Goal: Task Accomplishment & Management: Use online tool/utility

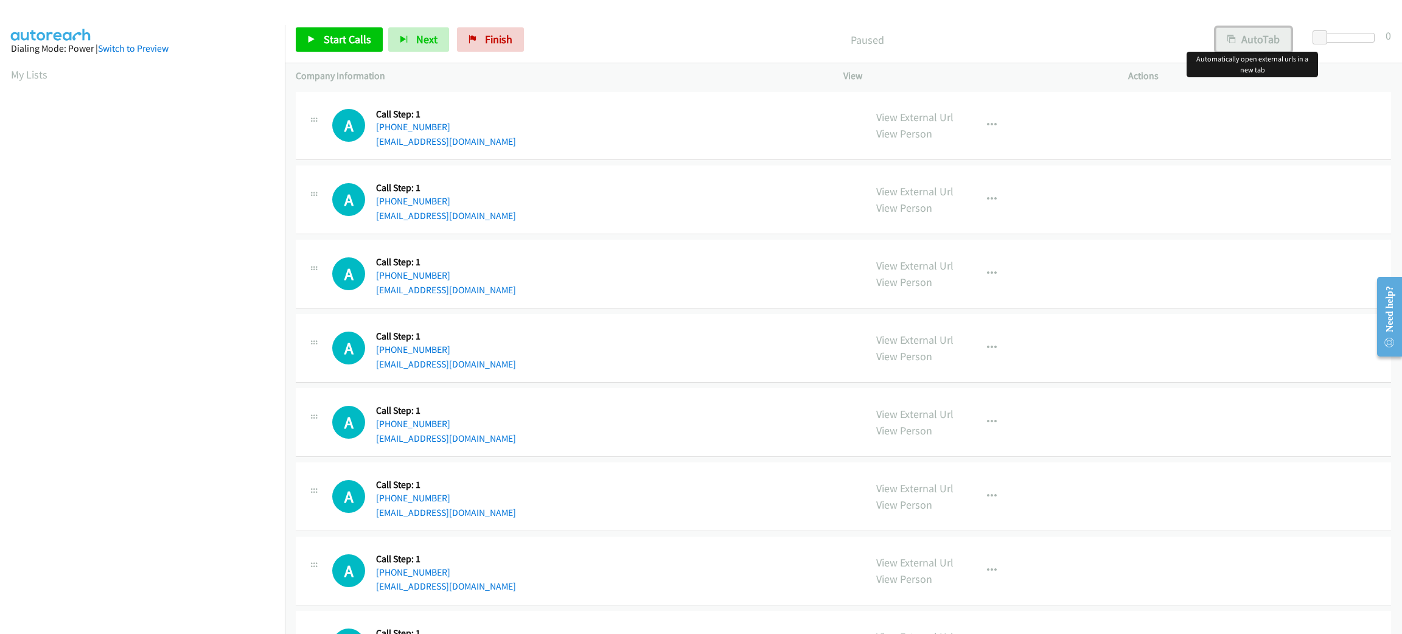
click at [1276, 42] on button "AutoTab" at bounding box center [1253, 39] width 75 height 24
click at [1323, 38] on span at bounding box center [1322, 37] width 15 height 15
drag, startPoint x: 349, startPoint y: 32, endPoint x: 346, endPoint y: 10, distance: 22.1
click at [349, 32] on span "Start Calls" at bounding box center [347, 39] width 47 height 14
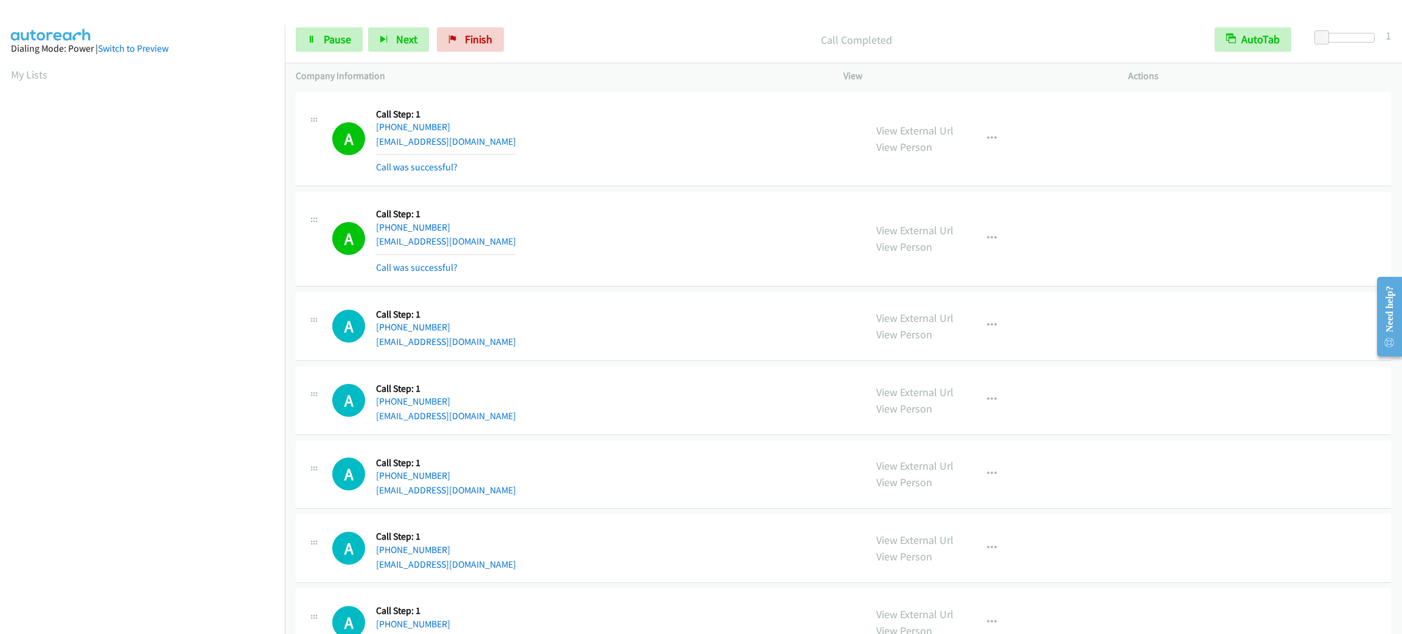
scroll to position [53, 0]
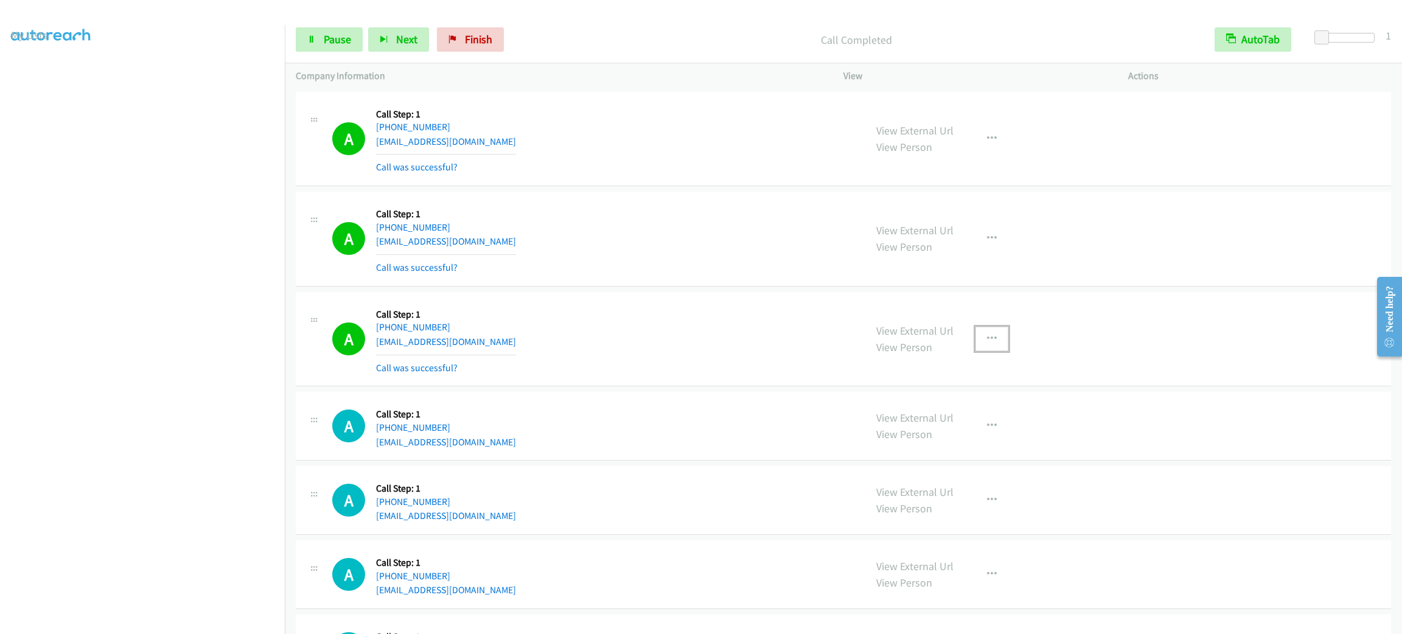
click at [993, 335] on button "button" at bounding box center [992, 339] width 33 height 24
click at [983, 438] on link "Add to do not call list" at bounding box center [927, 443] width 162 height 24
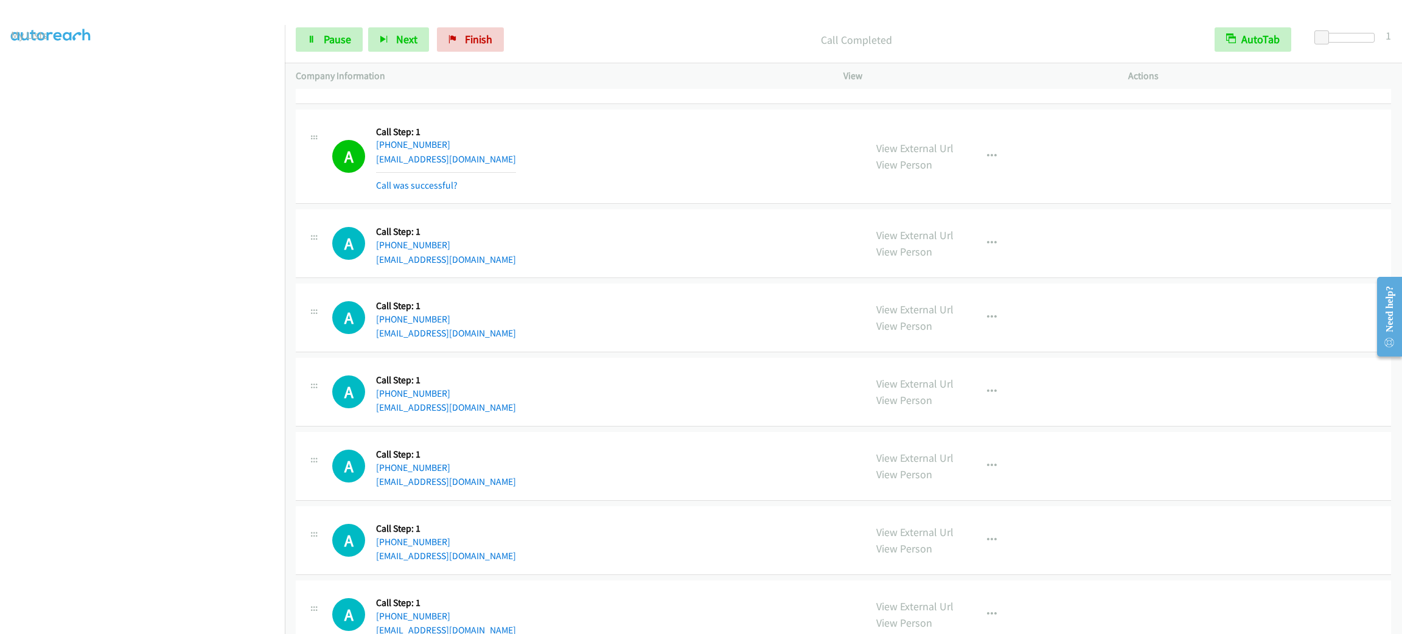
scroll to position [273, 0]
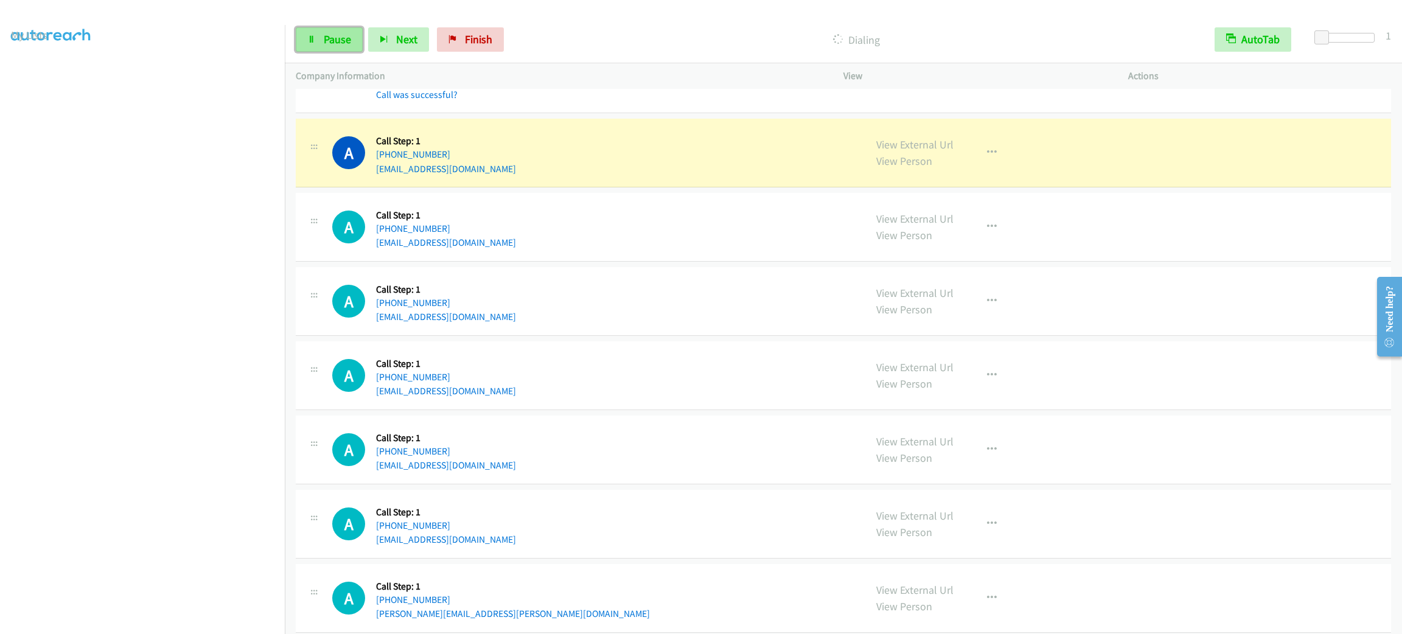
click at [334, 36] on span "Pause" at bounding box center [337, 39] width 27 height 14
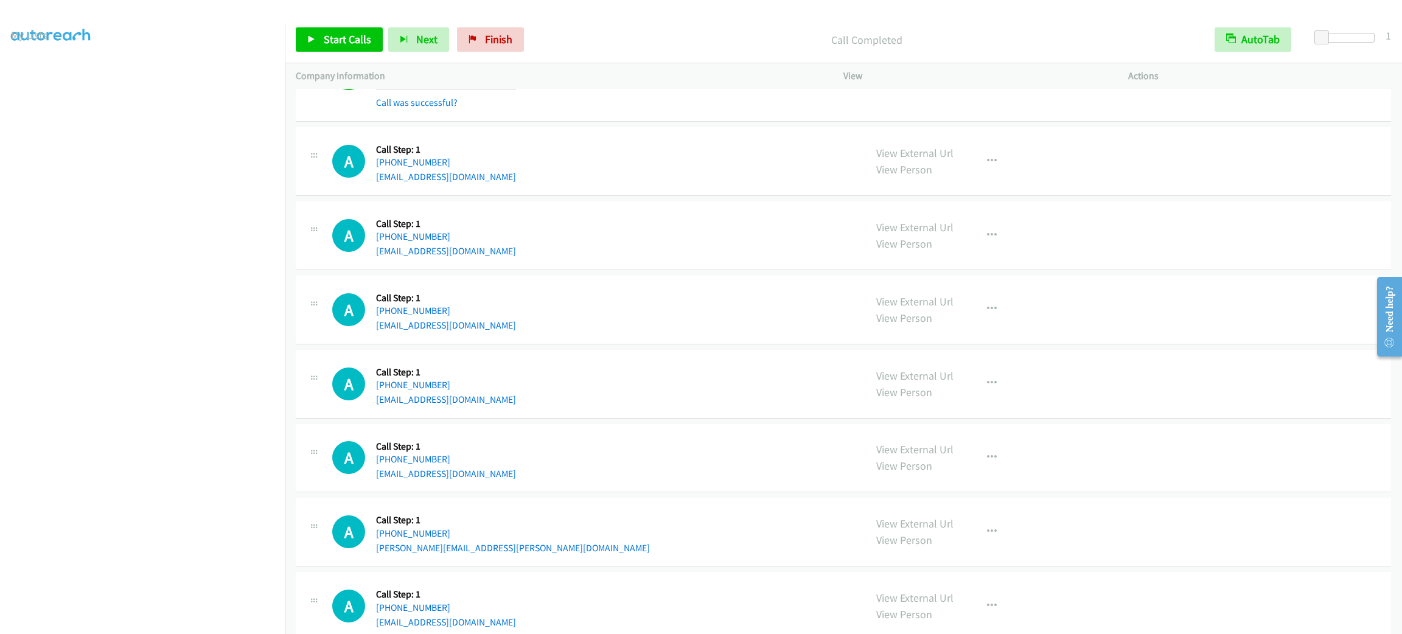
click at [769, 284] on div "A Callback Scheduled Call Step: 1 America/New_York [PHONE_NUMBER] [EMAIL_ADDRES…" at bounding box center [844, 310] width 1096 height 69
click at [338, 40] on span "Start Calls" at bounding box center [347, 39] width 47 height 14
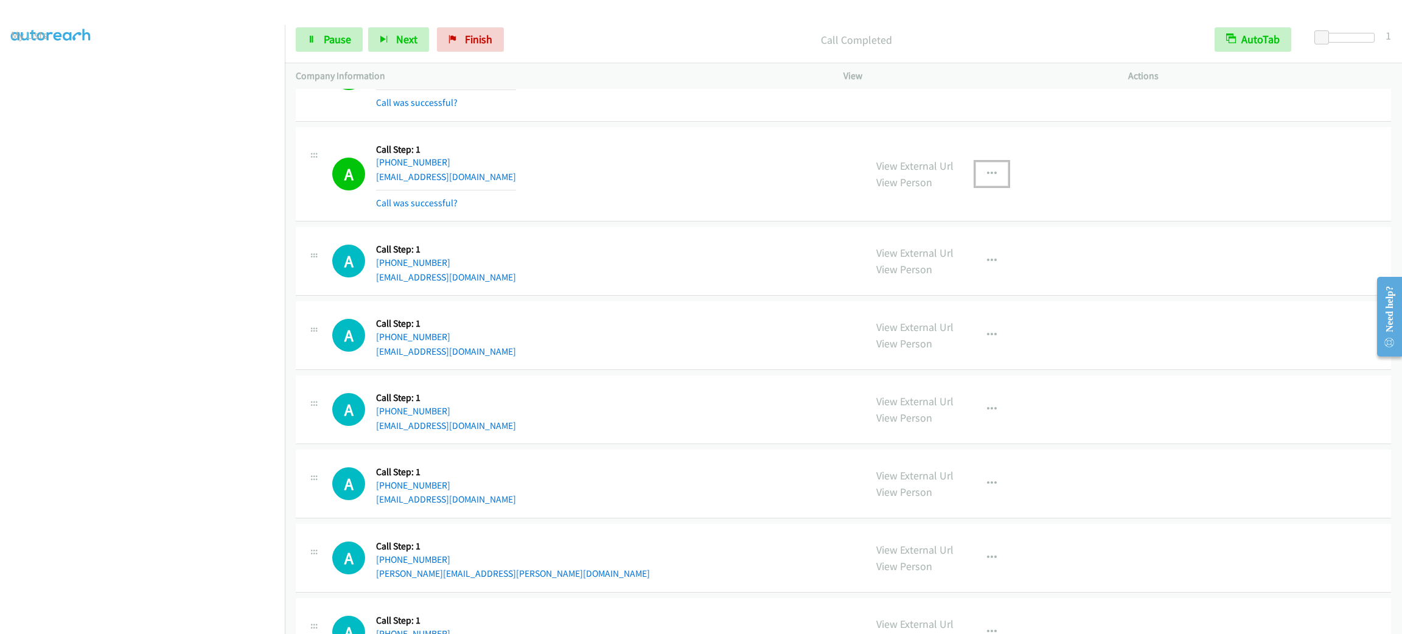
click at [989, 163] on button "button" at bounding box center [992, 174] width 33 height 24
click at [931, 287] on link "Add to do not call list" at bounding box center [927, 278] width 162 height 24
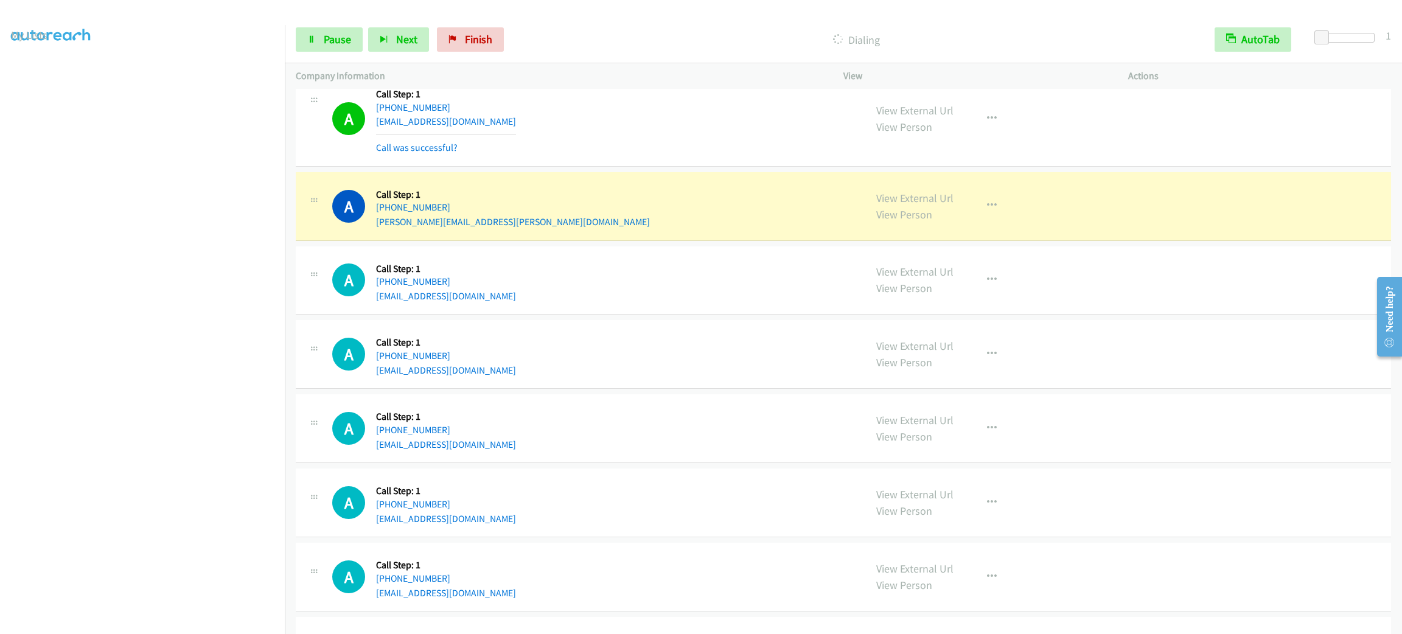
scroll to position [912, 0]
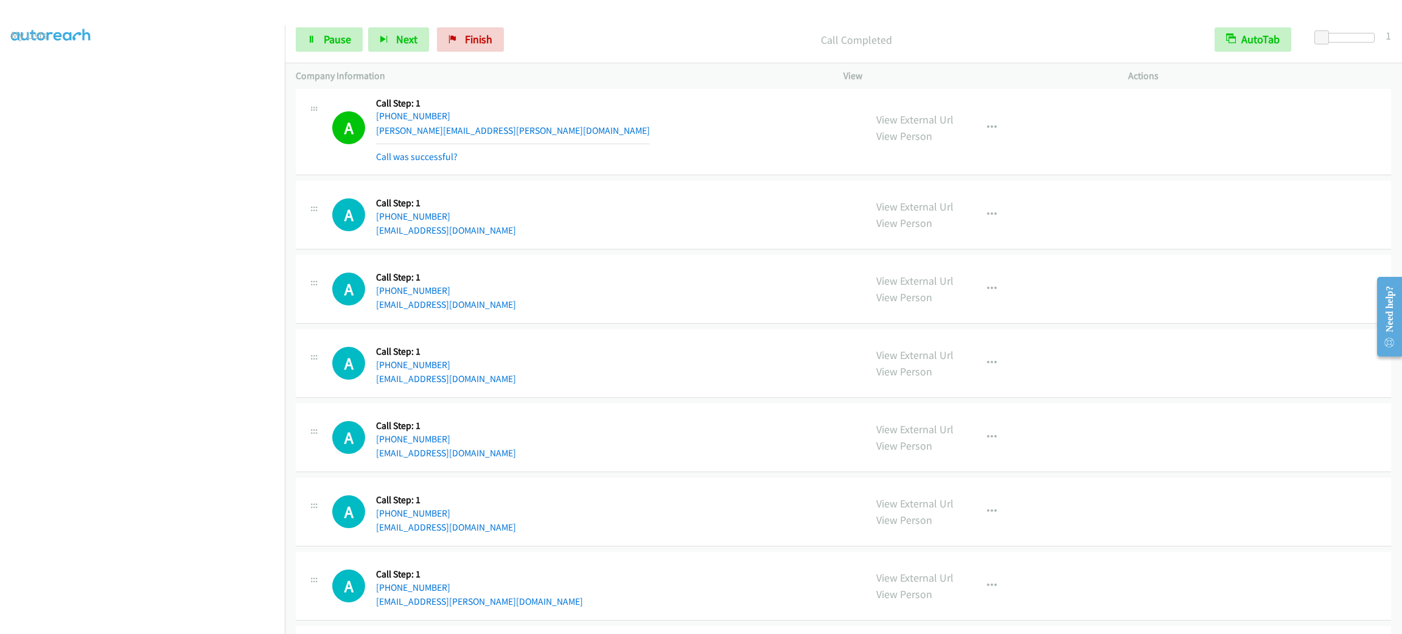
click at [212, 622] on section at bounding box center [142, 345] width 263 height 583
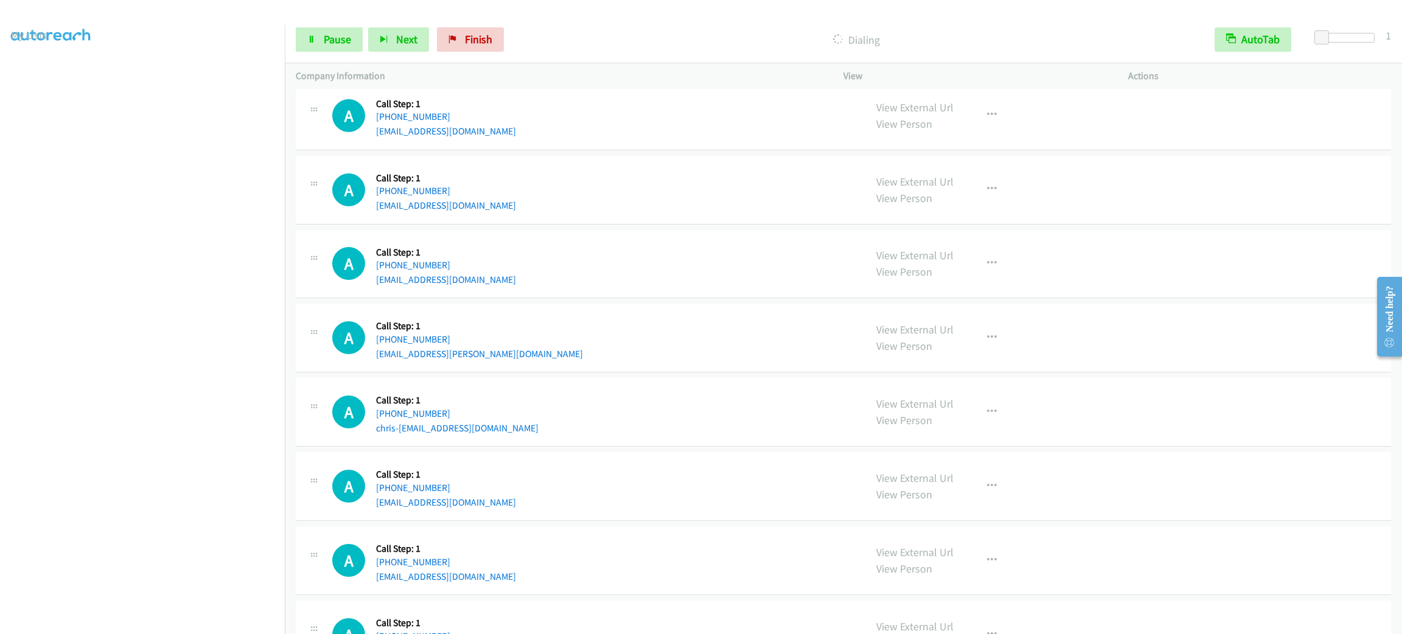
scroll to position [1212, 0]
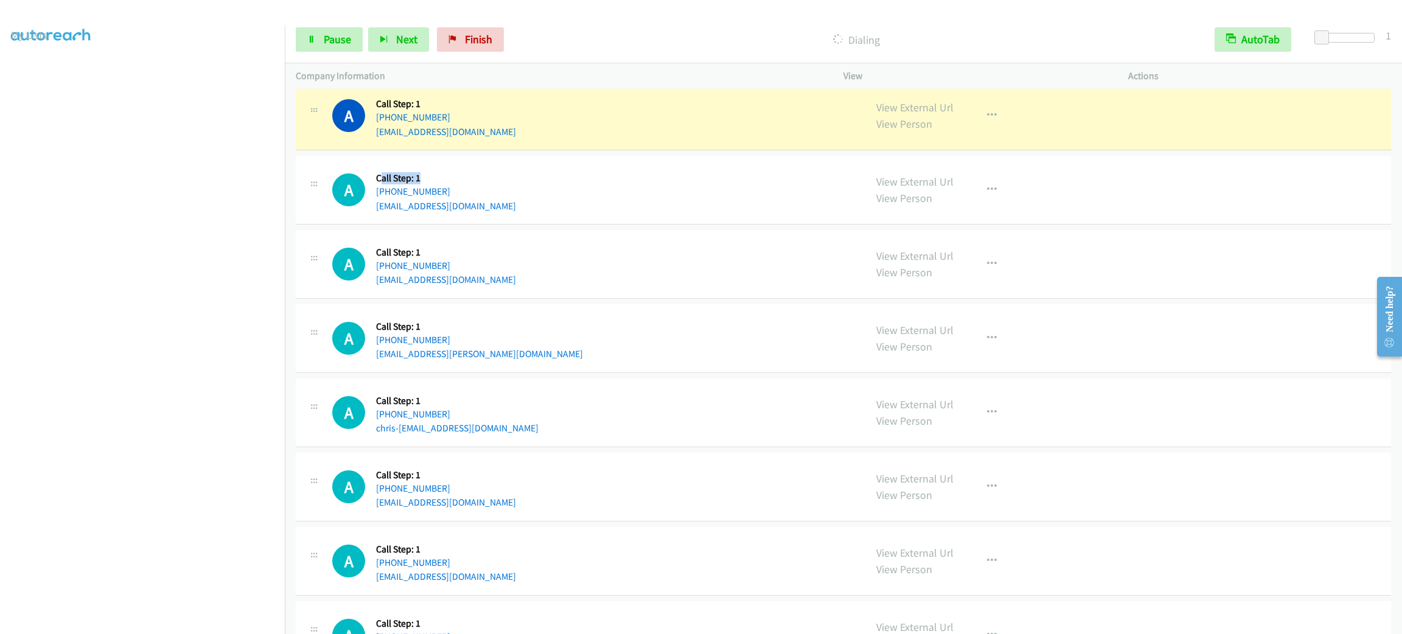
drag, startPoint x: 429, startPoint y: 177, endPoint x: 379, endPoint y: 177, distance: 50.5
click at [379, 177] on h5 "Call Step: 1" at bounding box center [446, 178] width 140 height 12
drag, startPoint x: 375, startPoint y: 175, endPoint x: 414, endPoint y: 171, distance: 39.2
click at [414, 171] on div "Callback Scheduled Call Step: 1 [GEOGRAPHIC_DATA]/[GEOGRAPHIC_DATA] [PHONE_NUMB…" at bounding box center [446, 190] width 140 height 46
drag, startPoint x: 414, startPoint y: 171, endPoint x: 426, endPoint y: 171, distance: 12.2
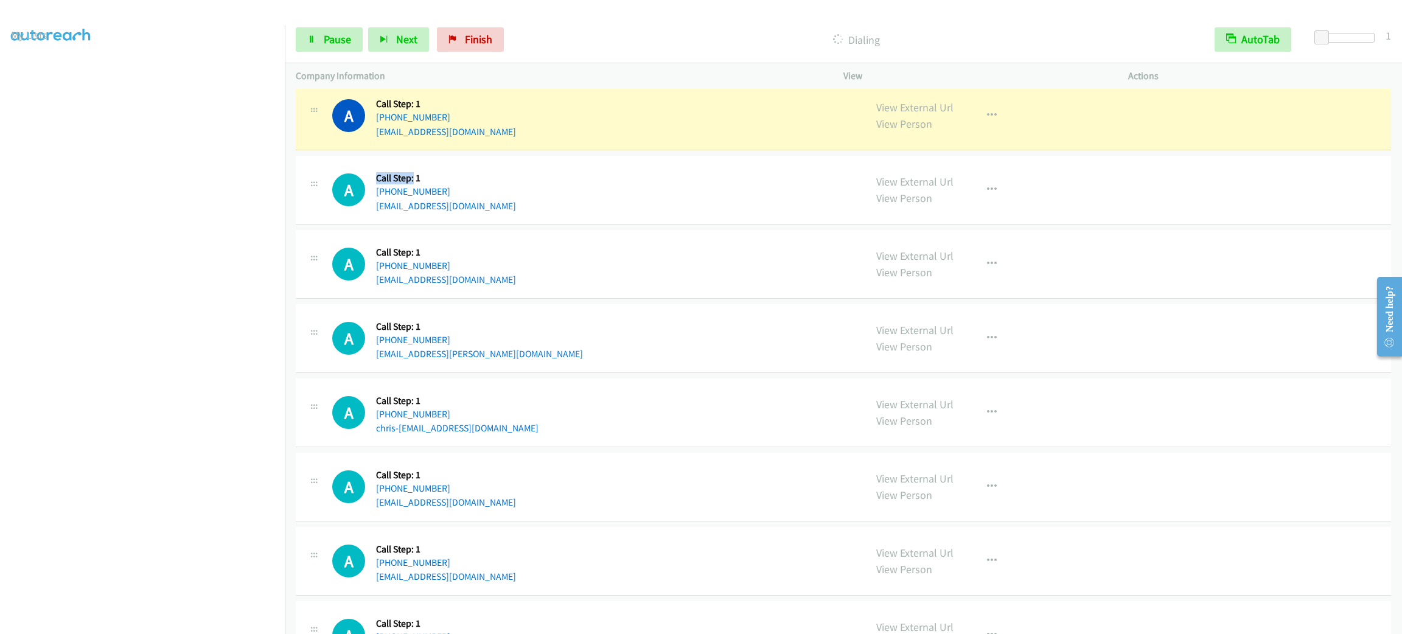
click at [415, 171] on div "Callback Scheduled Call Step: 1 [GEOGRAPHIC_DATA]/[GEOGRAPHIC_DATA] [PHONE_NUMB…" at bounding box center [446, 190] width 140 height 46
drag, startPoint x: 427, startPoint y: 171, endPoint x: 374, endPoint y: 172, distance: 53.0
click at [374, 172] on div "A Callback Scheduled Call Step: 1 [GEOGRAPHIC_DATA]/[GEOGRAPHIC_DATA] [PHONE_NU…" at bounding box center [593, 190] width 522 height 46
click at [593, 184] on div "A Callback Scheduled Call Step: 1 [GEOGRAPHIC_DATA]/[GEOGRAPHIC_DATA] [PHONE_NU…" at bounding box center [593, 190] width 522 height 46
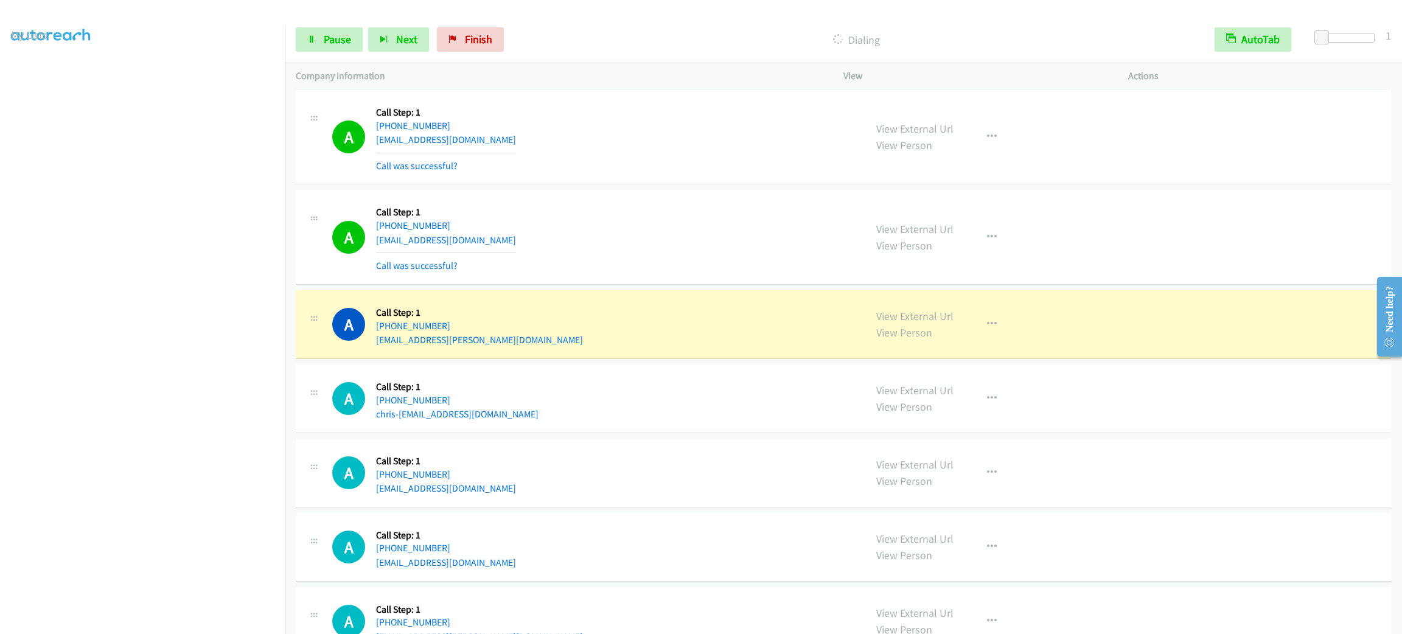
scroll to position [1395, 0]
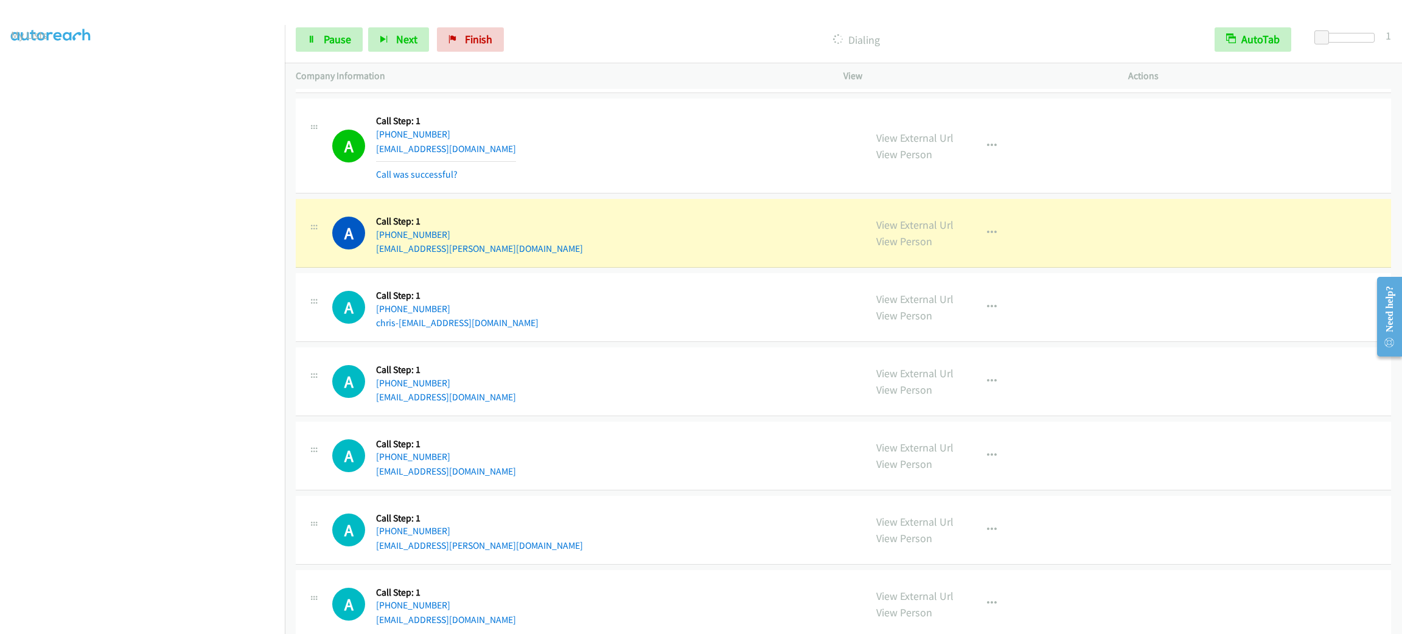
click at [192, 620] on section at bounding box center [142, 345] width 263 height 583
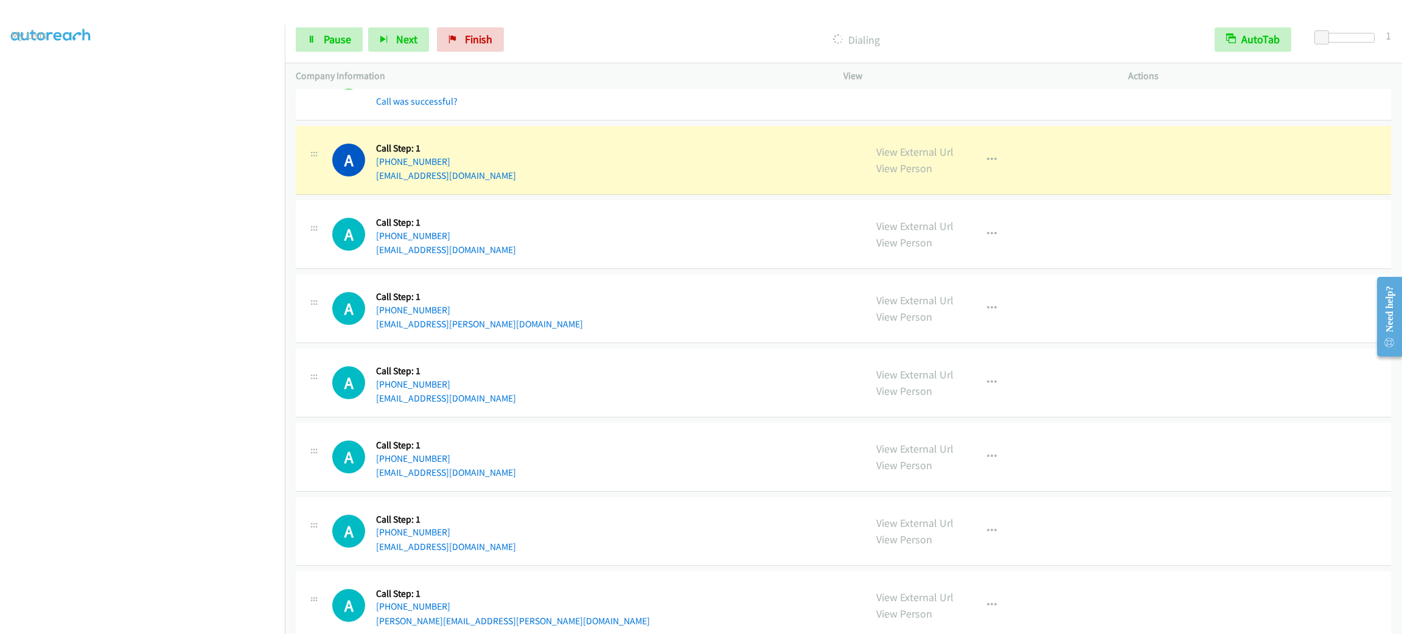
scroll to position [1760, 0]
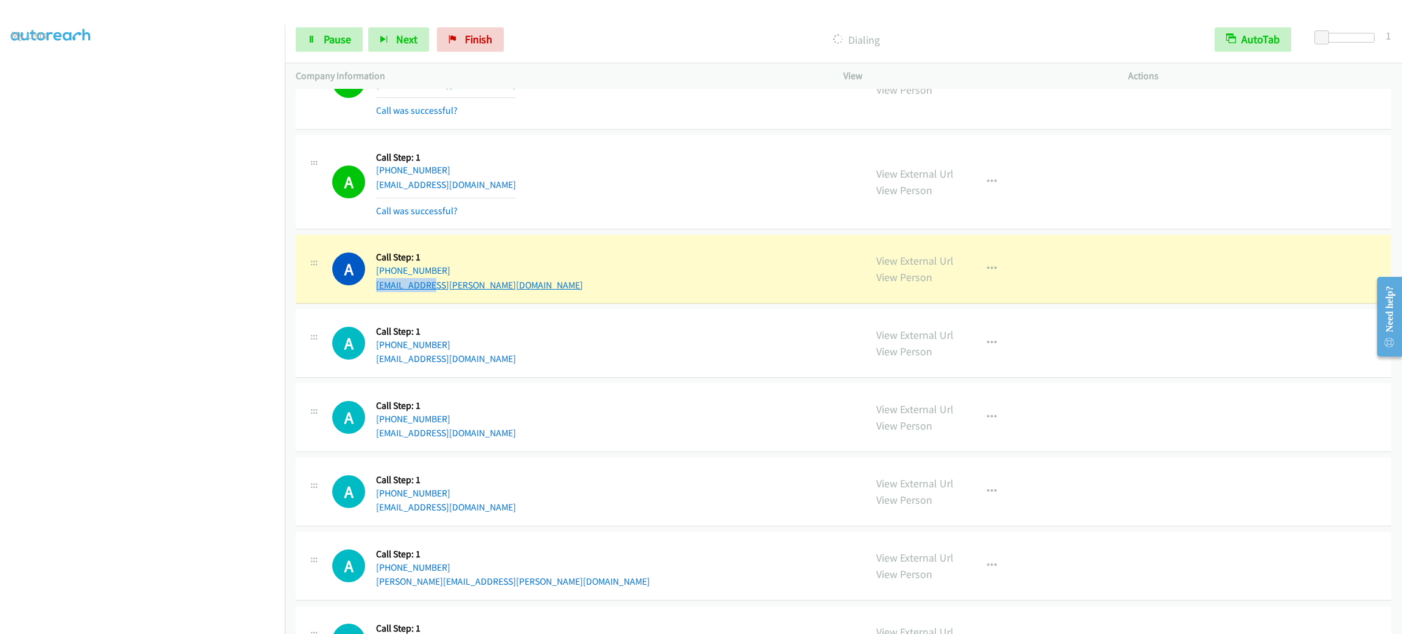
drag, startPoint x: 447, startPoint y: 287, endPoint x: 375, endPoint y: 290, distance: 71.9
click at [375, 290] on div "A Callback Scheduled Call Step: 1 America/New_York [PHONE_NUMBER] [EMAIL_ADDRES…" at bounding box center [593, 269] width 522 height 46
copy link "[EMAIL_ADDRESS][PERSON_NAME][DOMAIN_NAME]"
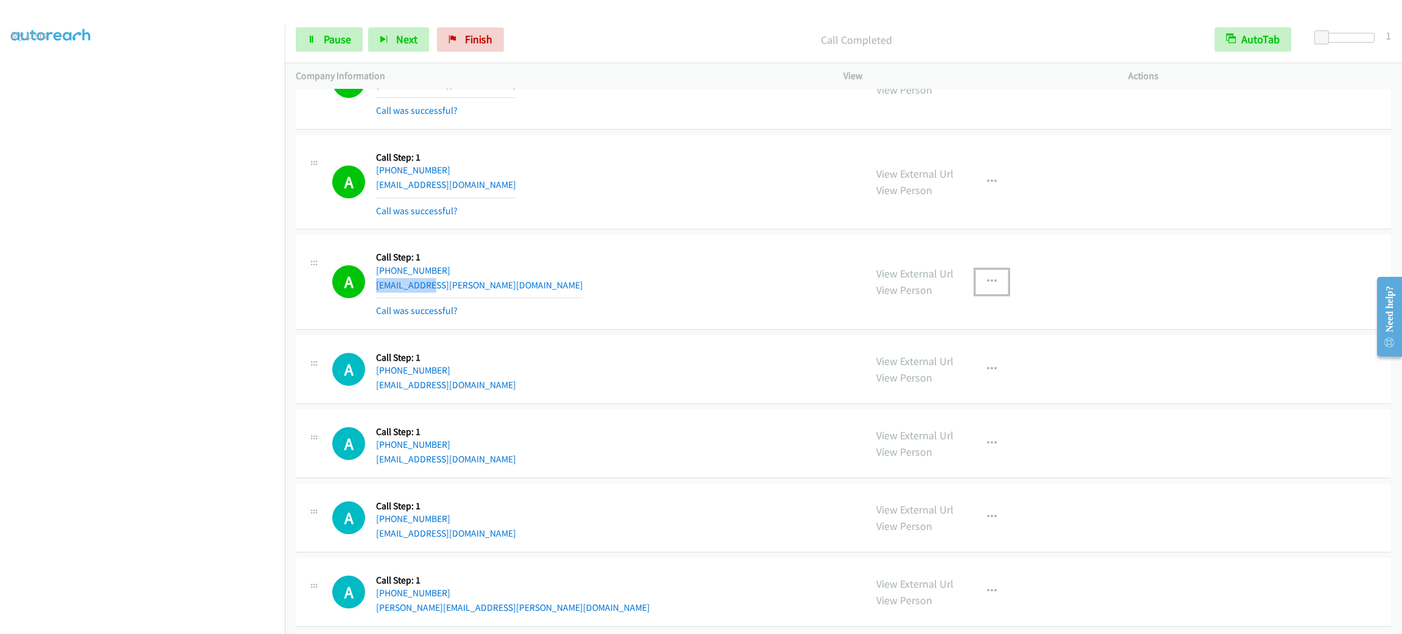
drag, startPoint x: 975, startPoint y: 281, endPoint x: 979, endPoint y: 305, distance: 24.2
click at [976, 281] on button "button" at bounding box center [992, 282] width 33 height 24
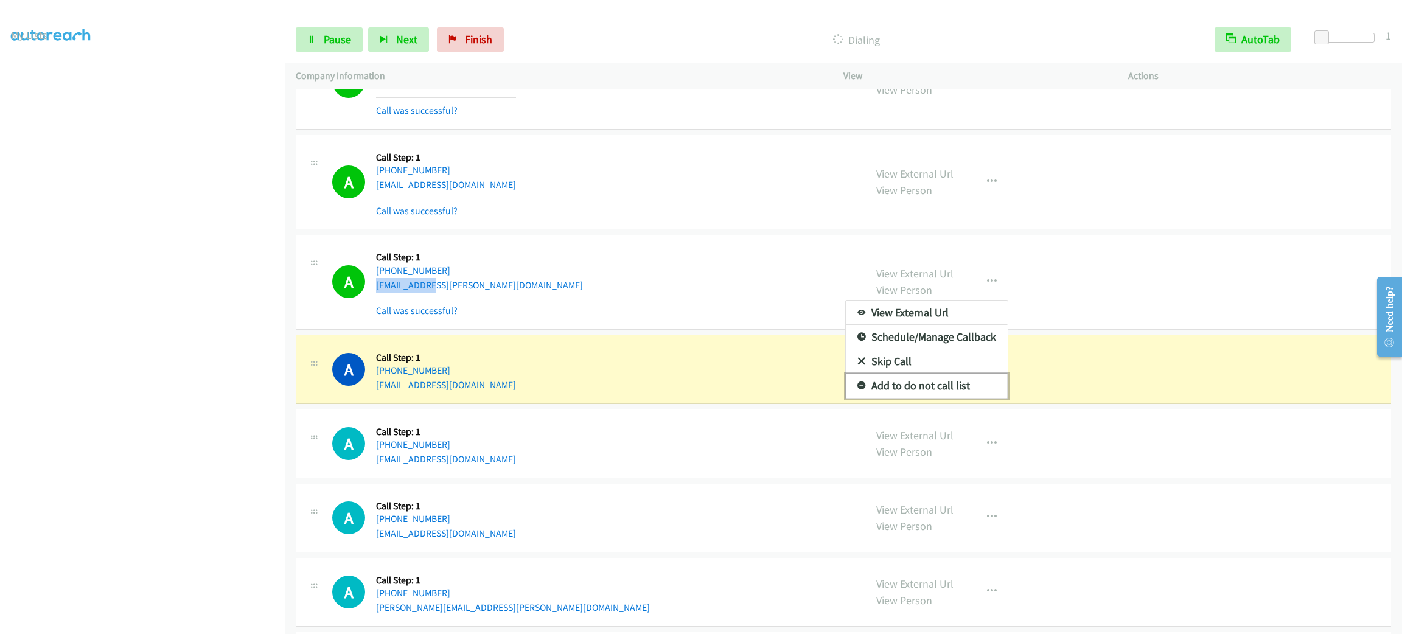
click at [965, 383] on link "Add to do not call list" at bounding box center [927, 386] width 162 height 24
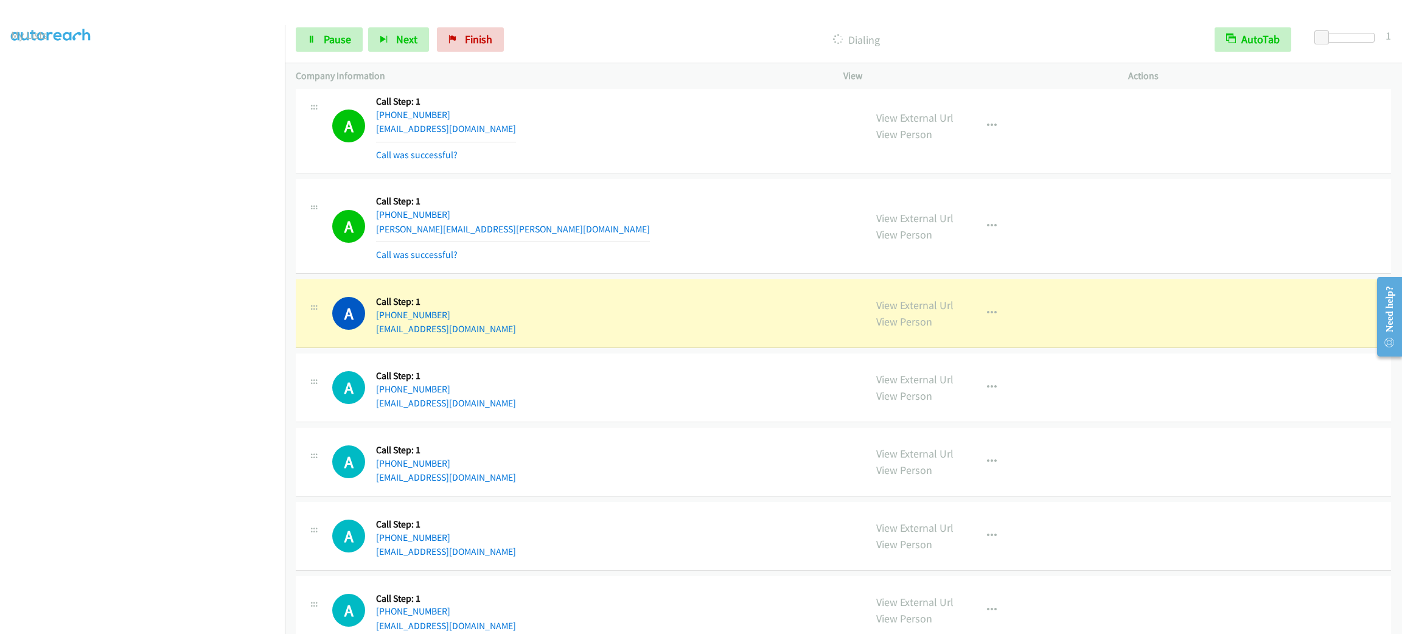
scroll to position [2399, 0]
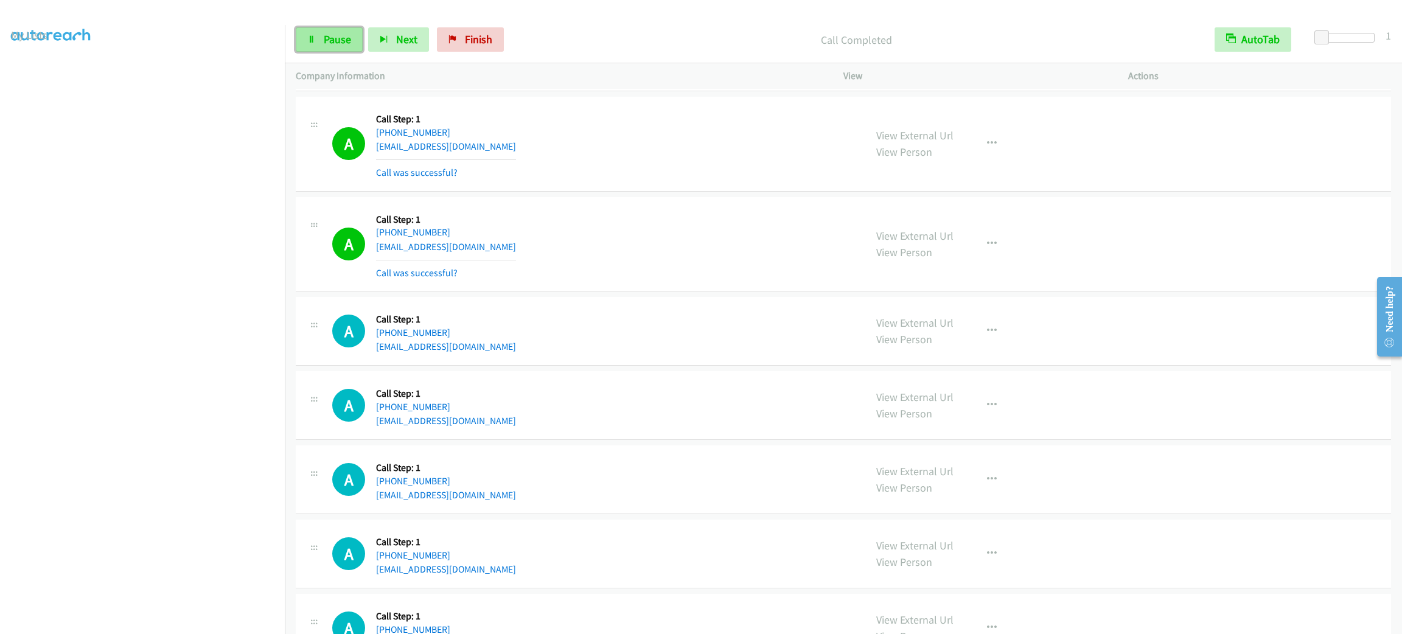
click at [333, 47] on link "Pause" at bounding box center [329, 39] width 67 height 24
click at [437, 338] on link "[PHONE_NUMBER]" at bounding box center [413, 333] width 74 height 12
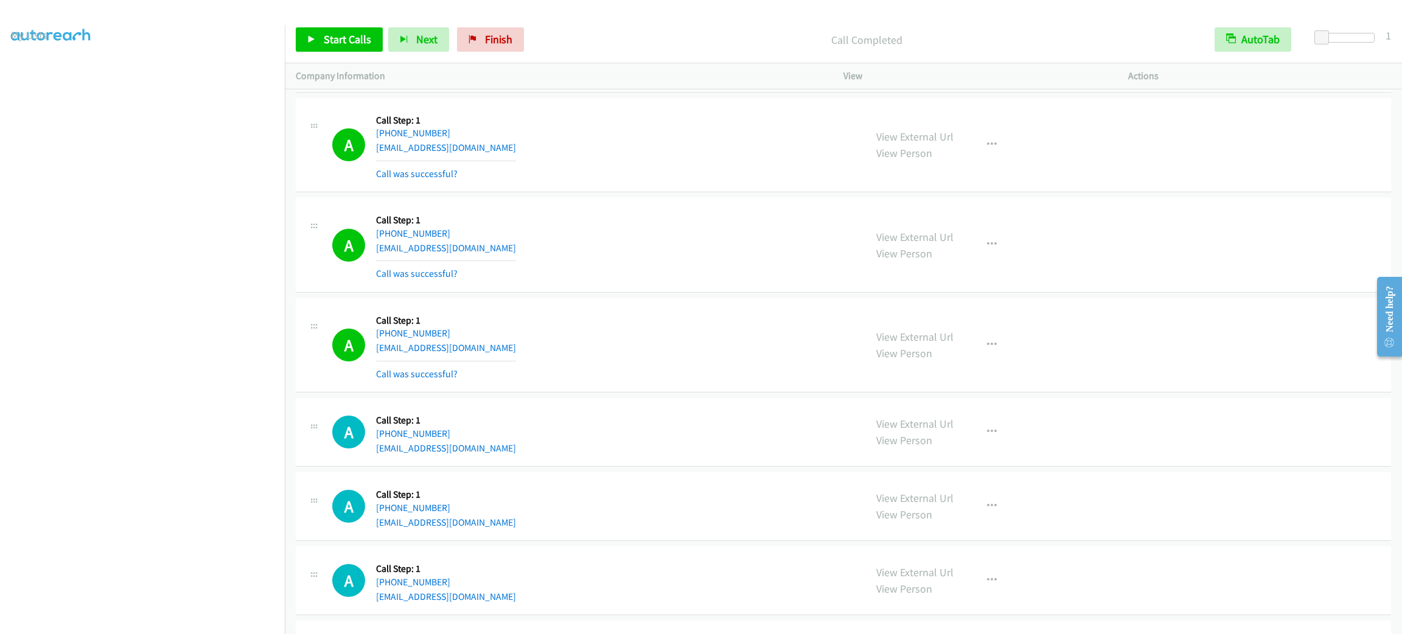
click at [552, 273] on div "A Callback Scheduled Call Step: 1 America/New_York [PHONE_NUMBER] [EMAIL_ADDRES…" at bounding box center [593, 245] width 522 height 72
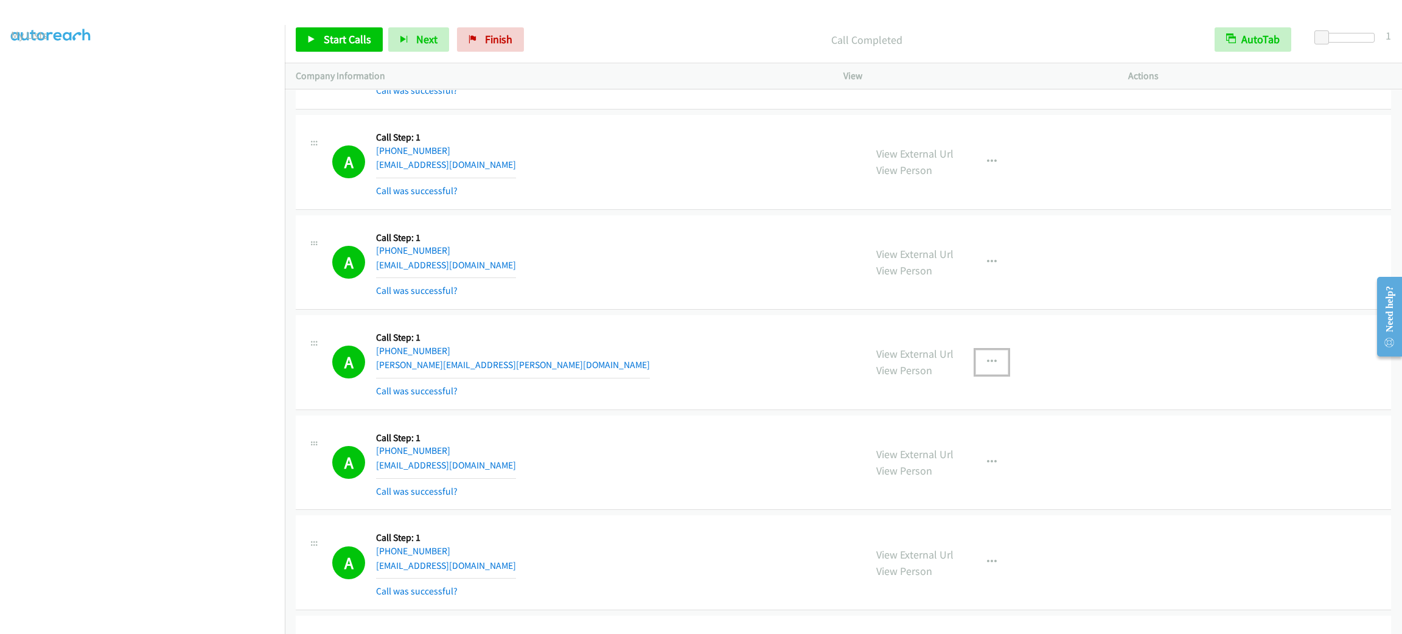
click at [976, 366] on button "button" at bounding box center [992, 362] width 33 height 24
click at [976, 471] on link "Add to do not call list" at bounding box center [927, 466] width 162 height 24
click at [726, 175] on div "A Callback Scheduled Call Step: 1 America/New_York [PHONE_NUMBER] [EMAIL_ADDRES…" at bounding box center [593, 162] width 522 height 72
click at [572, 236] on div "A Callback Scheduled Call Step: 1 [GEOGRAPHIC_DATA]/[GEOGRAPHIC_DATA] [PHONE_NU…" at bounding box center [593, 262] width 522 height 72
drag, startPoint x: 576, startPoint y: 237, endPoint x: 559, endPoint y: 253, distance: 23.3
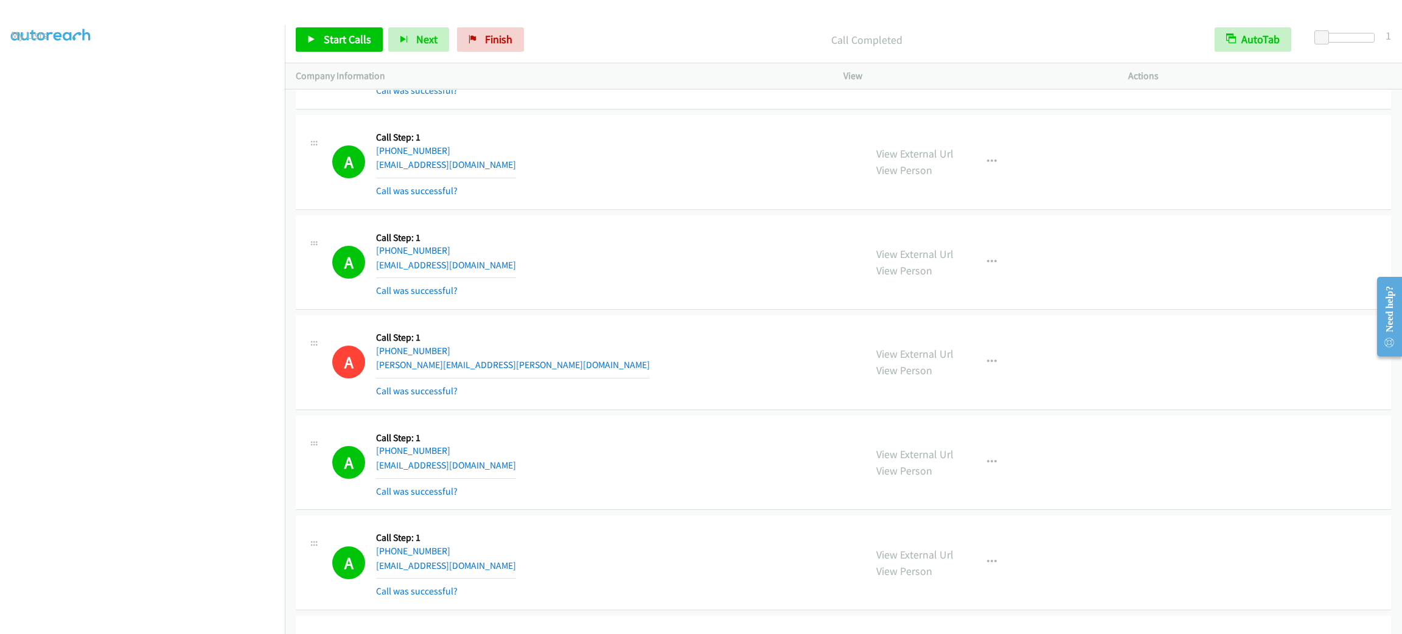
click at [559, 253] on div "A Callback Scheduled Call Step: 1 [GEOGRAPHIC_DATA]/[GEOGRAPHIC_DATA] [PHONE_NU…" at bounding box center [593, 262] width 522 height 72
click at [548, 307] on div "A Callback Scheduled Call Step: 1 [GEOGRAPHIC_DATA]/[GEOGRAPHIC_DATA] [PHONE_NU…" at bounding box center [844, 262] width 1096 height 95
click at [870, 502] on div "A Callback Scheduled Call Step: 1 America/Los_Angeles [PHONE_NUMBER] [EMAIL_ADD…" at bounding box center [844, 463] width 1096 height 95
click at [357, 32] on span "Start Calls" at bounding box center [347, 39] width 47 height 14
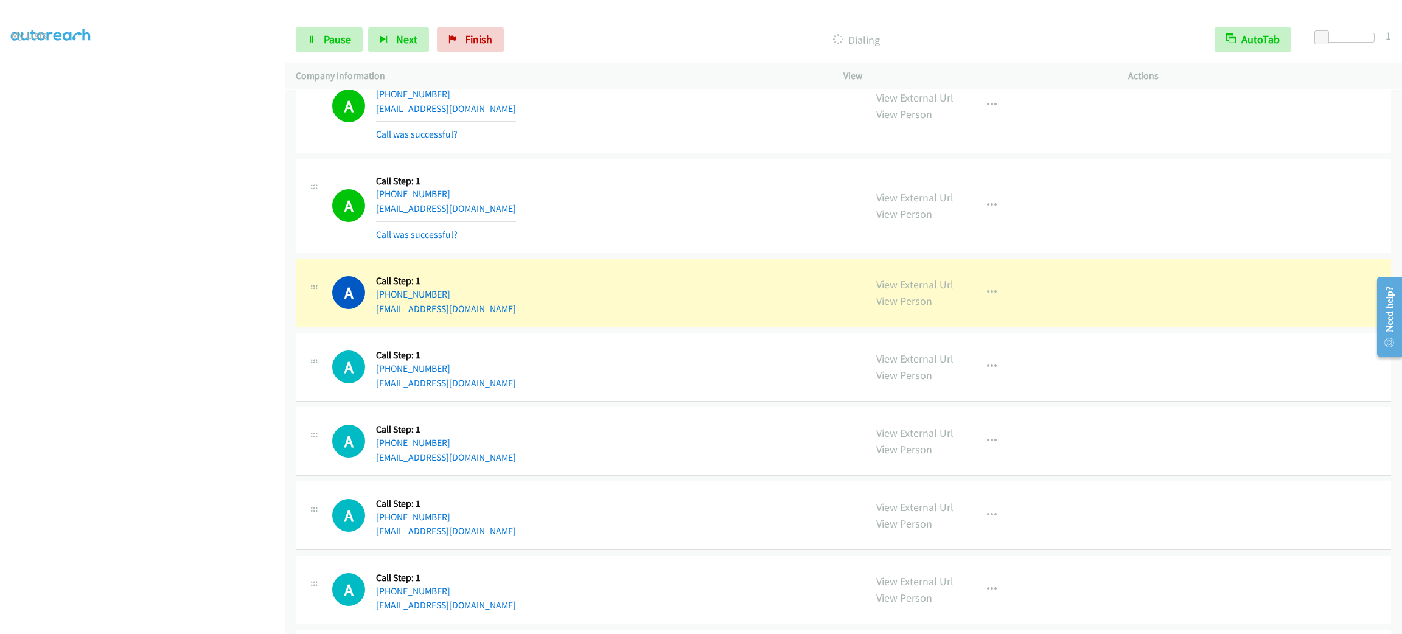
scroll to position [2630, 0]
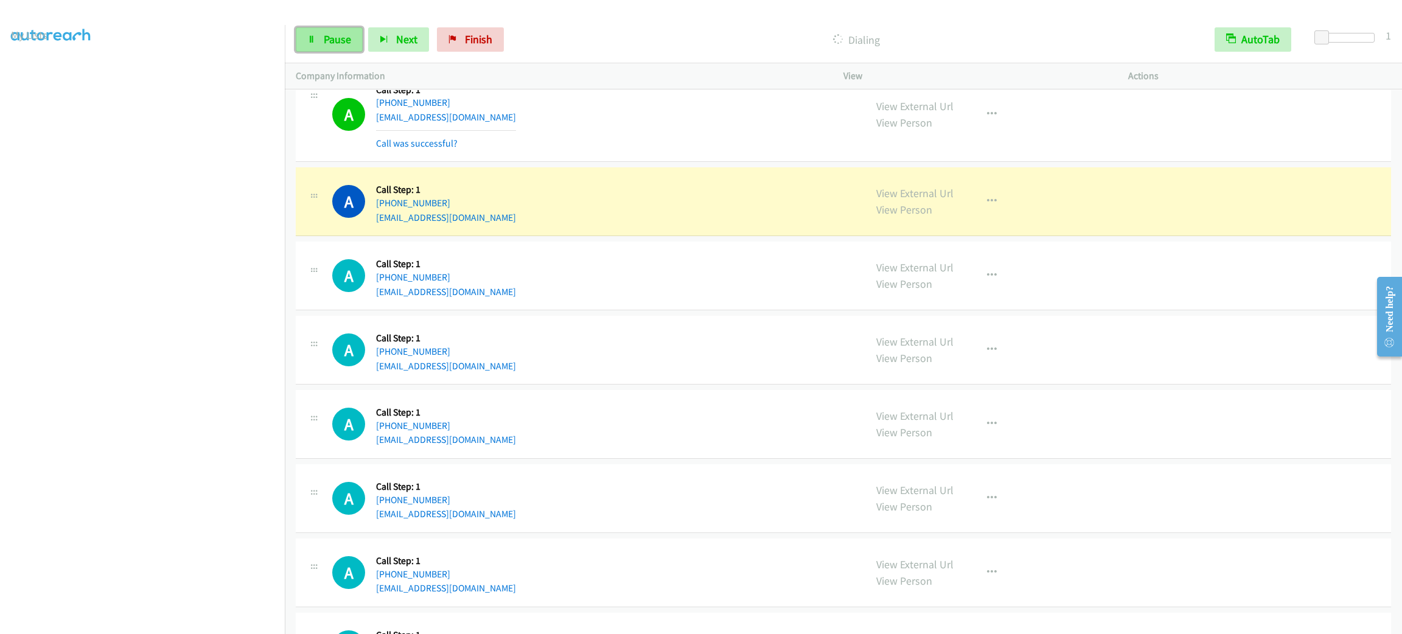
click at [332, 33] on span "Pause" at bounding box center [337, 39] width 27 height 14
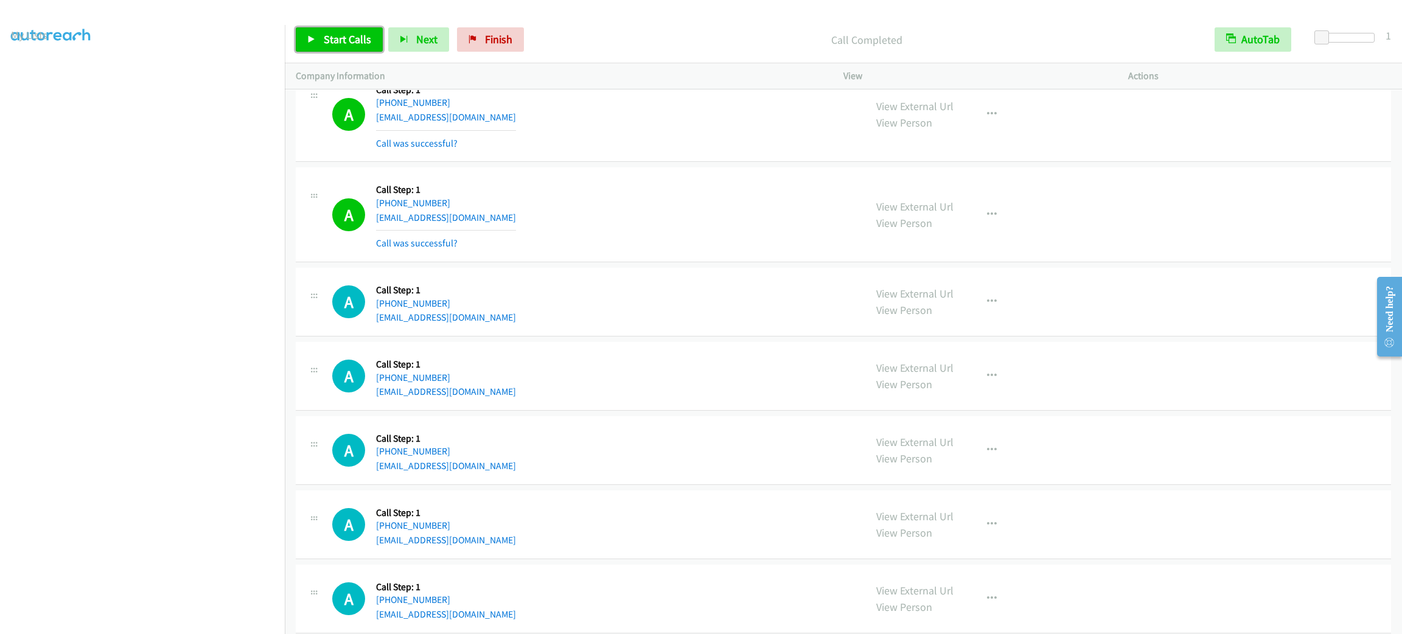
click at [350, 32] on span "Start Calls" at bounding box center [347, 39] width 47 height 14
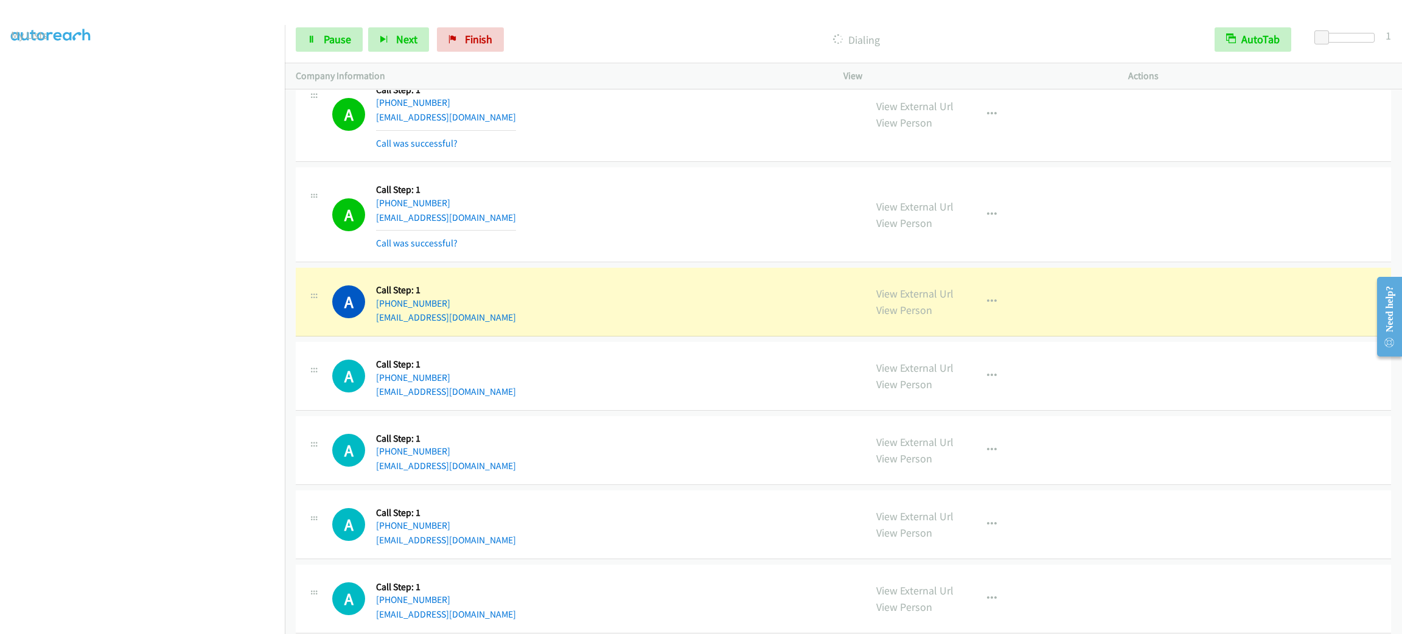
scroll to position [2721, 0]
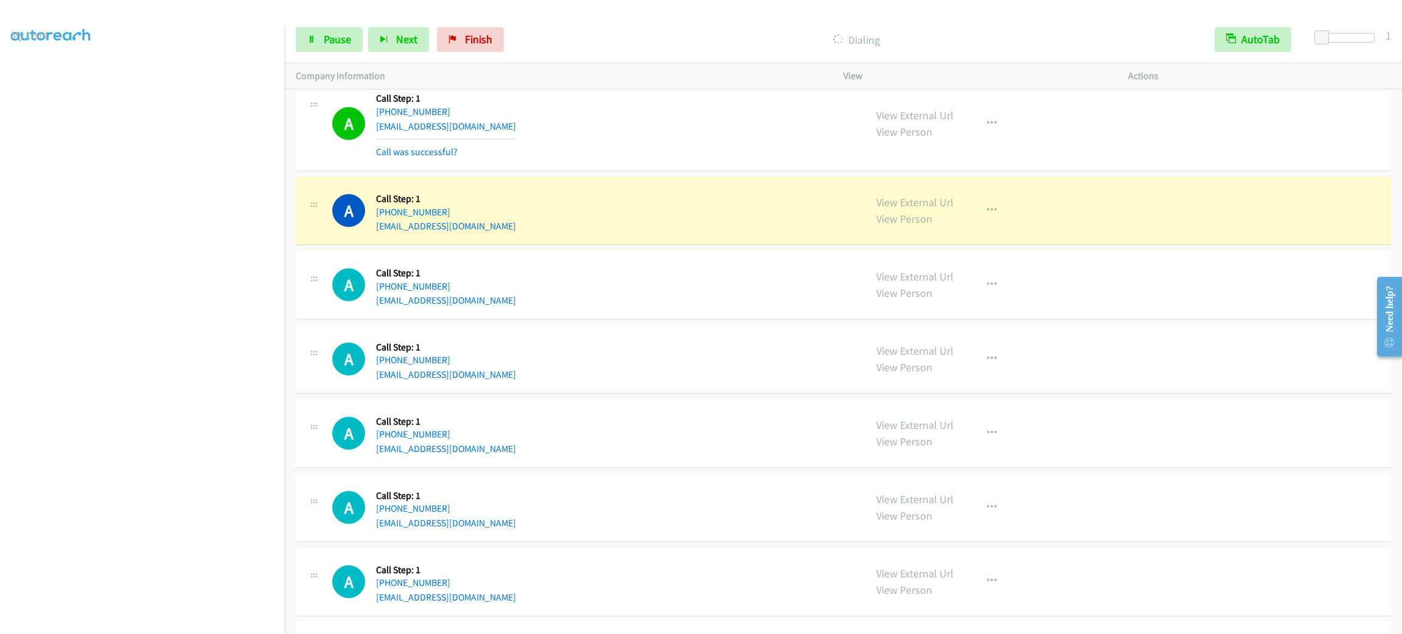
drag, startPoint x: 564, startPoint y: 284, endPoint x: 513, endPoint y: 262, distance: 55.1
click at [513, 262] on div "A Callback Scheduled Call Step: 1 America/New_York [PHONE_NUMBER] [EMAIL_ADDRES…" at bounding box center [844, 285] width 1096 height 69
drag, startPoint x: 436, startPoint y: 200, endPoint x: 366, endPoint y: 197, distance: 69.5
click at [366, 197] on div "A Callback Scheduled Call Step: 1 America/New_York [PHONE_NUMBER] [PERSON_NAME]…" at bounding box center [593, 210] width 522 height 46
click at [547, 199] on div "A Callback Scheduled Call Step: 1 America/New_York [PHONE_NUMBER] [PERSON_NAME]…" at bounding box center [593, 210] width 522 height 46
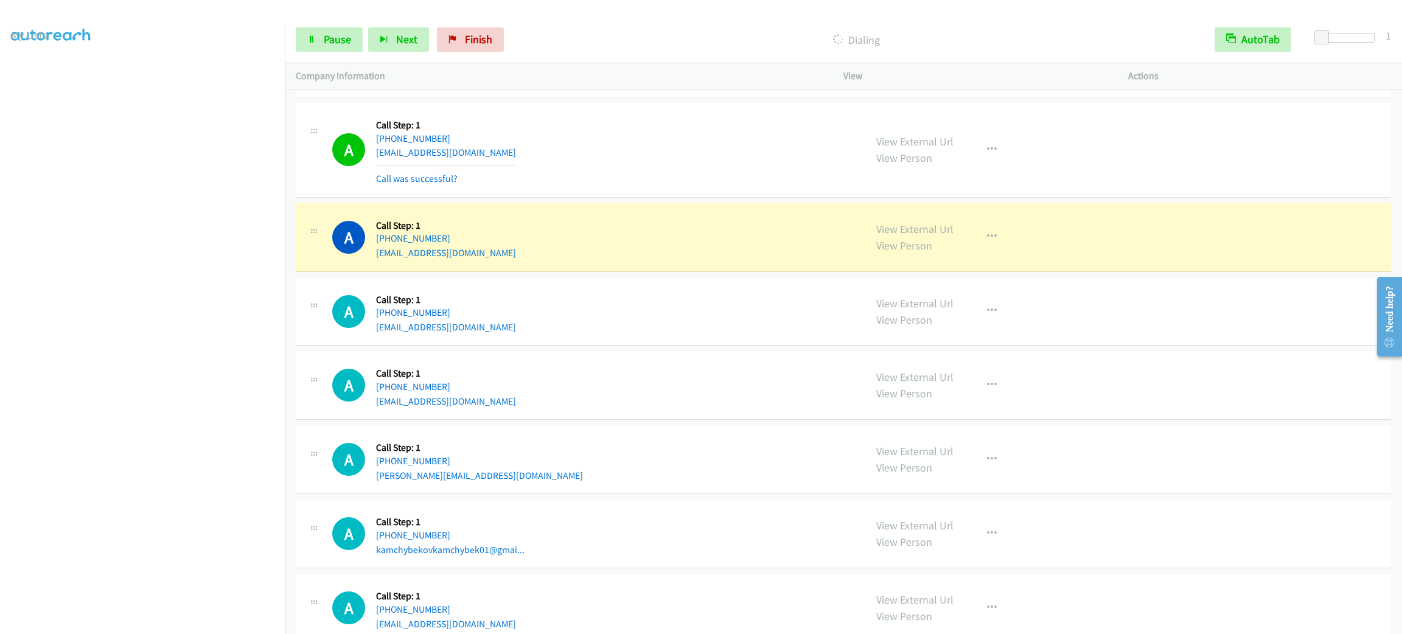
scroll to position [3086, 0]
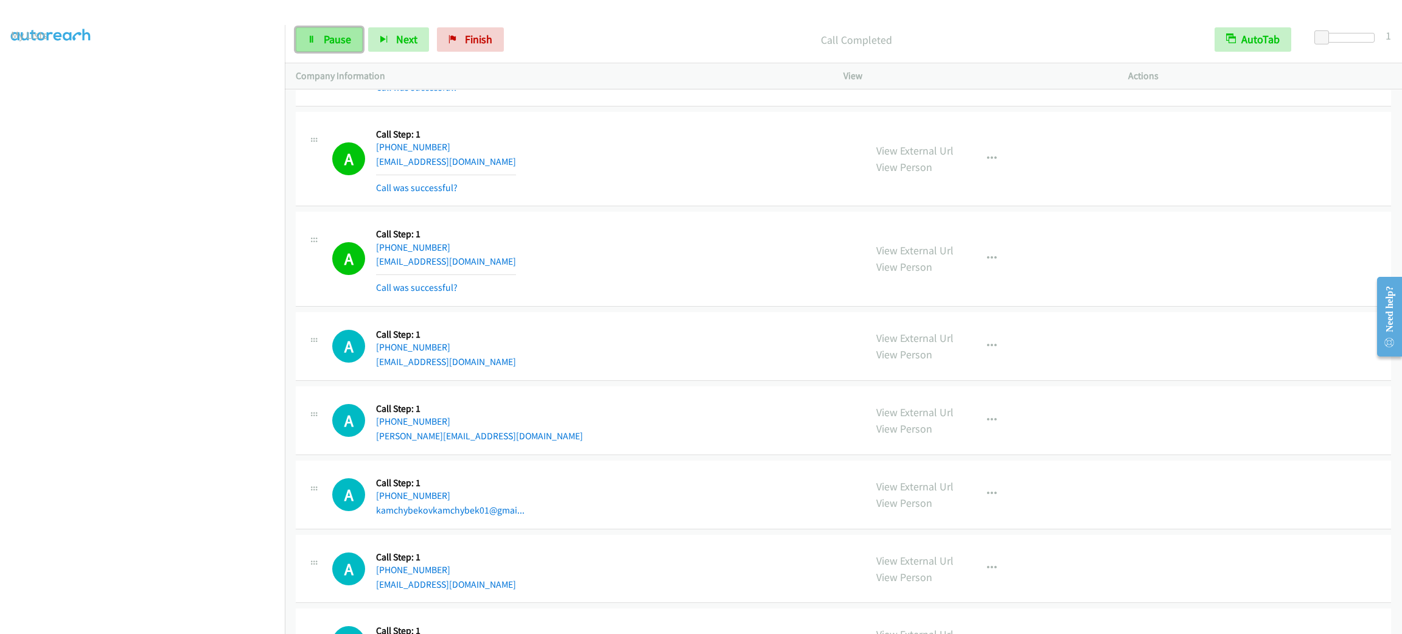
click at [326, 34] on span "Pause" at bounding box center [337, 39] width 27 height 14
click at [326, 34] on span "Start Calls" at bounding box center [347, 39] width 47 height 14
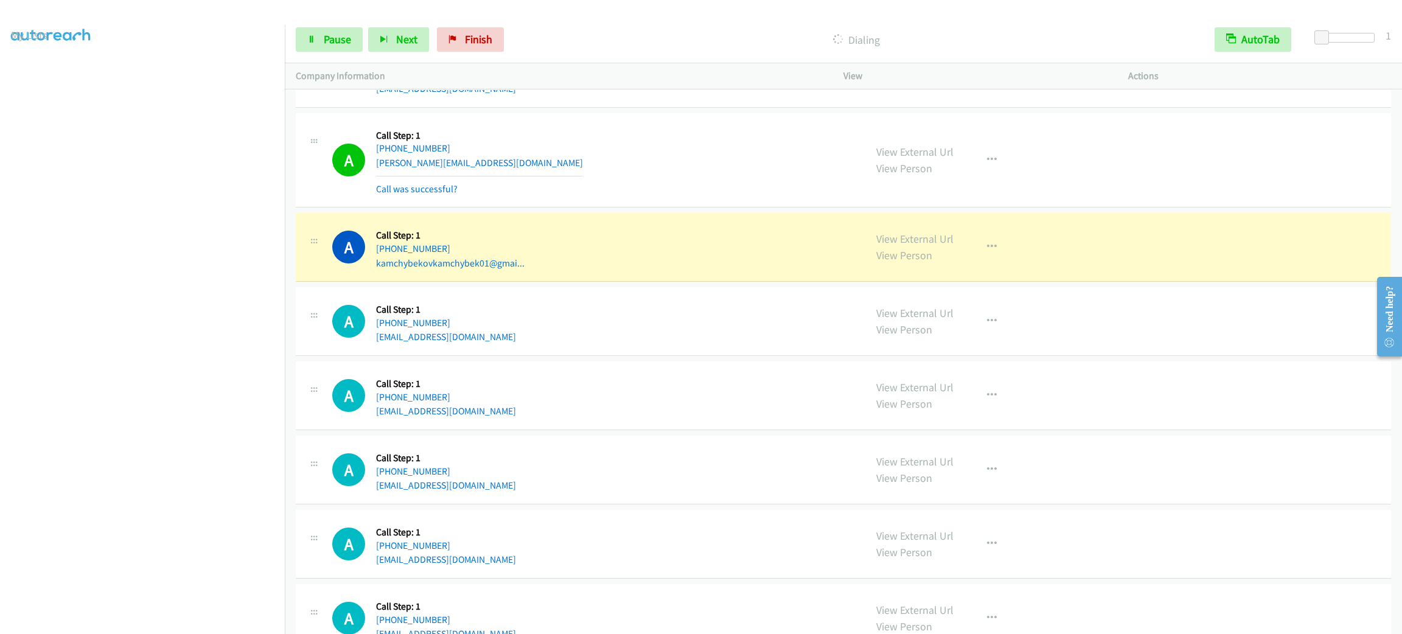
scroll to position [3451, 0]
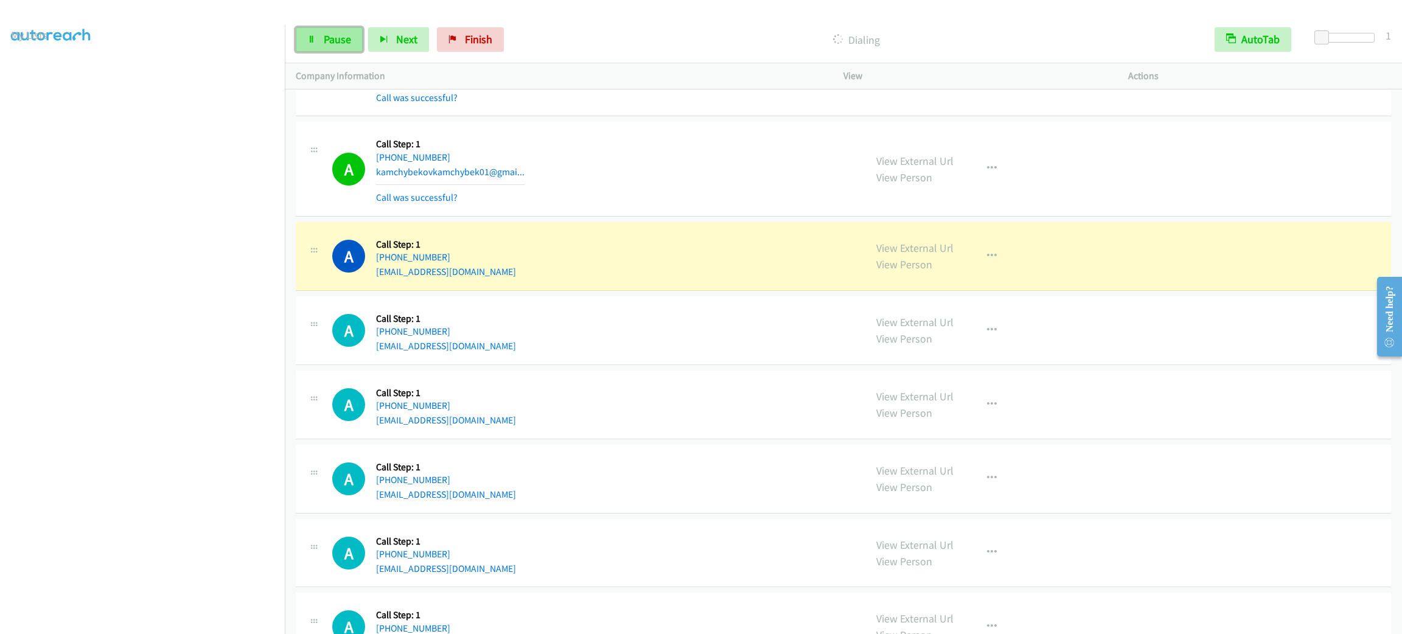
click at [320, 46] on link "Pause" at bounding box center [329, 39] width 67 height 24
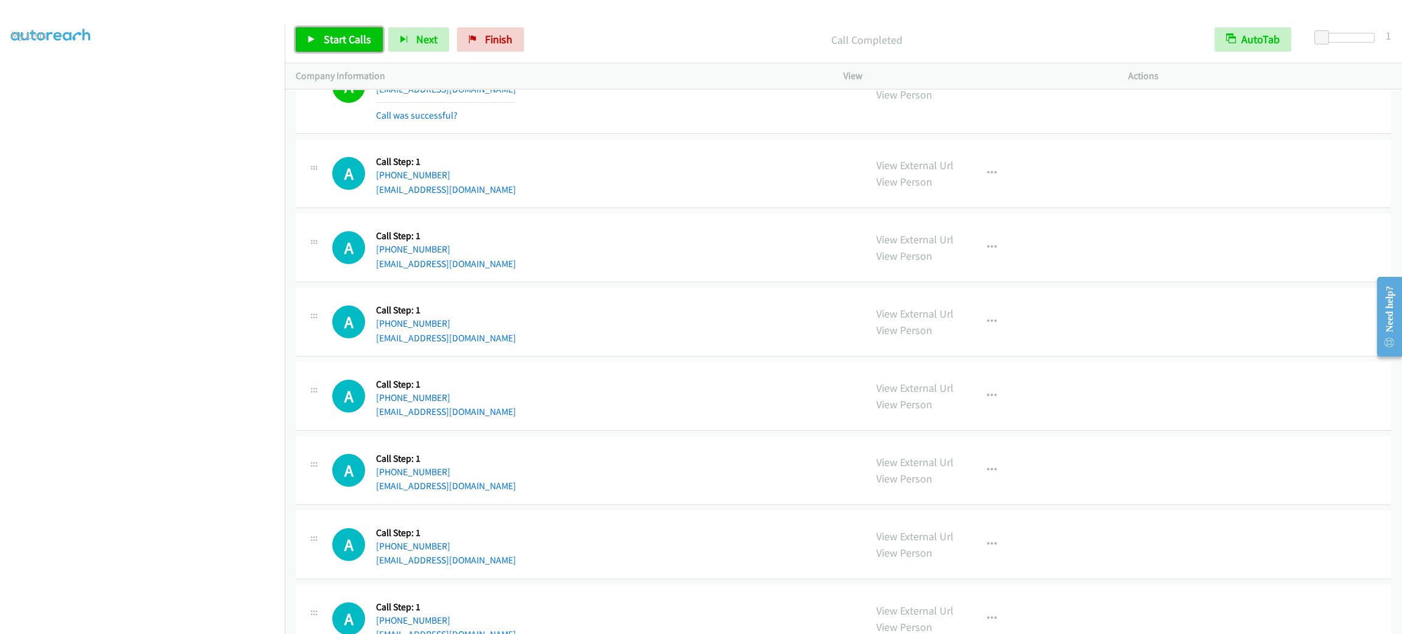
click at [346, 35] on span "Start Calls" at bounding box center [347, 39] width 47 height 14
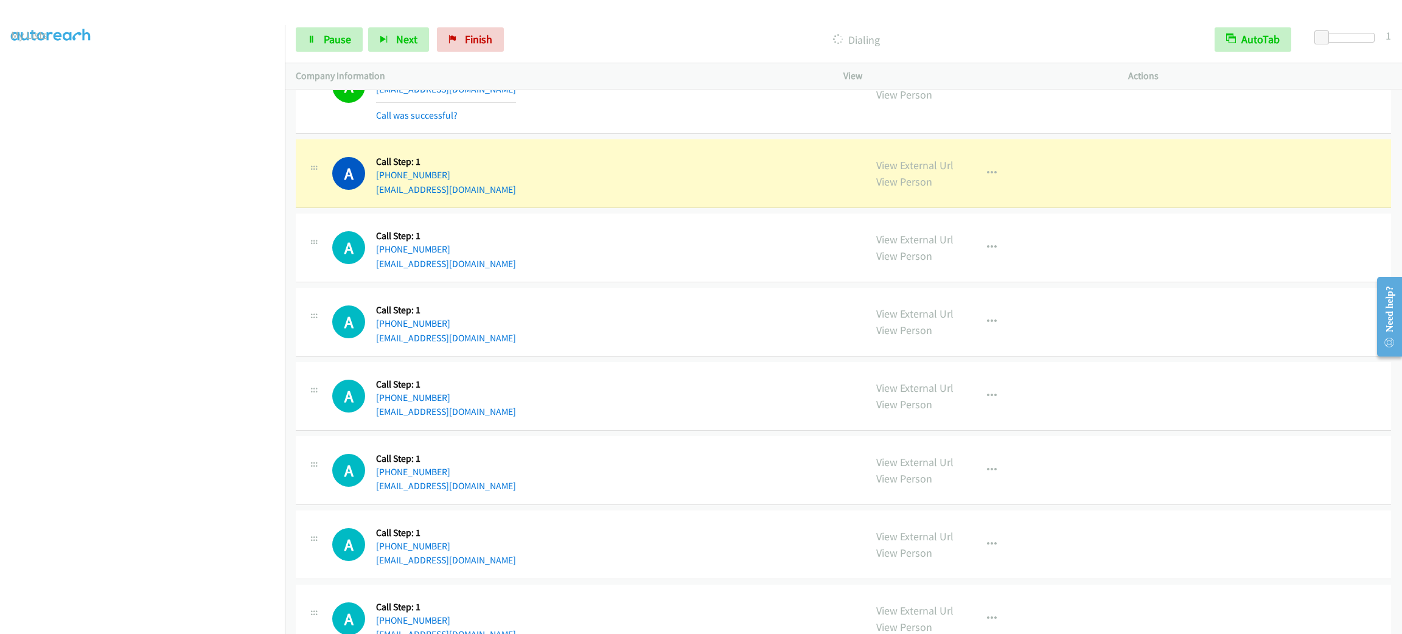
click at [193, 621] on section at bounding box center [142, 345] width 263 height 583
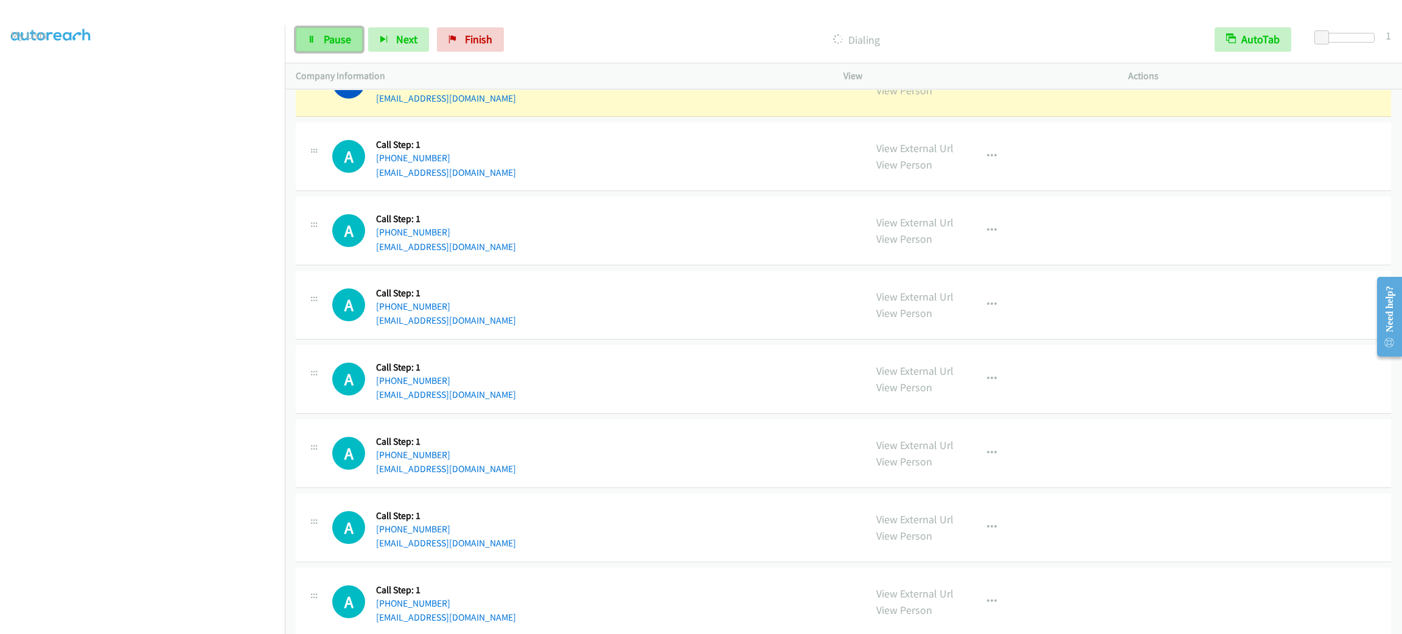
click at [356, 45] on link "Pause" at bounding box center [329, 39] width 67 height 24
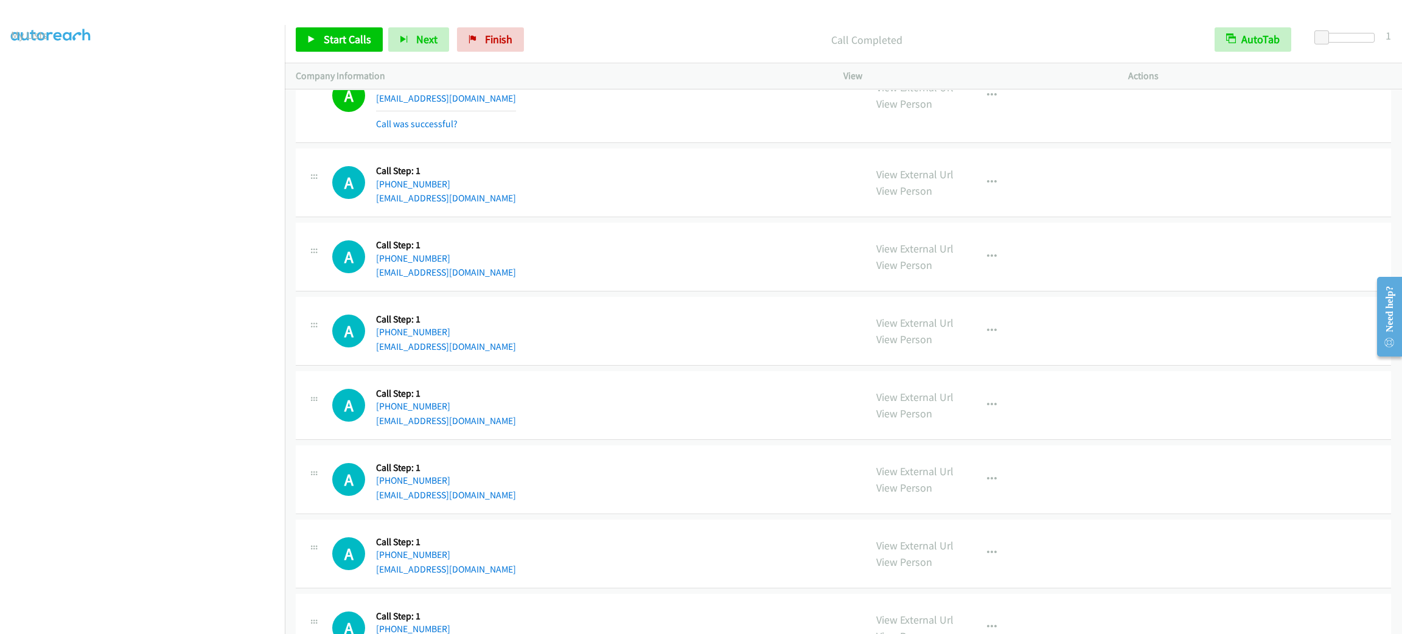
click at [329, 27] on div "Start Calls Pause Next Finish" at bounding box center [413, 39] width 234 height 24
click at [331, 31] on link "Start Calls" at bounding box center [339, 39] width 87 height 24
click at [164, 623] on section at bounding box center [142, 345] width 263 height 583
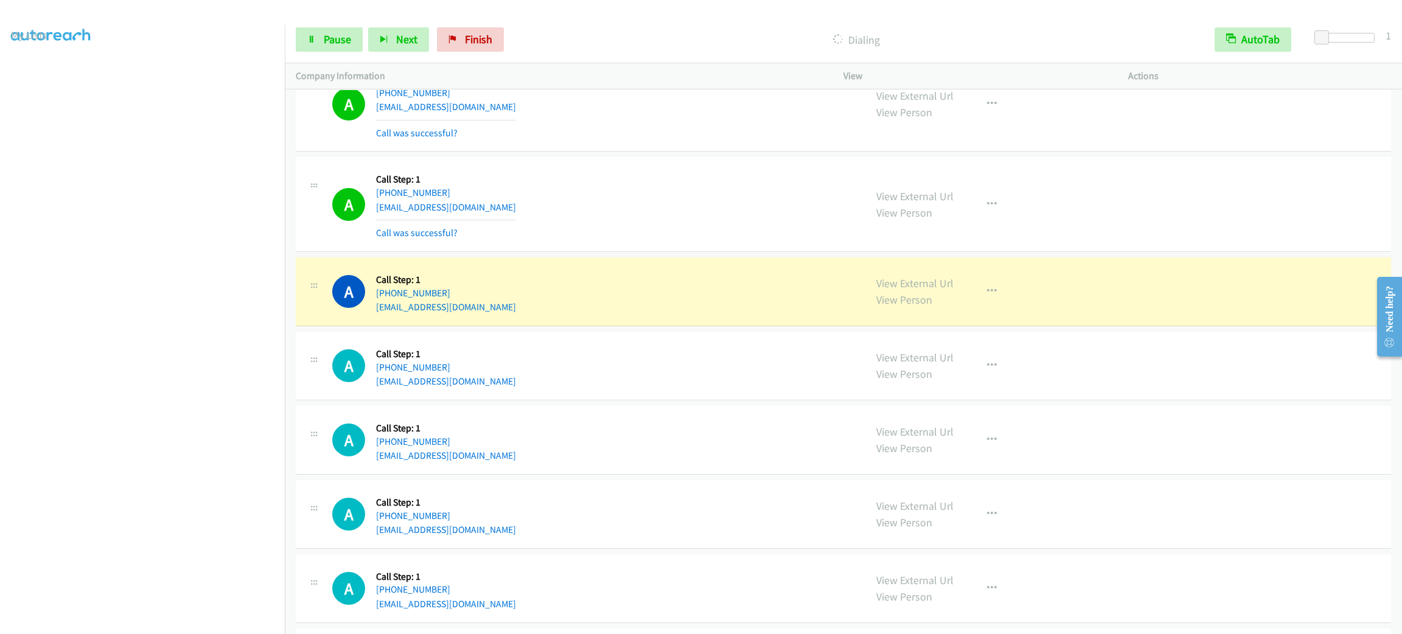
scroll to position [3986, 0]
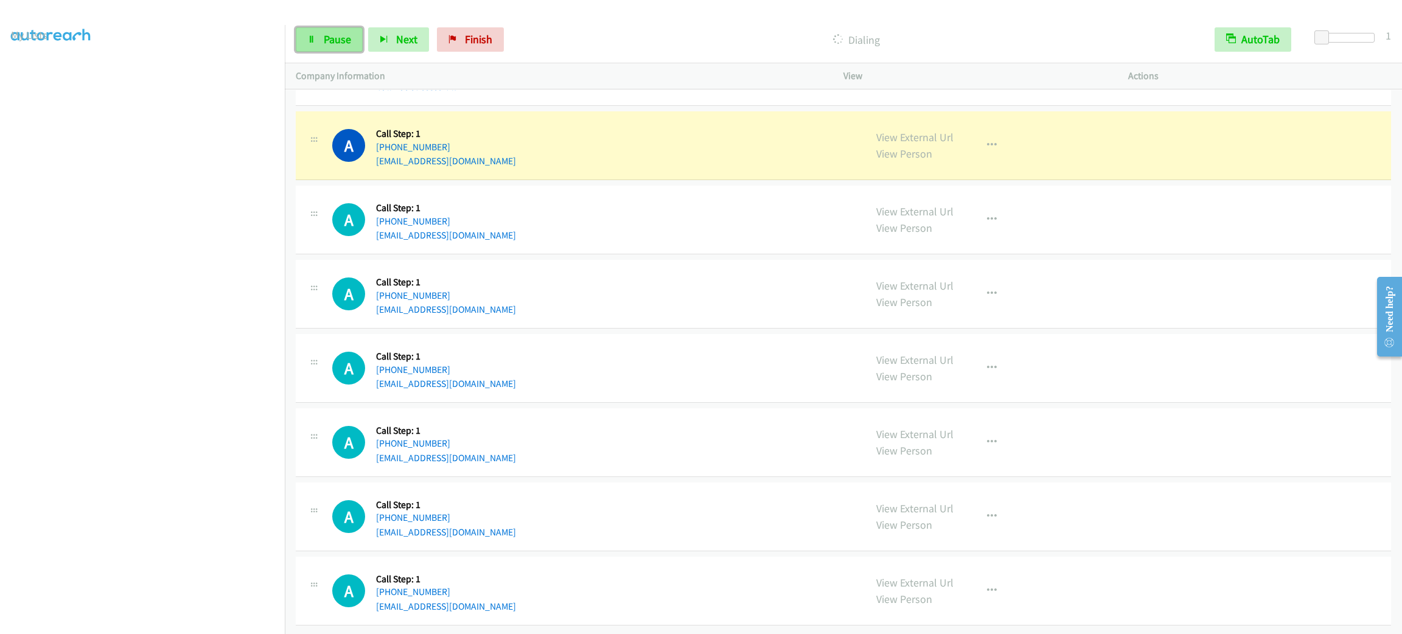
click at [356, 35] on link "Pause" at bounding box center [329, 39] width 67 height 24
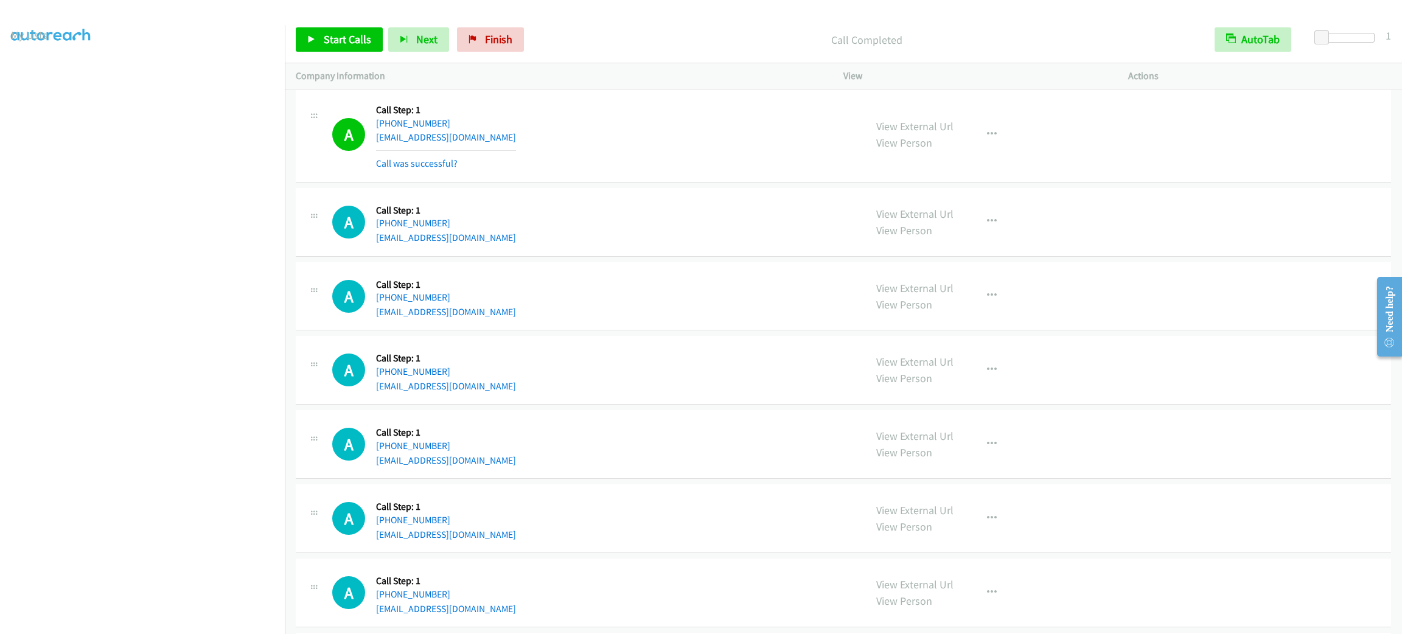
click at [520, 125] on div "A Callback Scheduled Call Step: 1 America/New_York [PHONE_NUMBER] [EMAIL_ADDRES…" at bounding box center [593, 135] width 522 height 72
click at [350, 50] on link "Start Calls" at bounding box center [339, 39] width 87 height 24
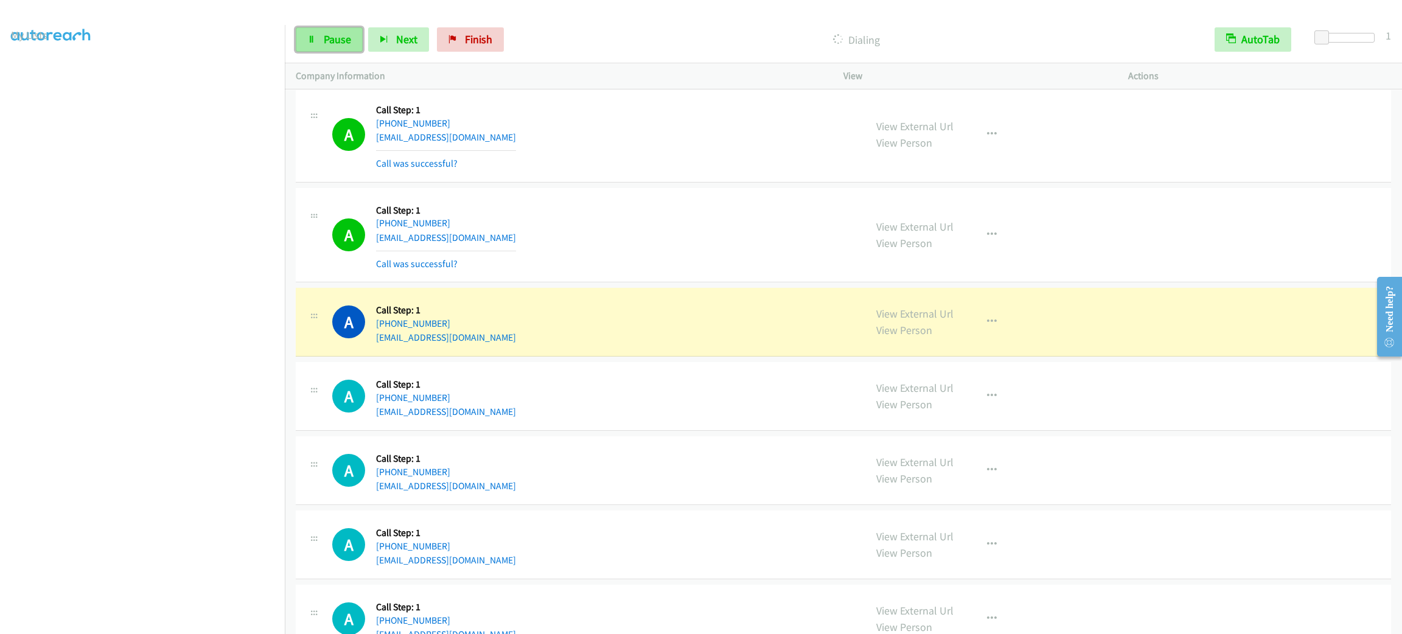
click at [348, 35] on span "Pause" at bounding box center [337, 39] width 27 height 14
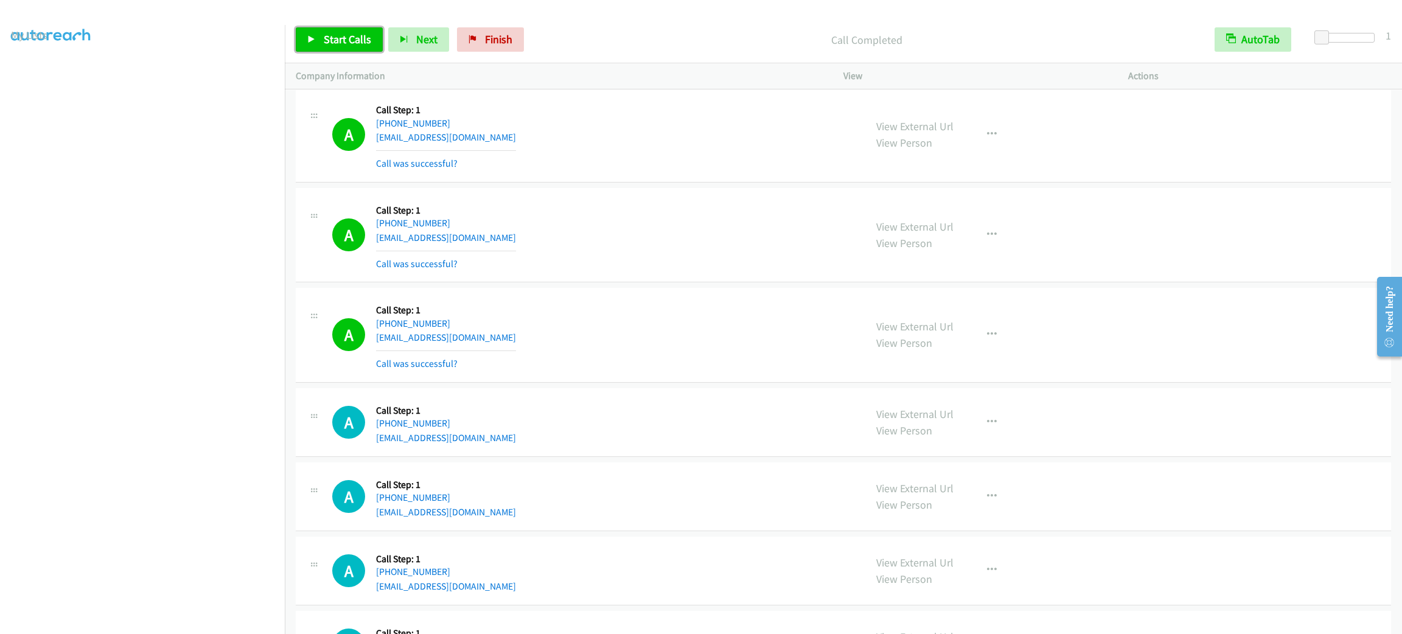
click at [354, 46] on span "Start Calls" at bounding box center [347, 39] width 47 height 14
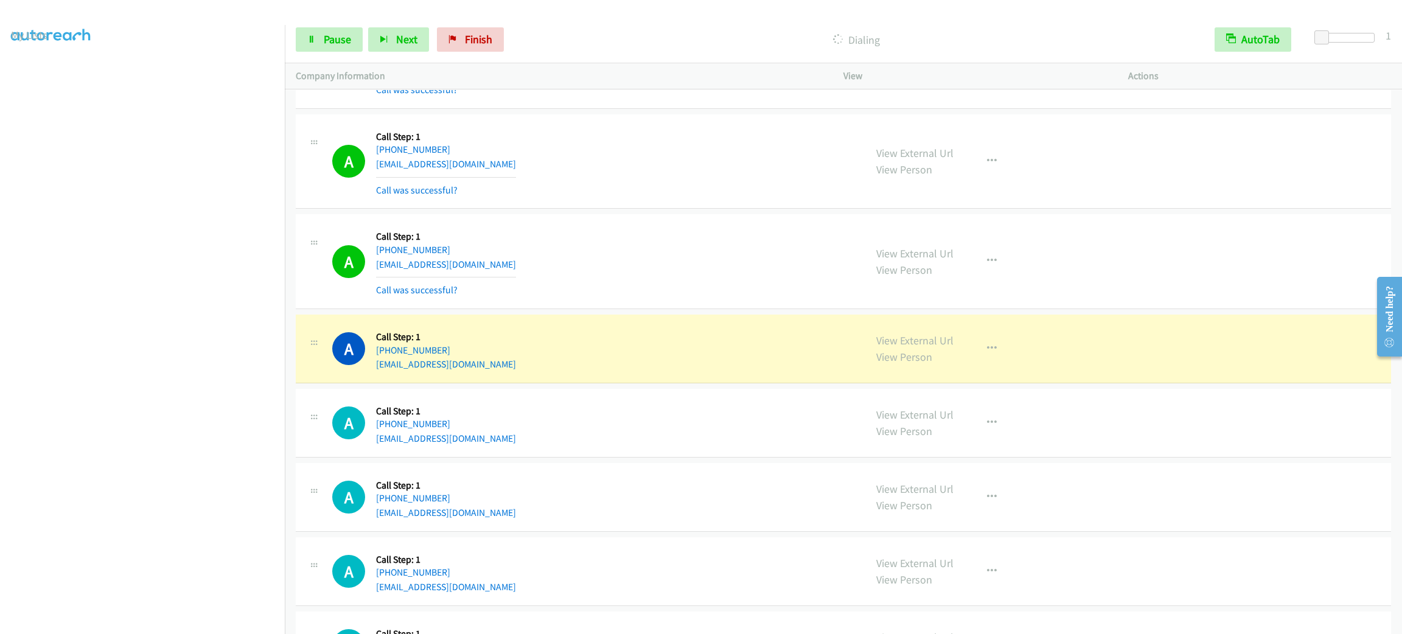
scroll to position [4442, 0]
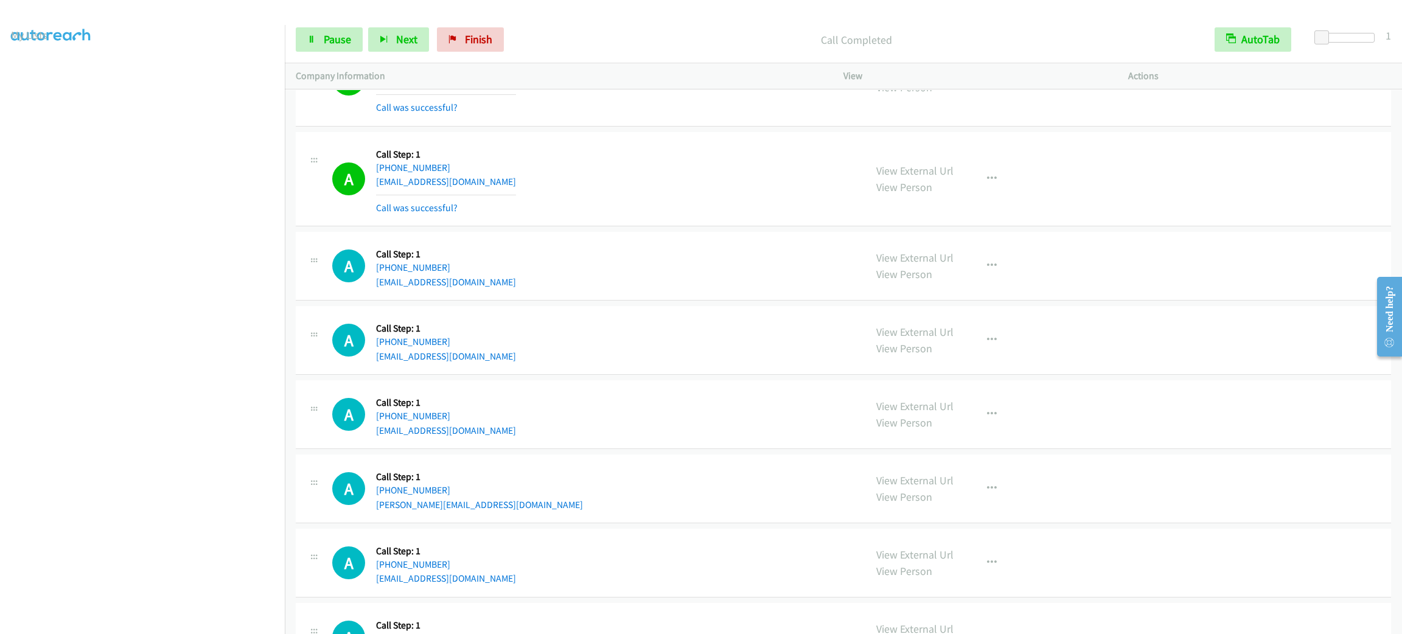
click at [117, 620] on section at bounding box center [142, 345] width 263 height 583
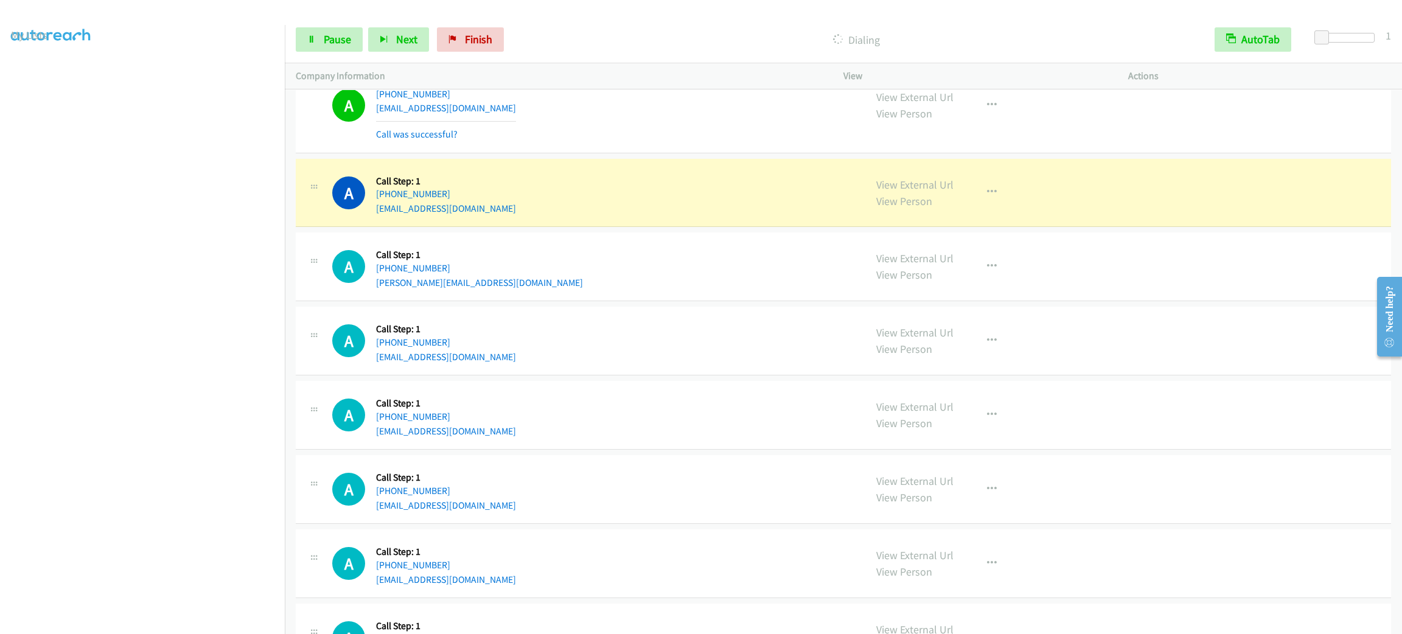
scroll to position [4789, 0]
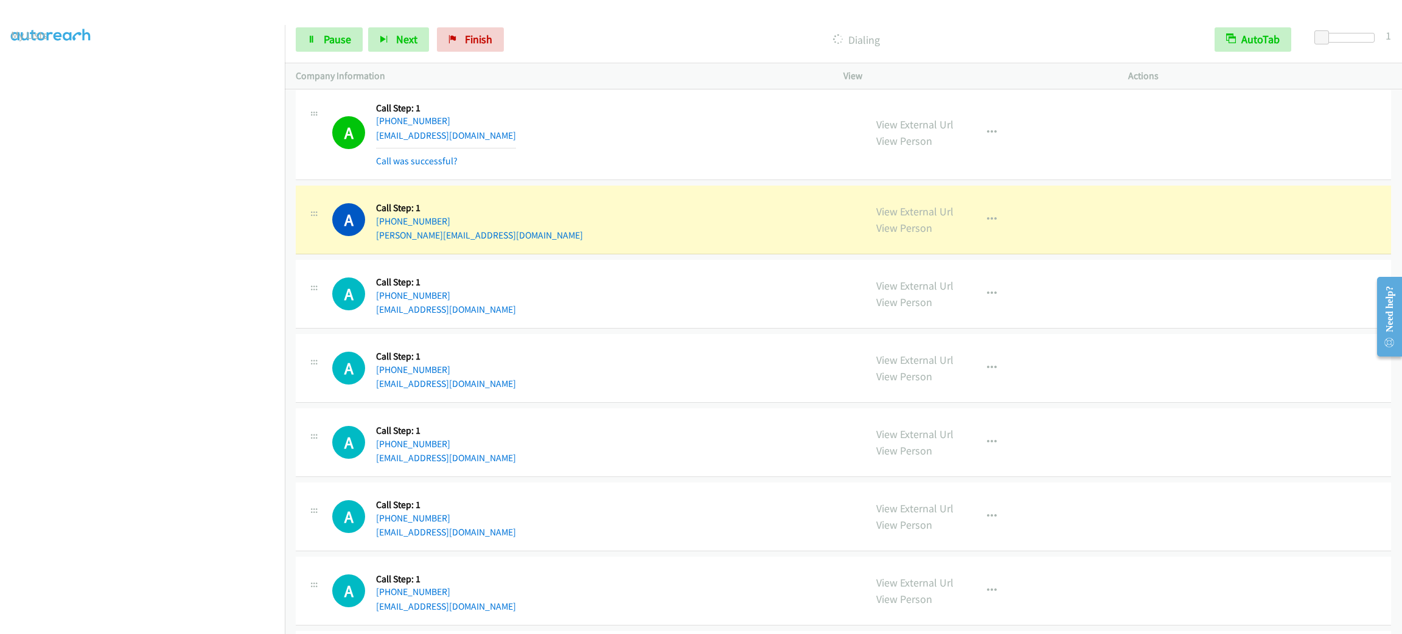
click at [192, 619] on section at bounding box center [142, 345] width 263 height 583
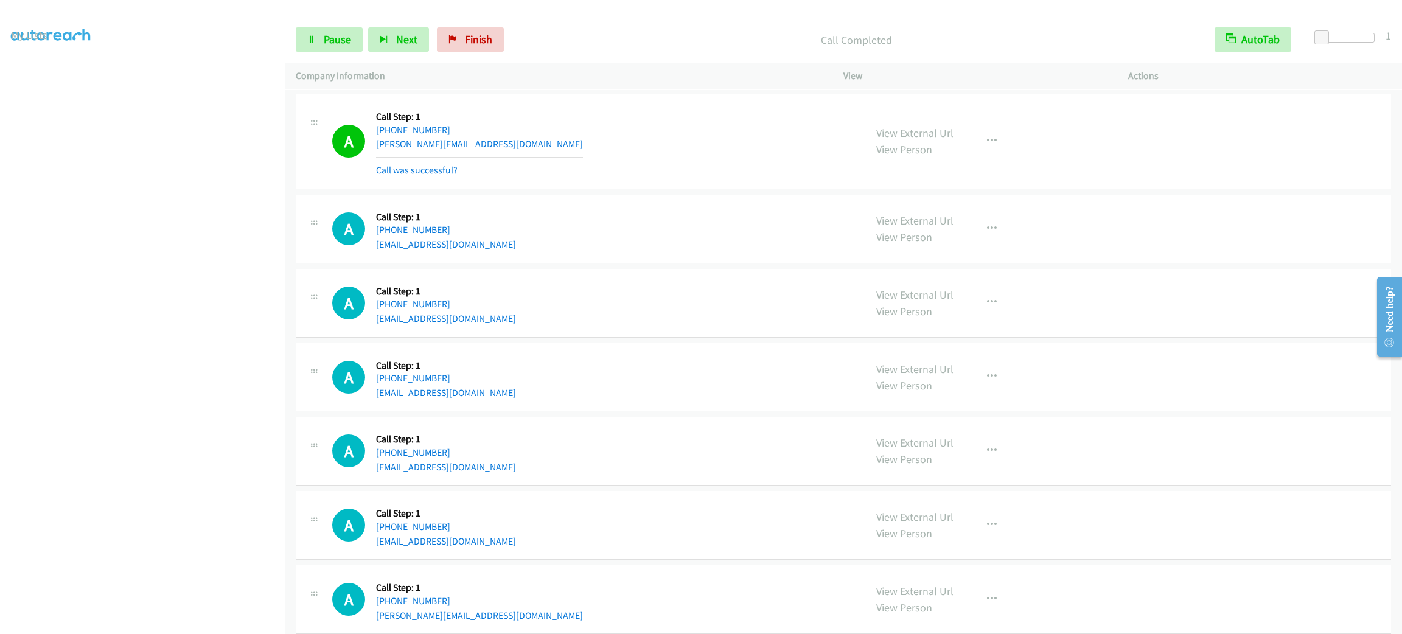
scroll to position [4972, 0]
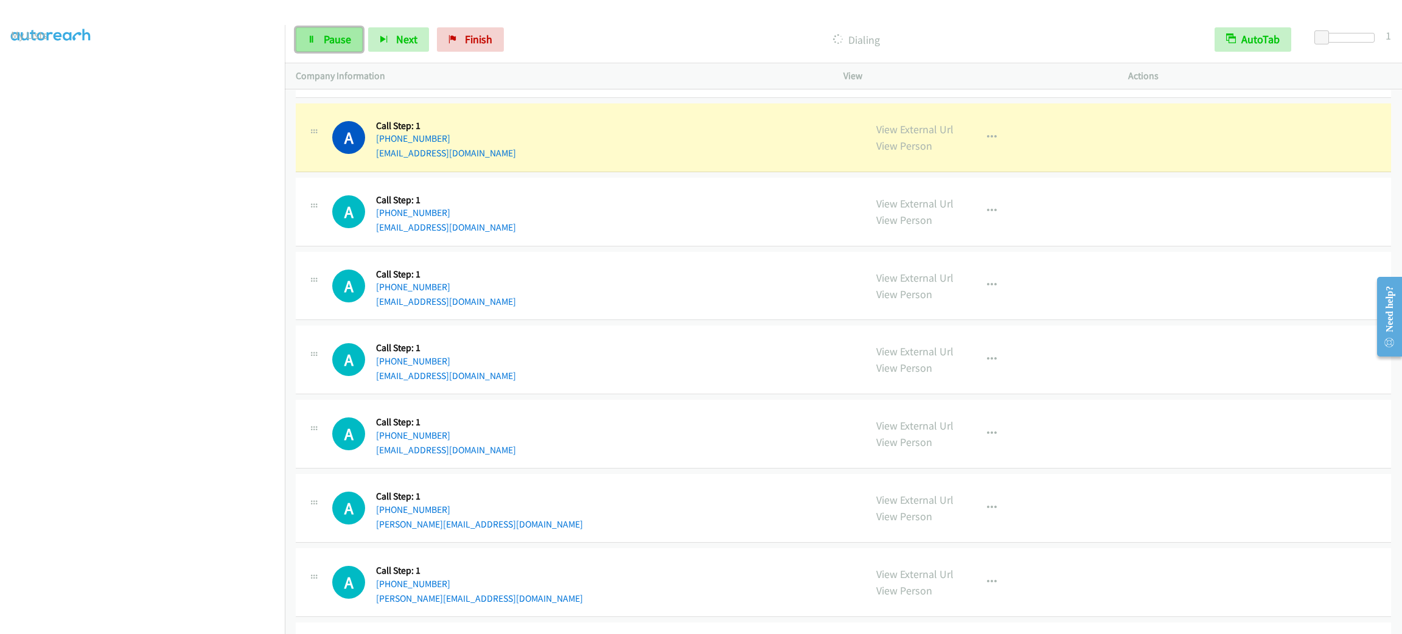
click at [353, 41] on link "Pause" at bounding box center [329, 39] width 67 height 24
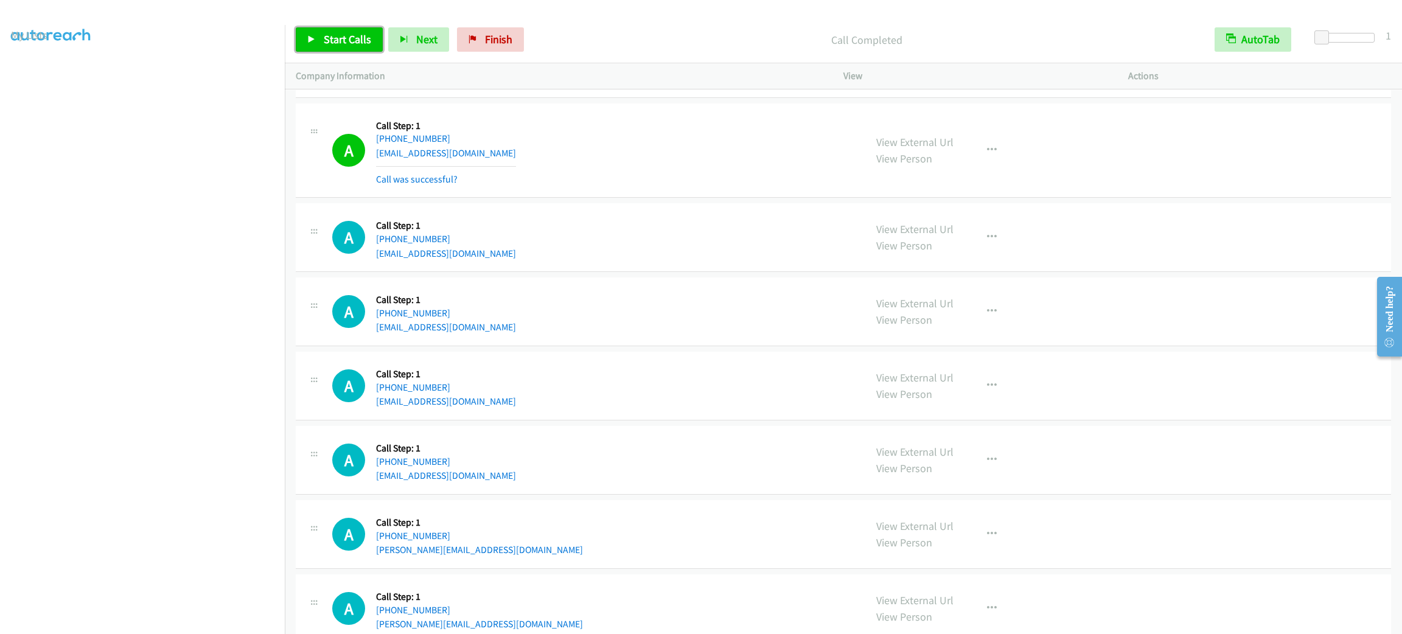
click at [327, 31] on link "Start Calls" at bounding box center [339, 39] width 87 height 24
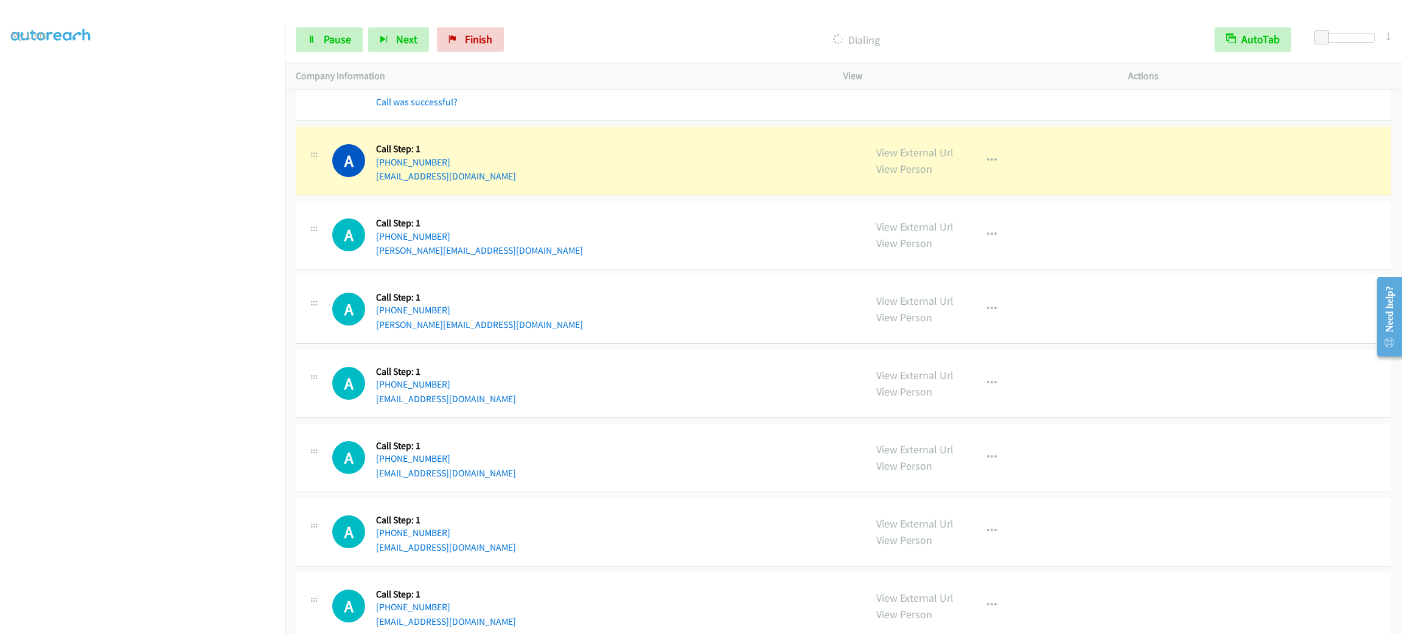
scroll to position [5441, 0]
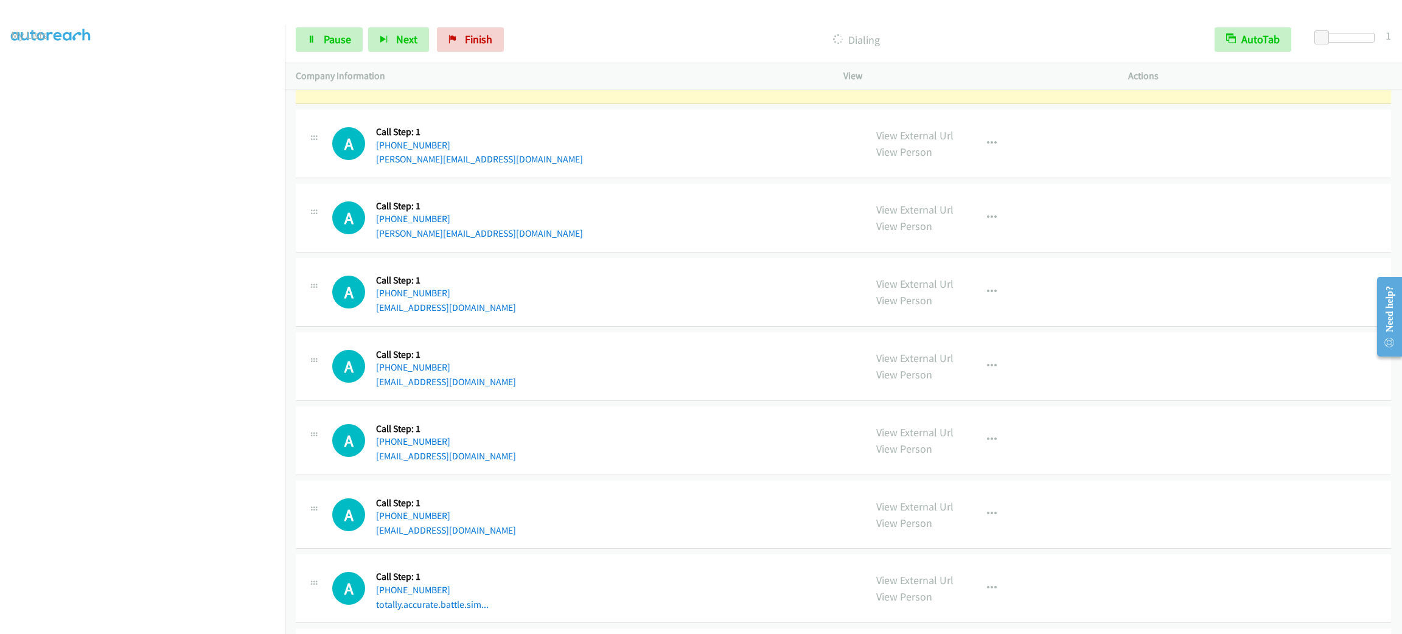
click at [430, 138] on h5 "Call Step: 1" at bounding box center [479, 132] width 207 height 12
click at [471, 142] on div "A Callback Scheduled Call Step: 1 America/New_York [PHONE_NUMBER] [PERSON_NAME]…" at bounding box center [593, 144] width 522 height 46
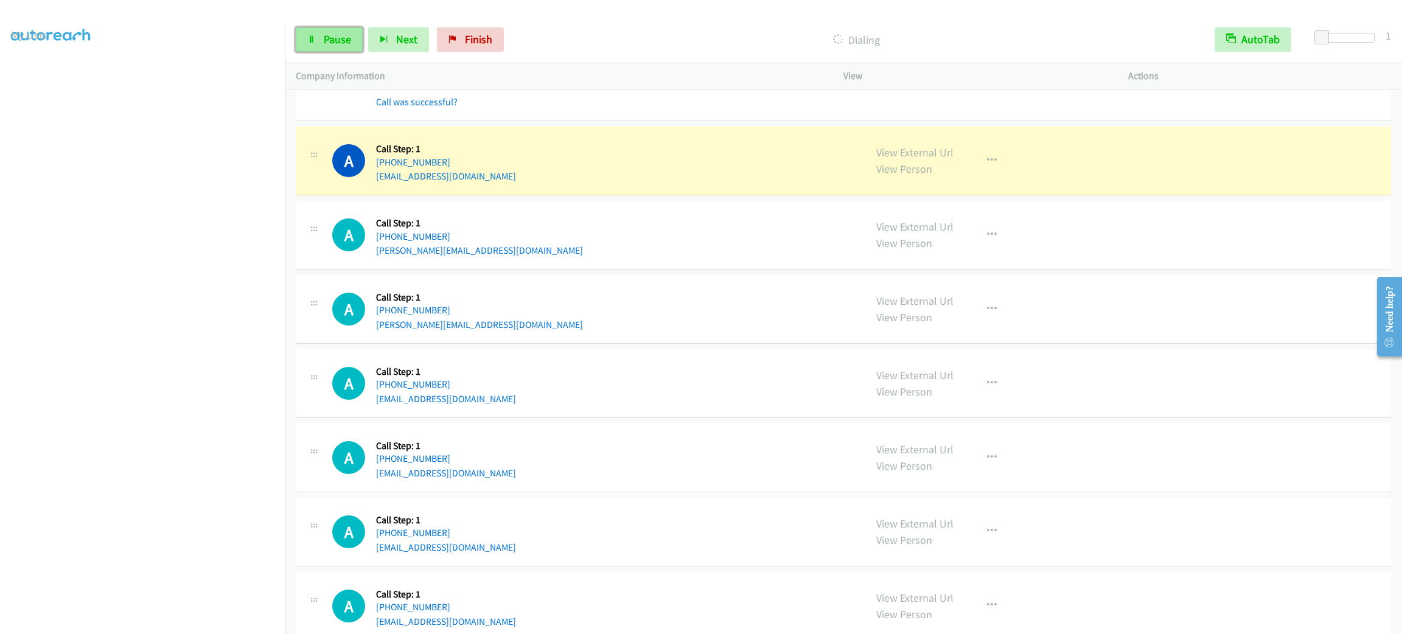
click at [337, 49] on link "Pause" at bounding box center [329, 39] width 67 height 24
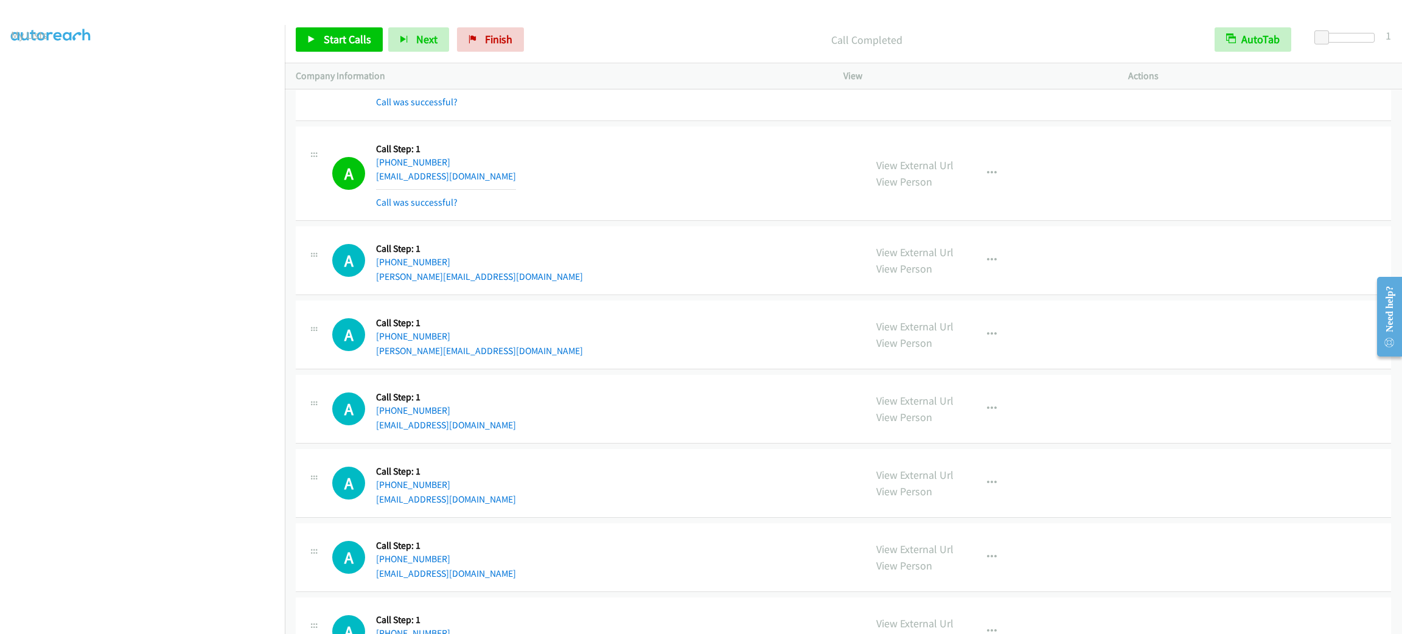
click at [626, 257] on div "A Callback Scheduled Call Step: 1 America/New_York [PHONE_NUMBER] [PERSON_NAME]…" at bounding box center [593, 260] width 522 height 46
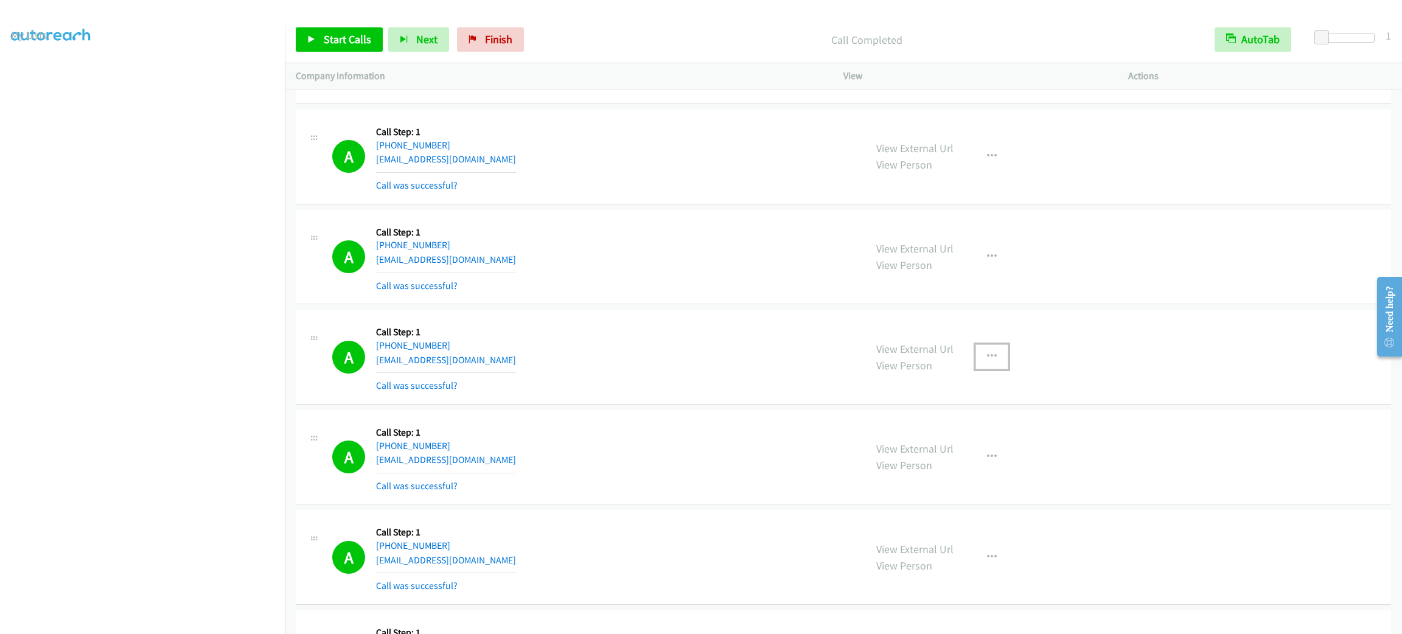
click at [992, 360] on button "button" at bounding box center [992, 357] width 33 height 24
click at [963, 473] on link "Add to do not call list" at bounding box center [927, 461] width 162 height 24
click at [342, 51] on link "Start Calls" at bounding box center [339, 39] width 87 height 24
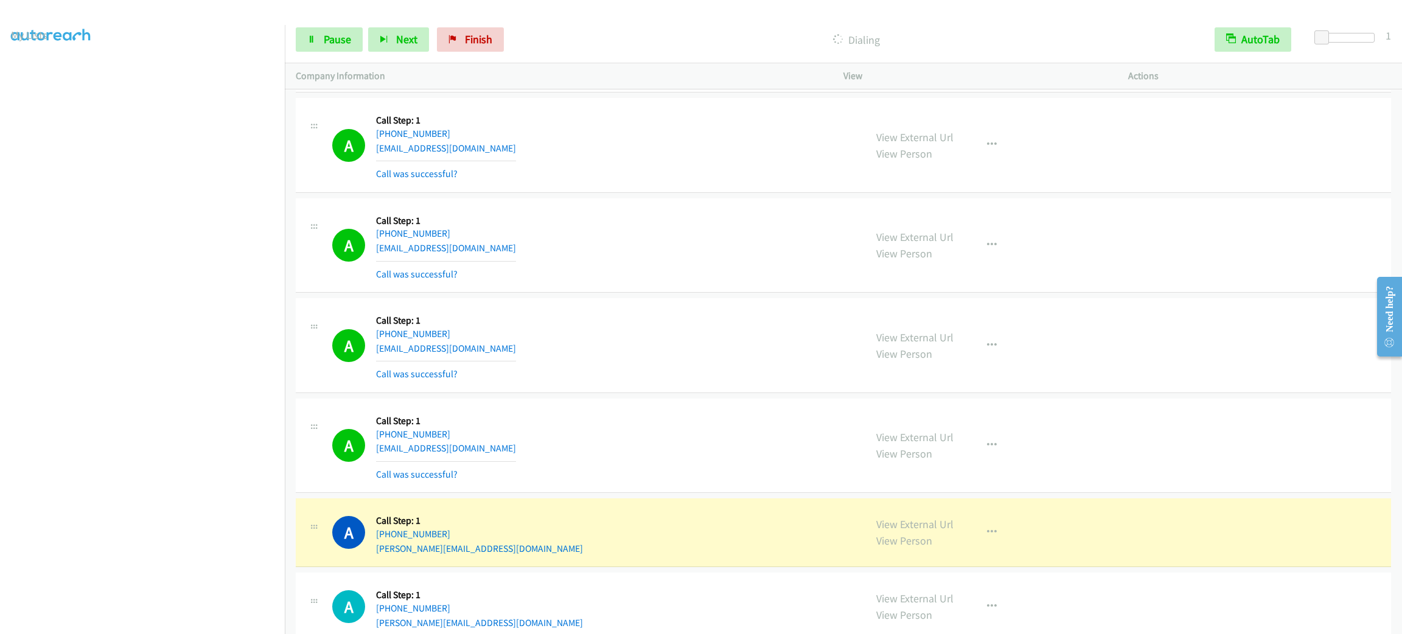
scroll to position [5534, 0]
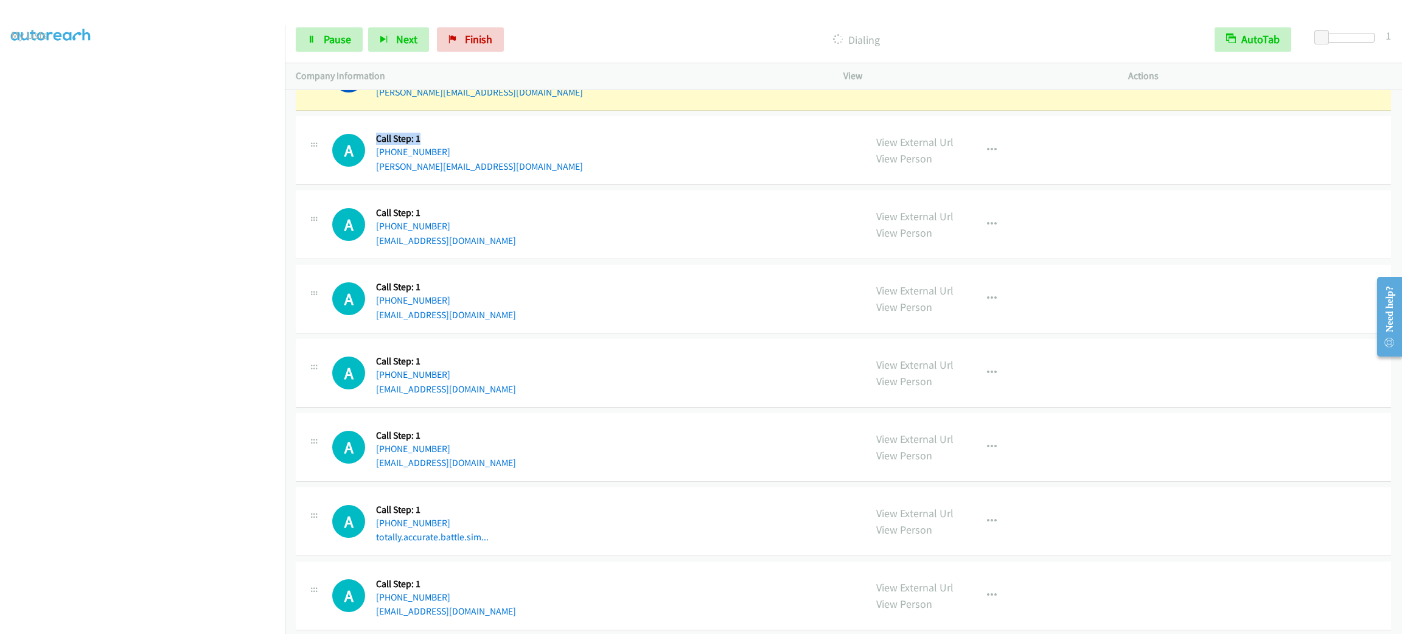
drag, startPoint x: 399, startPoint y: 149, endPoint x: 378, endPoint y: 145, distance: 21.0
click at [378, 145] on h5 "Call Step: 1" at bounding box center [479, 139] width 207 height 12
click at [651, 150] on div "A Callback Scheduled Call Step: 1 America/New_York [PHONE_NUMBER] [PERSON_NAME]…" at bounding box center [593, 150] width 522 height 46
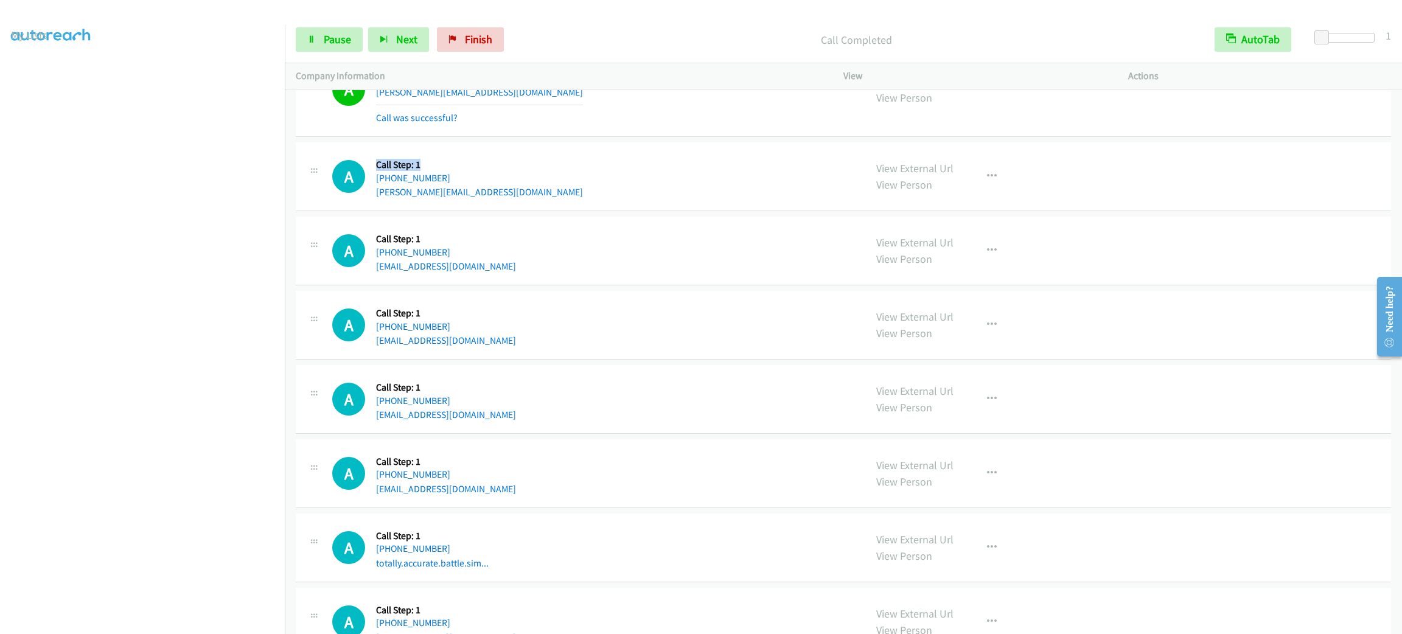
click at [784, 177] on div "A Callback Scheduled Call Step: 1 America/New_York [PHONE_NUMBER] [PERSON_NAME]…" at bounding box center [593, 176] width 522 height 46
click at [611, 137] on div "A Callback Scheduled Call Step: 1 America/New_York [PHONE_NUMBER] [PERSON_NAME]…" at bounding box center [844, 89] width 1096 height 95
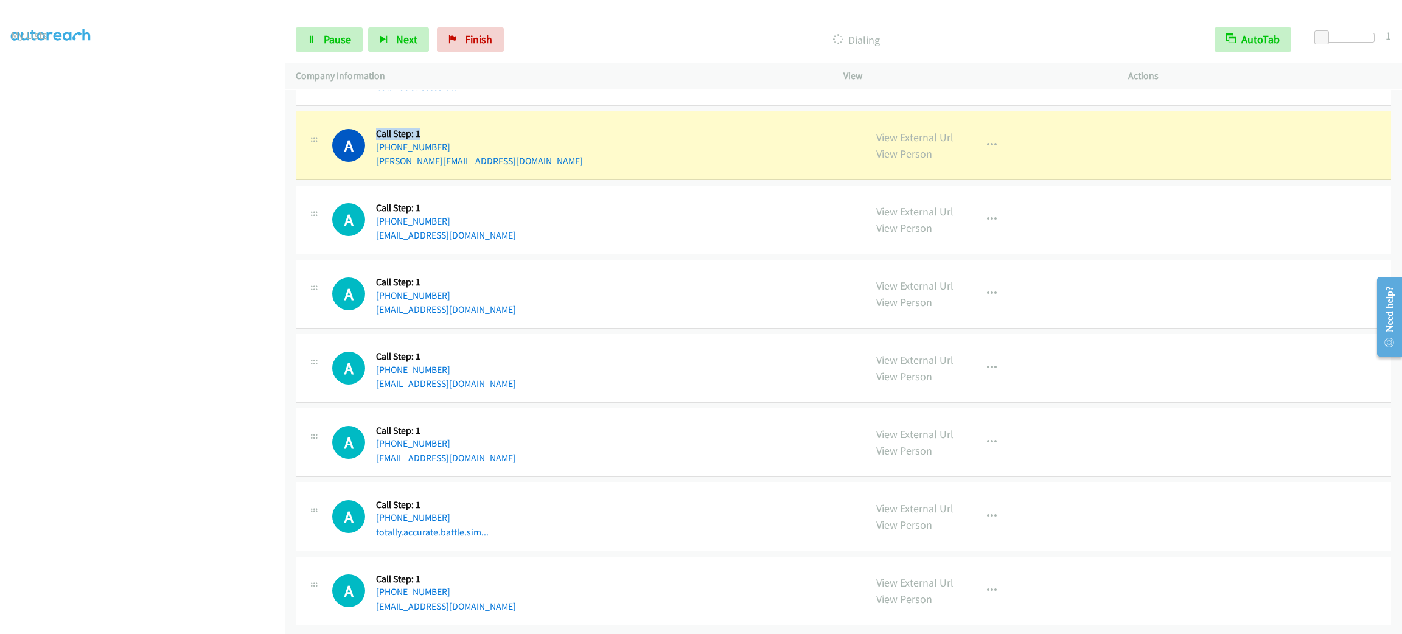
drag, startPoint x: 441, startPoint y: 113, endPoint x: 377, endPoint y: 118, distance: 64.1
click at [377, 122] on div "Callback Scheduled Call Step: 1 America/New_York [PHONE_NUMBER] [PERSON_NAME][E…" at bounding box center [479, 145] width 207 height 46
click at [377, 128] on h5 "Call Step: 1" at bounding box center [479, 134] width 207 height 12
drag, startPoint x: 377, startPoint y: 118, endPoint x: 430, endPoint y: 121, distance: 53.0
click at [430, 128] on h5 "Call Step: 1" at bounding box center [479, 134] width 207 height 12
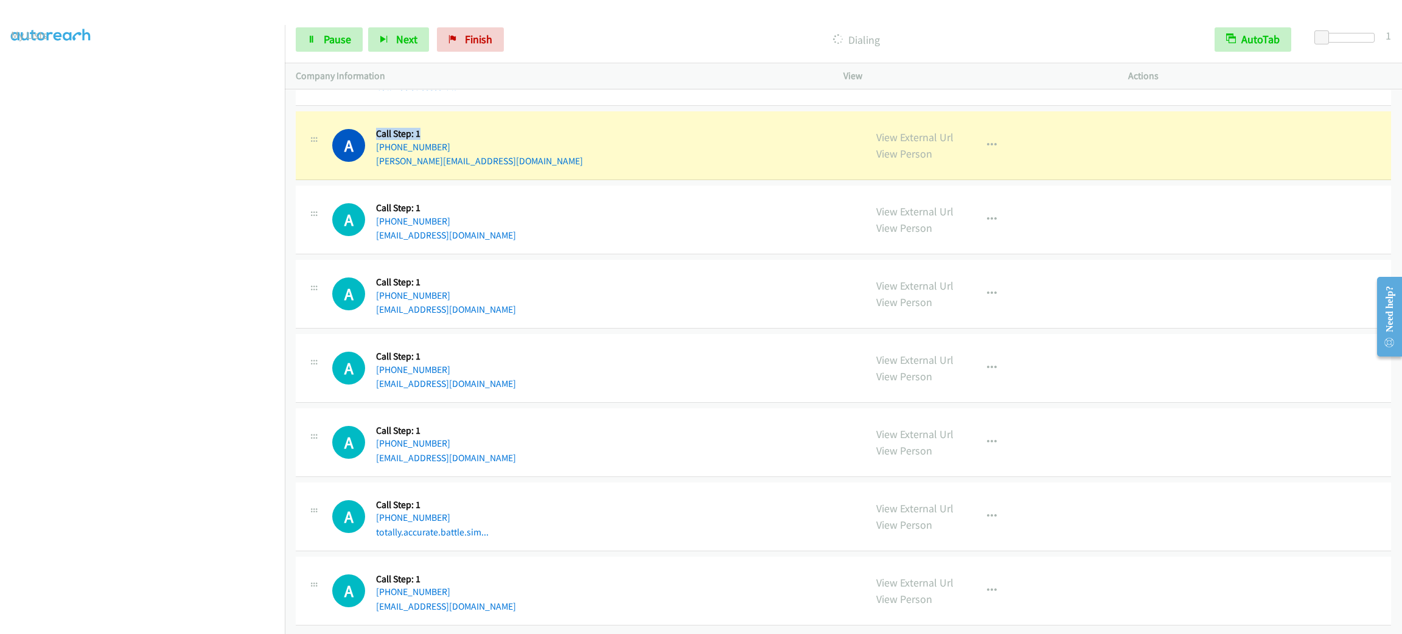
click at [481, 122] on div "A Callback Scheduled Call Step: 1 America/New_York [PHONE_NUMBER] [PERSON_NAME]…" at bounding box center [593, 145] width 522 height 46
drag, startPoint x: 488, startPoint y: 145, endPoint x: 374, endPoint y: 142, distance: 113.3
click at [374, 142] on div "A Callback Scheduled Call Step: 1 America/New_York [PHONE_NUMBER] [PERSON_NAME]…" at bounding box center [593, 145] width 522 height 46
click at [573, 152] on div "A Callback Scheduled Call Step: 1 America/New_York [PHONE_NUMBER] [PERSON_NAME]…" at bounding box center [593, 145] width 522 height 46
drag, startPoint x: 547, startPoint y: 147, endPoint x: 373, endPoint y: 116, distance: 176.2
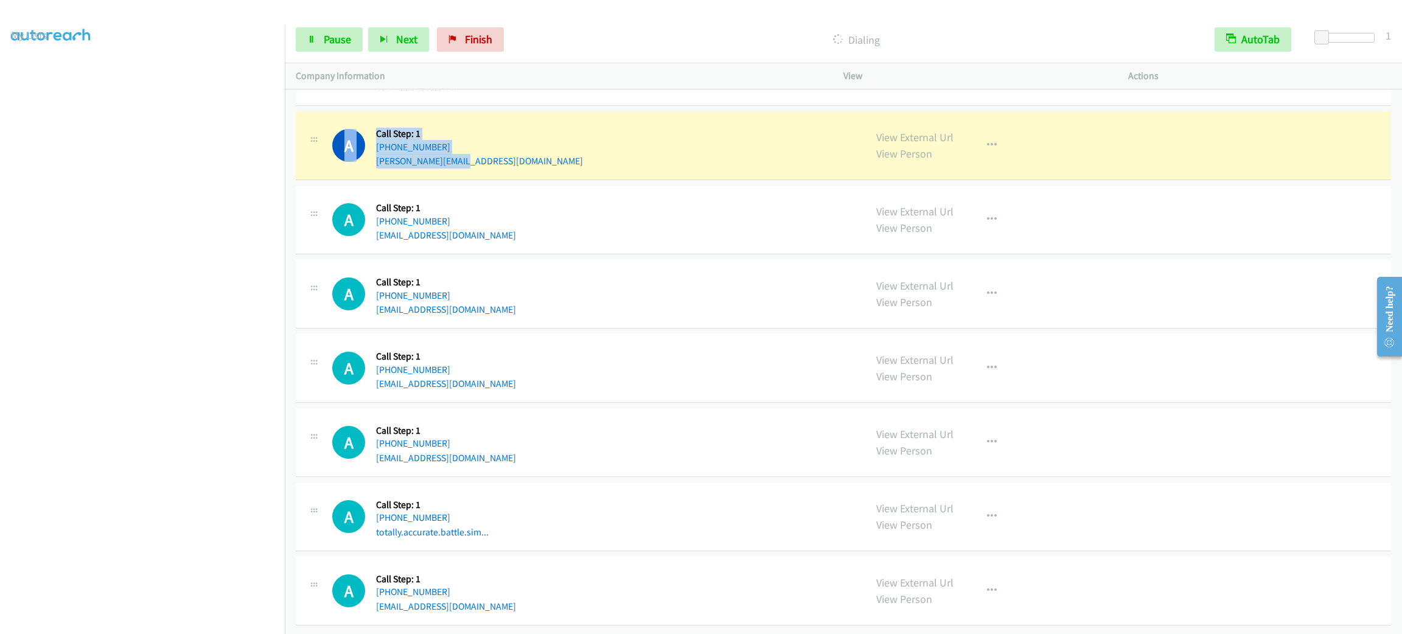
click at [373, 122] on div "A Callback Scheduled Call Step: 1 America/New_York [PHONE_NUMBER] [PERSON_NAME]…" at bounding box center [593, 145] width 522 height 46
click at [658, 130] on div "A Callback Scheduled Call Step: 1 America/New_York [PHONE_NUMBER] [PERSON_NAME]…" at bounding box center [593, 145] width 522 height 46
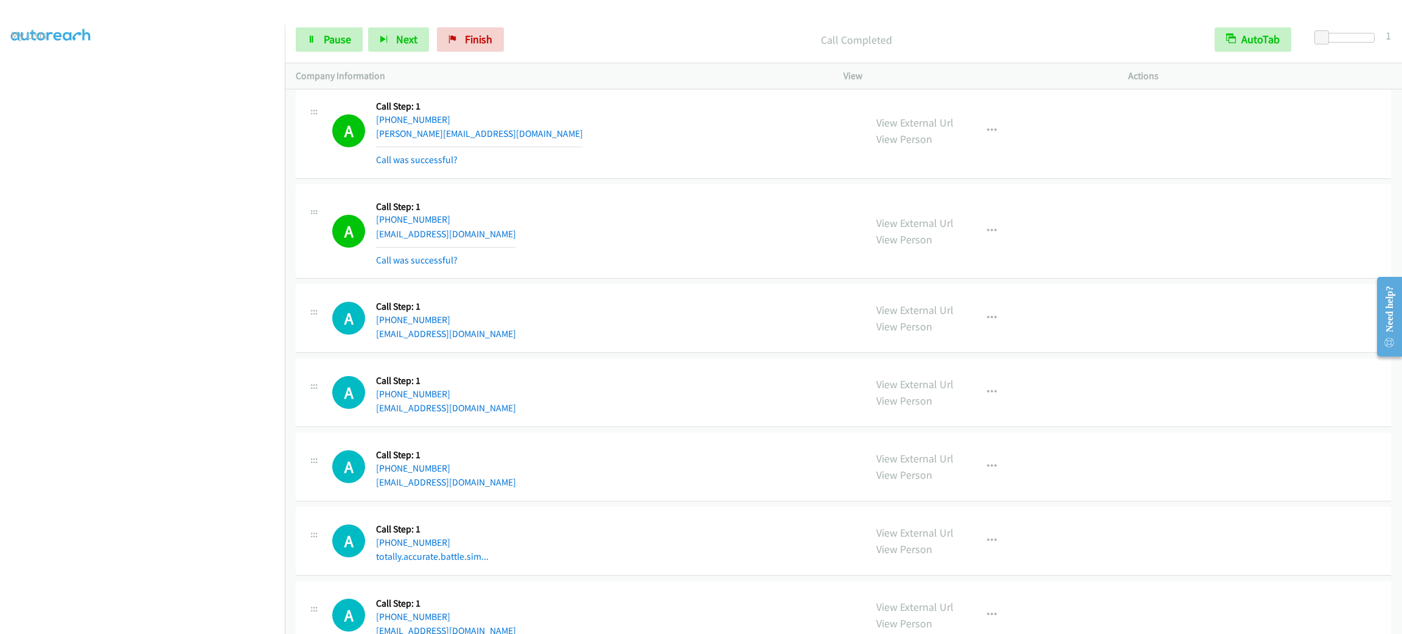
scroll to position [5684, 0]
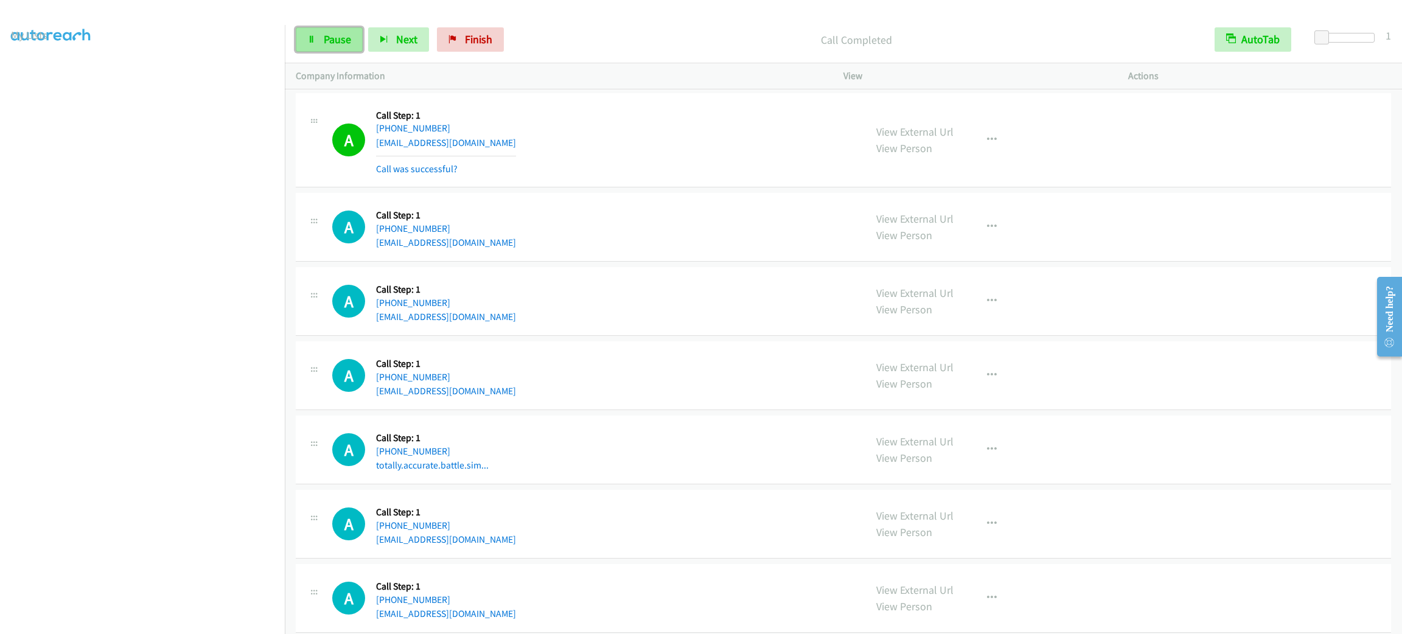
click at [339, 43] on span "Pause" at bounding box center [337, 39] width 27 height 14
click at [339, 43] on span "Start Calls" at bounding box center [347, 39] width 47 height 14
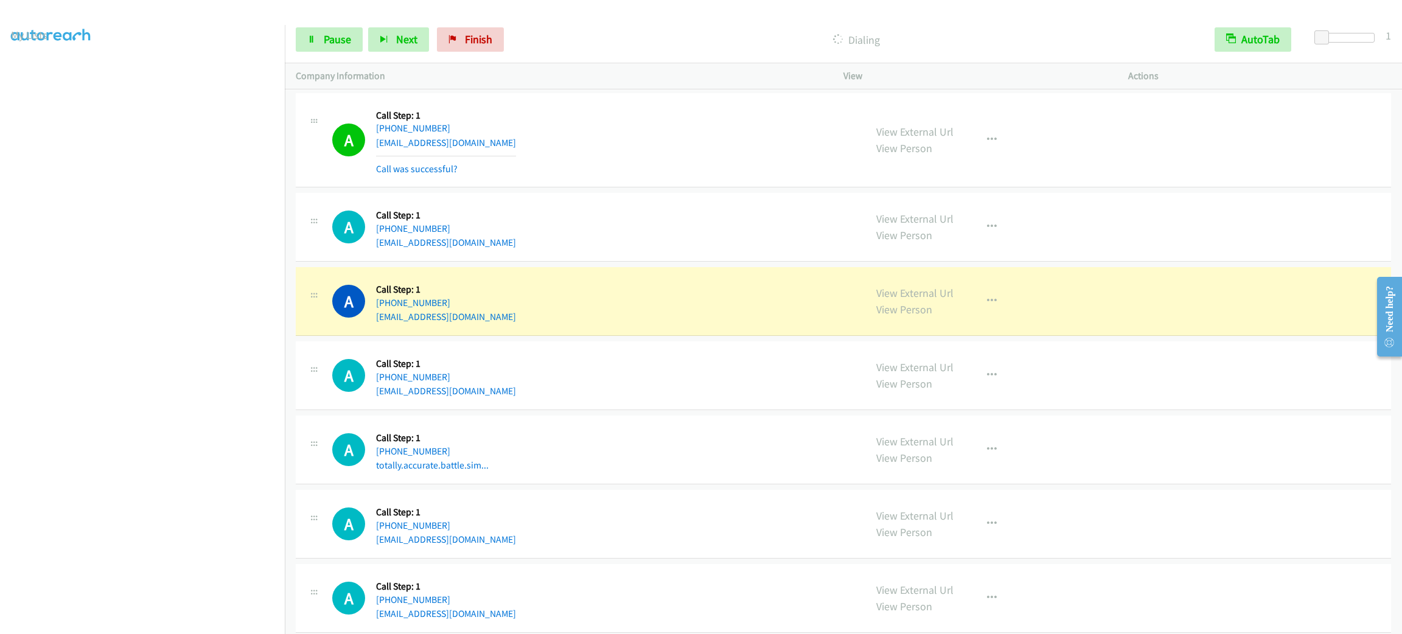
click at [695, 250] on div "A Callback Scheduled Call Step: 1 [GEOGRAPHIC_DATA]/[GEOGRAPHIC_DATA] [PHONE_NU…" at bounding box center [593, 227] width 522 height 46
click at [669, 233] on div "A Callback Scheduled Call Step: 1 [GEOGRAPHIC_DATA]/[GEOGRAPHIC_DATA] [PHONE_NU…" at bounding box center [593, 227] width 522 height 46
click at [662, 223] on div "A Callback Scheduled Call Step: 1 [GEOGRAPHIC_DATA]/[GEOGRAPHIC_DATA] [PHONE_NU…" at bounding box center [593, 227] width 522 height 46
click at [720, 239] on div "A Callback Scheduled Call Step: 1 [GEOGRAPHIC_DATA]/[GEOGRAPHIC_DATA] [PHONE_NU…" at bounding box center [593, 227] width 522 height 46
click at [987, 306] on icon "button" at bounding box center [992, 301] width 10 height 10
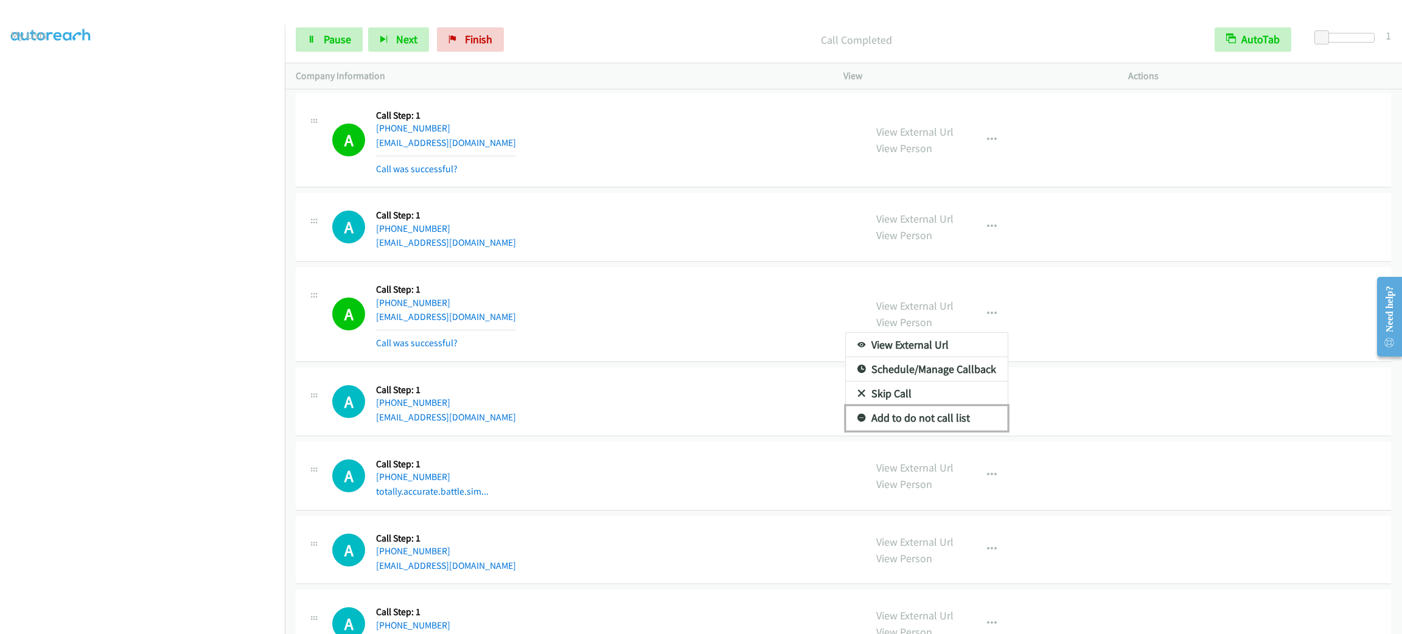
click at [970, 430] on link "Add to do not call list" at bounding box center [927, 418] width 162 height 24
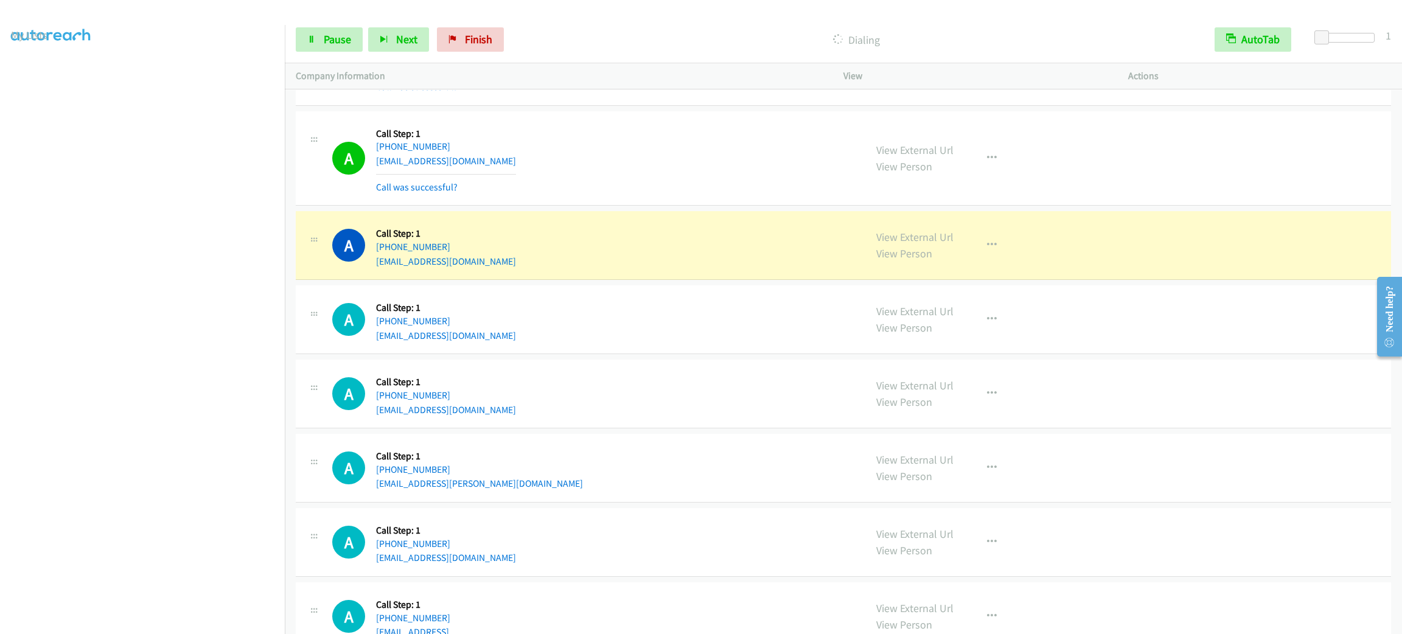
scroll to position [6231, 0]
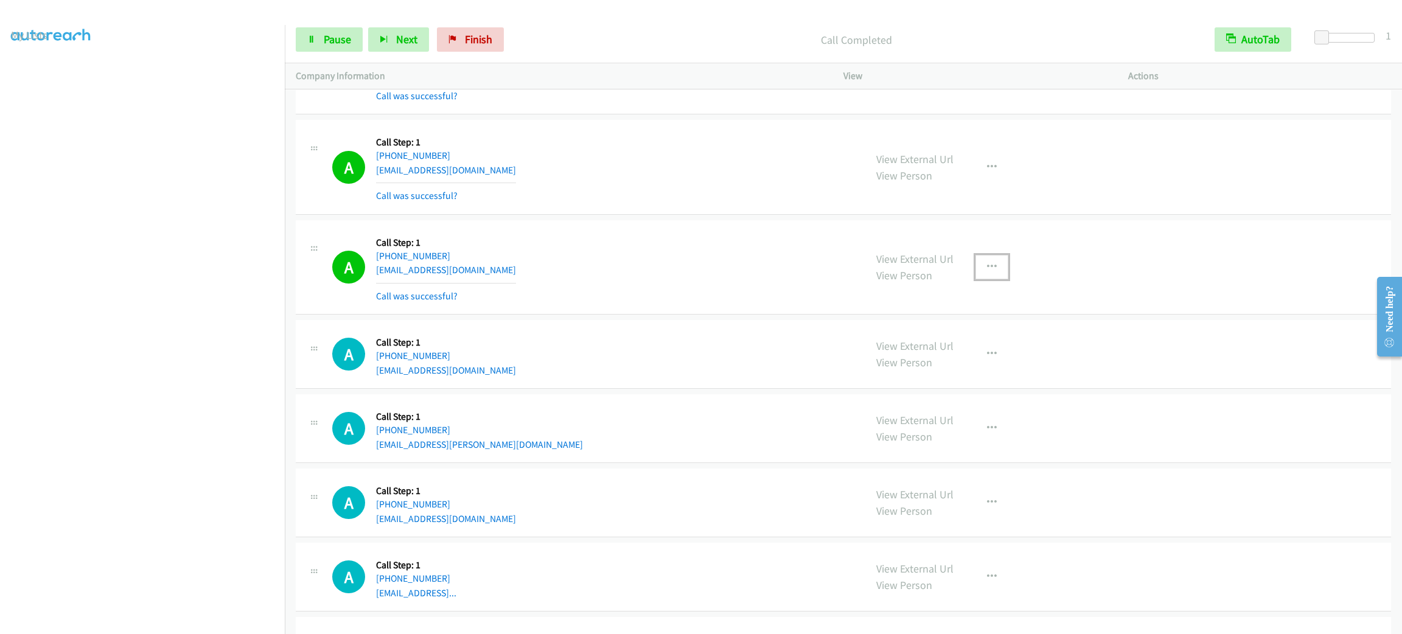
click at [987, 279] on button "button" at bounding box center [992, 267] width 33 height 24
click at [962, 379] on link "Add to do not call list" at bounding box center [927, 371] width 162 height 24
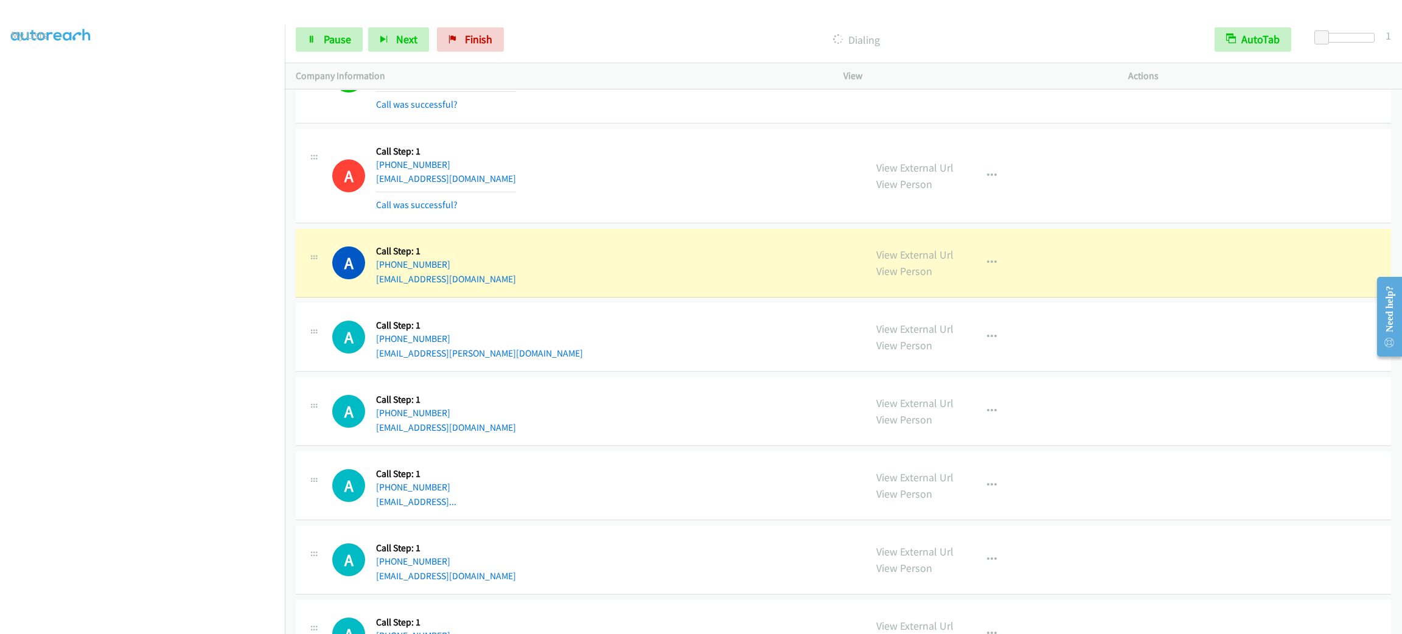
scroll to position [6396, 0]
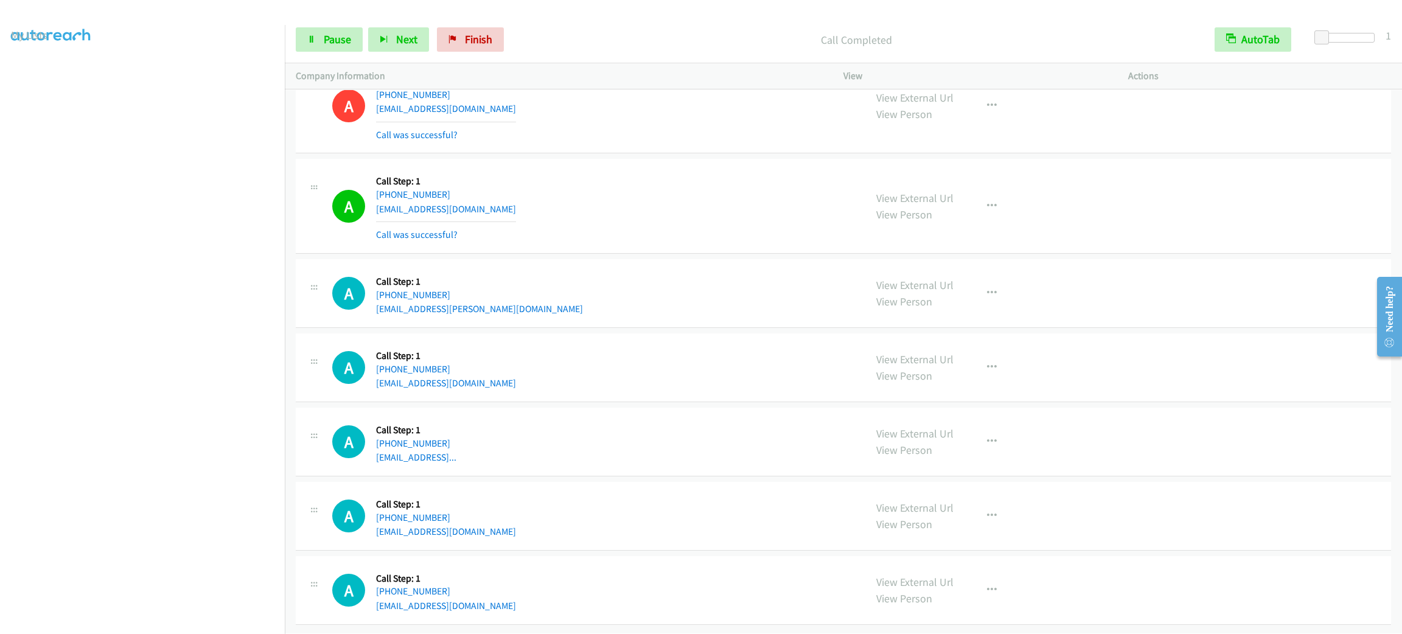
click at [351, 27] on div "Start Calls Pause Next Finish" at bounding box center [403, 39] width 214 height 24
click at [348, 36] on span "Pause" at bounding box center [337, 39] width 27 height 14
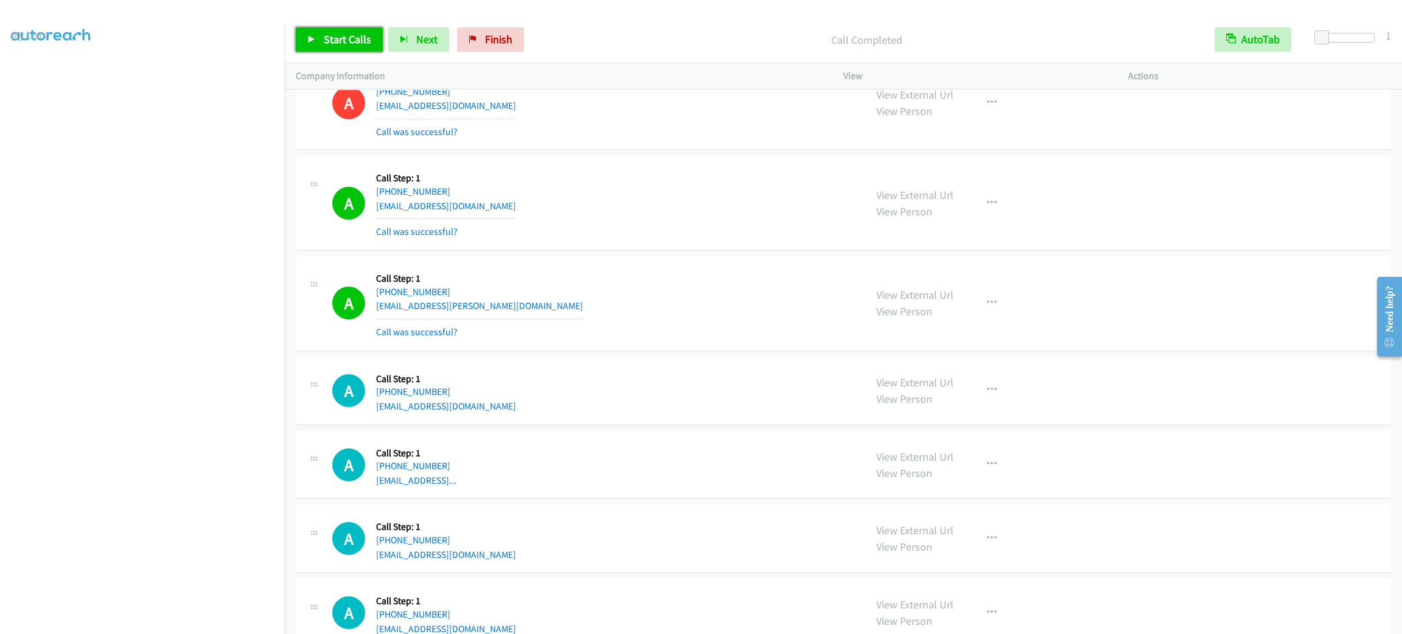
click at [350, 49] on link "Start Calls" at bounding box center [339, 39] width 87 height 24
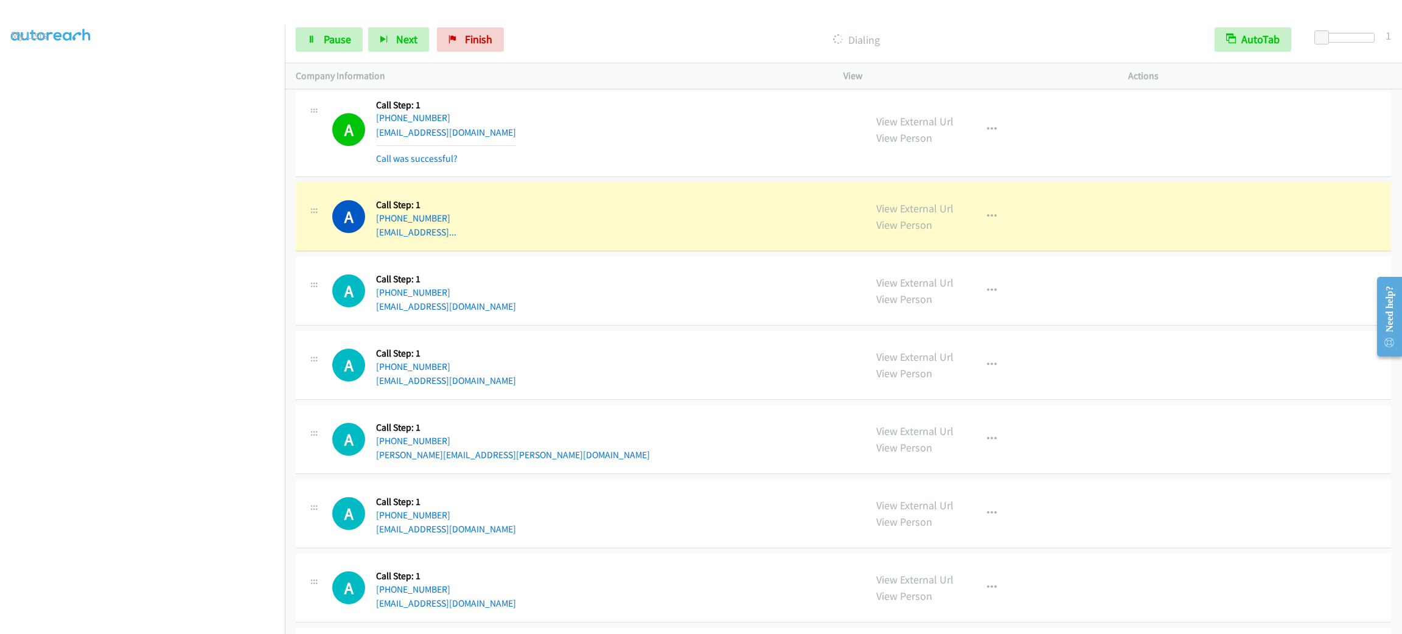
scroll to position [6761, 0]
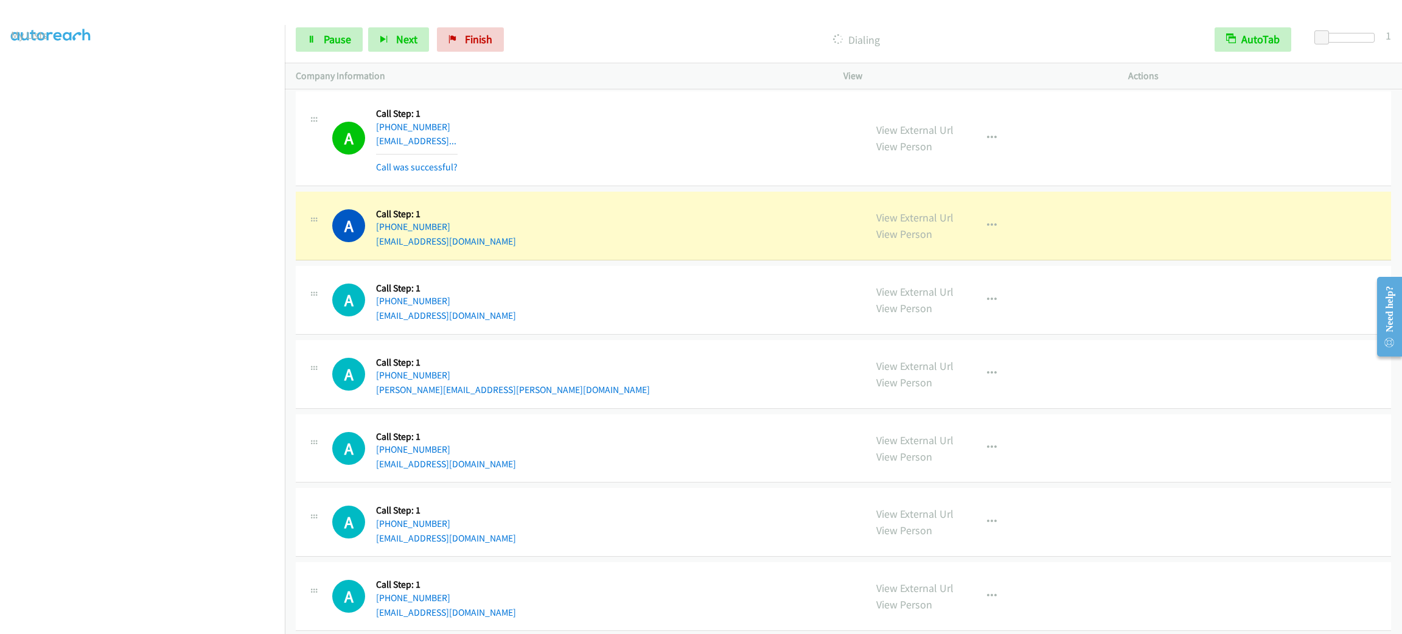
click at [656, 226] on div "A Callback Scheduled Call Step: 1 America/New_York [PHONE_NUMBER] [EMAIL_ADDRES…" at bounding box center [593, 226] width 522 height 46
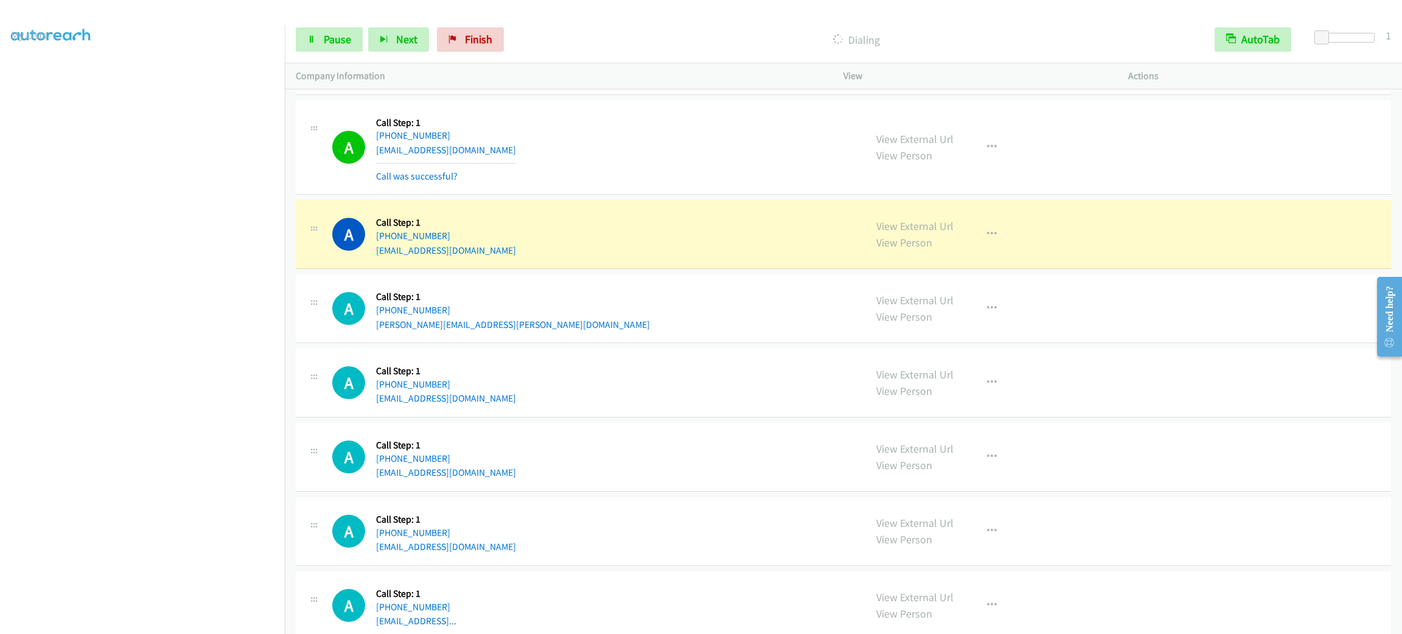
scroll to position [6944, 0]
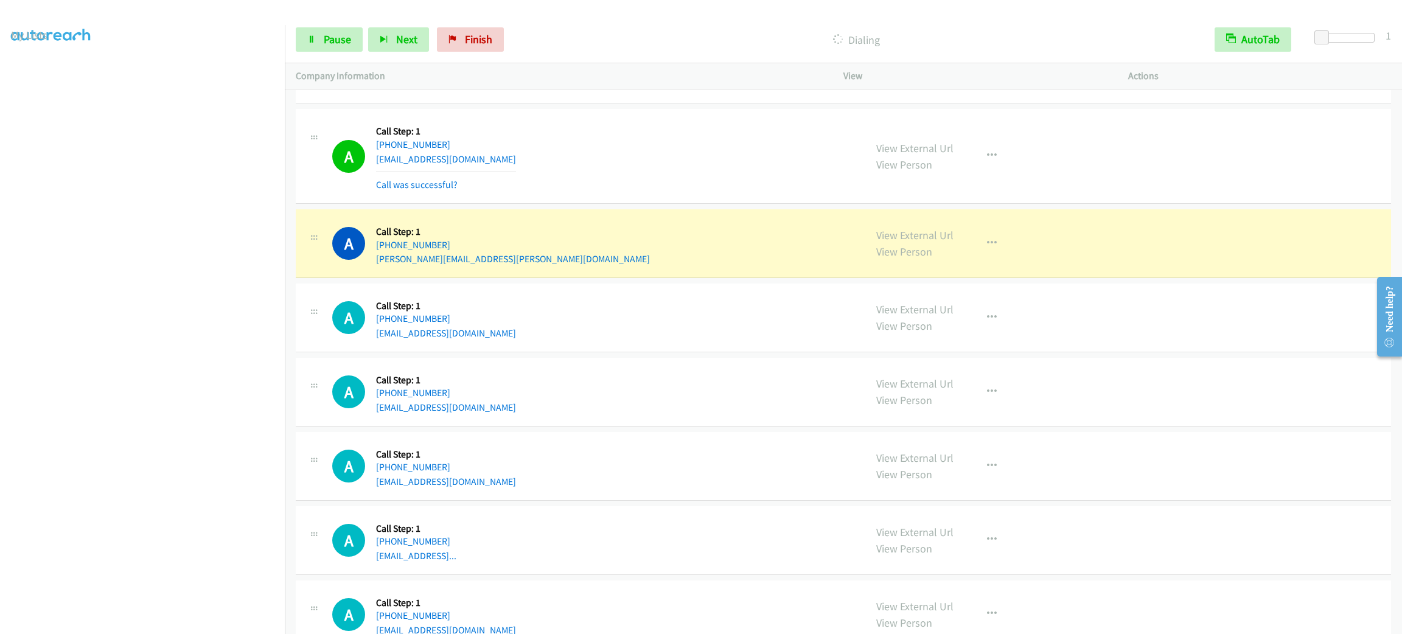
click at [983, 267] on div "View External Url View Person View External Url Email Schedule/Manage Callback …" at bounding box center [1014, 243] width 296 height 46
click at [987, 248] on icon "button" at bounding box center [992, 244] width 10 height 10
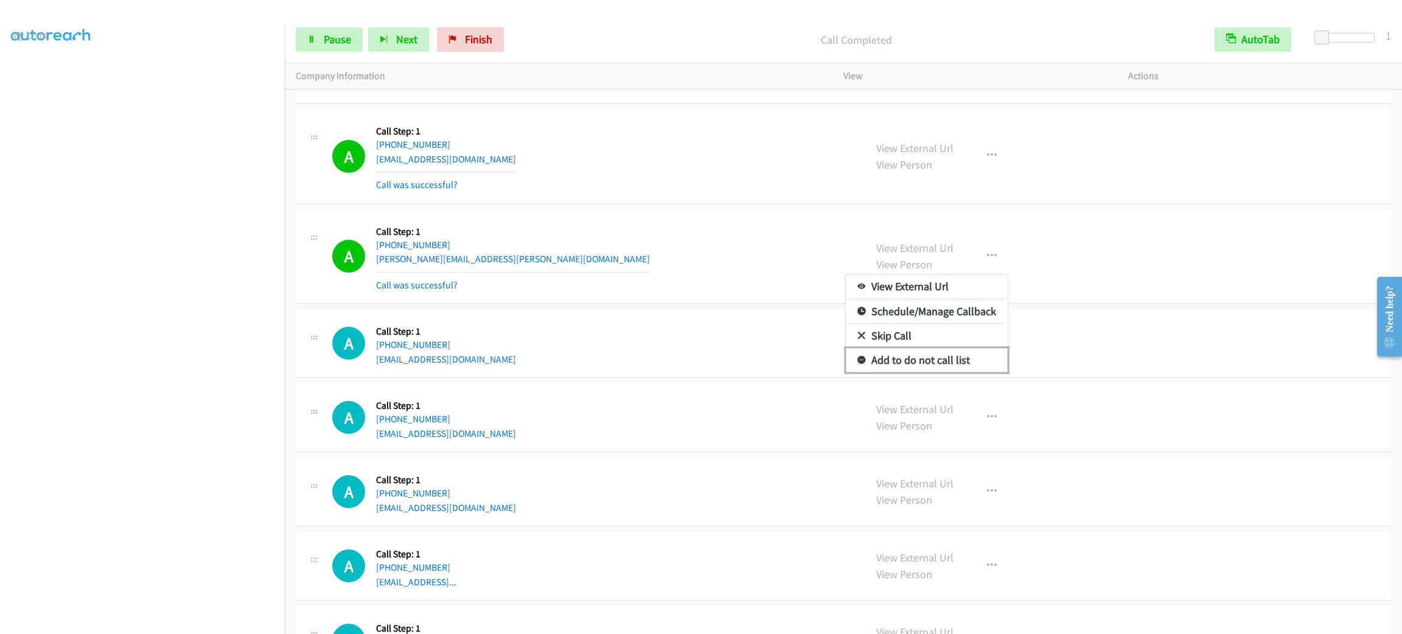
click at [940, 373] on link "Add to do not call list" at bounding box center [927, 360] width 162 height 24
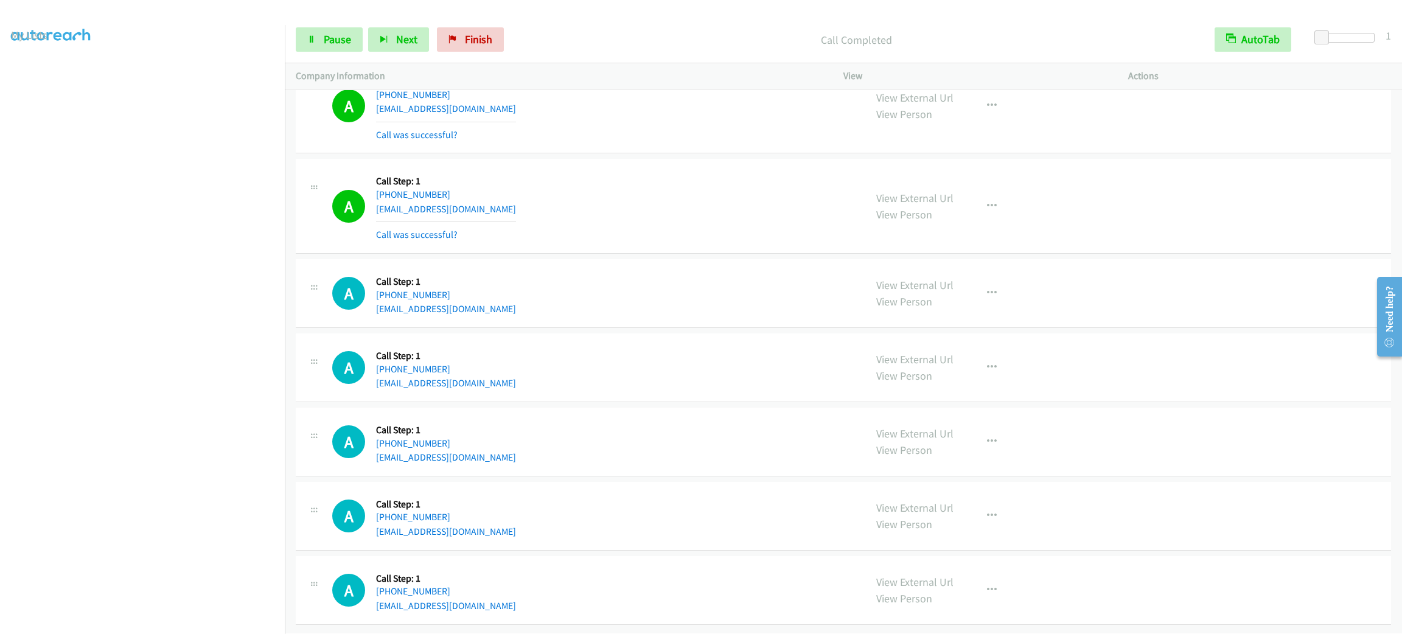
scroll to position [8103, 0]
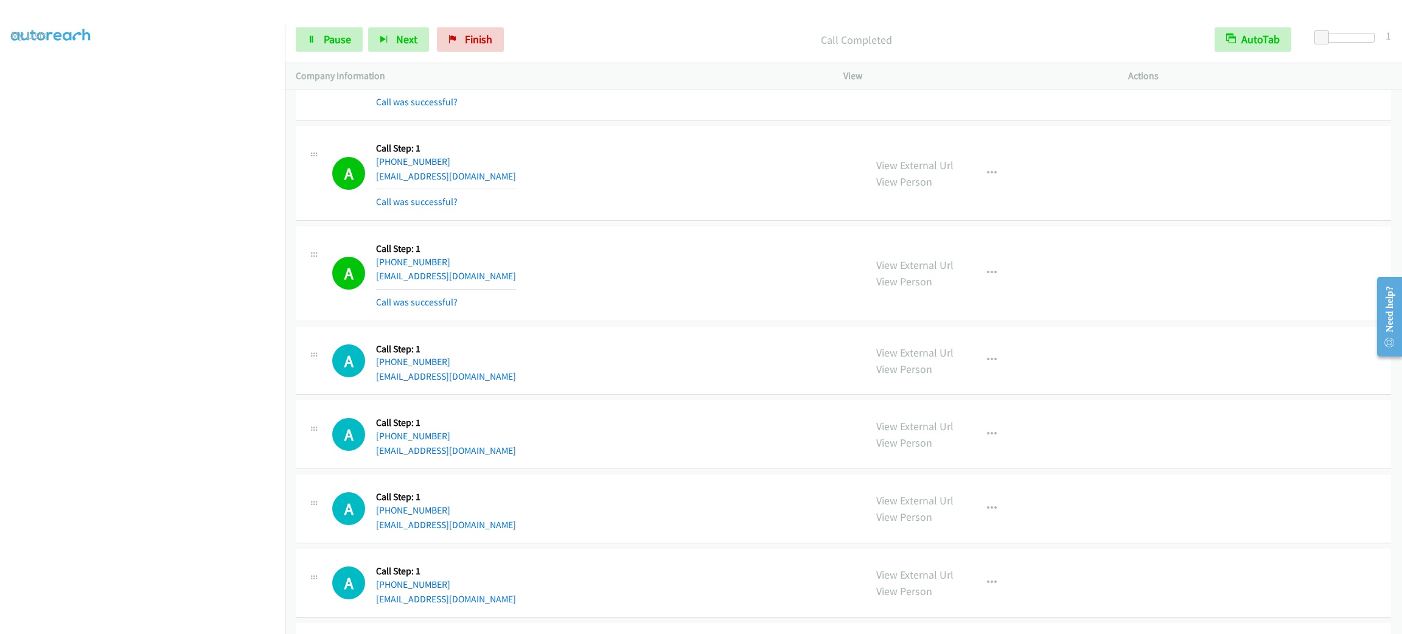
click at [187, 619] on section at bounding box center [142, 345] width 263 height 583
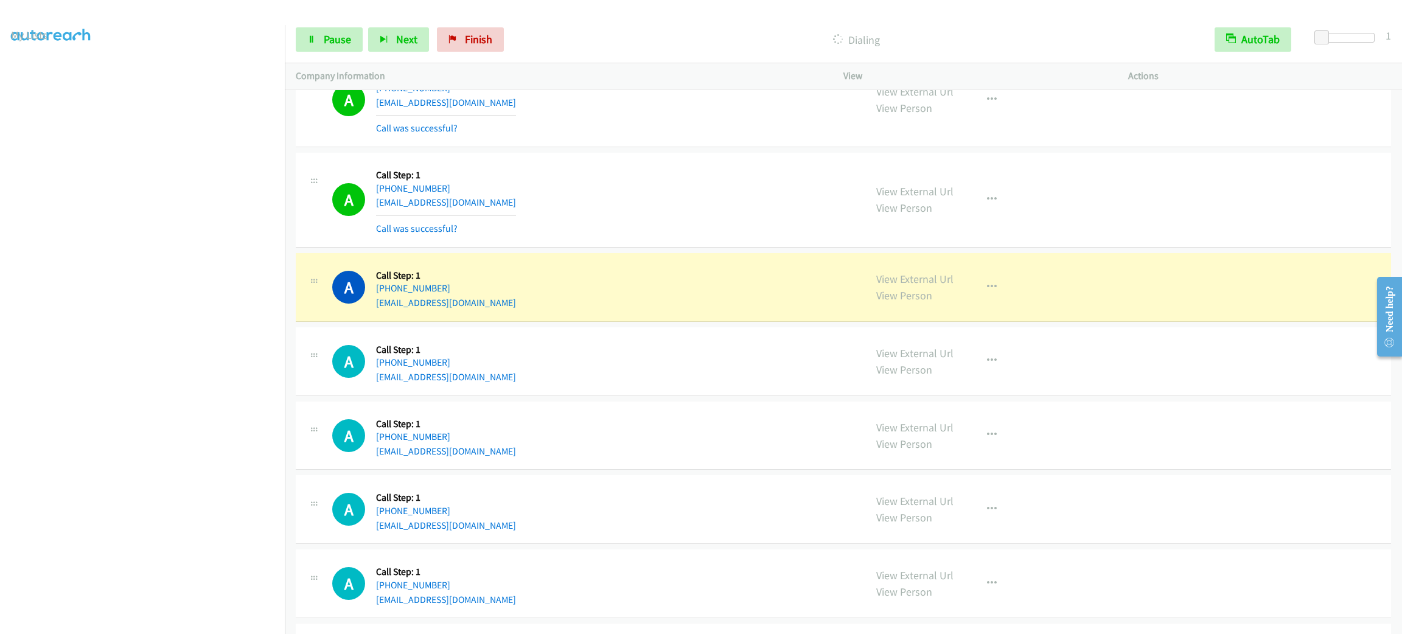
scroll to position [8559, 0]
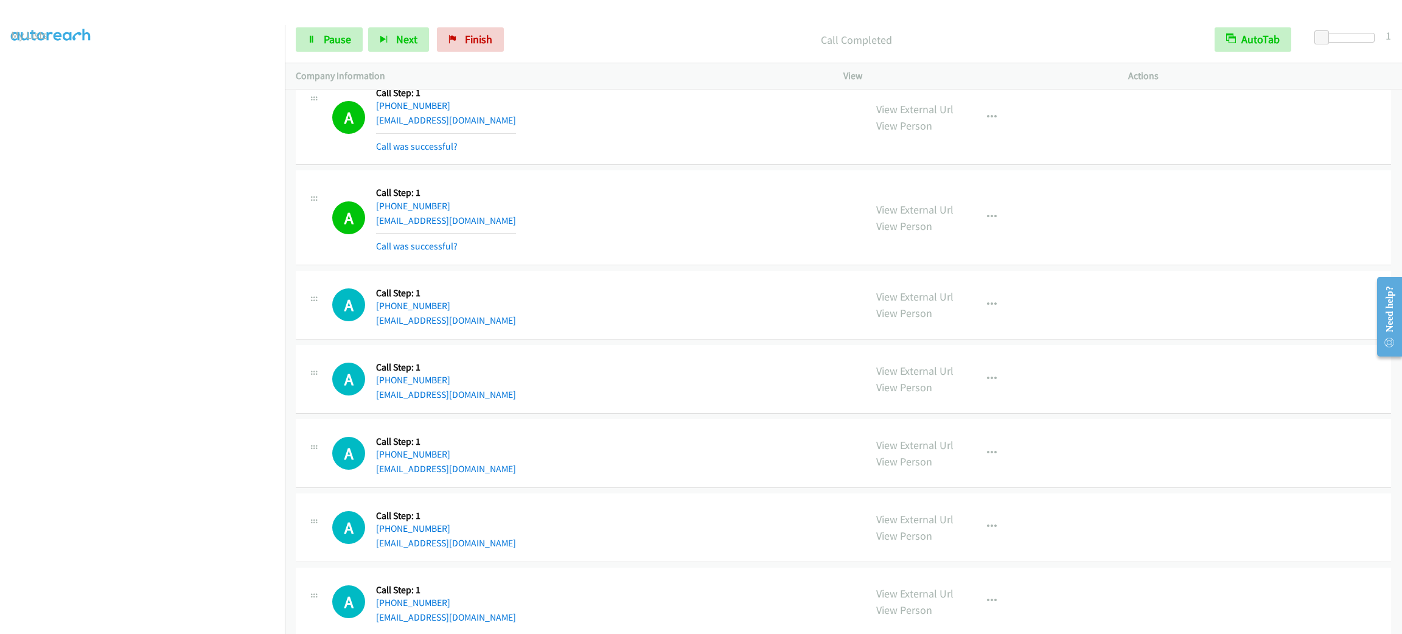
drag, startPoint x: 814, startPoint y: 407, endPoint x: 797, endPoint y: 397, distance: 19.3
click at [813, 402] on div "A Callback Scheduled Call Step: 1 [GEOGRAPHIC_DATA]/[GEOGRAPHIC_DATA] [PHONE_NU…" at bounding box center [593, 379] width 522 height 46
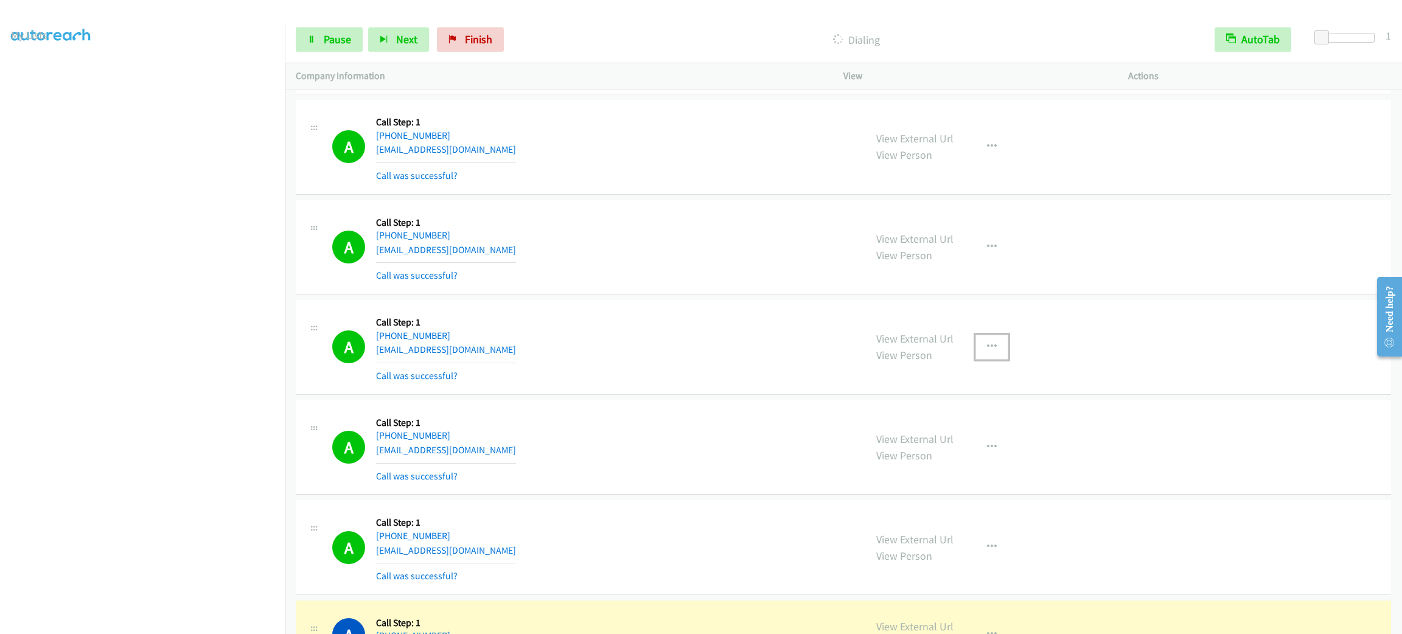
click at [992, 359] on button "button" at bounding box center [992, 347] width 33 height 24
click at [973, 463] on link "Add to do not call list" at bounding box center [927, 451] width 162 height 24
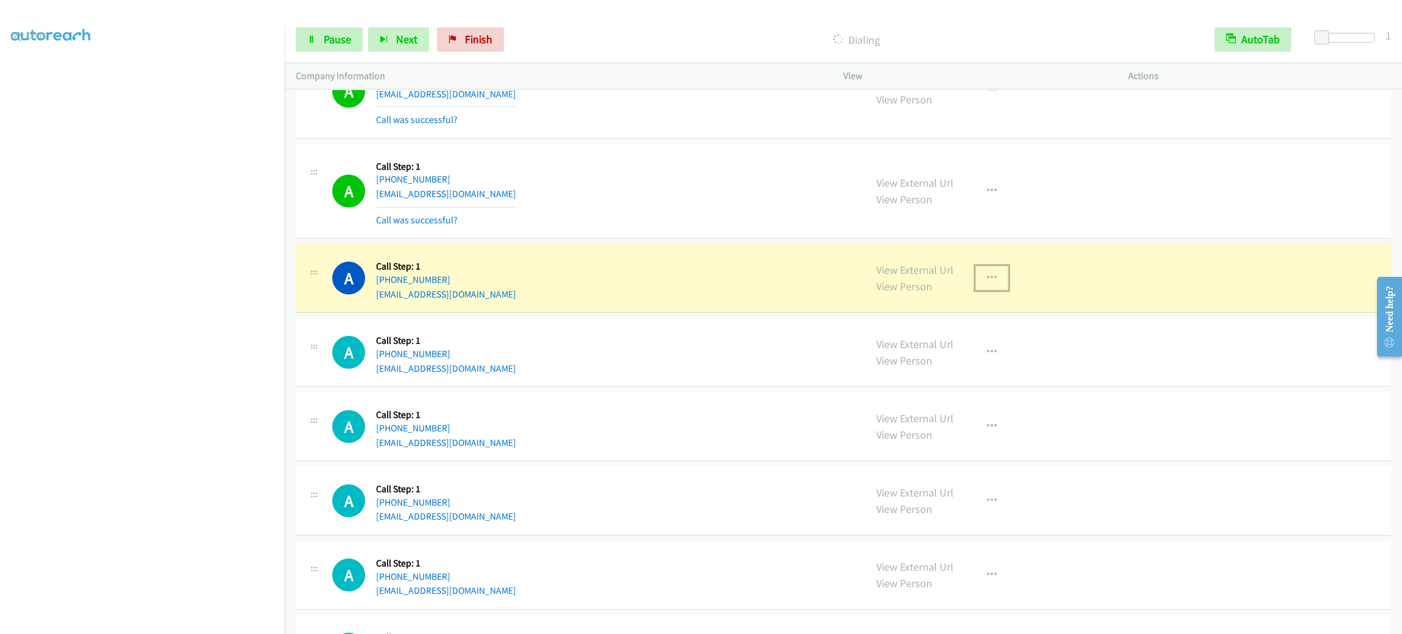
click at [995, 290] on button "button" at bounding box center [992, 278] width 33 height 24
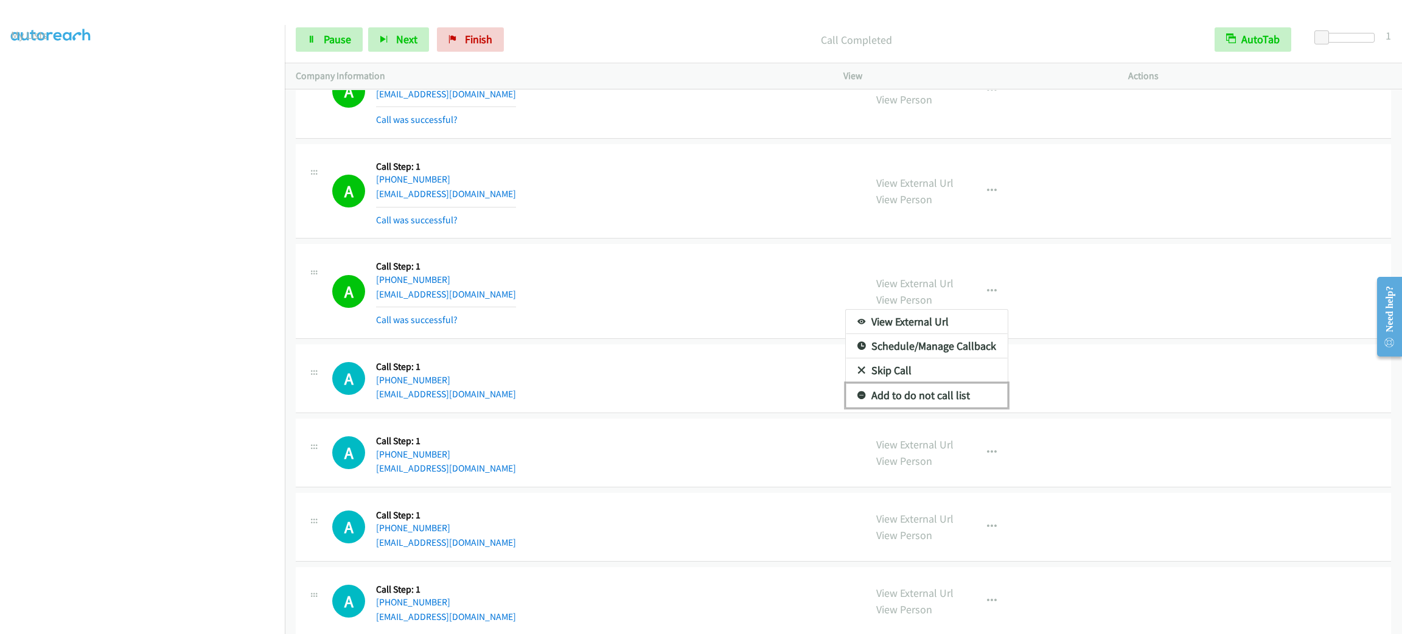
click at [954, 408] on link "Add to do not call list" at bounding box center [927, 395] width 162 height 24
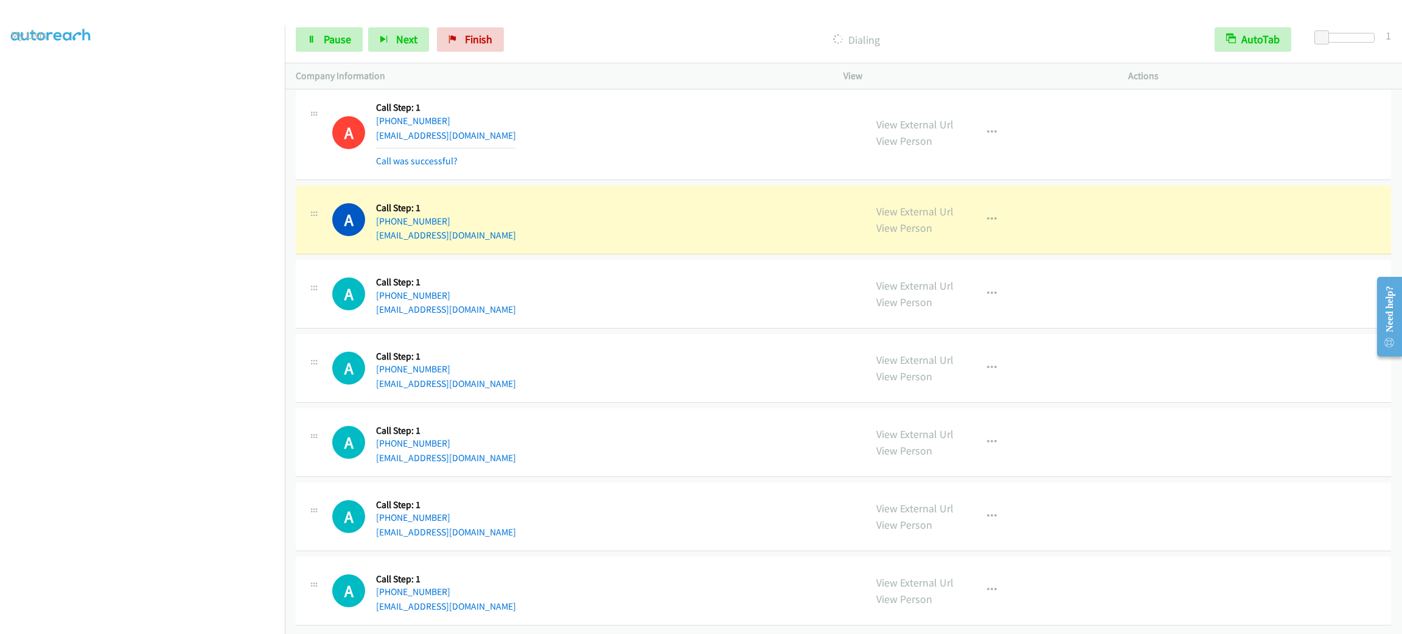
scroll to position [8880, 0]
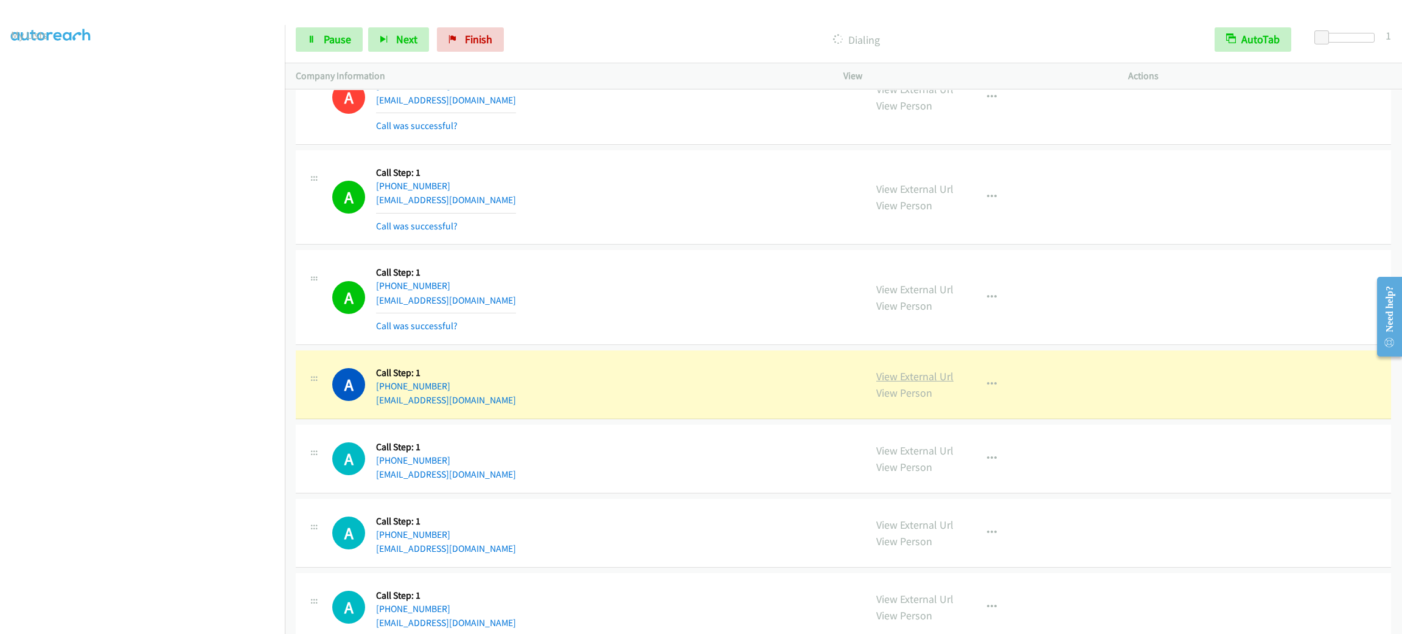
click at [918, 383] on link "View External Url" at bounding box center [915, 376] width 77 height 14
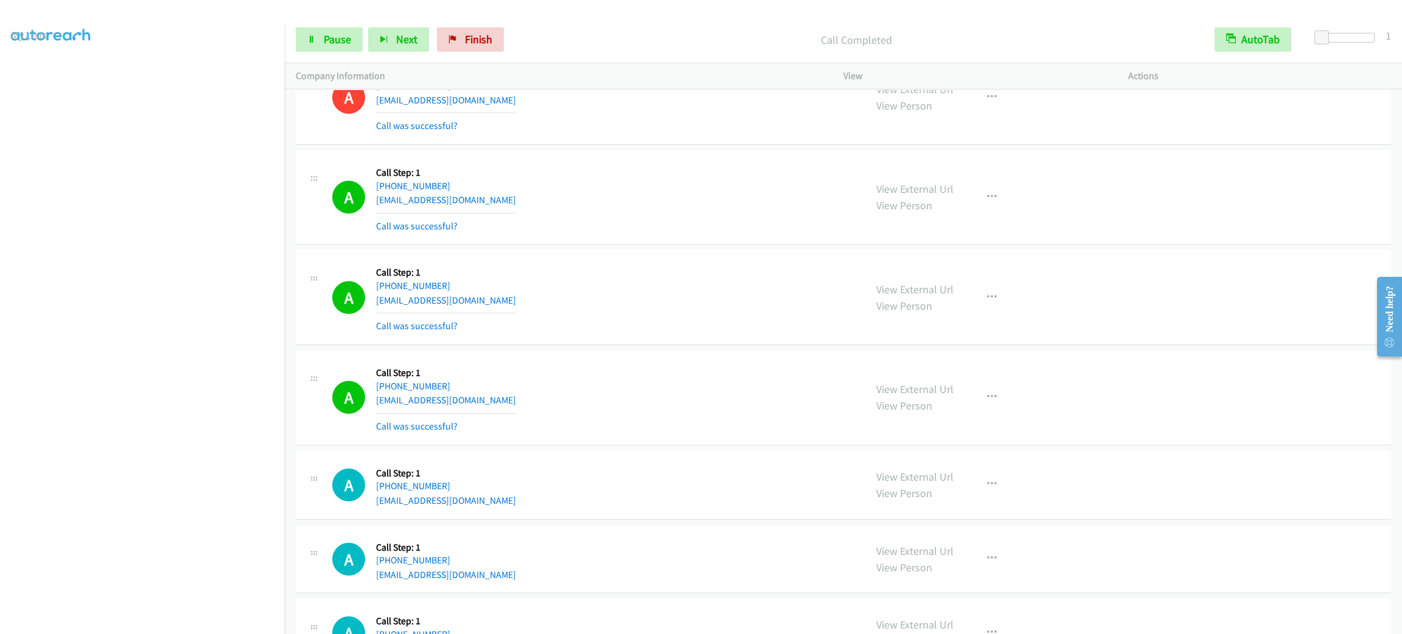
scroll to position [9063, 0]
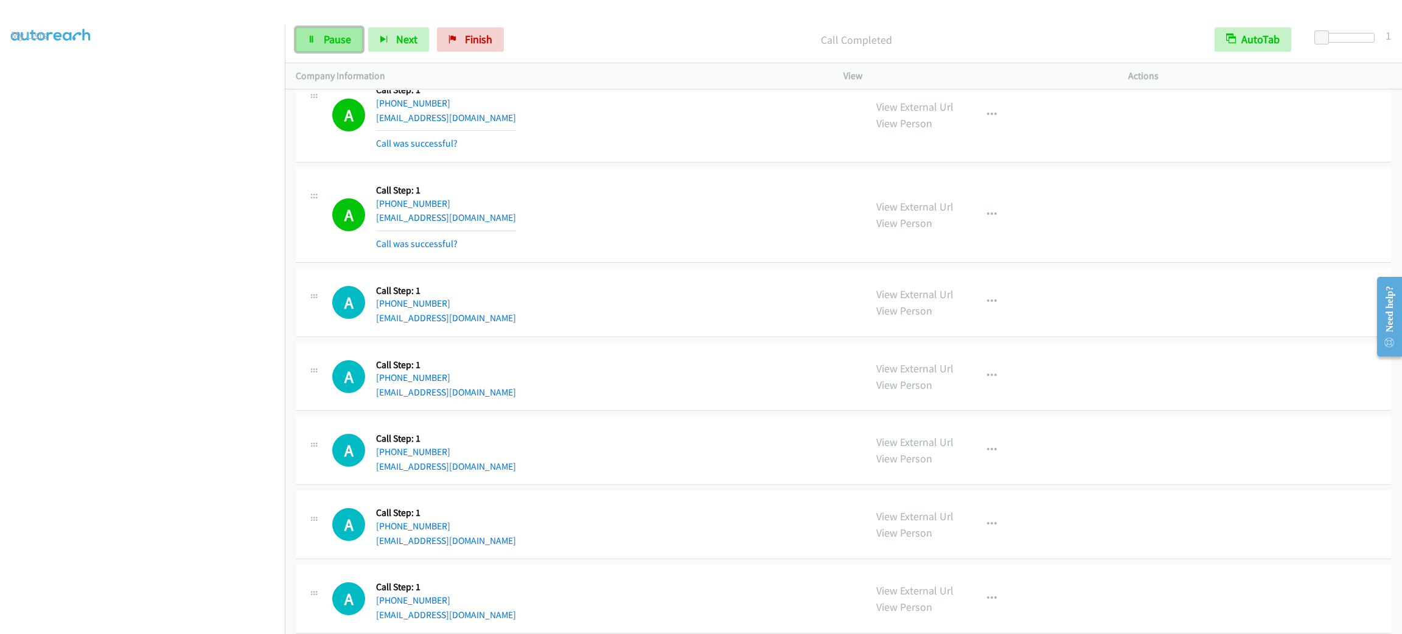
click at [328, 39] on span "Pause" at bounding box center [337, 39] width 27 height 14
click at [328, 39] on span "Start Calls" at bounding box center [347, 39] width 47 height 14
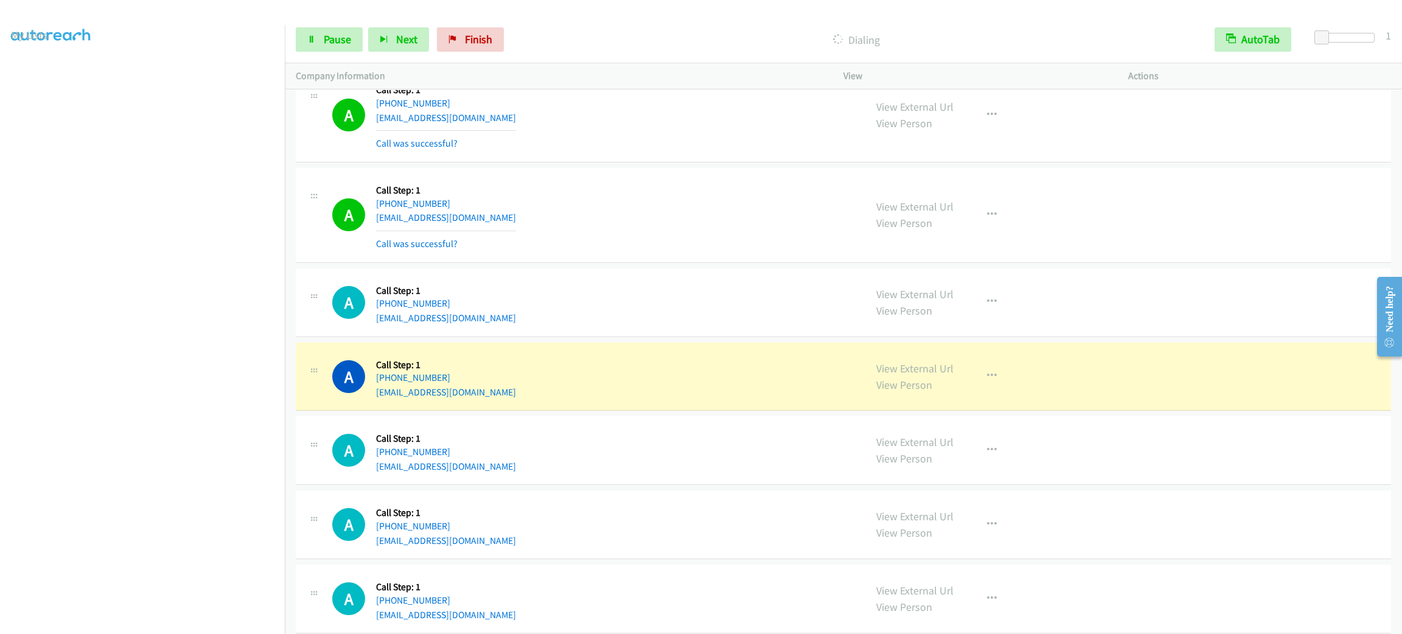
scroll to position [9245, 0]
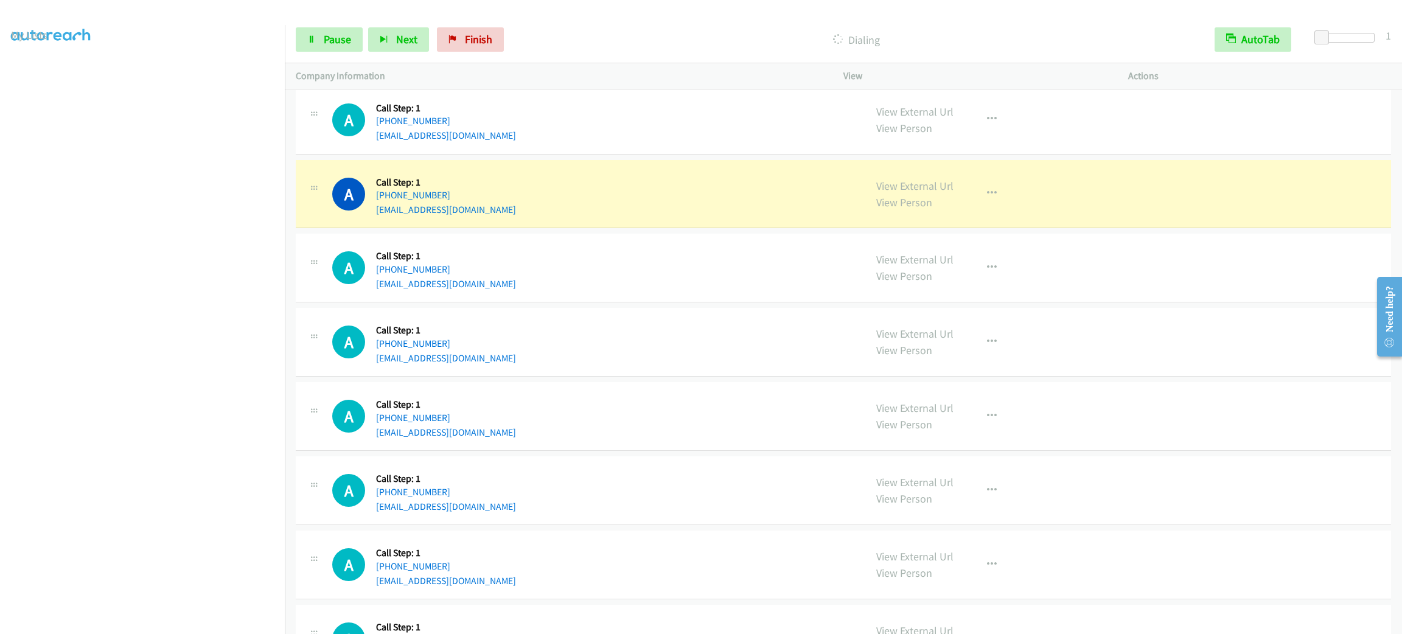
click at [485, 80] on div "A Callback Scheduled Call Step: 1 America/[GEOGRAPHIC_DATA] [PHONE_NUMBER] [EMA…" at bounding box center [844, 32] width 1096 height 95
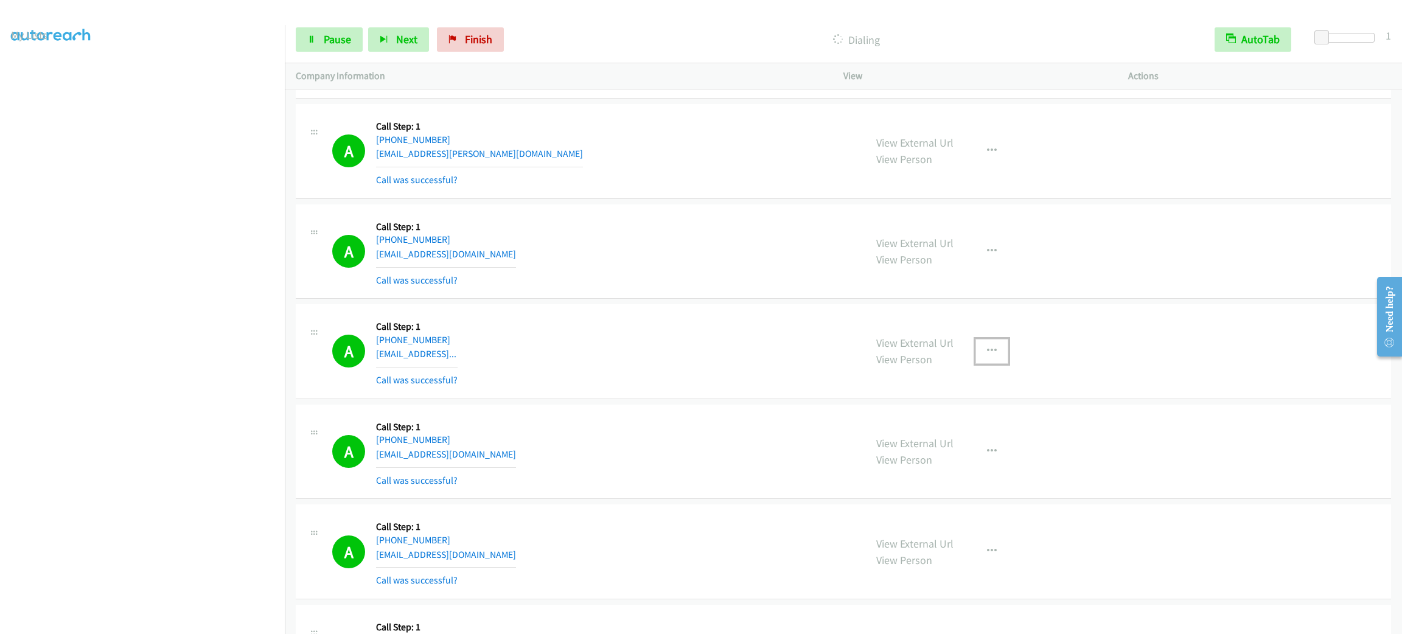
click at [987, 356] on icon "button" at bounding box center [992, 351] width 10 height 10
drag, startPoint x: 947, startPoint y: 477, endPoint x: 849, endPoint y: 441, distance: 104.4
click at [945, 467] on link "Add to do not call list" at bounding box center [927, 455] width 162 height 24
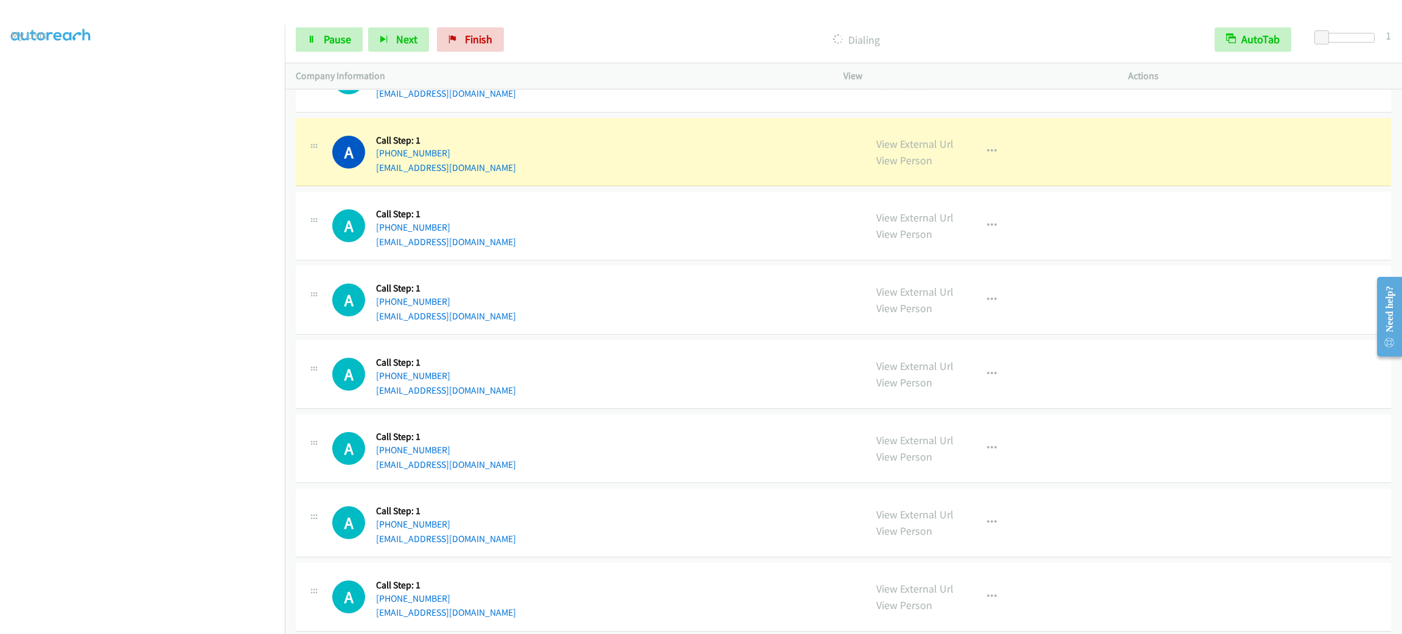
scroll to position [9196, 0]
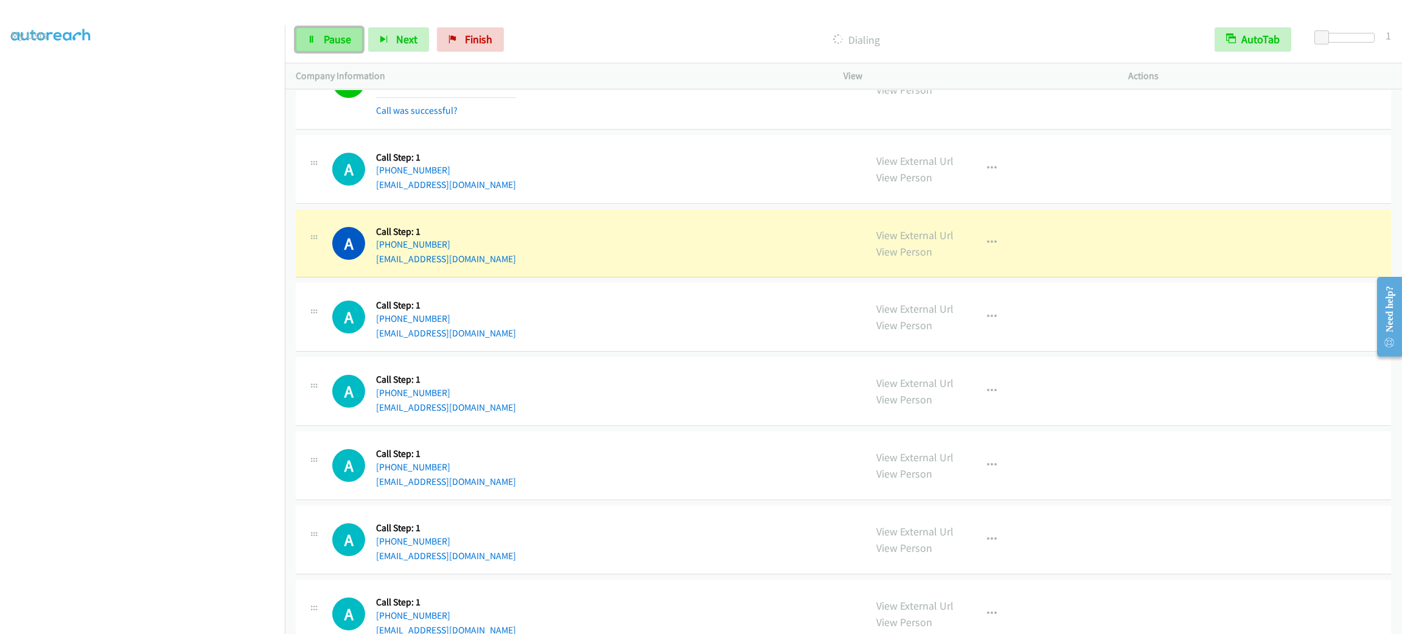
click at [340, 29] on link "Pause" at bounding box center [329, 39] width 67 height 24
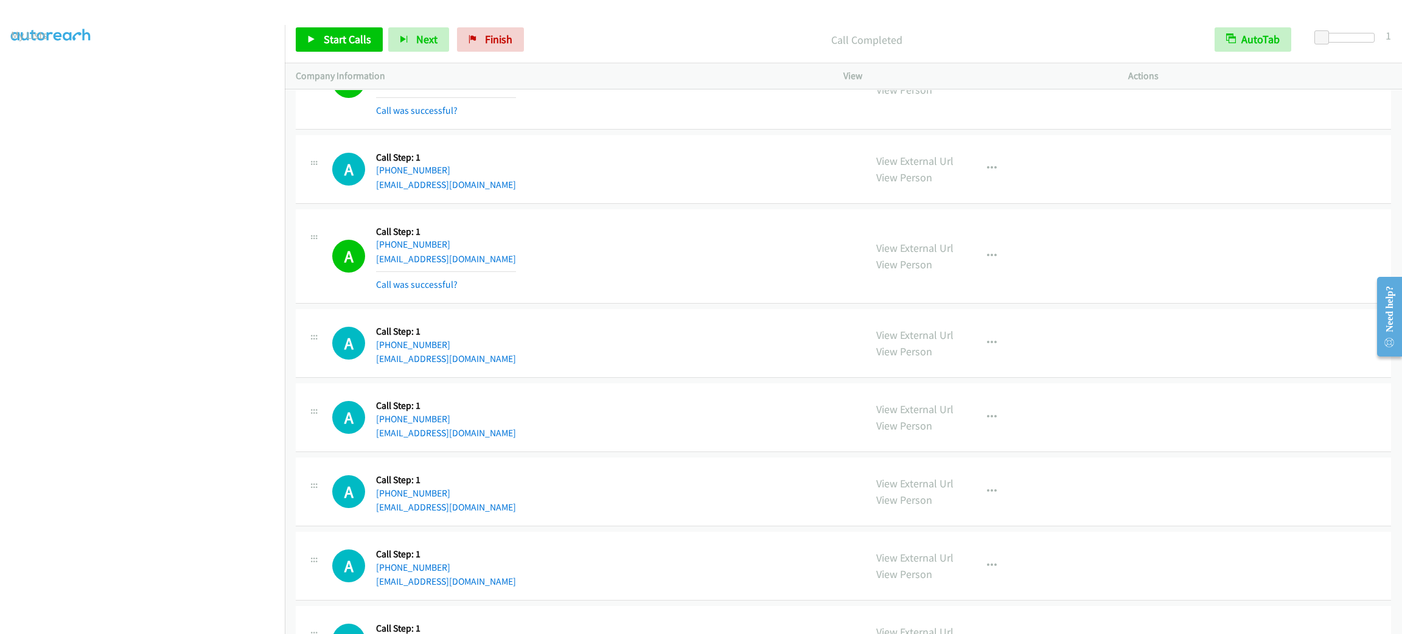
drag, startPoint x: 670, startPoint y: 370, endPoint x: 670, endPoint y: 345, distance: 25.6
click at [667, 349] on div "A Callback Scheduled Call Step: 1 America/New_York [PHONE_NUMBER] [EMAIL_ADDRES…" at bounding box center [593, 343] width 522 height 46
click at [554, 234] on div "A Callback Scheduled Call Step: 1 America/Los_Angeles [PHONE_NUMBER] [EMAIL_ADD…" at bounding box center [844, 256] width 1096 height 95
click at [565, 206] on td "A Callback Scheduled Call Step: 1 America/New_York [PHONE_NUMBER] [EMAIL_ADDRES…" at bounding box center [844, 169] width 1118 height 74
drag, startPoint x: 732, startPoint y: 270, endPoint x: 719, endPoint y: 270, distance: 12.8
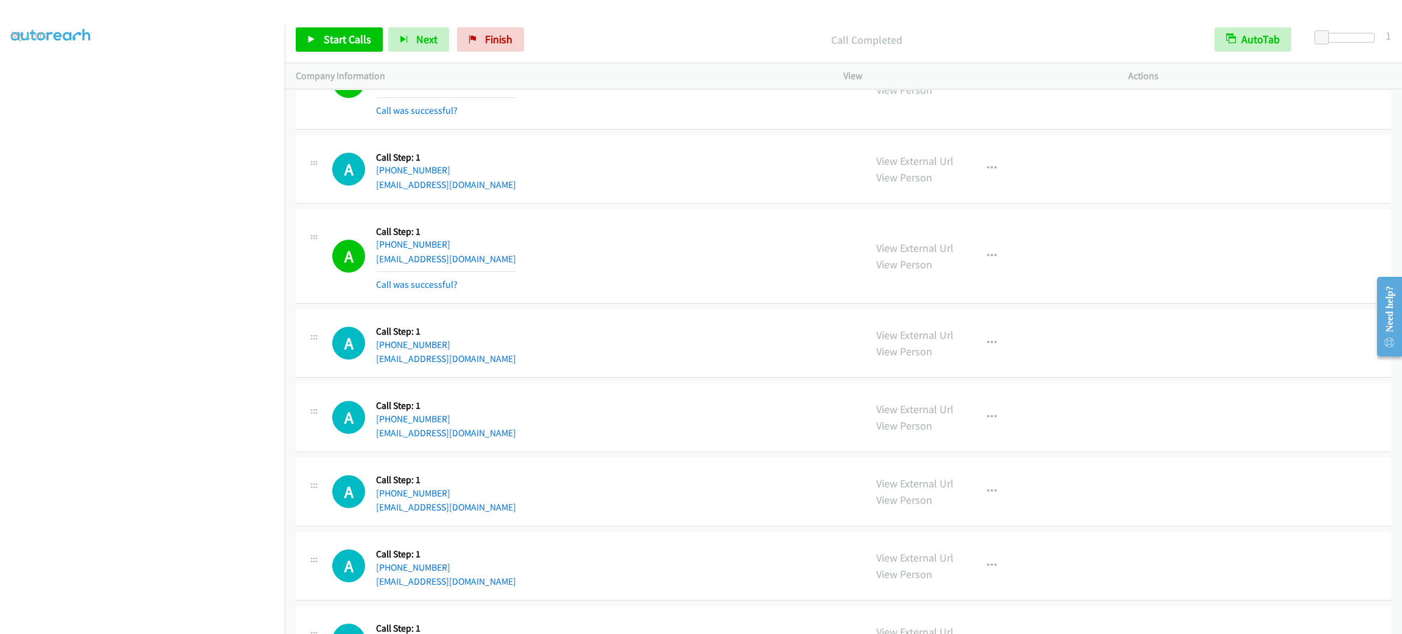
click at [719, 270] on div "A Callback Scheduled Call Step: 1 America/Los_Angeles [PHONE_NUMBER] [EMAIL_ADD…" at bounding box center [593, 256] width 522 height 72
click at [623, 169] on div "A Callback Scheduled Call Step: 1 America/New_York [PHONE_NUMBER] [EMAIL_ADDRES…" at bounding box center [593, 169] width 522 height 46
click at [334, 31] on link "Start Calls" at bounding box center [339, 39] width 87 height 24
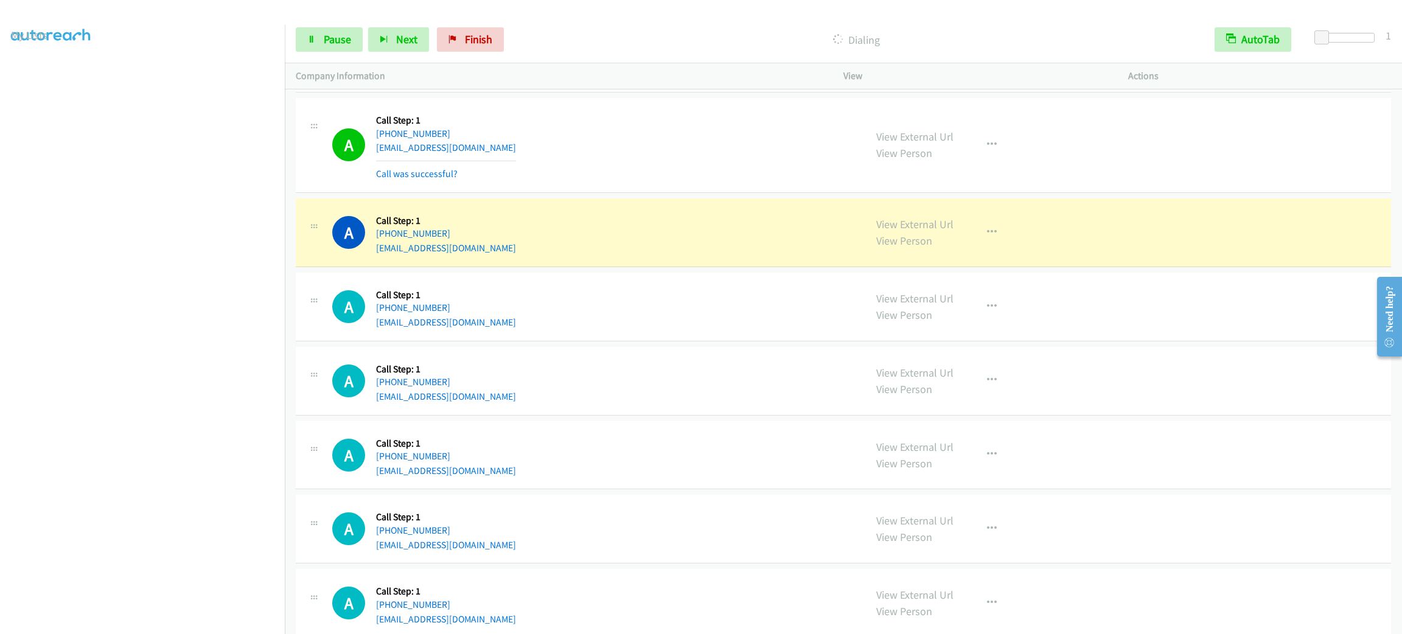
scroll to position [10400, 0]
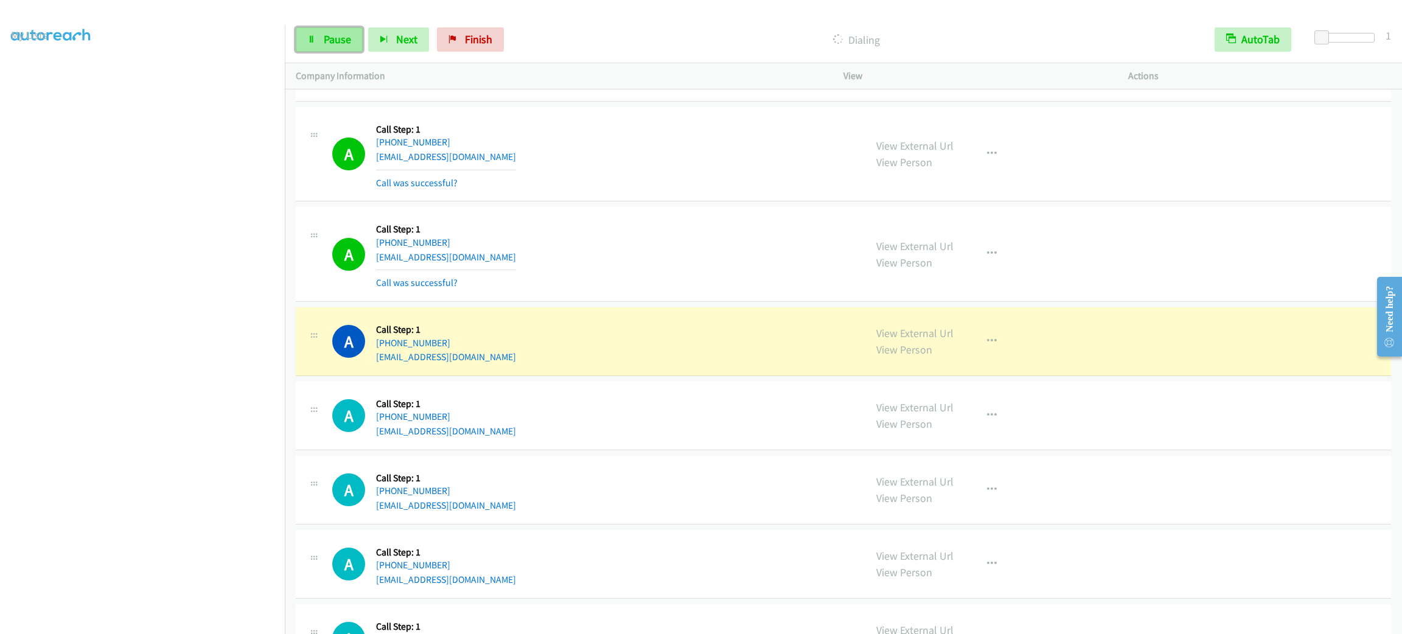
click at [323, 29] on link "Pause" at bounding box center [329, 39] width 67 height 24
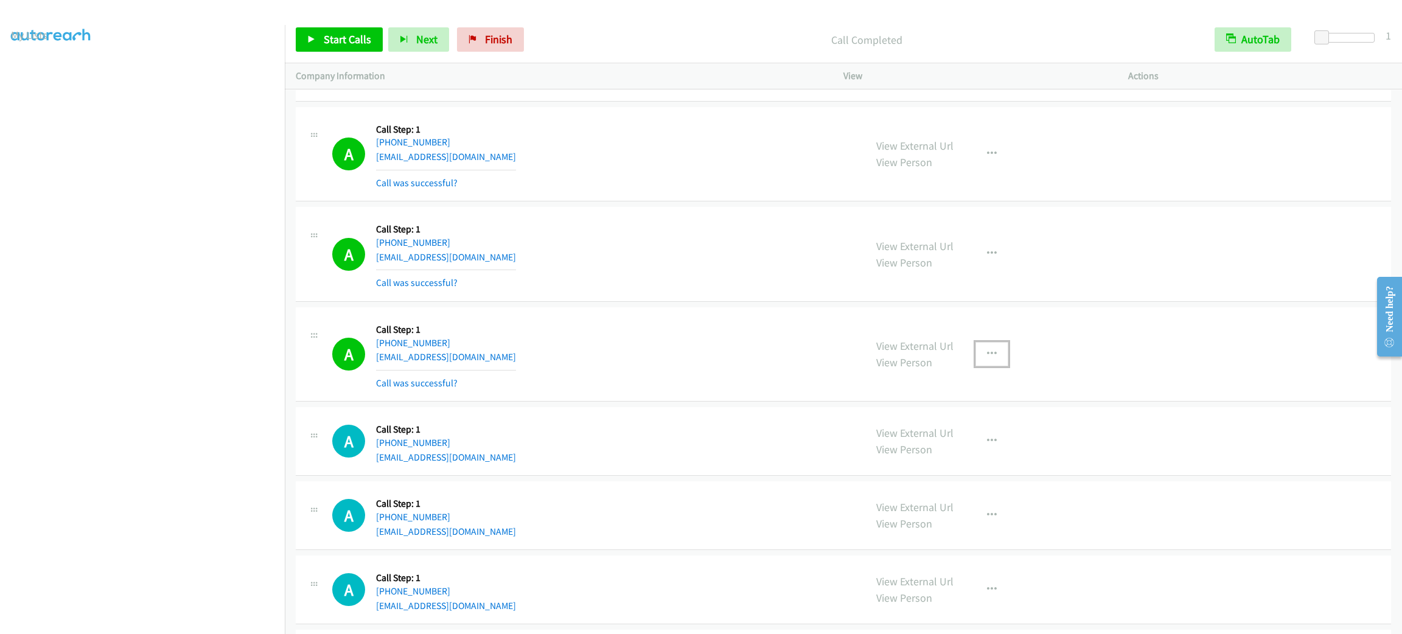
click at [986, 366] on button "button" at bounding box center [992, 354] width 33 height 24
click at [968, 471] on link "Add to do not call list" at bounding box center [927, 458] width 162 height 24
click at [345, 42] on span "Start Calls" at bounding box center [347, 39] width 47 height 14
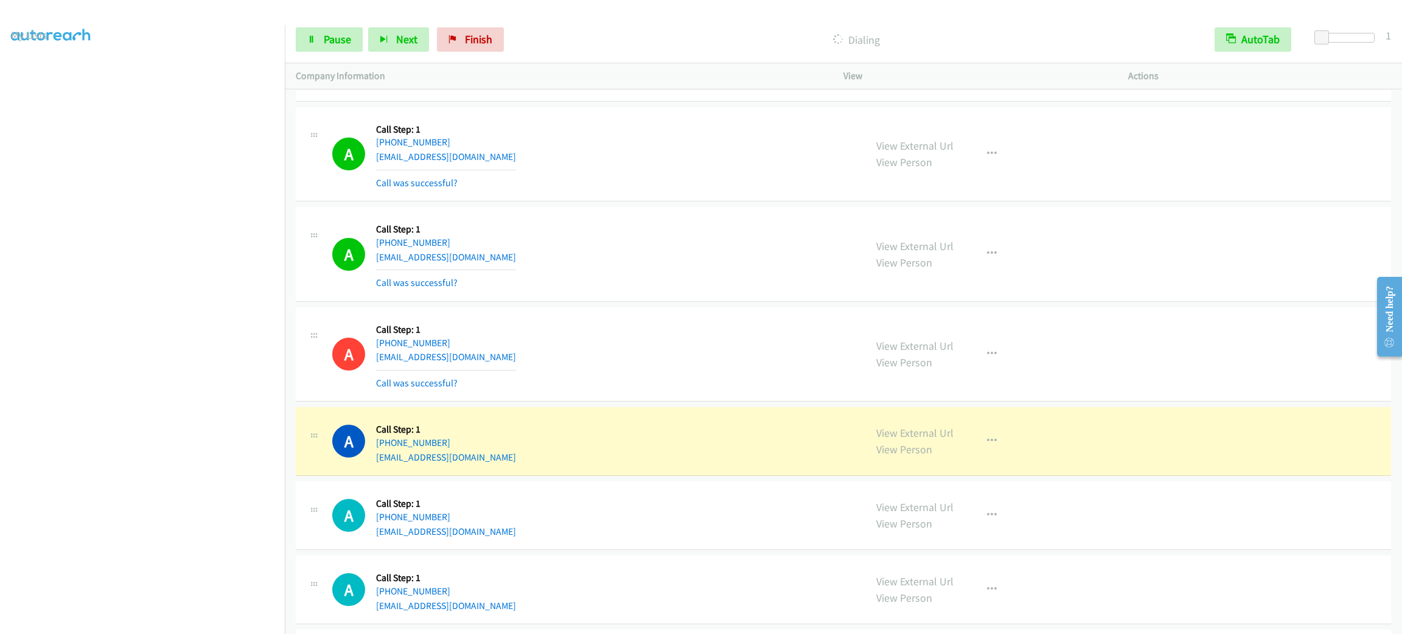
scroll to position [10582, 0]
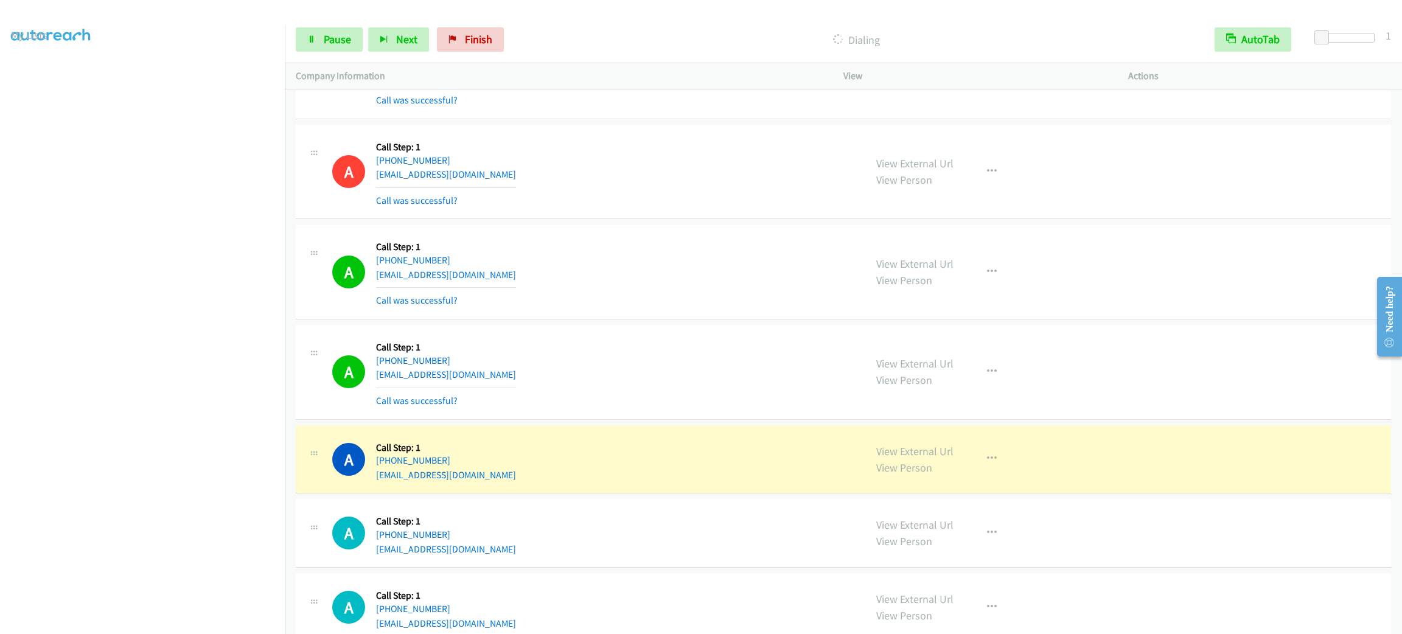
click at [687, 276] on div "A Callback Scheduled Call Step: 1 America/Los_Angeles [PHONE_NUMBER] [EMAIL_ADD…" at bounding box center [593, 272] width 522 height 72
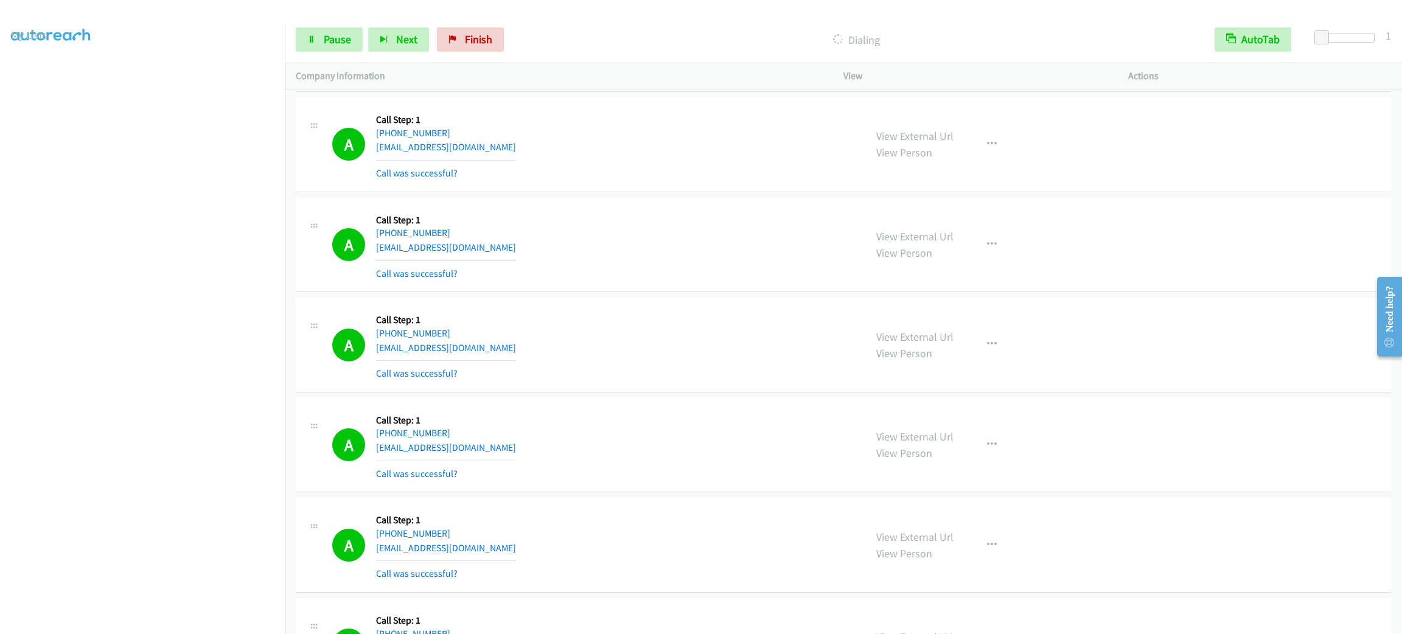
click at [991, 354] on div "View External Url View Person View External Url Email Schedule/Manage Callback …" at bounding box center [1014, 345] width 296 height 72
click at [989, 357] on button "button" at bounding box center [992, 344] width 33 height 24
click at [954, 461] on link "Add to do not call list" at bounding box center [927, 448] width 162 height 24
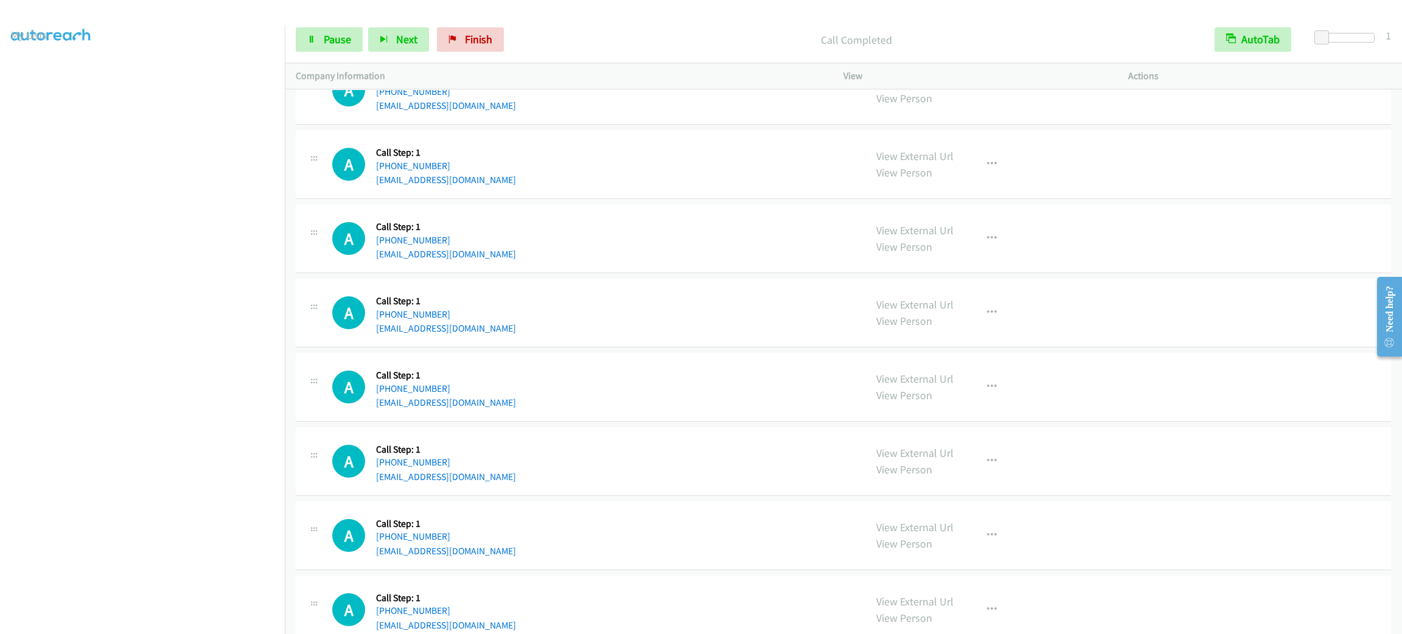
scroll to position [11078, 0]
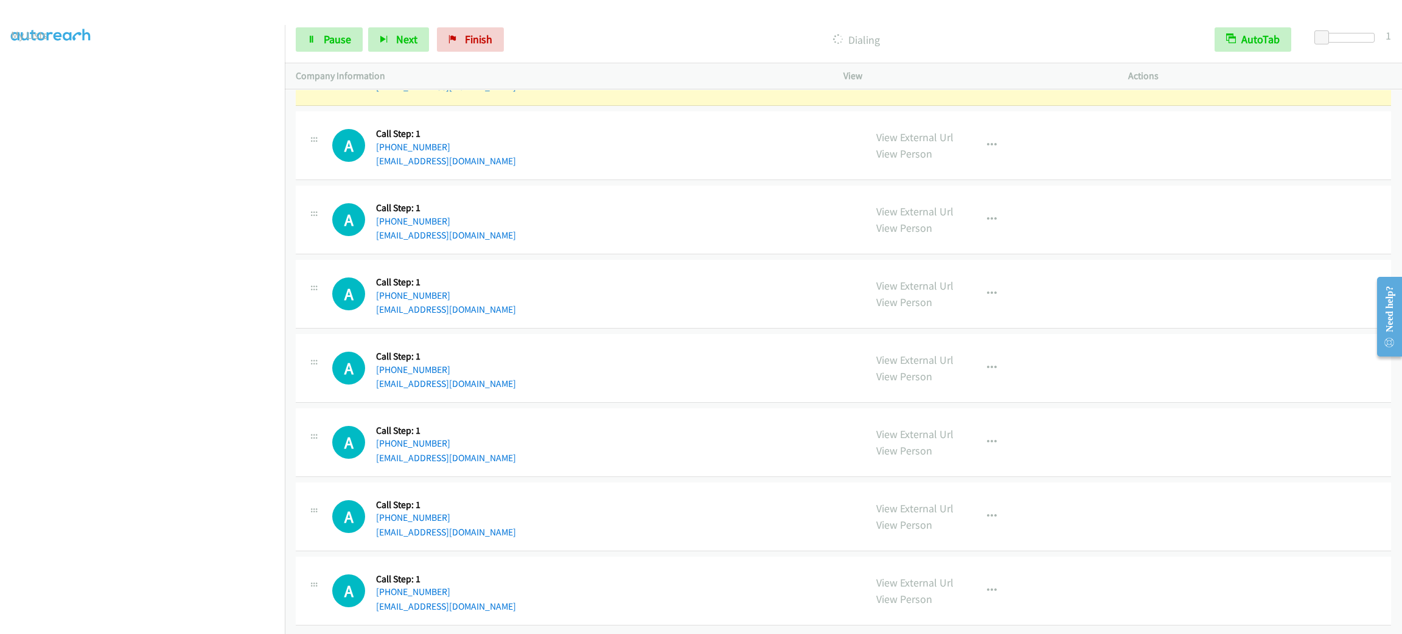
click at [331, 52] on div "Start Calls Pause Next Finish Dialing AutoTab AutoTab 1" at bounding box center [844, 39] width 1118 height 47
click at [331, 46] on link "Pause" at bounding box center [329, 39] width 67 height 24
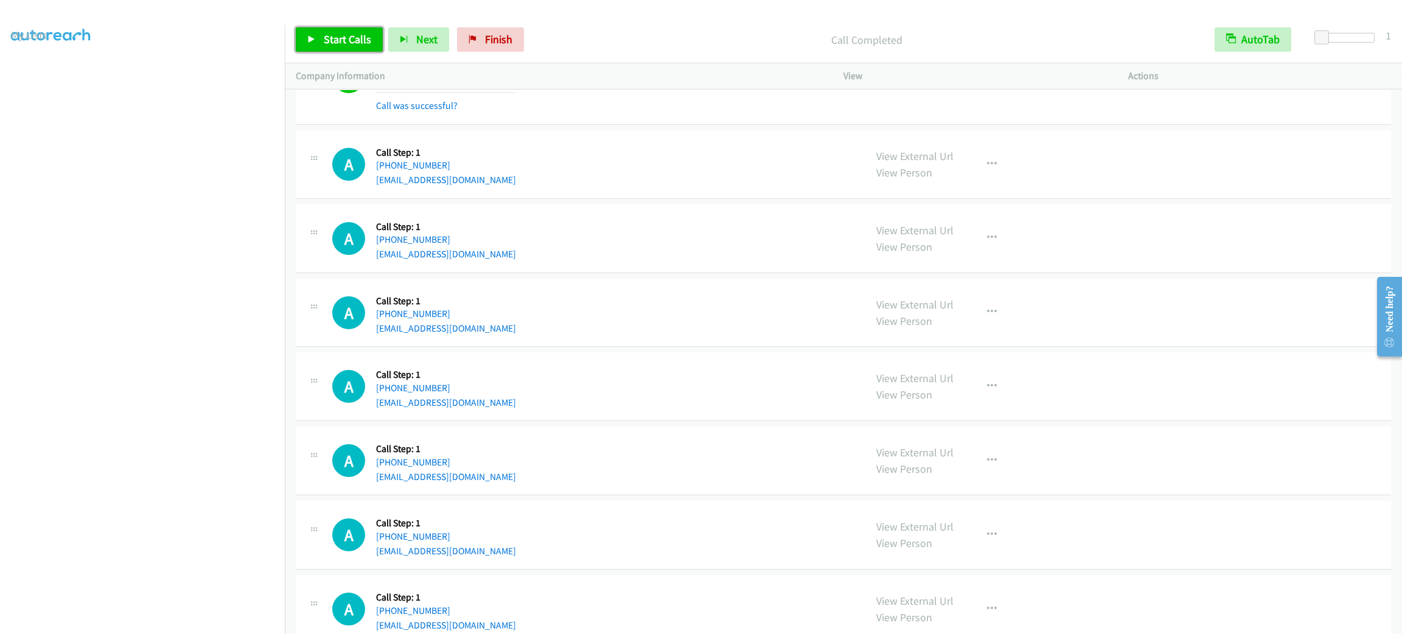
click at [321, 44] on link "Start Calls" at bounding box center [339, 39] width 87 height 24
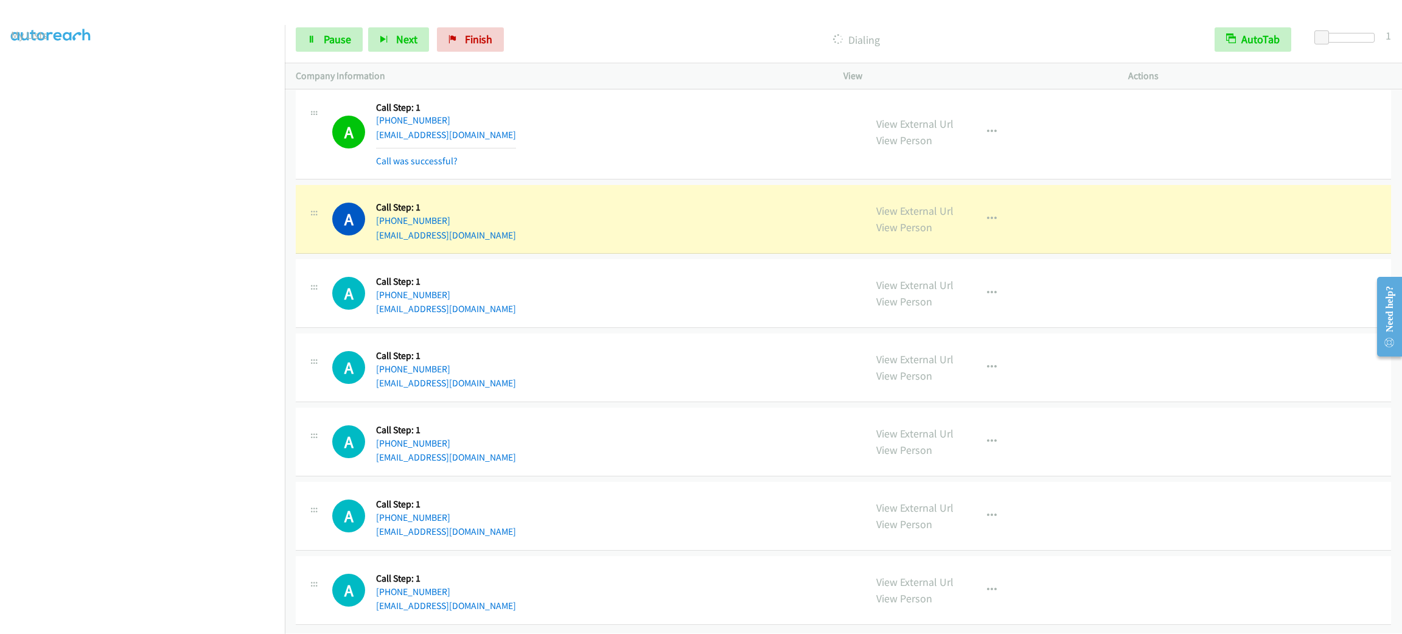
scroll to position [11163, 0]
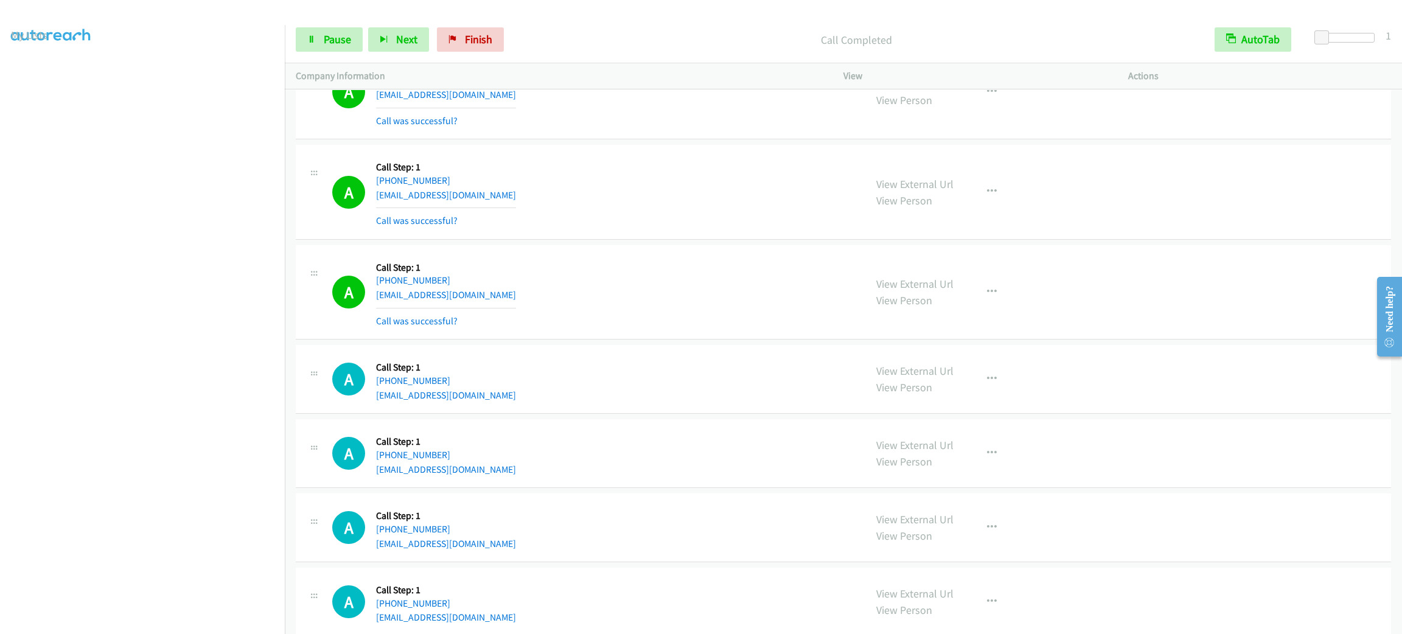
click at [335, 21] on div "Start Calls Pause Next Finish Call Completed AutoTab AutoTab 1" at bounding box center [844, 39] width 1118 height 47
click at [334, 29] on link "Pause" at bounding box center [329, 39] width 67 height 24
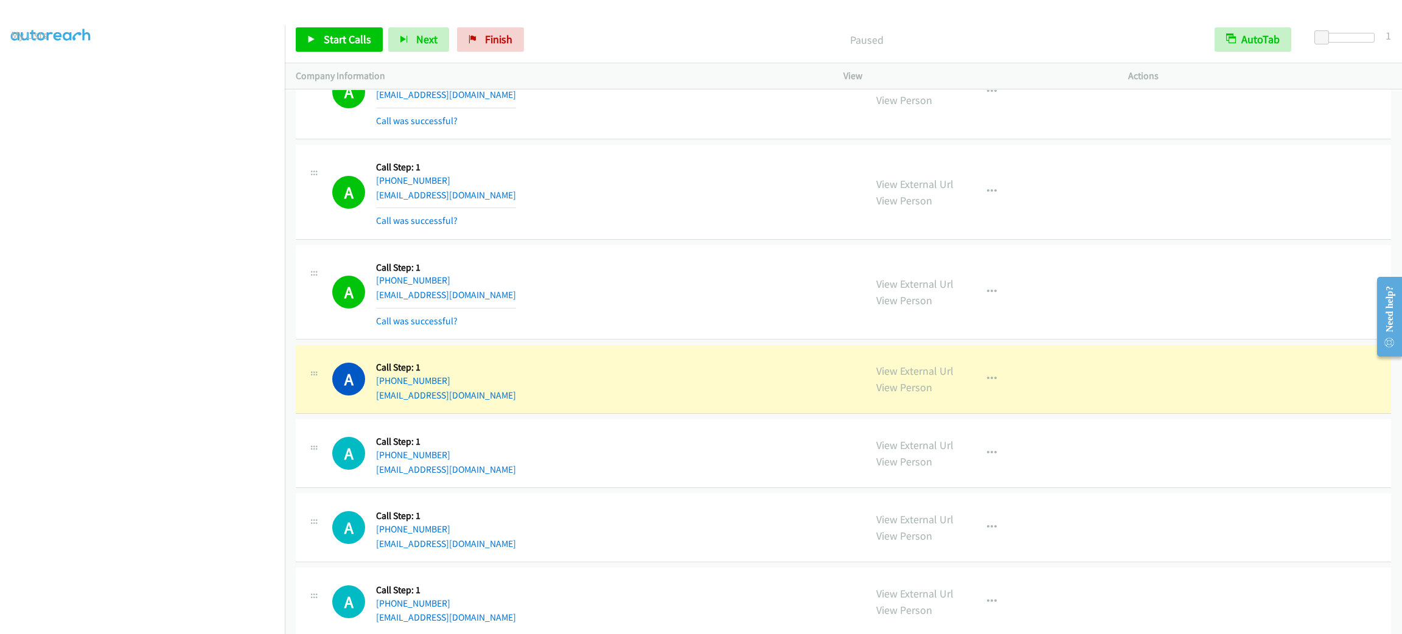
scroll to position [11216, 0]
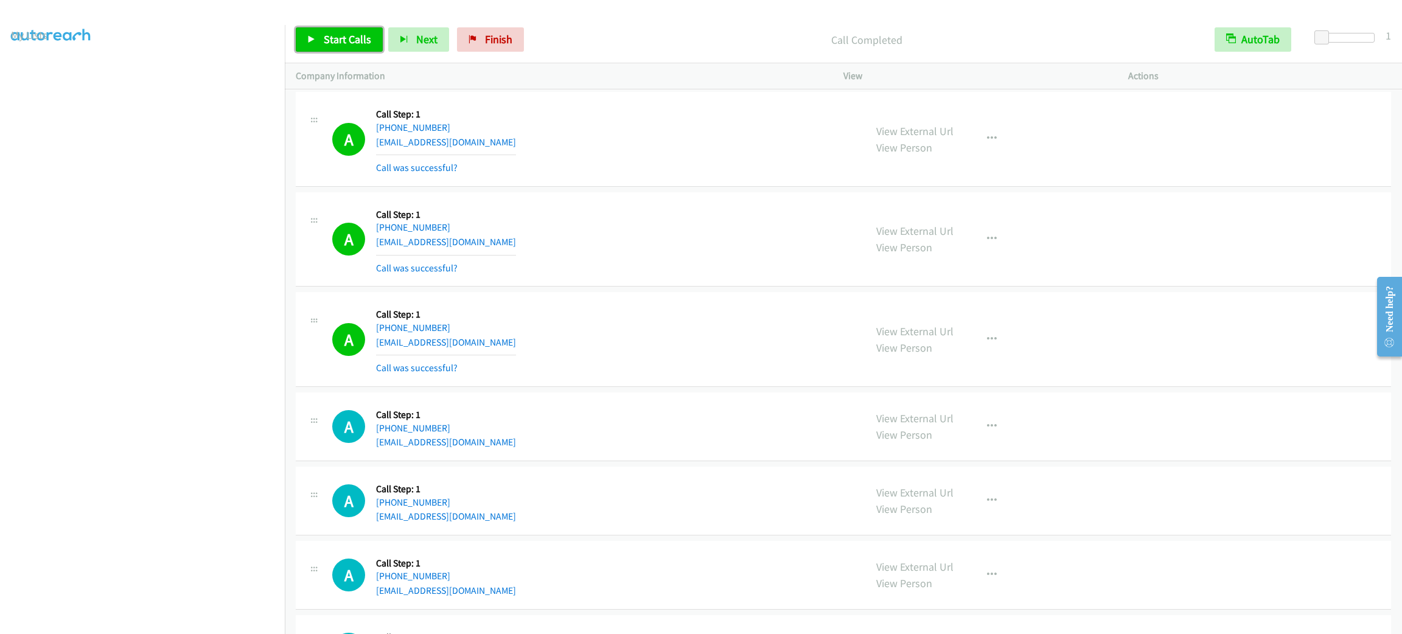
click at [339, 31] on link "Start Calls" at bounding box center [339, 39] width 87 height 24
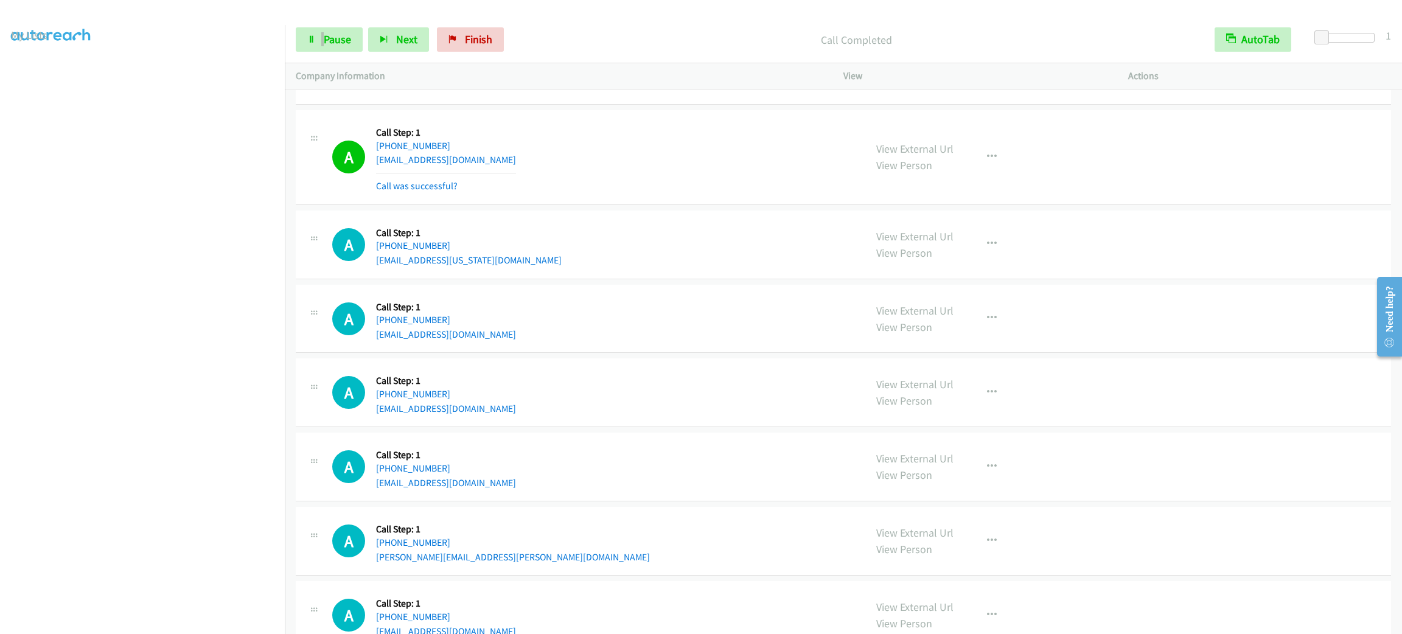
scroll to position [11790, 0]
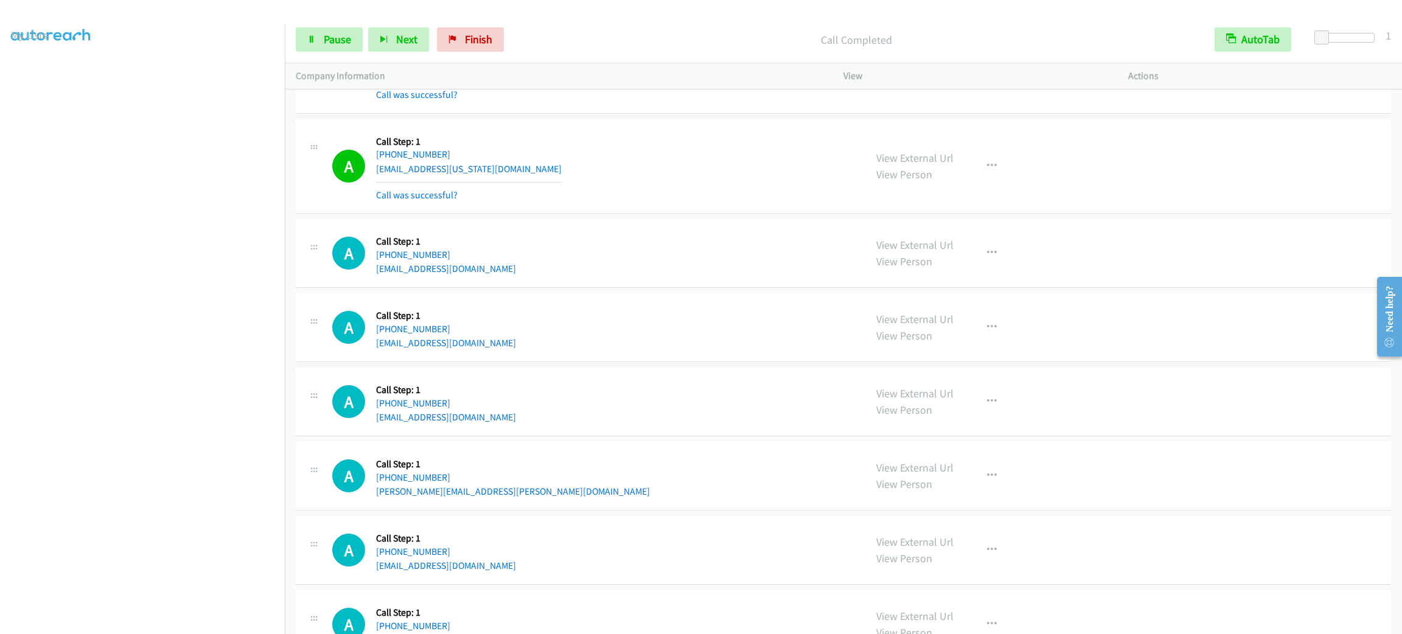
click at [645, 181] on div "A Callback Scheduled Call Step: 1 America/New_York [PHONE_NUMBER] [EMAIL_ADDRES…" at bounding box center [593, 166] width 522 height 72
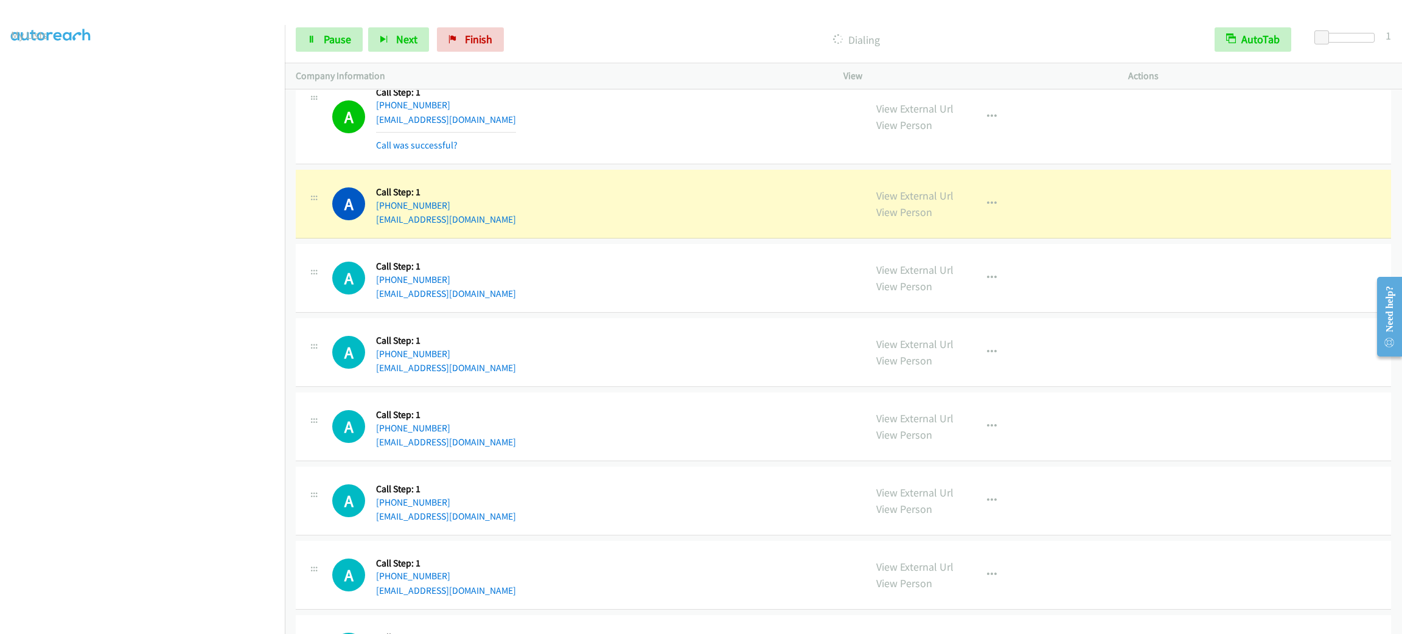
scroll to position [12632, 0]
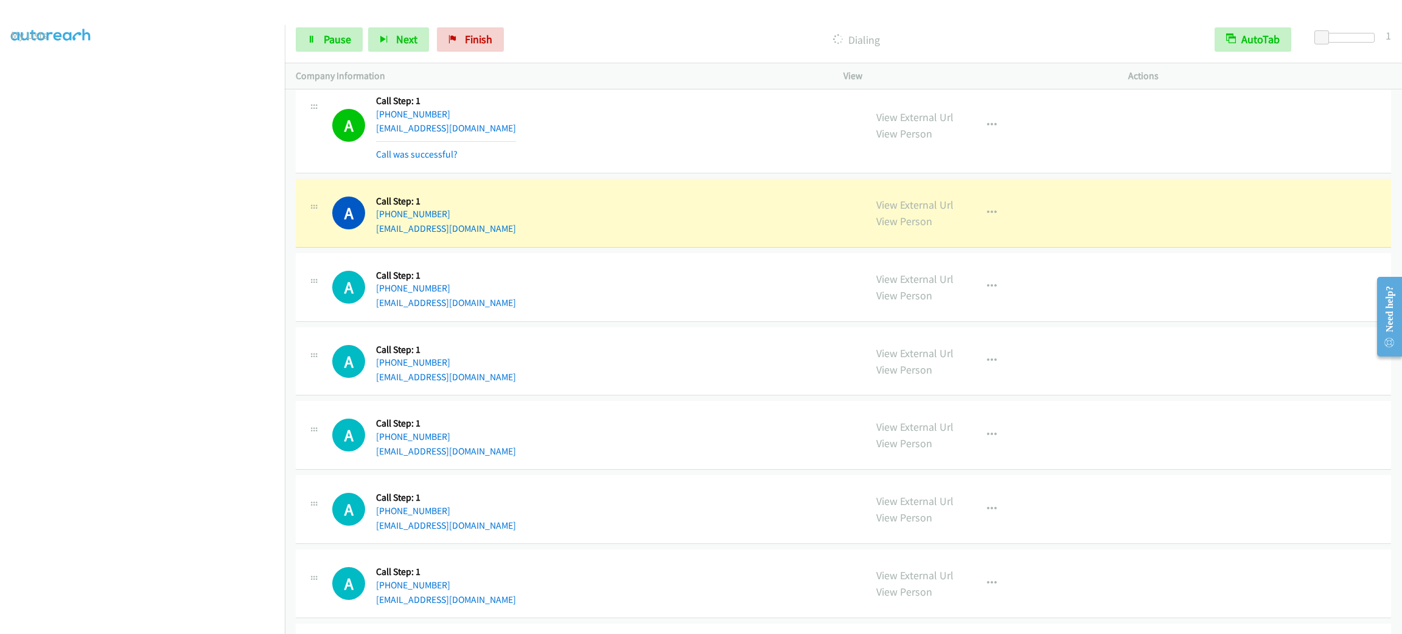
click at [348, 16] on div "Start Calls Pause Next Finish Dialing AutoTab AutoTab 1" at bounding box center [844, 39] width 1118 height 47
click at [346, 42] on span "Pause" at bounding box center [337, 39] width 27 height 14
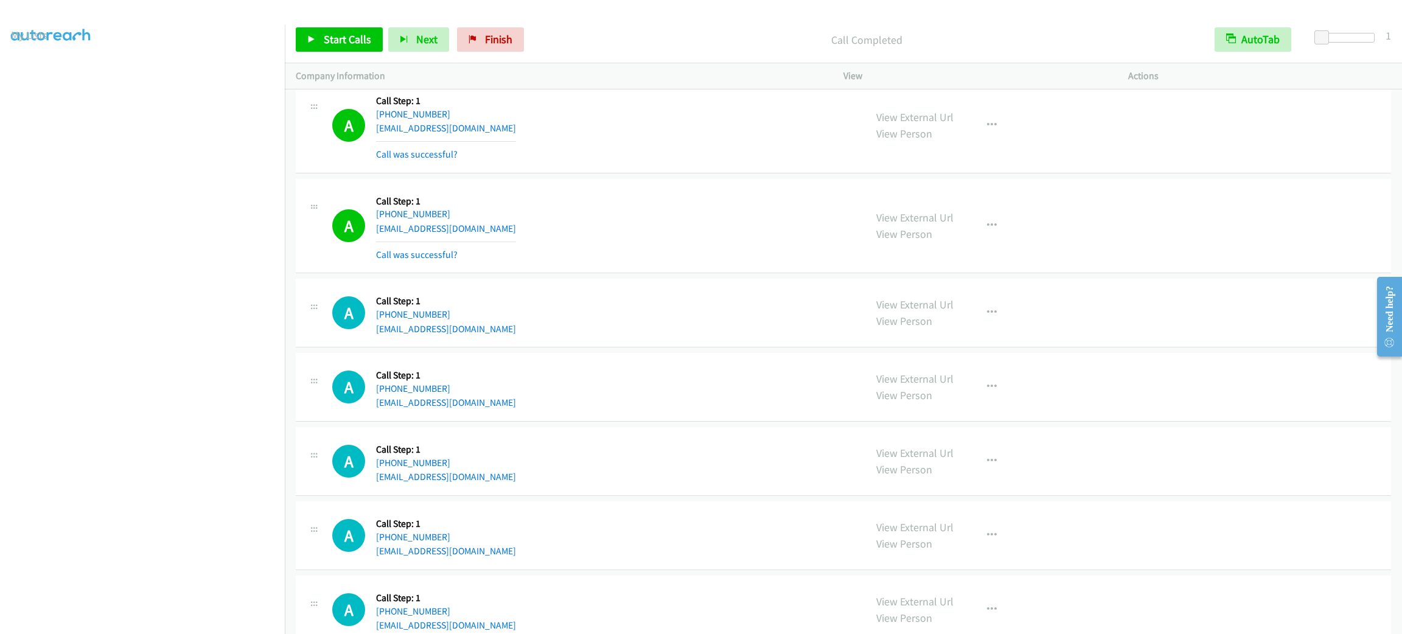
click at [731, 262] on div "A Callback Scheduled Call Step: 1 [GEOGRAPHIC_DATA]/[GEOGRAPHIC_DATA] [PHONE_NU…" at bounding box center [593, 226] width 522 height 72
click at [726, 250] on div "A Callback Scheduled Call Step: 1 [GEOGRAPHIC_DATA]/[GEOGRAPHIC_DATA] [PHONE_NU…" at bounding box center [593, 226] width 522 height 72
click at [653, 240] on div "A Callback Scheduled Call Step: 1 [GEOGRAPHIC_DATA]/[GEOGRAPHIC_DATA] [PHONE_NU…" at bounding box center [593, 226] width 522 height 72
click at [1180, 171] on div "A Callback Scheduled Call Step: 1 America/New_York [PHONE_NUMBER] [EMAIL_ADDRES…" at bounding box center [844, 126] width 1096 height 95
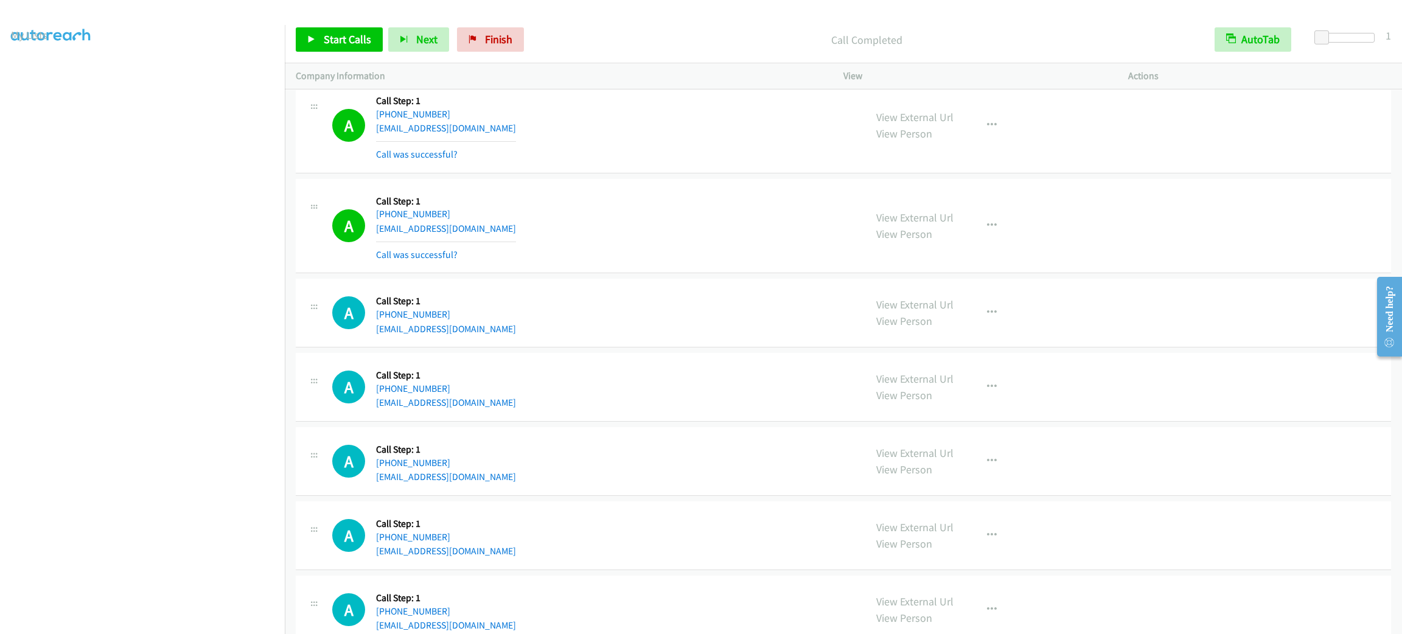
click at [547, 162] on div "A Callback Scheduled Call Step: 1 America/New_York [PHONE_NUMBER] [EMAIL_ADDRES…" at bounding box center [593, 125] width 522 height 72
click at [594, 153] on div "A Callback Scheduled Call Step: 1 America/New_York [PHONE_NUMBER] [EMAIL_ADDRES…" at bounding box center [593, 125] width 522 height 72
click at [363, 49] on link "Start Calls" at bounding box center [339, 39] width 87 height 24
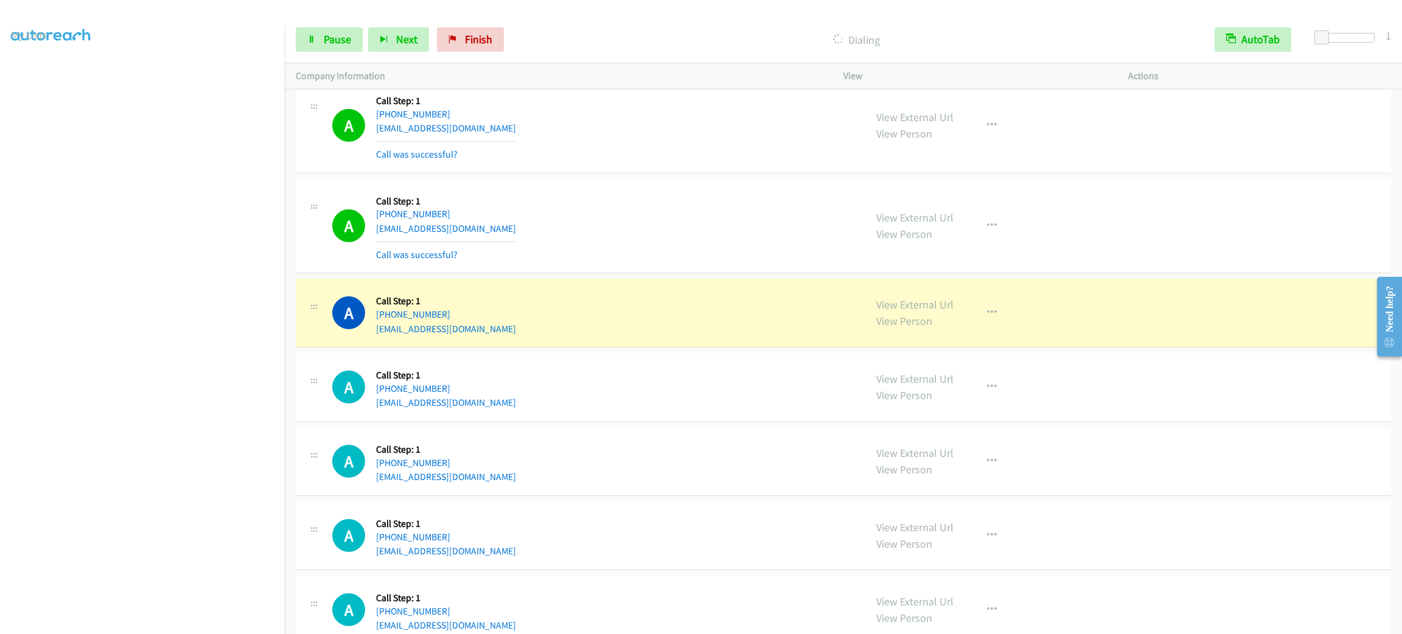
click at [743, 323] on div "A Callback Scheduled Call Step: 1 America/New_York [PHONE_NUMBER] [EMAIL_ADDRES…" at bounding box center [593, 313] width 522 height 46
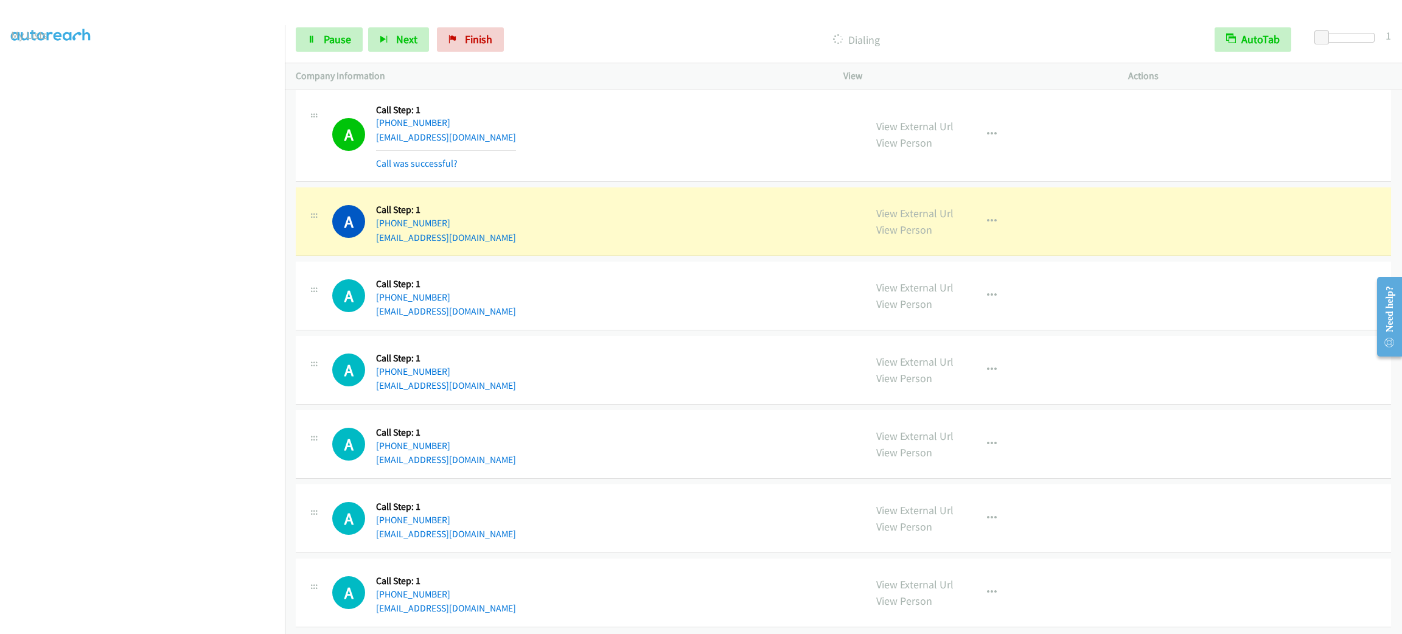
scroll to position [12770, 0]
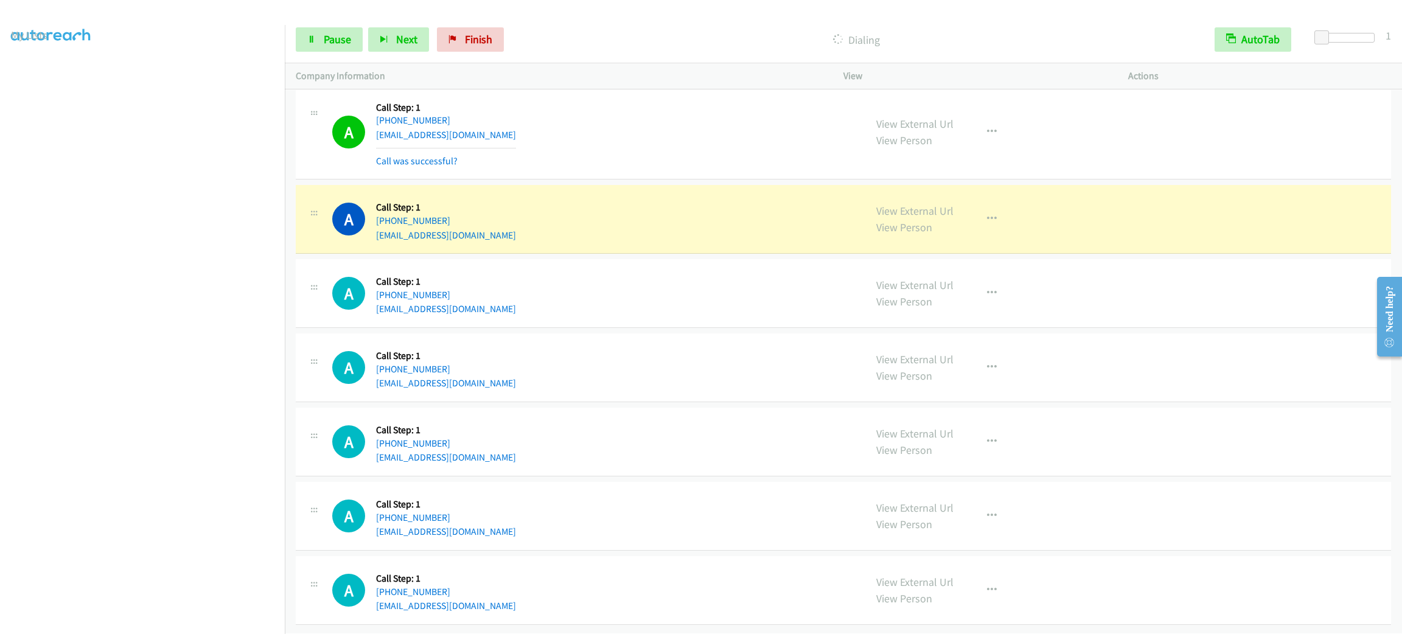
click at [604, 270] on div "A Callback Scheduled Call Step: 1 America/Los_Angeles [PHONE_NUMBER] [EMAIL_ADD…" at bounding box center [593, 293] width 522 height 46
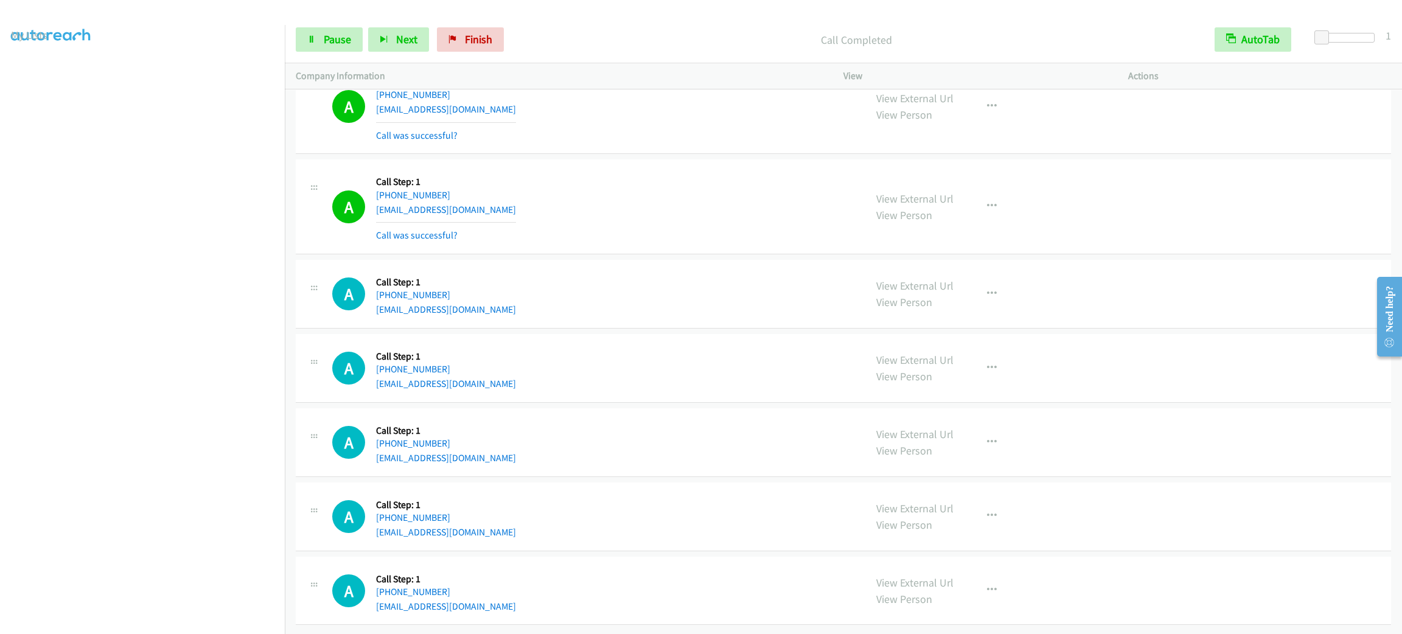
scroll to position [12796, 0]
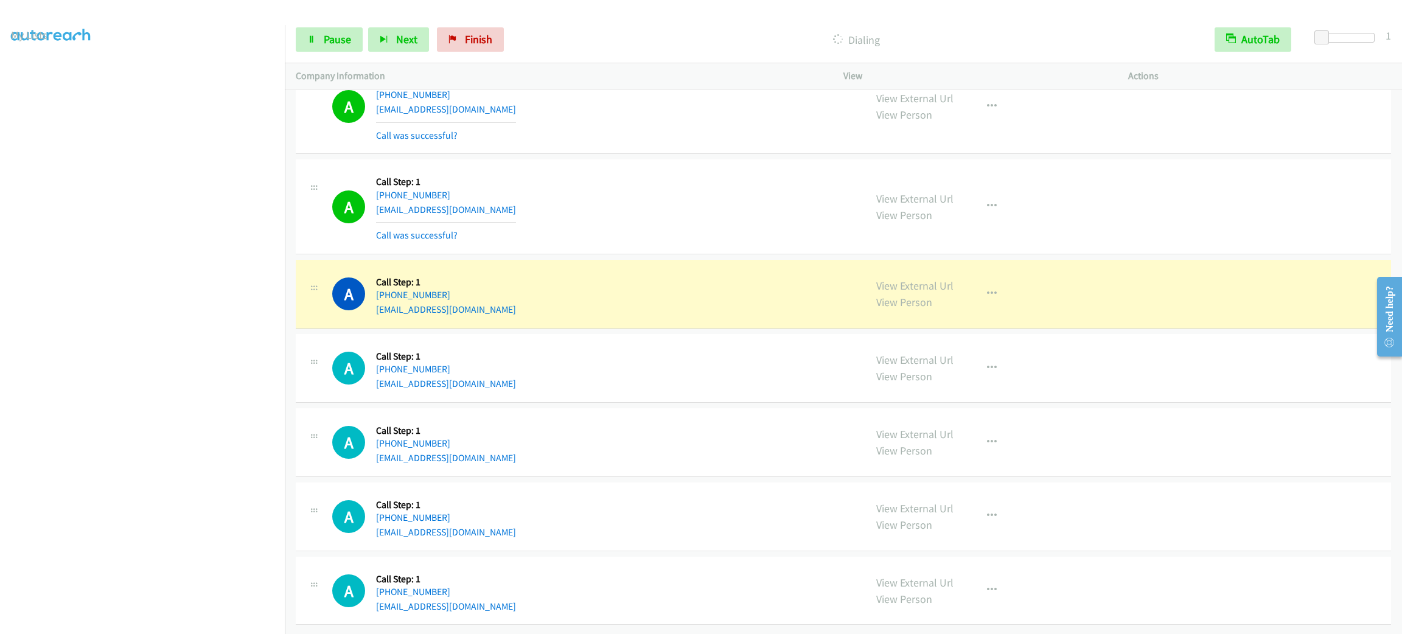
click at [590, 257] on td "A Callback Scheduled Call Step: 1 America/Los_Angeles [PHONE_NUMBER] [EMAIL_ADD…" at bounding box center [844, 294] width 1118 height 74
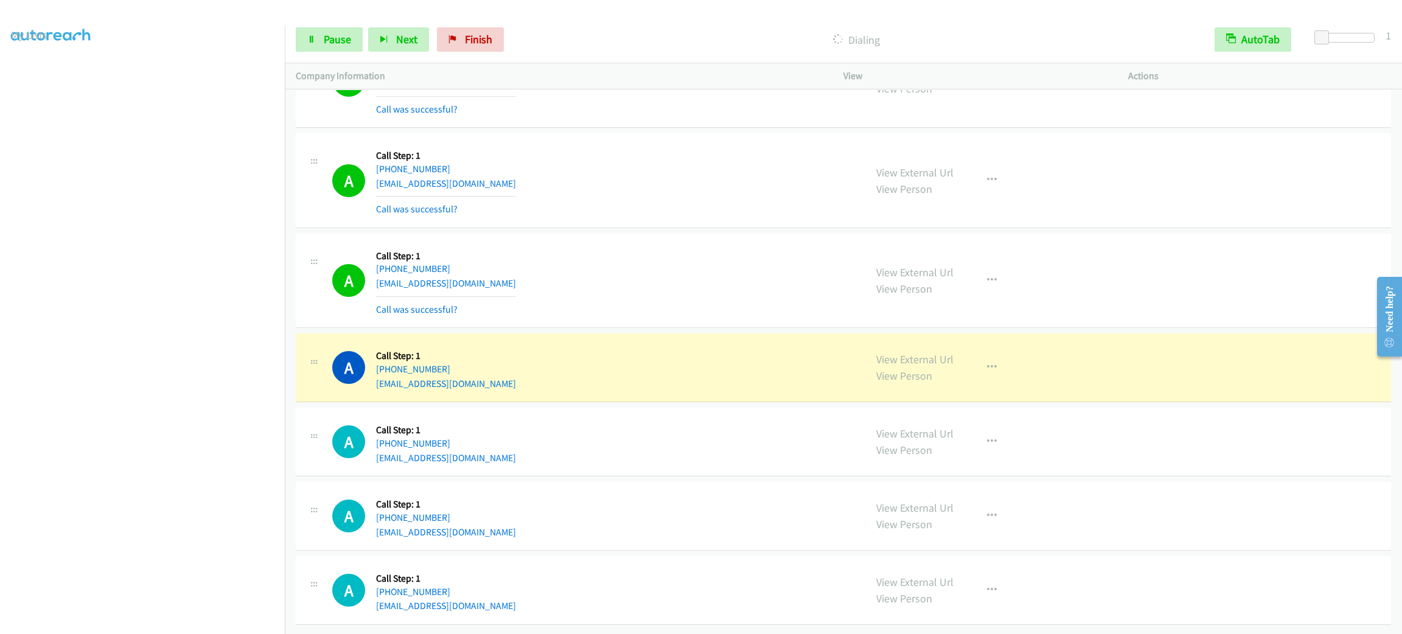
click at [429, 362] on h5 "Call Step: 1" at bounding box center [446, 356] width 140 height 12
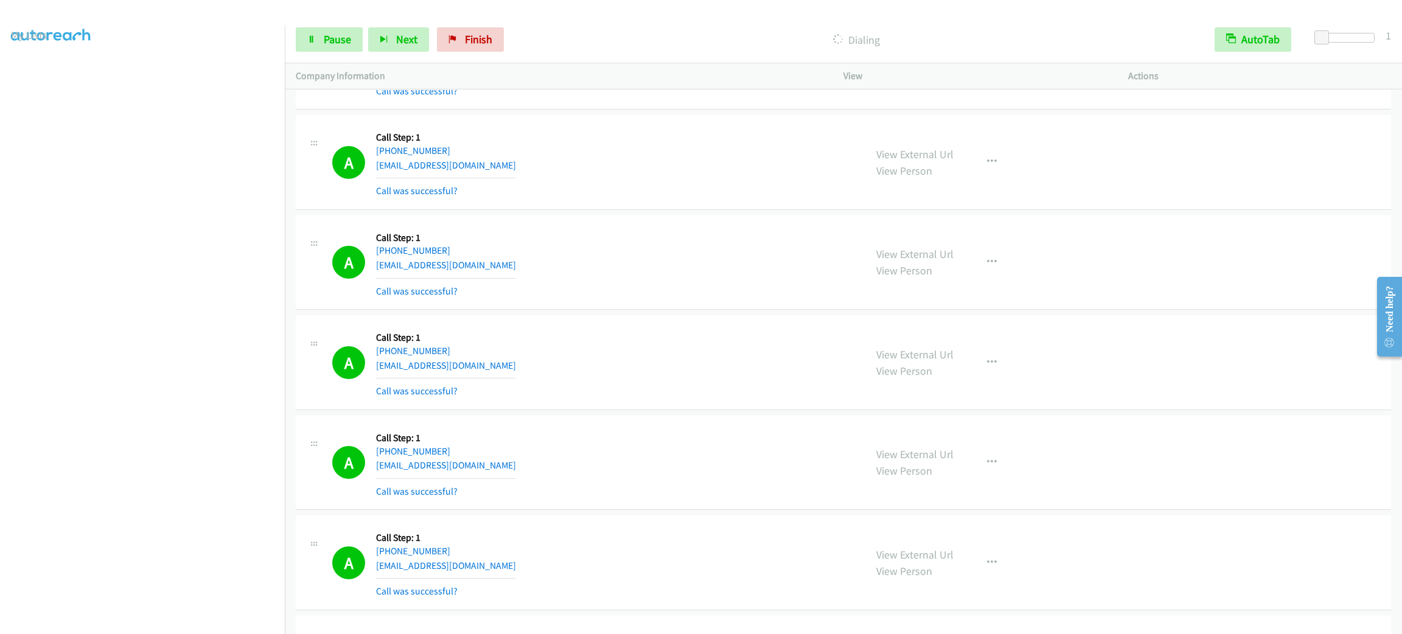
click at [123, 620] on section at bounding box center [142, 345] width 263 height 583
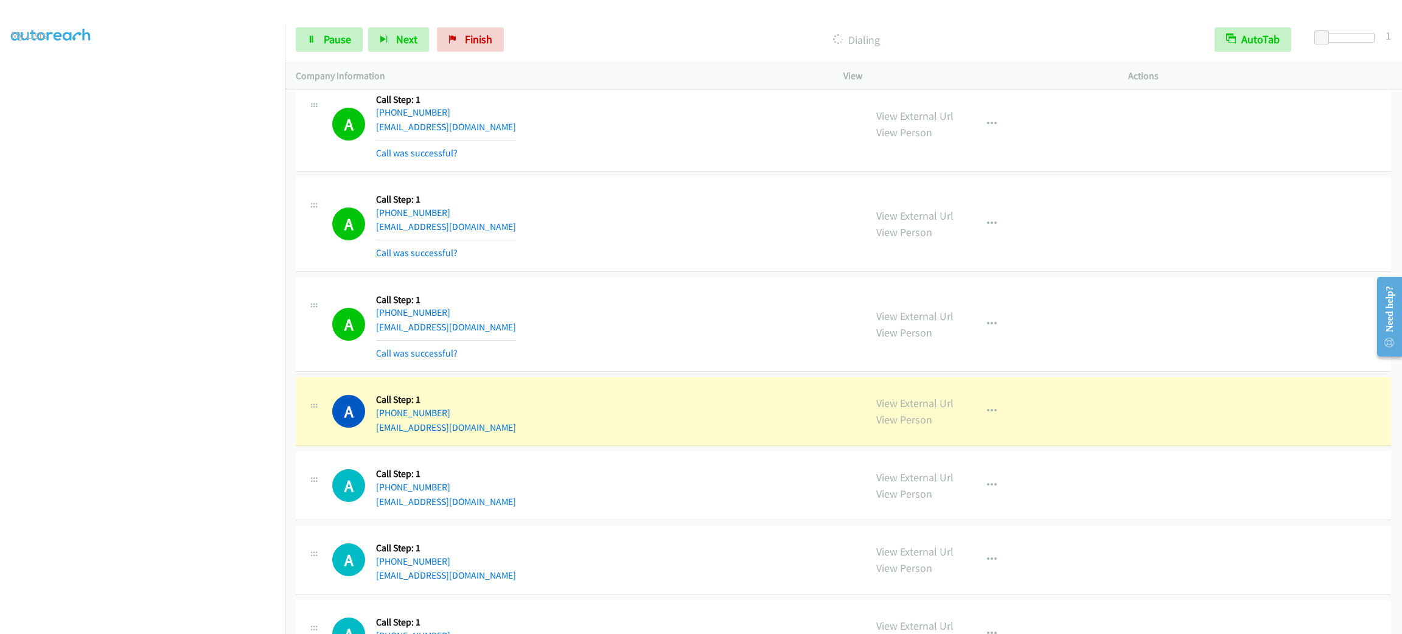
scroll to position [13599, 0]
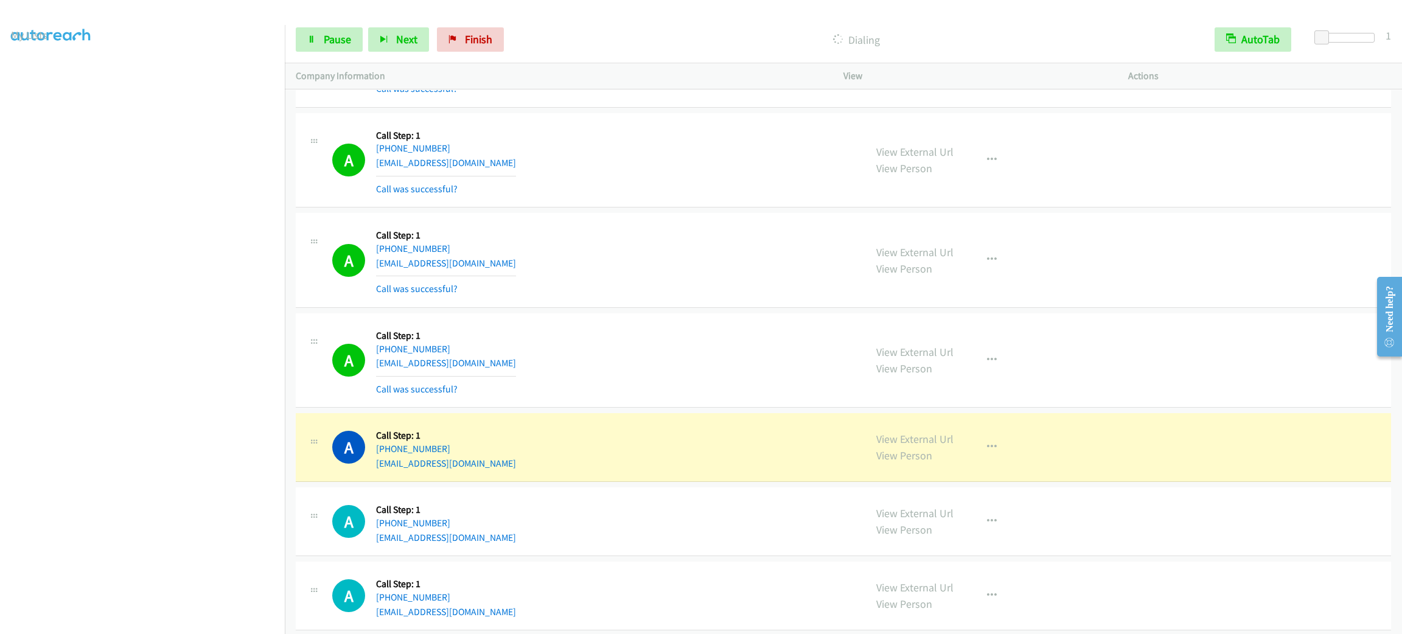
click at [416, 96] on mb0 "Call was successful?" at bounding box center [446, 85] width 140 height 21
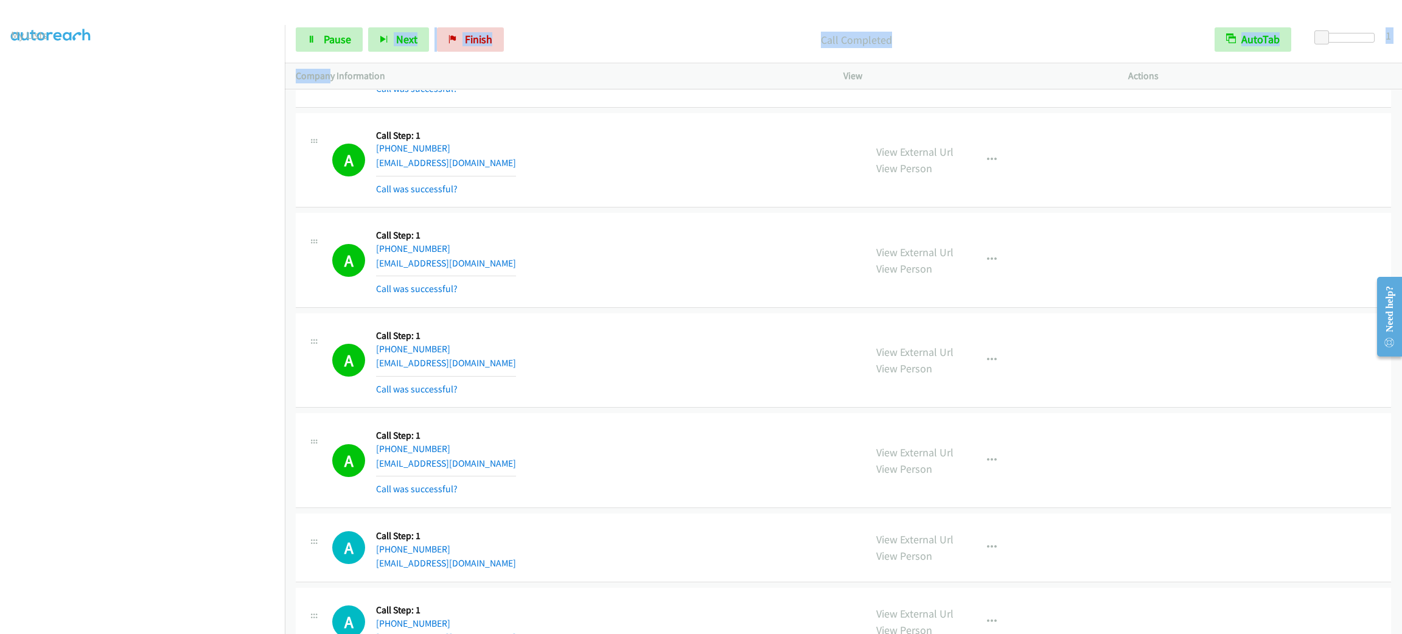
click at [329, 62] on div "Start Calls Pause Next Finish Call Completed AutoTab AutoTab 1 Company Informat…" at bounding box center [844, 52] width 1118 height 73
click at [338, 37] on span "Pause" at bounding box center [337, 39] width 27 height 14
click at [338, 37] on span "Start Calls" at bounding box center [347, 39] width 47 height 14
click at [334, 40] on span "Pause" at bounding box center [337, 39] width 27 height 14
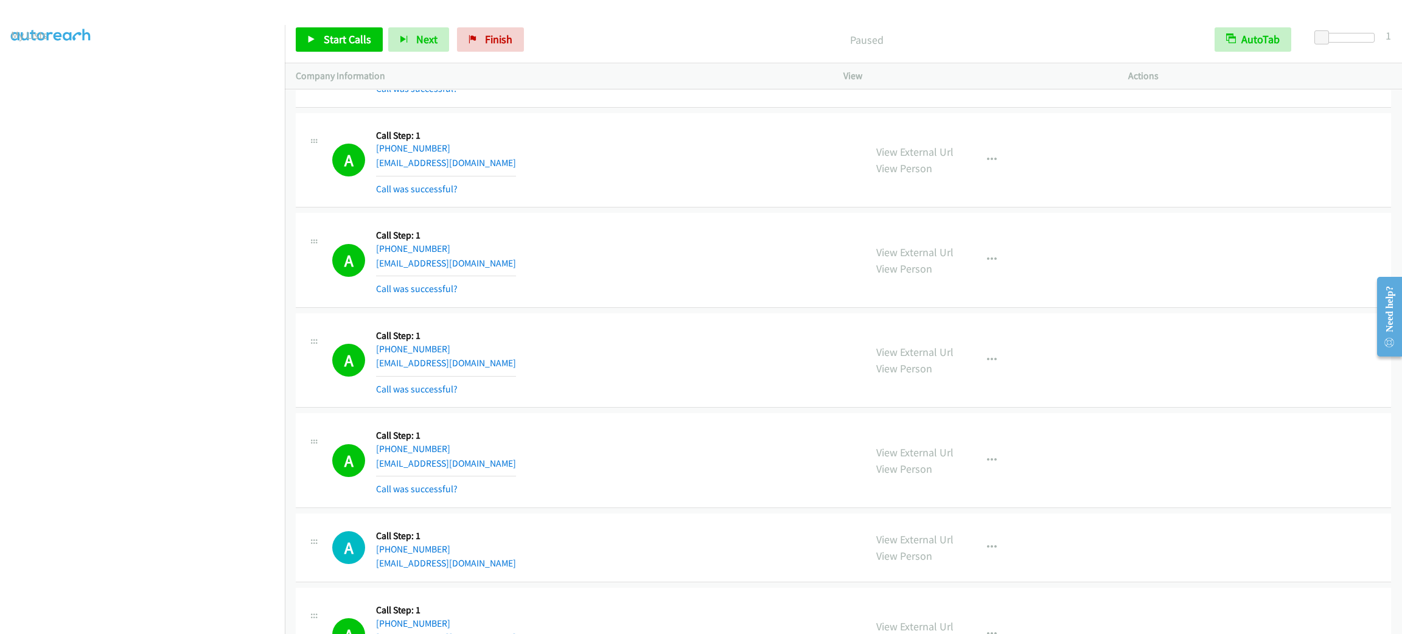
click at [523, 108] on div "A Callback Scheduled Call Step: 1 [GEOGRAPHIC_DATA]/[GEOGRAPHIC_DATA] [PHONE_NU…" at bounding box center [844, 60] width 1096 height 95
drag, startPoint x: 514, startPoint y: 152, endPoint x: 565, endPoint y: 153, distance: 50.5
click at [514, 152] on div "A Callback Scheduled Call Step: 1 America/New_York [PHONE_NUMBER] [EMAIL_ADDRES…" at bounding box center [844, 160] width 1096 height 95
click at [688, 96] on div "A Callback Scheduled Call Step: 1 [GEOGRAPHIC_DATA]/[GEOGRAPHIC_DATA] [PHONE_NU…" at bounding box center [593, 60] width 522 height 72
click at [616, 22] on div "Start Calls Pause Next Finish Call Completed AutoTab AutoTab 1" at bounding box center [844, 39] width 1118 height 47
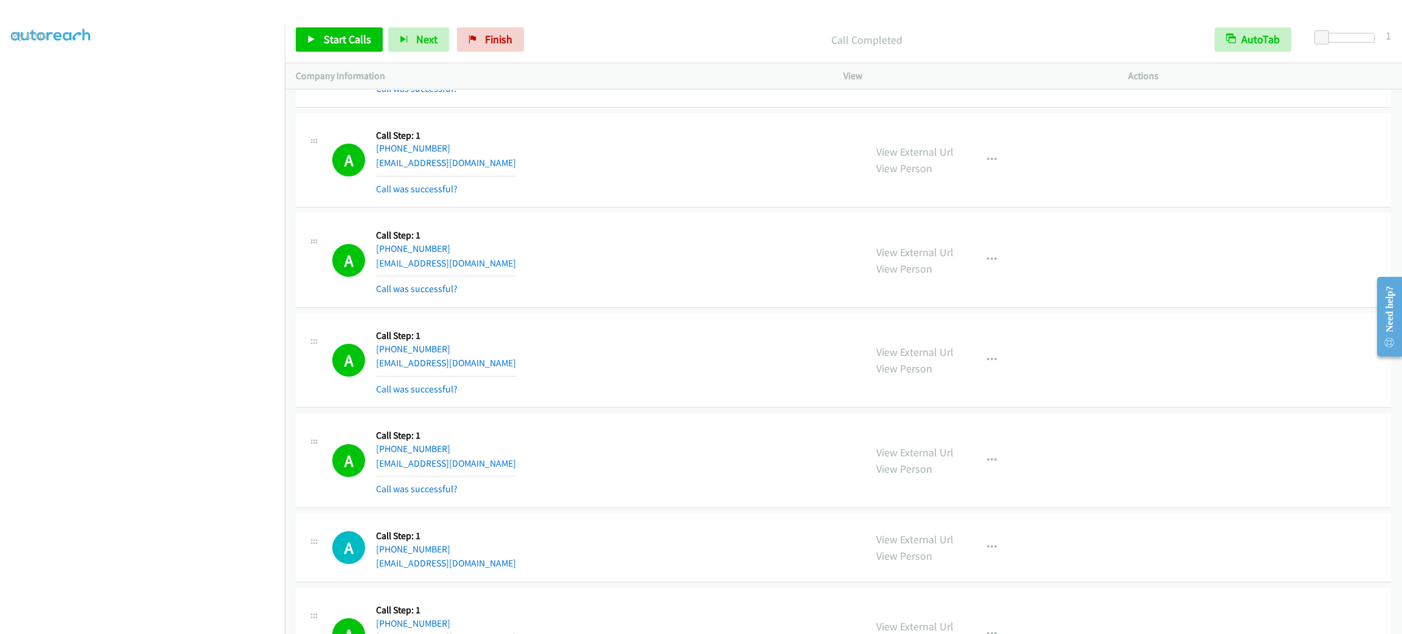
click at [616, 22] on div "Start Calls Pause Next Finish Call Completed AutoTab AutoTab 1" at bounding box center [844, 39] width 1118 height 47
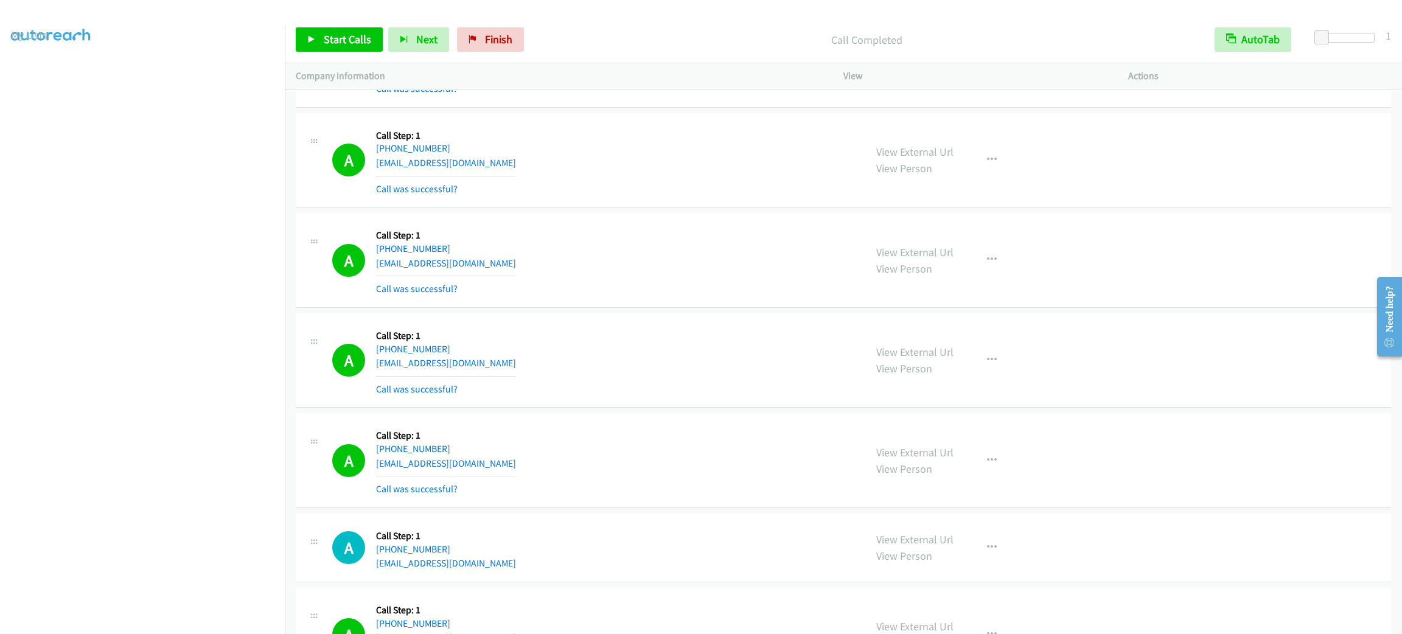
click at [616, 22] on div "Start Calls Pause Next Finish Call Completed AutoTab AutoTab 1" at bounding box center [844, 39] width 1118 height 47
click at [1242, 301] on div "A Callback Scheduled Call Step: 1 [GEOGRAPHIC_DATA]/[GEOGRAPHIC_DATA] [PHONE_NU…" at bounding box center [844, 260] width 1096 height 95
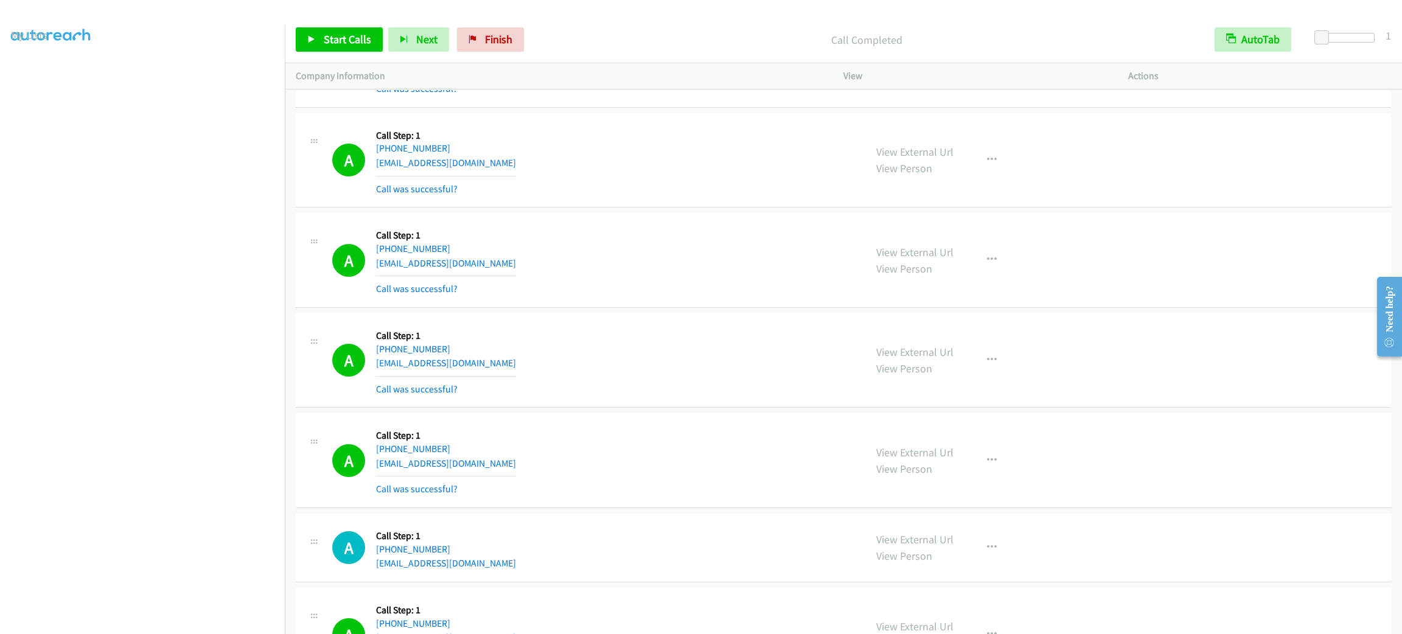
click at [1168, 308] on div "A Callback Scheduled Call Step: 1 [GEOGRAPHIC_DATA]/[GEOGRAPHIC_DATA] [PHONE_NU…" at bounding box center [844, 260] width 1096 height 95
click at [1174, 408] on div "A Callback Scheduled Call Step: 1 America/New_York [PHONE_NUMBER] [EMAIL_ADDRES…" at bounding box center [844, 360] width 1096 height 95
click at [1226, 408] on div "A Callback Scheduled Call Step: 1 America/New_York [PHONE_NUMBER] [EMAIL_ADDRES…" at bounding box center [844, 360] width 1096 height 95
click at [693, 96] on div "A Callback Scheduled Call Step: 1 [GEOGRAPHIC_DATA]/[GEOGRAPHIC_DATA] [PHONE_NU…" at bounding box center [593, 60] width 522 height 72
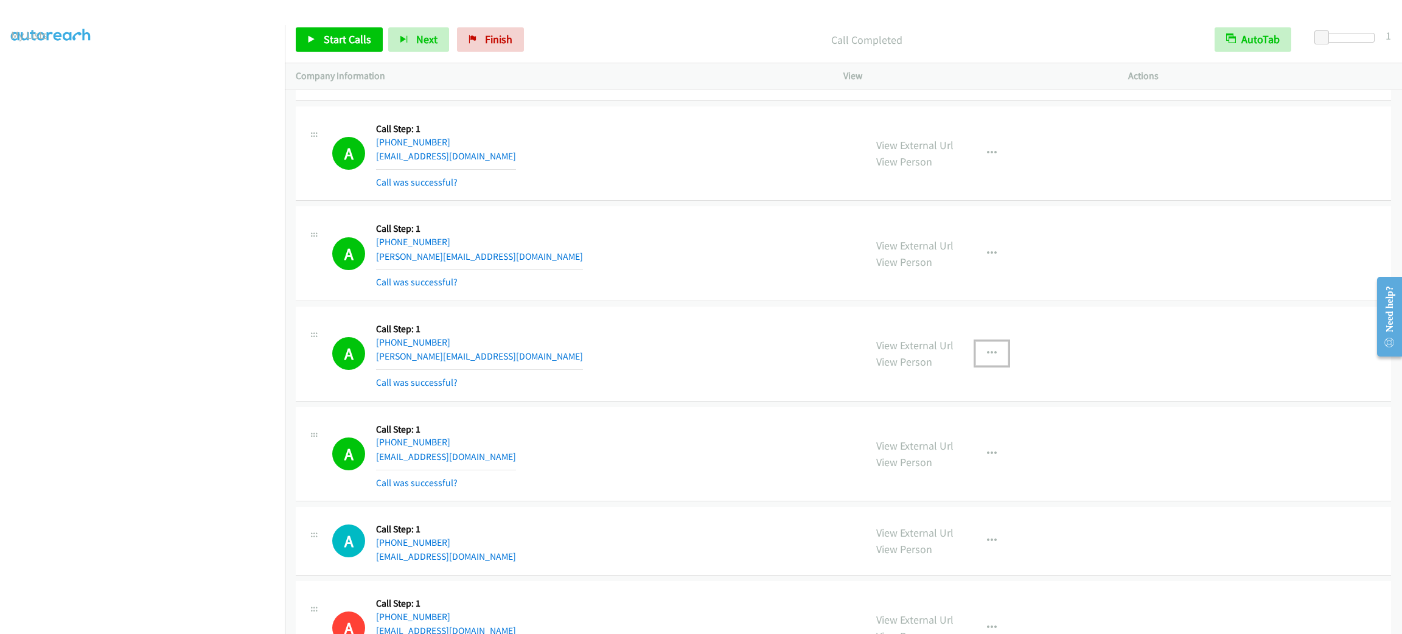
click at [995, 364] on button "button" at bounding box center [992, 353] width 33 height 24
click at [956, 470] on link "Add to do not call list" at bounding box center [927, 458] width 162 height 24
click at [353, 46] on link "Start Calls" at bounding box center [339, 39] width 87 height 24
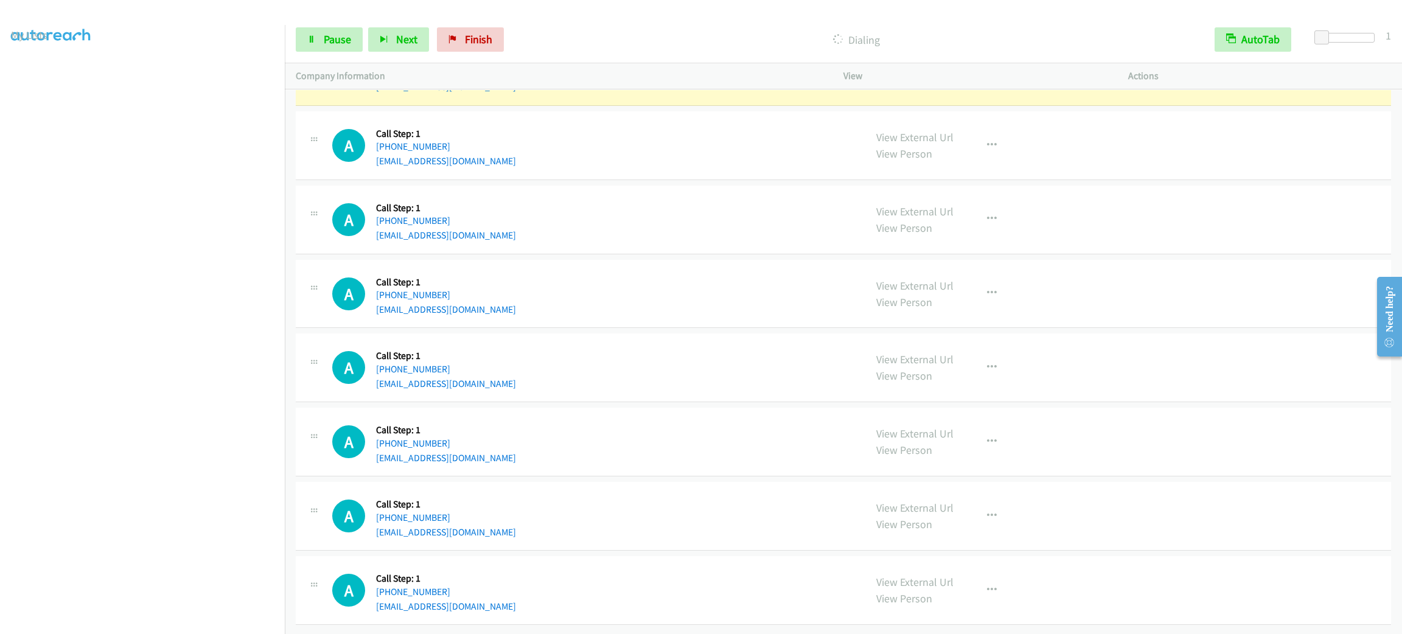
scroll to position [14152, 0]
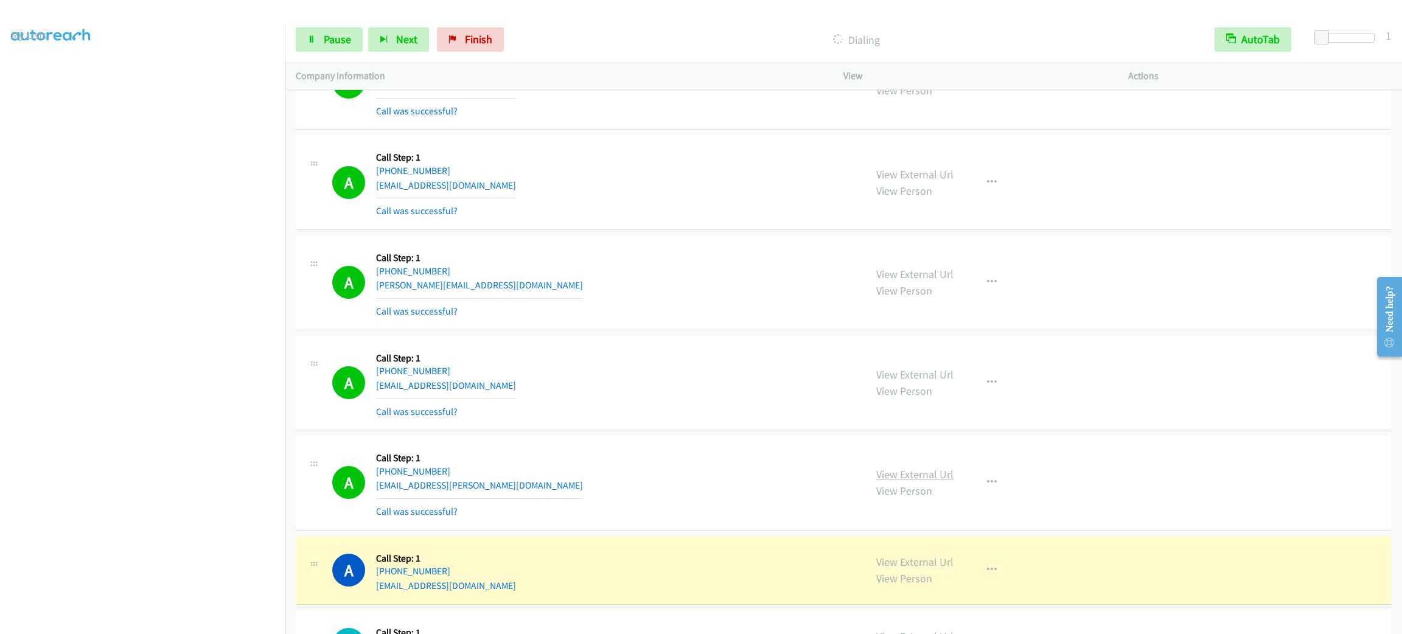
click at [879, 481] on link "View External Url" at bounding box center [915, 474] width 77 height 14
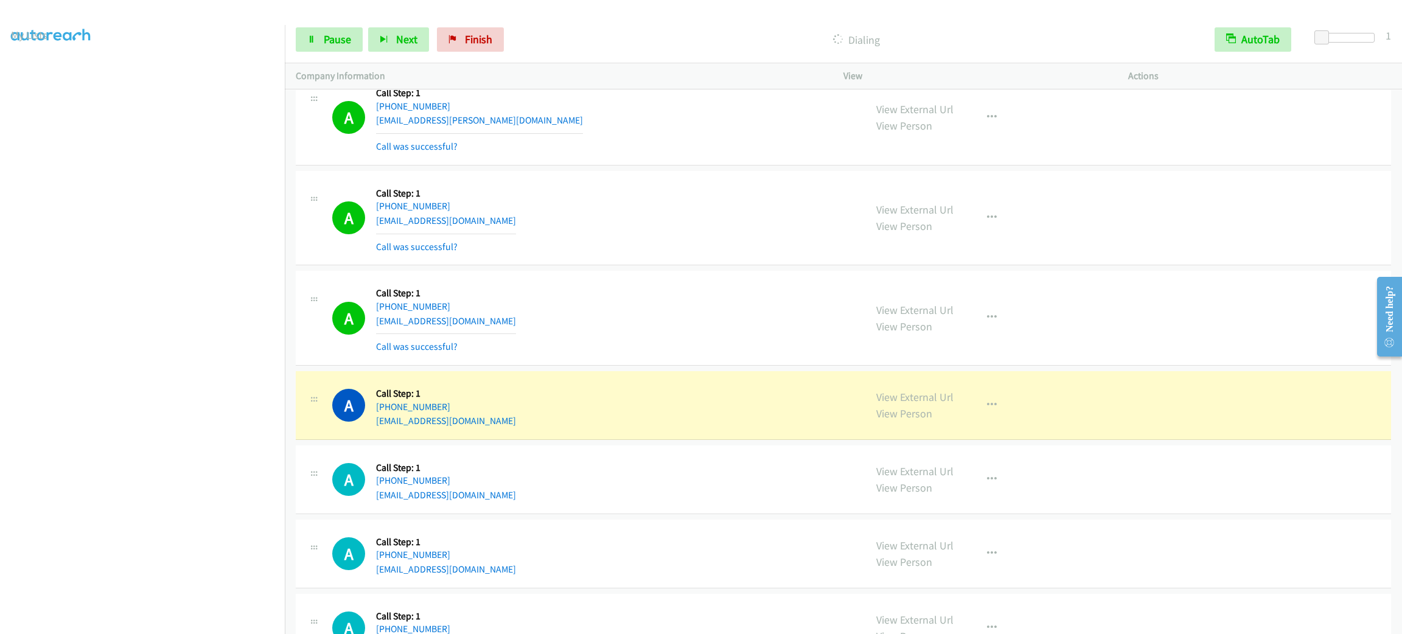
scroll to position [14752, 0]
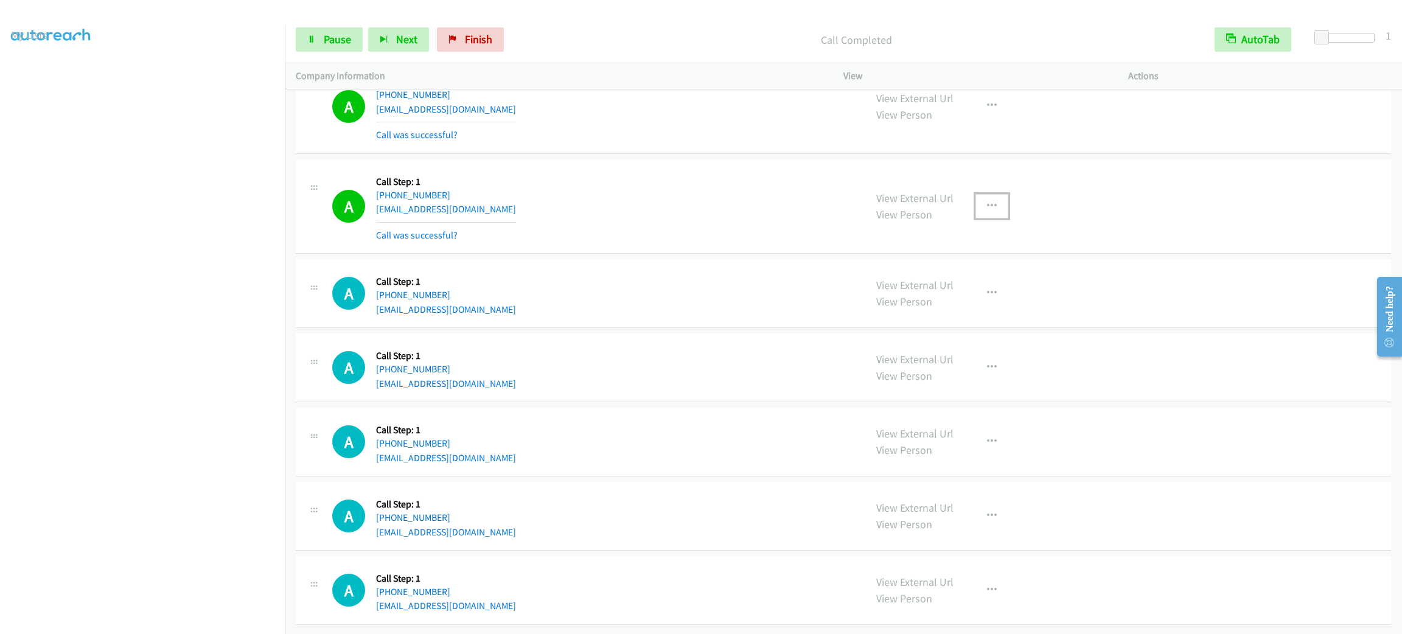
click at [976, 214] on button "button" at bounding box center [992, 206] width 33 height 24
click at [947, 323] on link "Add to do not call list" at bounding box center [927, 310] width 162 height 24
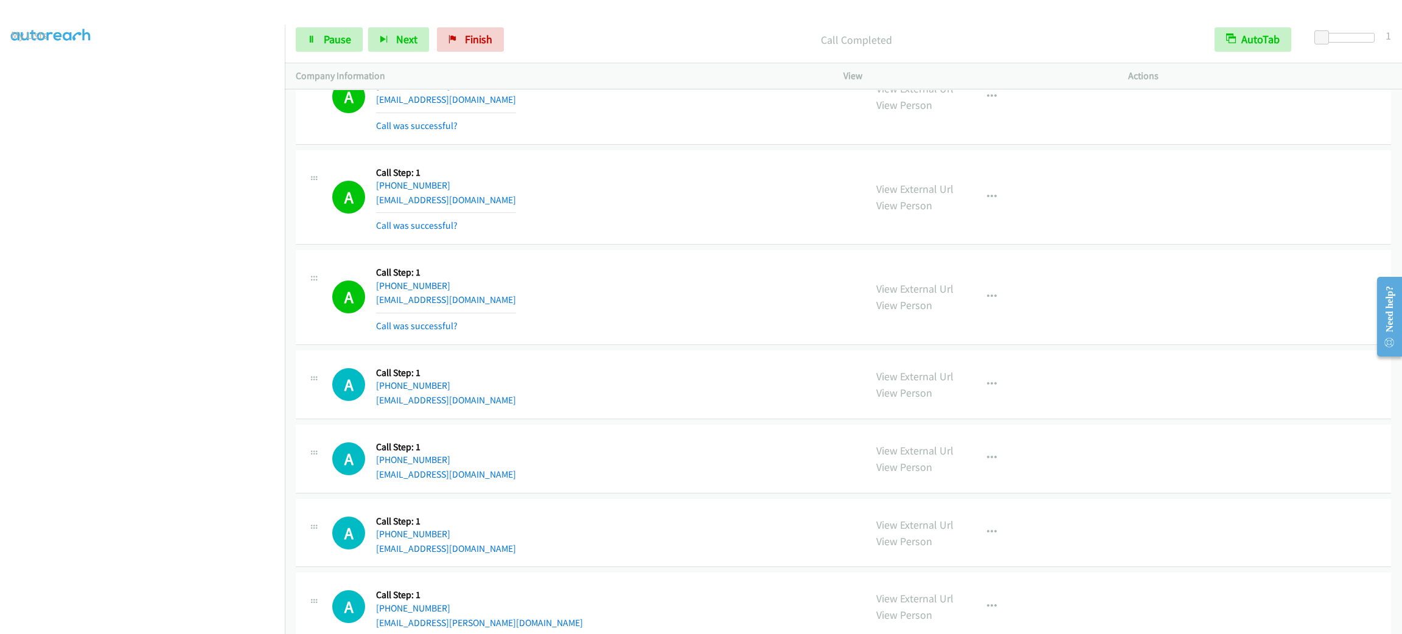
scroll to position [15221, 0]
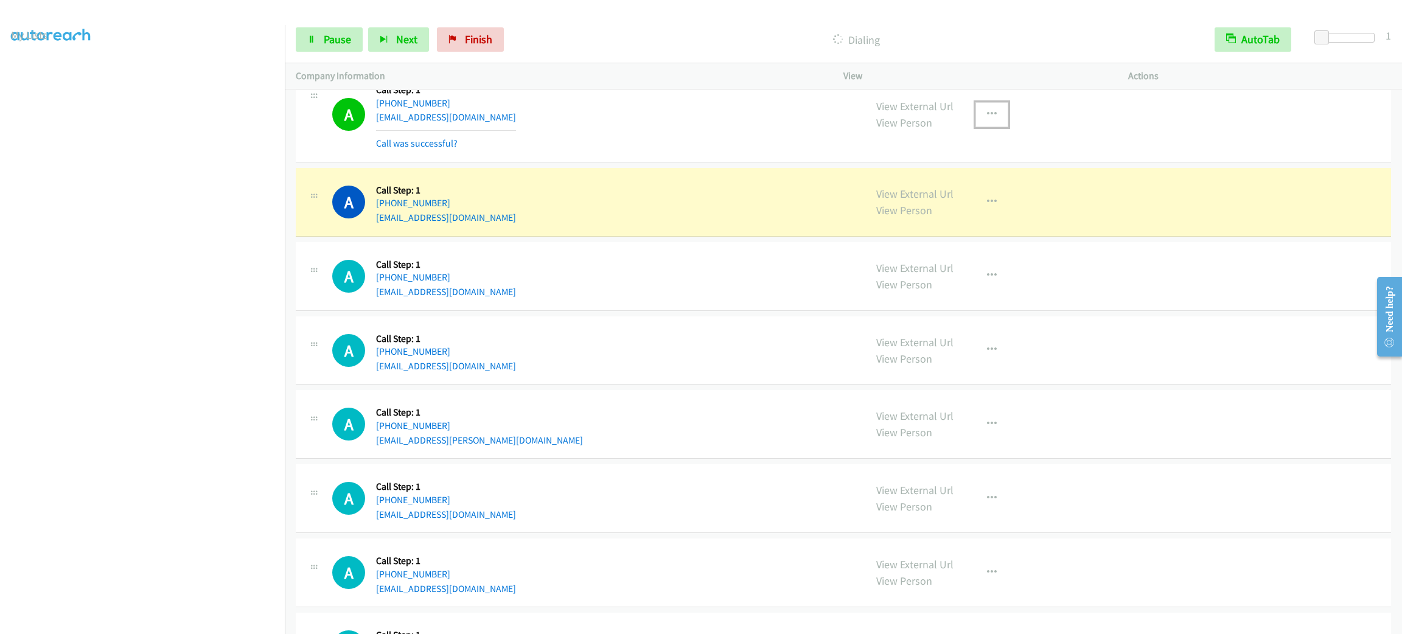
click at [992, 127] on button "button" at bounding box center [992, 114] width 33 height 24
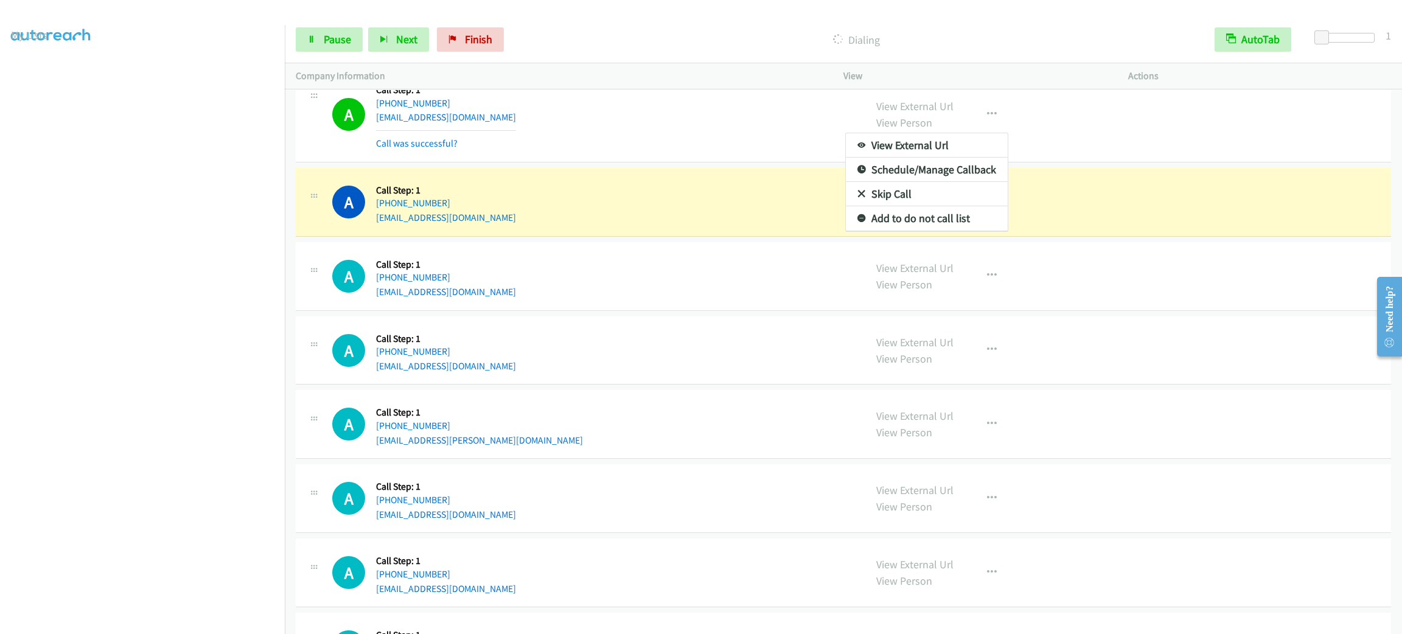
click at [790, 189] on div at bounding box center [701, 317] width 1402 height 634
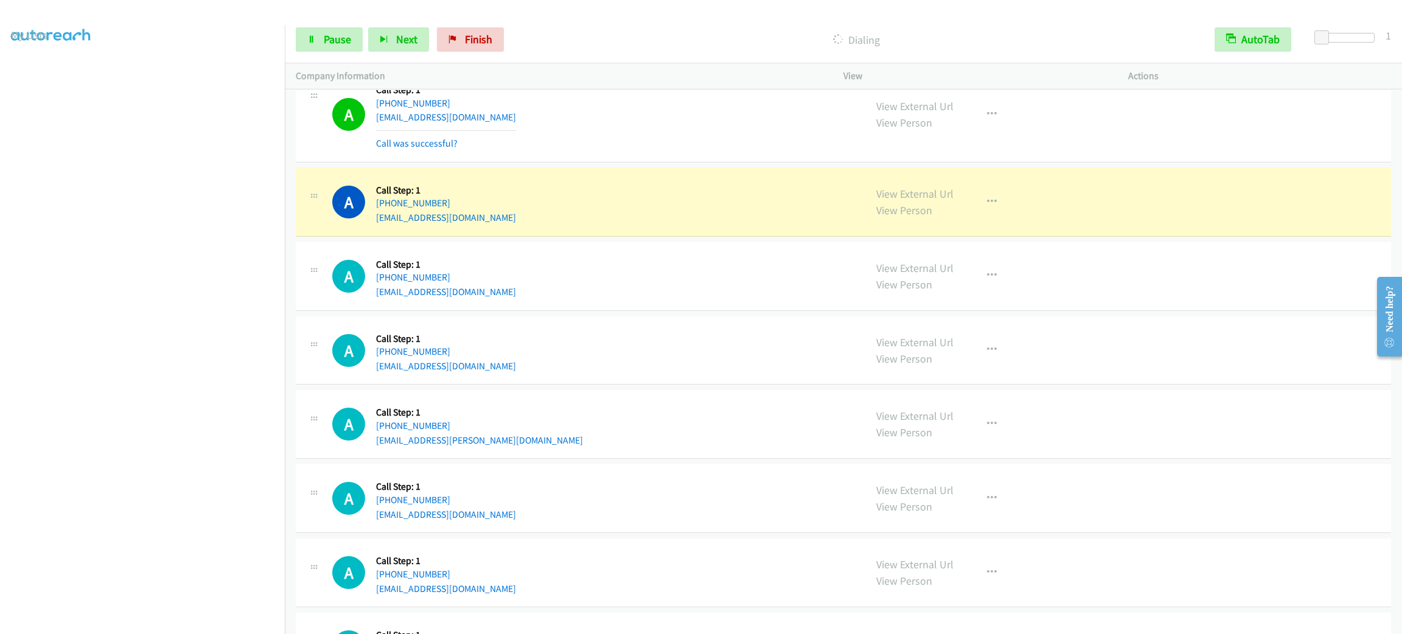
scroll to position [15130, 0]
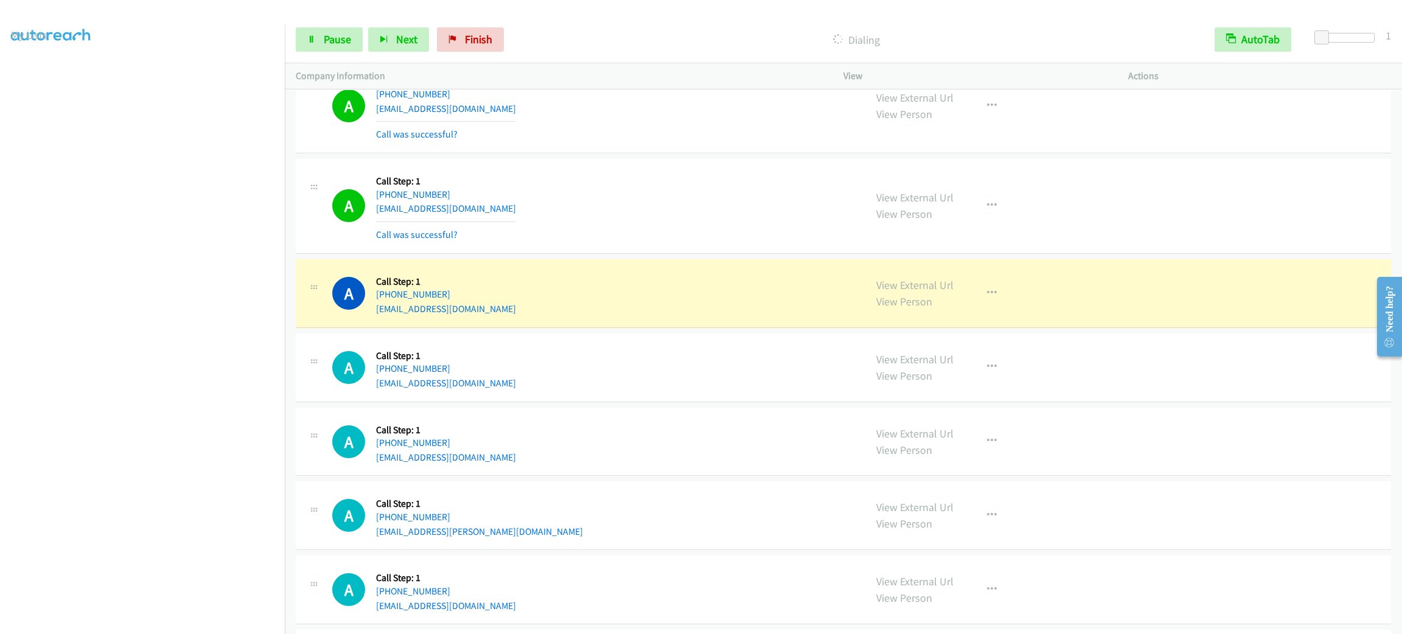
click at [981, 126] on div "View External Url View Person View External Url Email Schedule/Manage Callback …" at bounding box center [1014, 106] width 296 height 72
click at [987, 111] on icon "button" at bounding box center [992, 106] width 10 height 10
click at [958, 222] on link "Add to do not call list" at bounding box center [927, 210] width 162 height 24
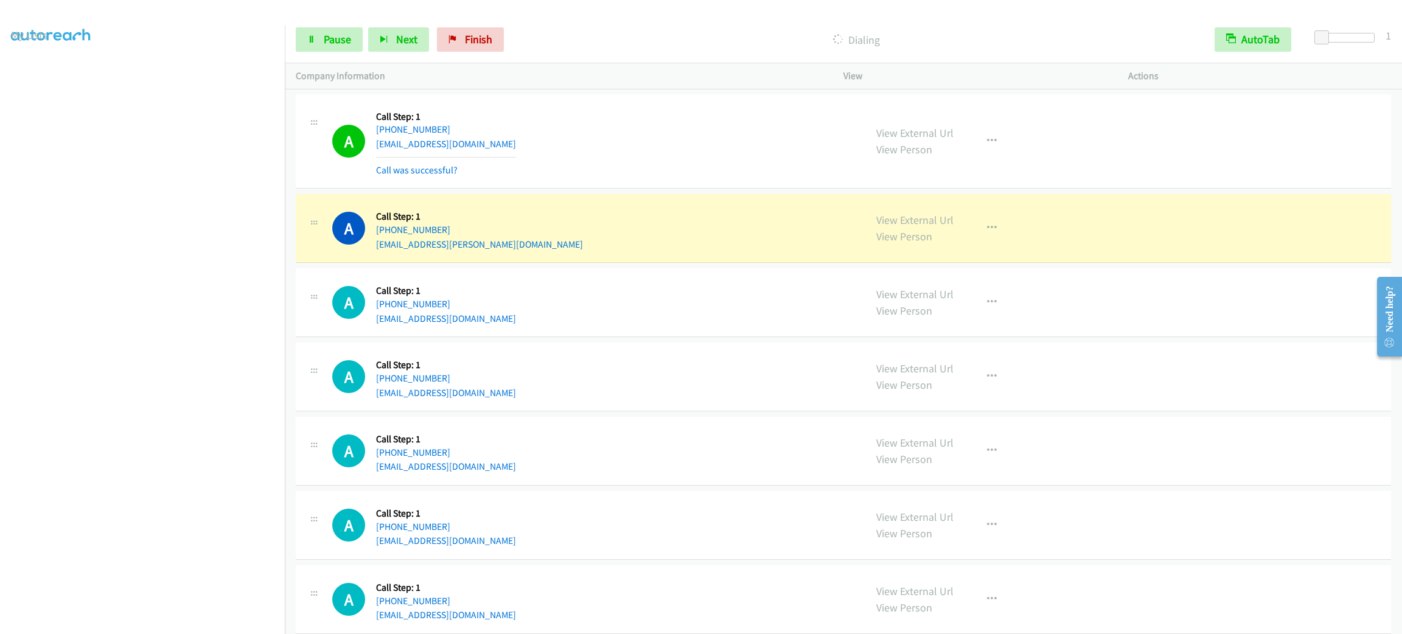
scroll to position [15556, 0]
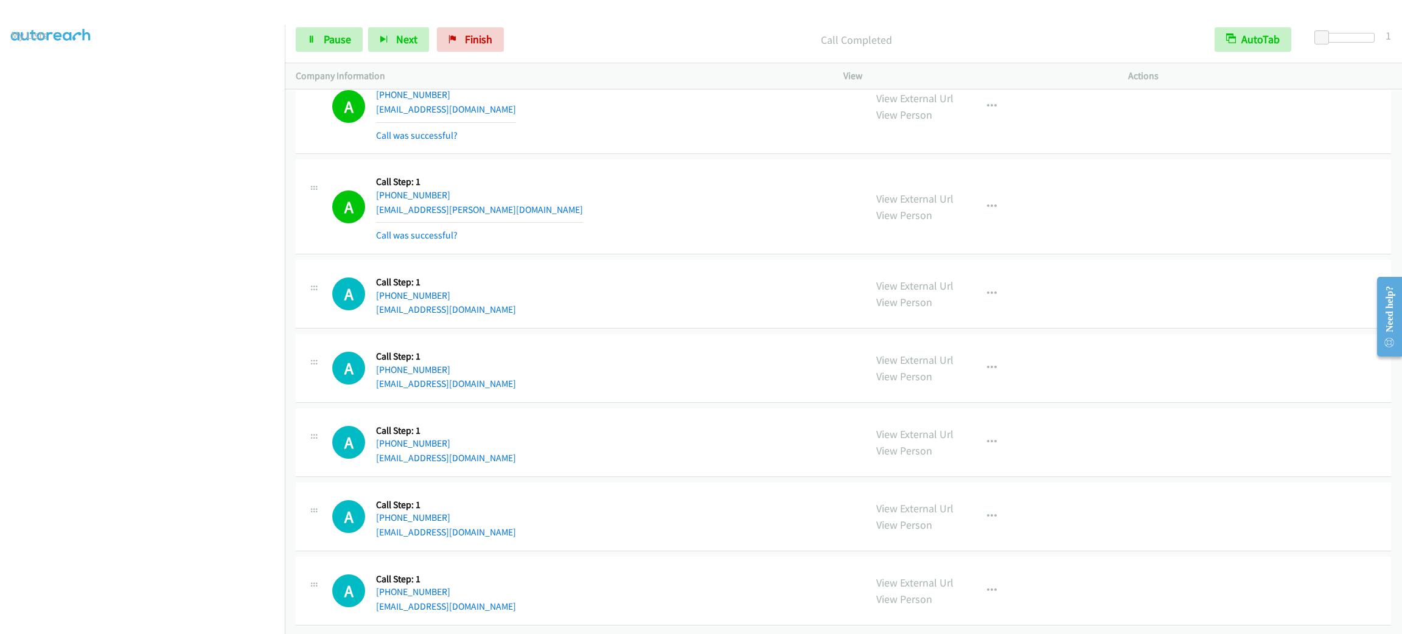
click at [983, 198] on div "View External Url View Person View External Url Email Schedule/Manage Callback …" at bounding box center [1014, 206] width 296 height 72
click at [987, 212] on icon "button" at bounding box center [992, 207] width 10 height 10
click at [958, 321] on link "Add to do not call list" at bounding box center [927, 311] width 162 height 24
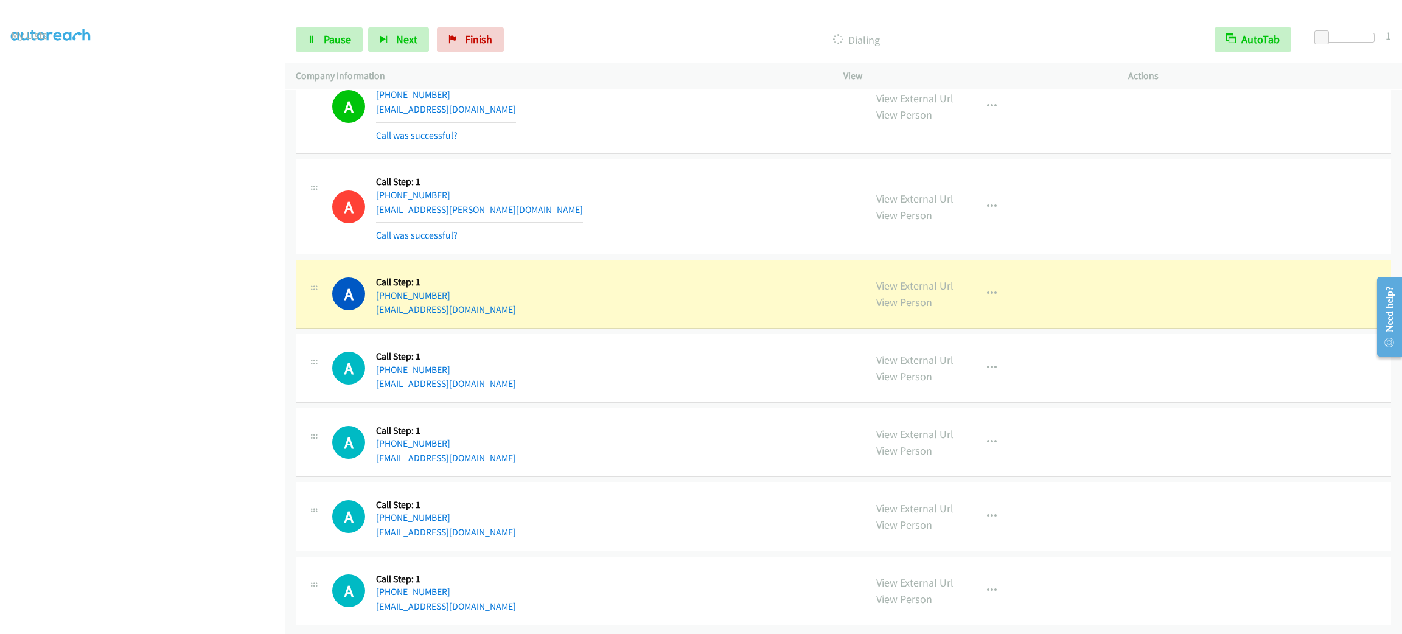
scroll to position [15582, 0]
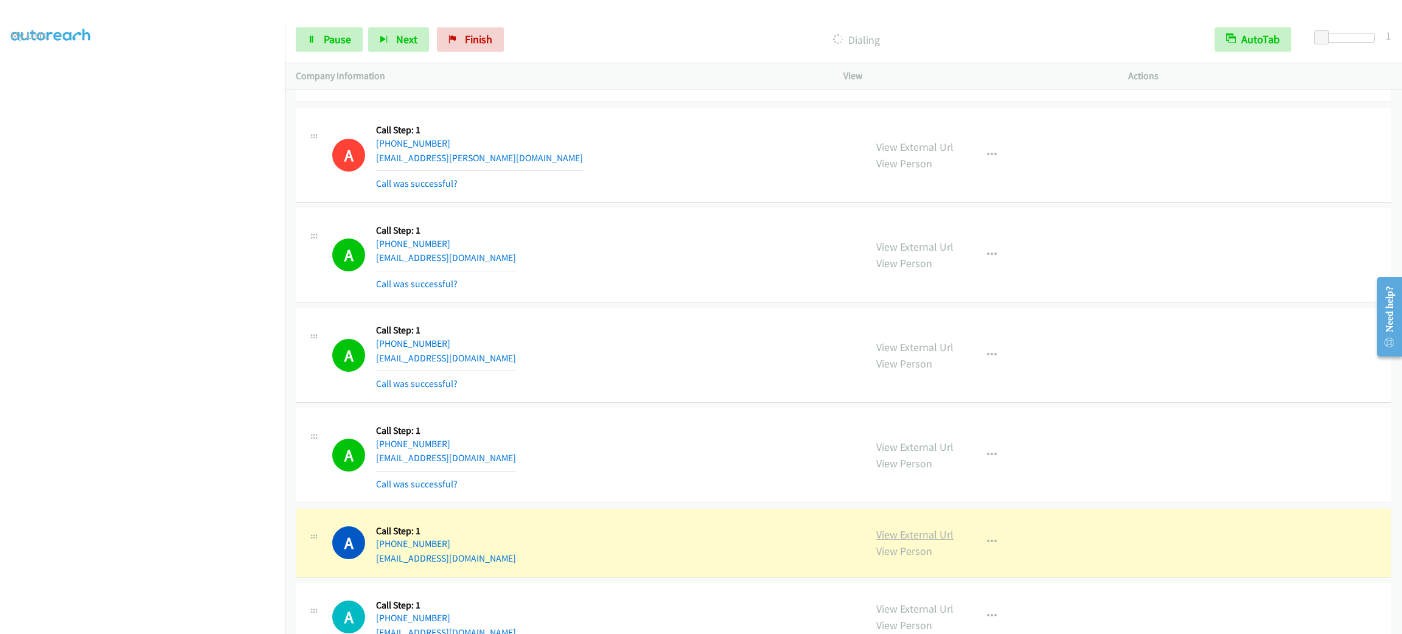
click at [930, 542] on link "View External Url" at bounding box center [915, 535] width 77 height 14
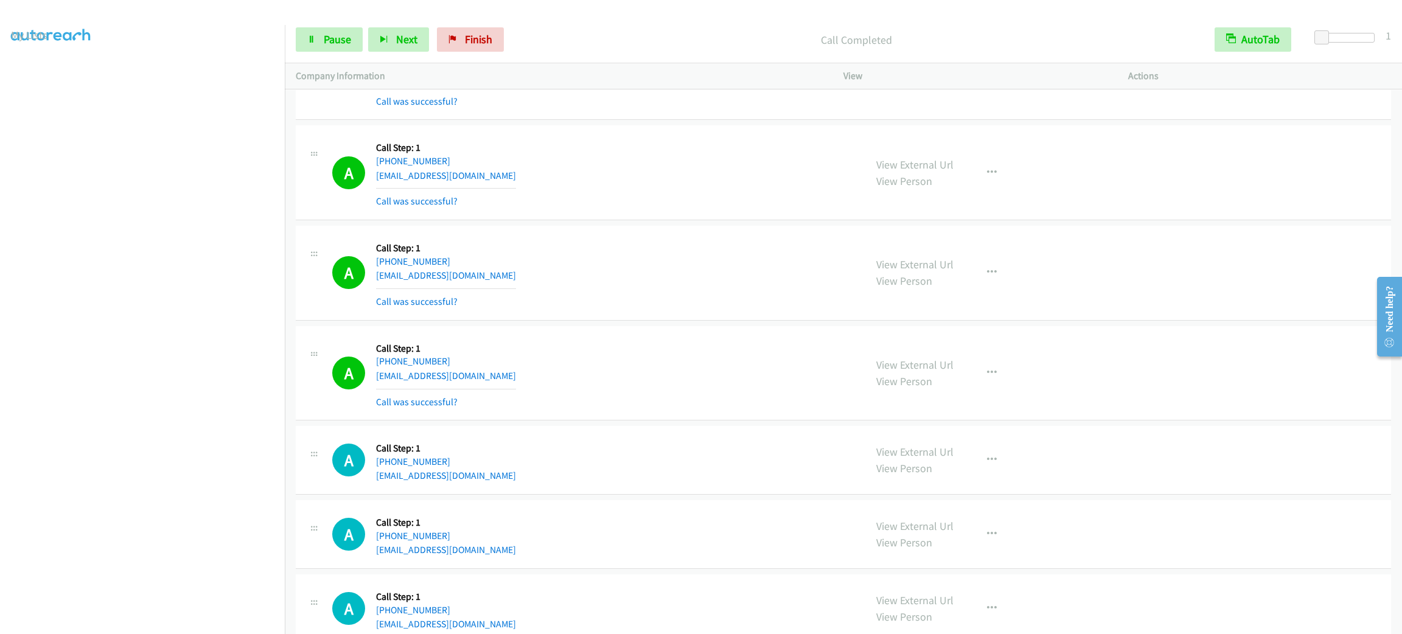
scroll to position [16038, 0]
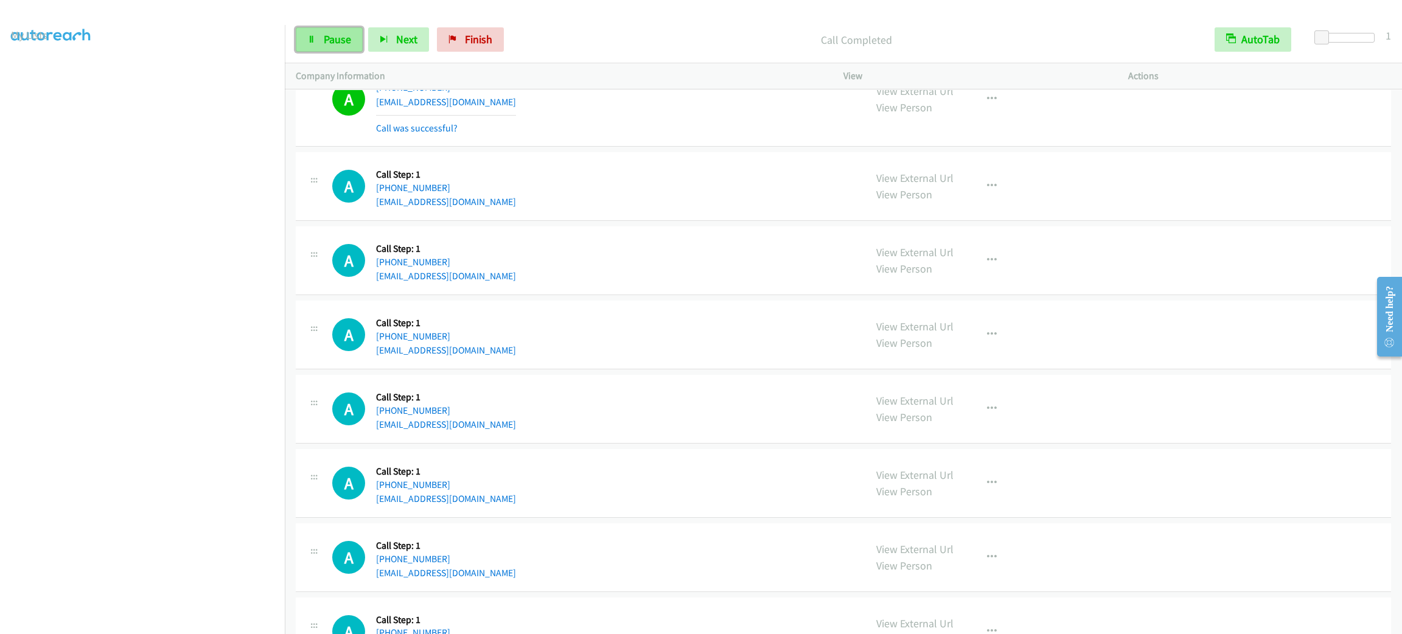
click at [310, 44] on link "Pause" at bounding box center [329, 39] width 67 height 24
click at [324, 38] on span "Start Calls" at bounding box center [347, 39] width 47 height 14
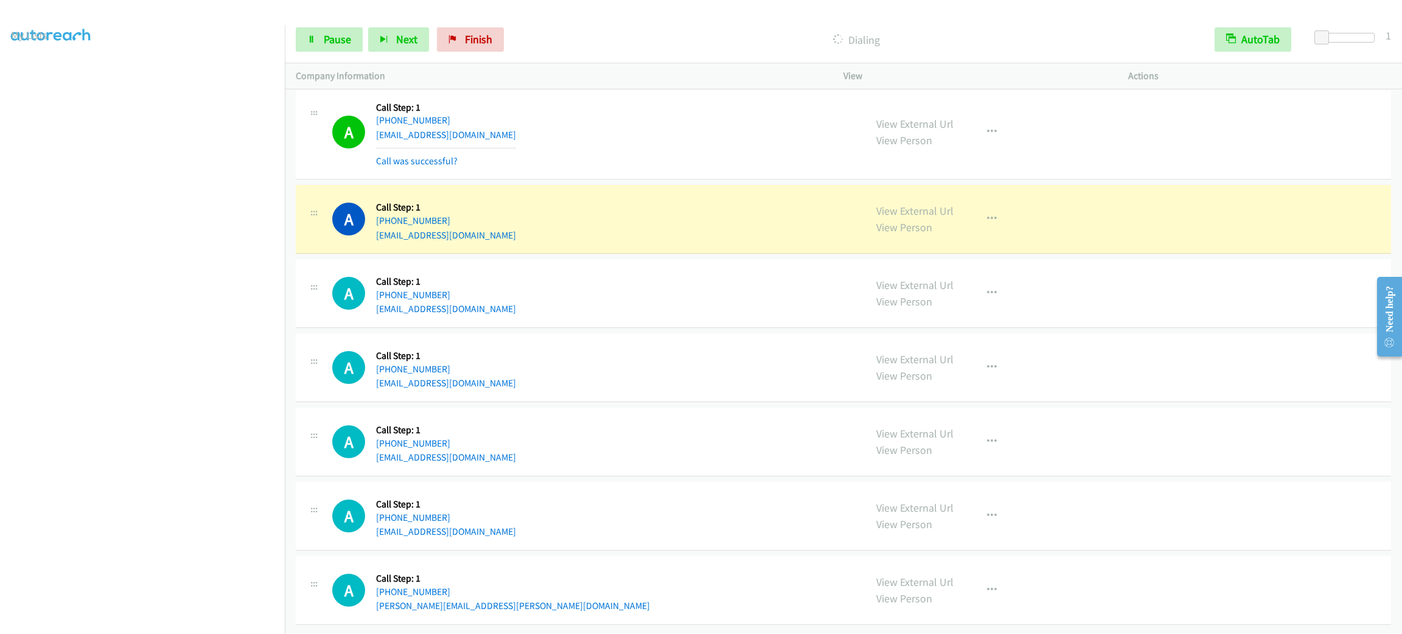
scroll to position [16332, 0]
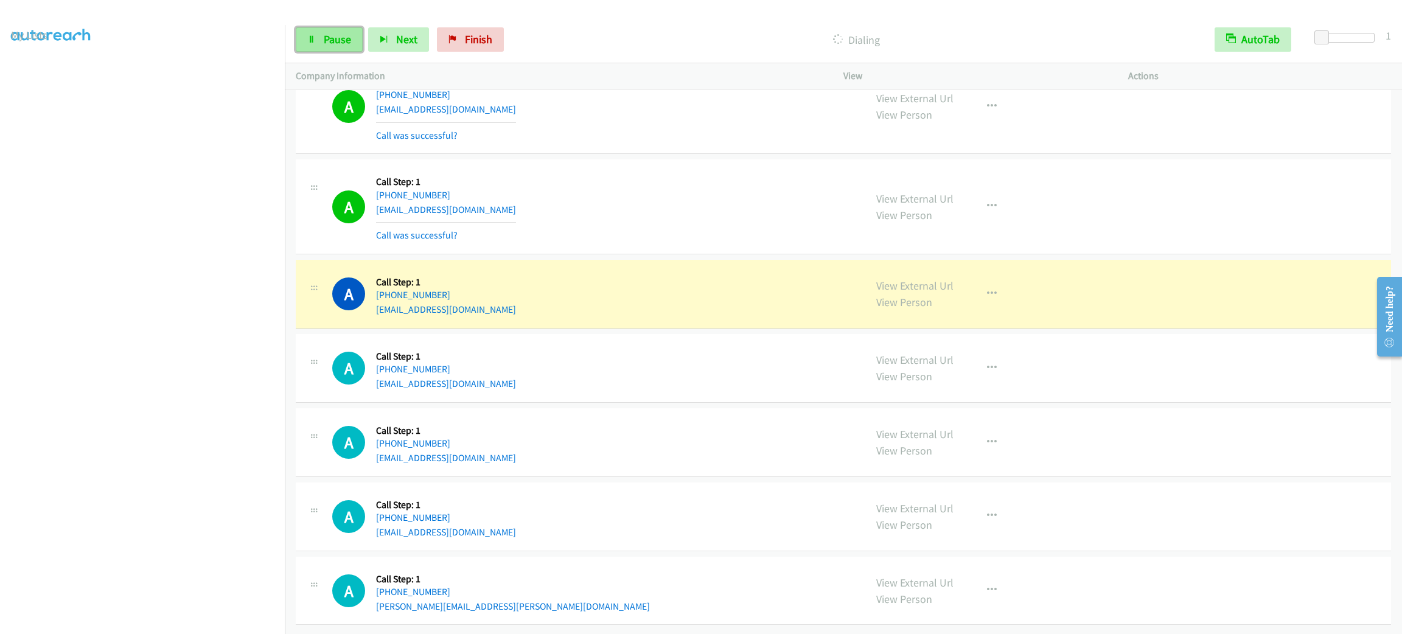
click at [315, 49] on link "Pause" at bounding box center [329, 39] width 67 height 24
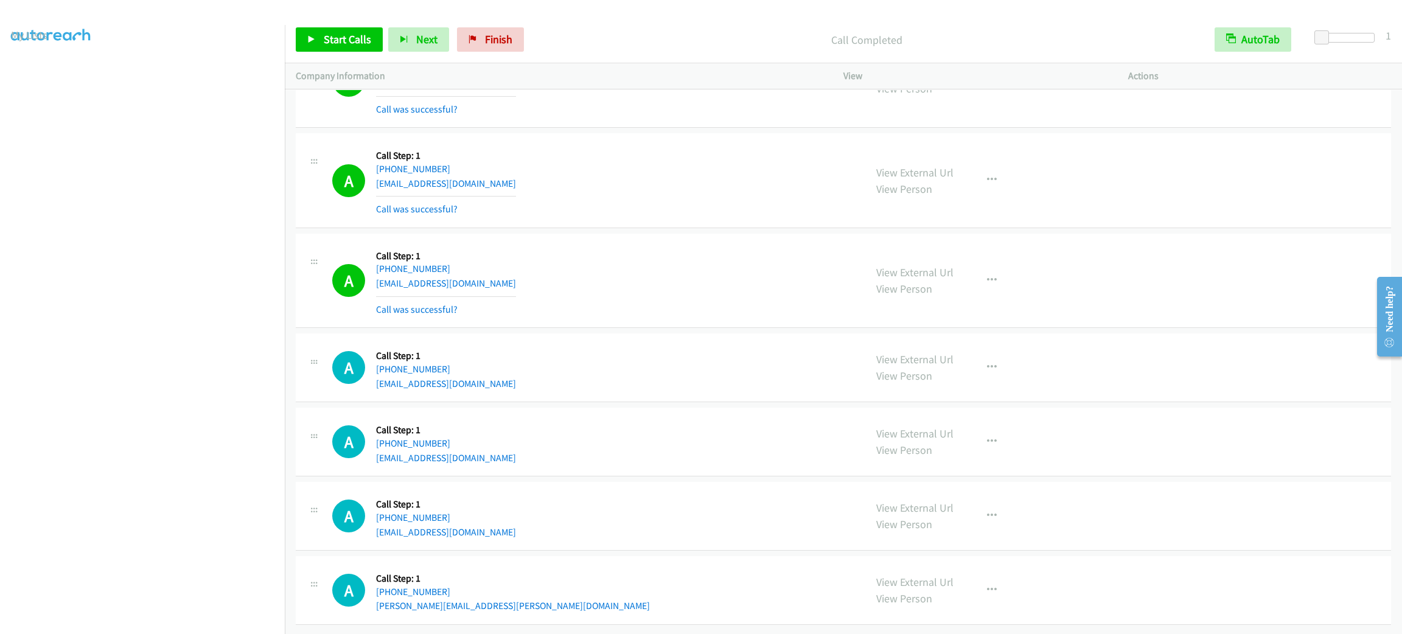
click at [722, 314] on div "A Callback Scheduled Call Step: 1 America/New_York [PHONE_NUMBER] [EMAIL_ADDRES…" at bounding box center [593, 281] width 522 height 72
drag, startPoint x: 964, startPoint y: 204, endPoint x: 970, endPoint y: 206, distance: 7.1
click at [965, 204] on div "View External Url View Person View External Url Email Schedule/Manage Callback …" at bounding box center [1014, 180] width 296 height 72
click at [976, 192] on button "button" at bounding box center [992, 180] width 33 height 24
click at [967, 296] on link "Add to do not call list" at bounding box center [927, 284] width 162 height 24
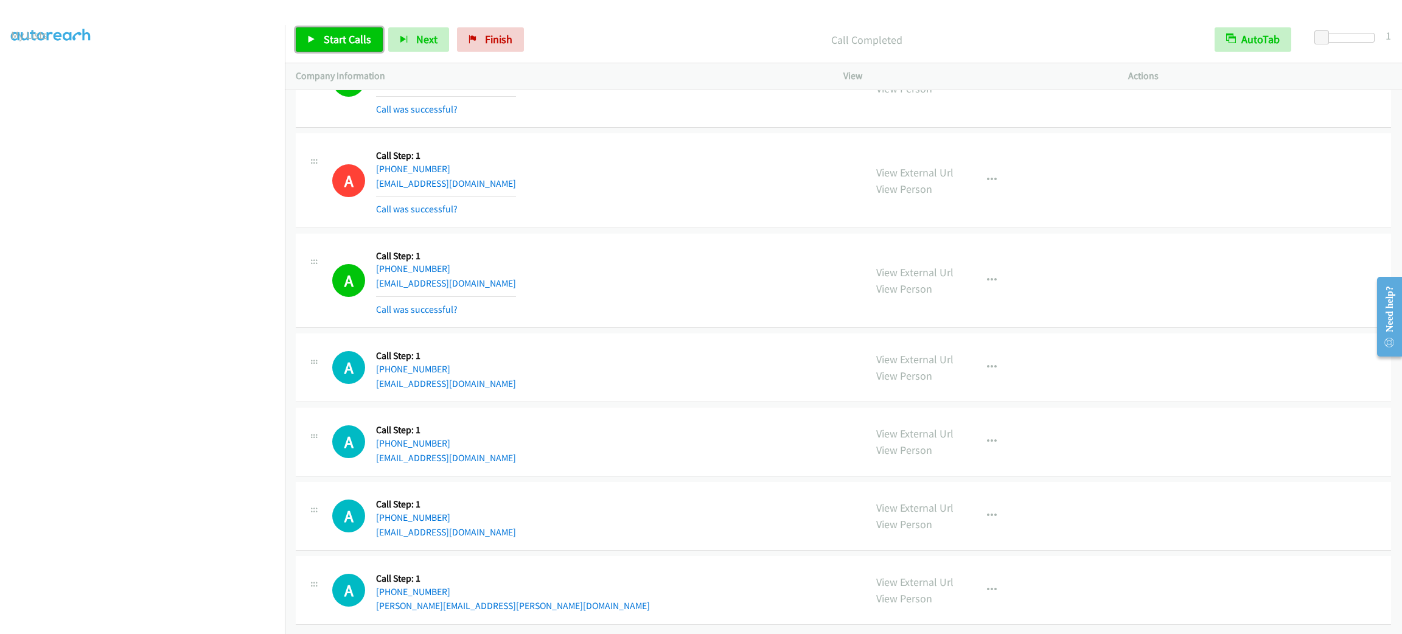
click at [345, 40] on span "Start Calls" at bounding box center [347, 39] width 47 height 14
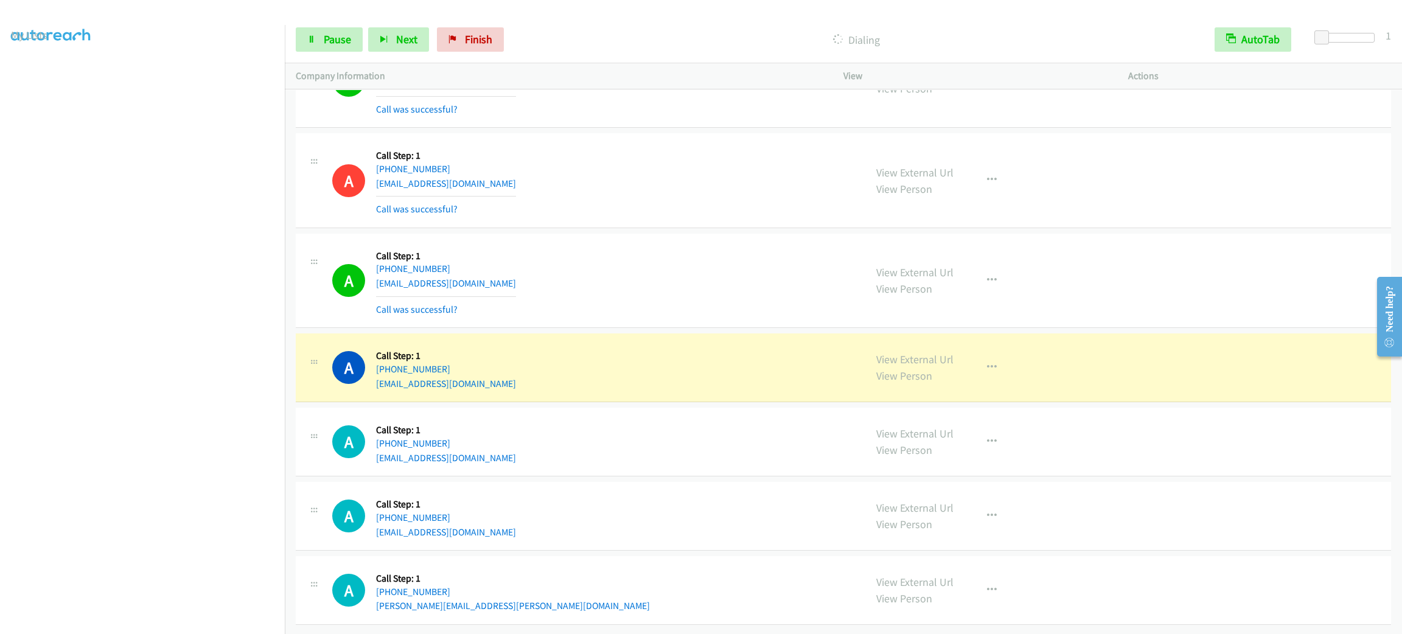
scroll to position [16385, 0]
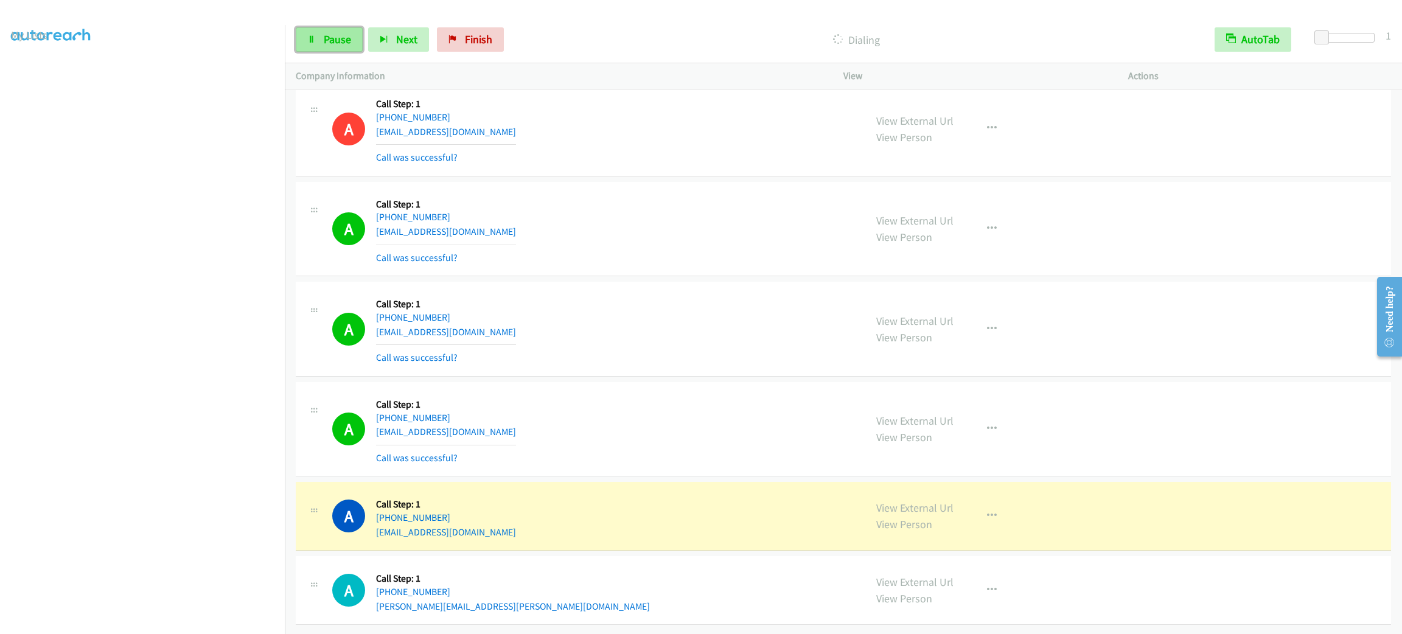
click at [318, 43] on link "Pause" at bounding box center [329, 39] width 67 height 24
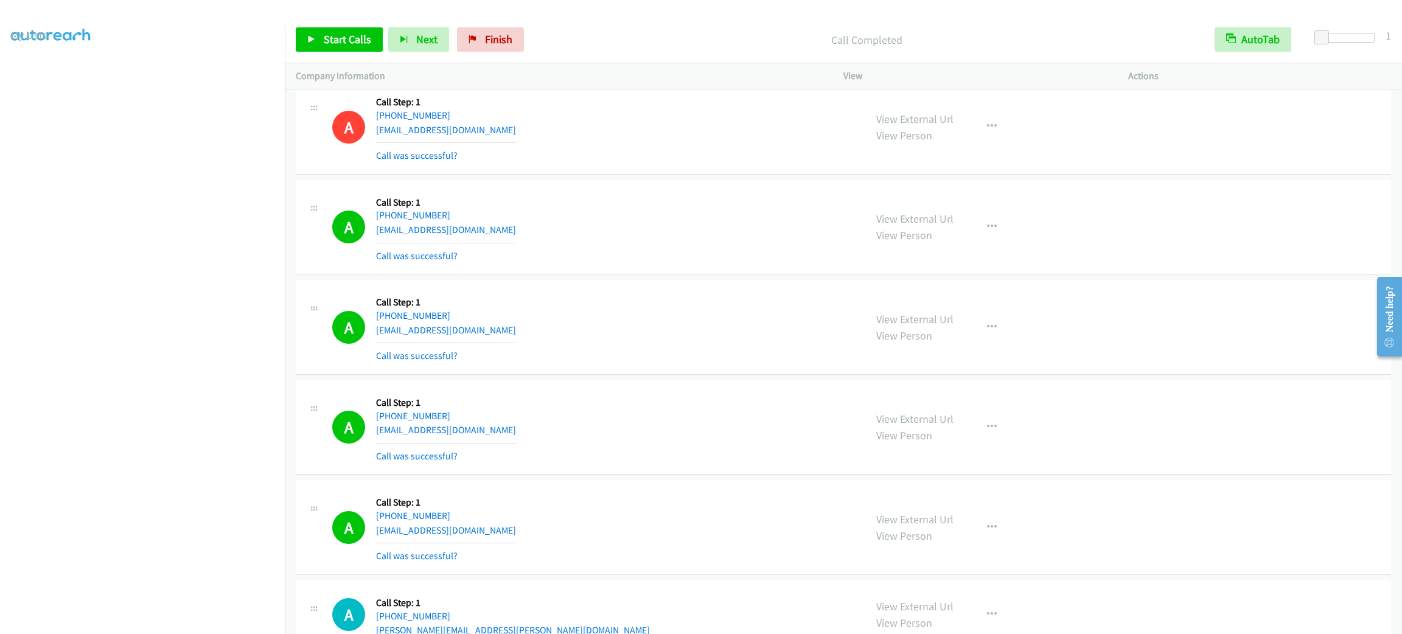
click at [516, 0] on html "Start Calls Pause Next Finish Call Completed AutoTab AutoTab 1 Company Informat…" at bounding box center [701, 29] width 1402 height 58
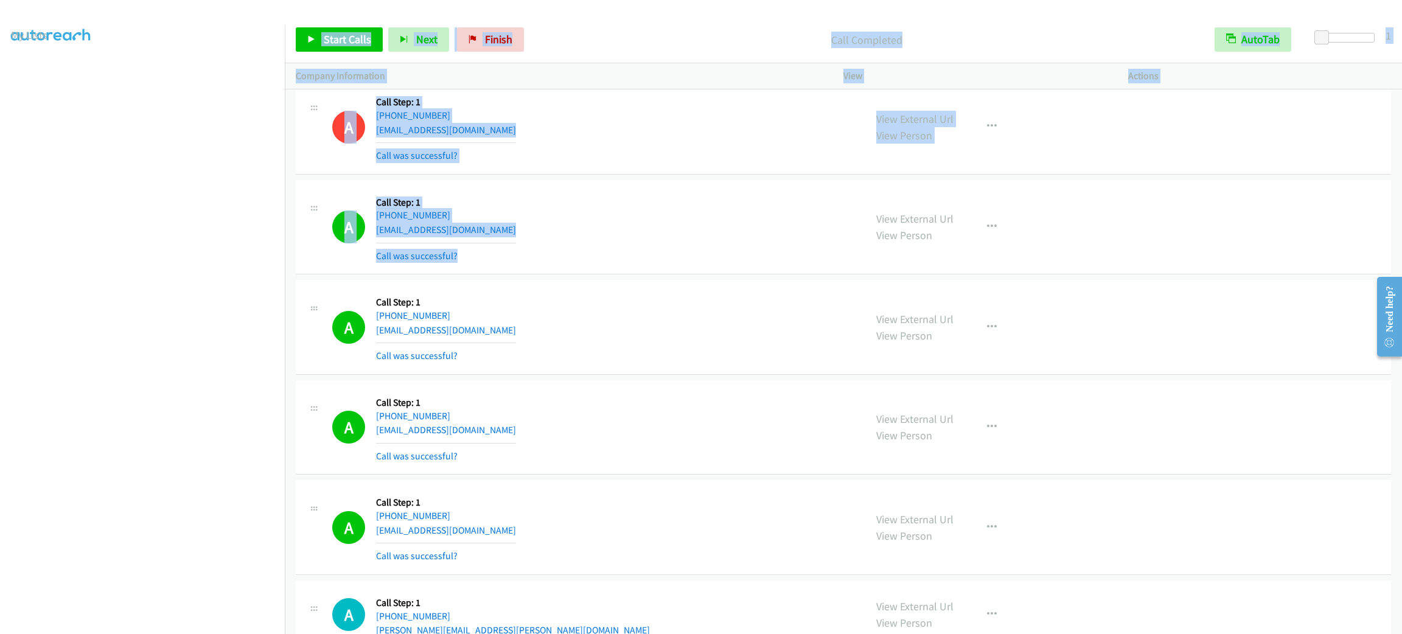
click at [551, 255] on div "A Callback Scheduled Call Step: 1 America/New_York [PHONE_NUMBER] [EMAIL_ADDRES…" at bounding box center [593, 227] width 522 height 72
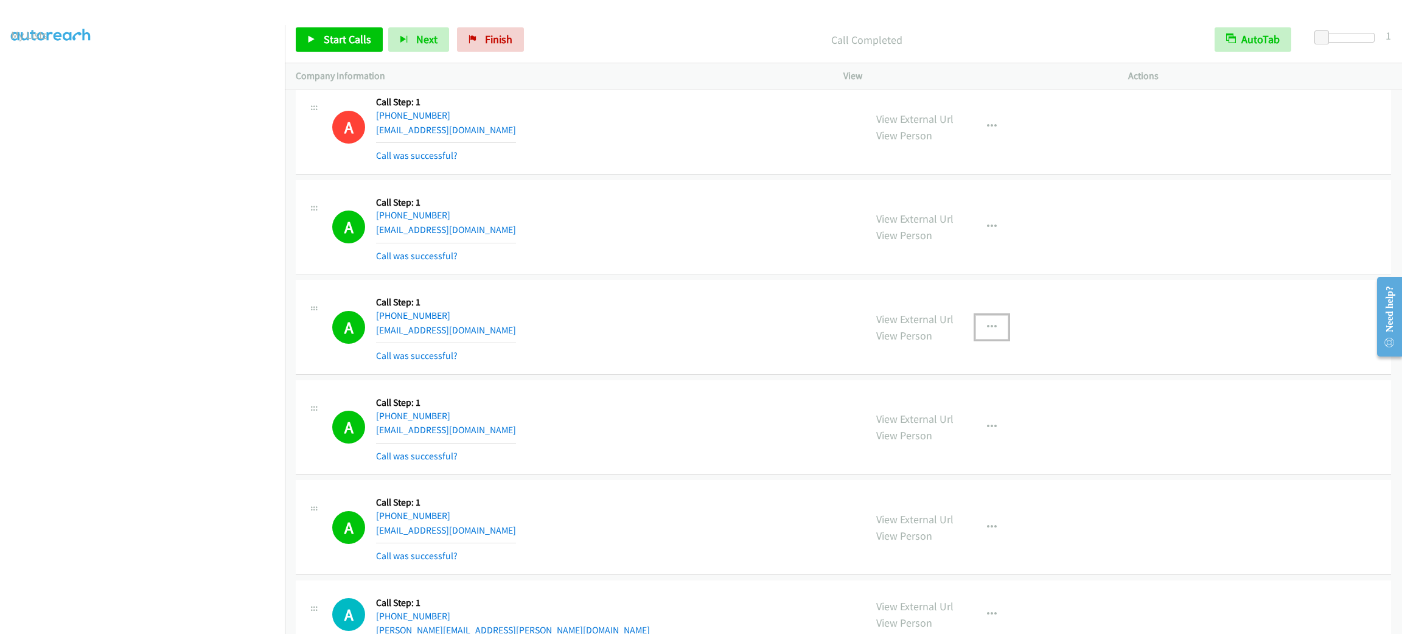
click at [978, 340] on button "button" at bounding box center [992, 327] width 33 height 24
click at [974, 444] on link "Add to do not call list" at bounding box center [927, 431] width 162 height 24
click at [349, 29] on link "Start Calls" at bounding box center [339, 39] width 87 height 24
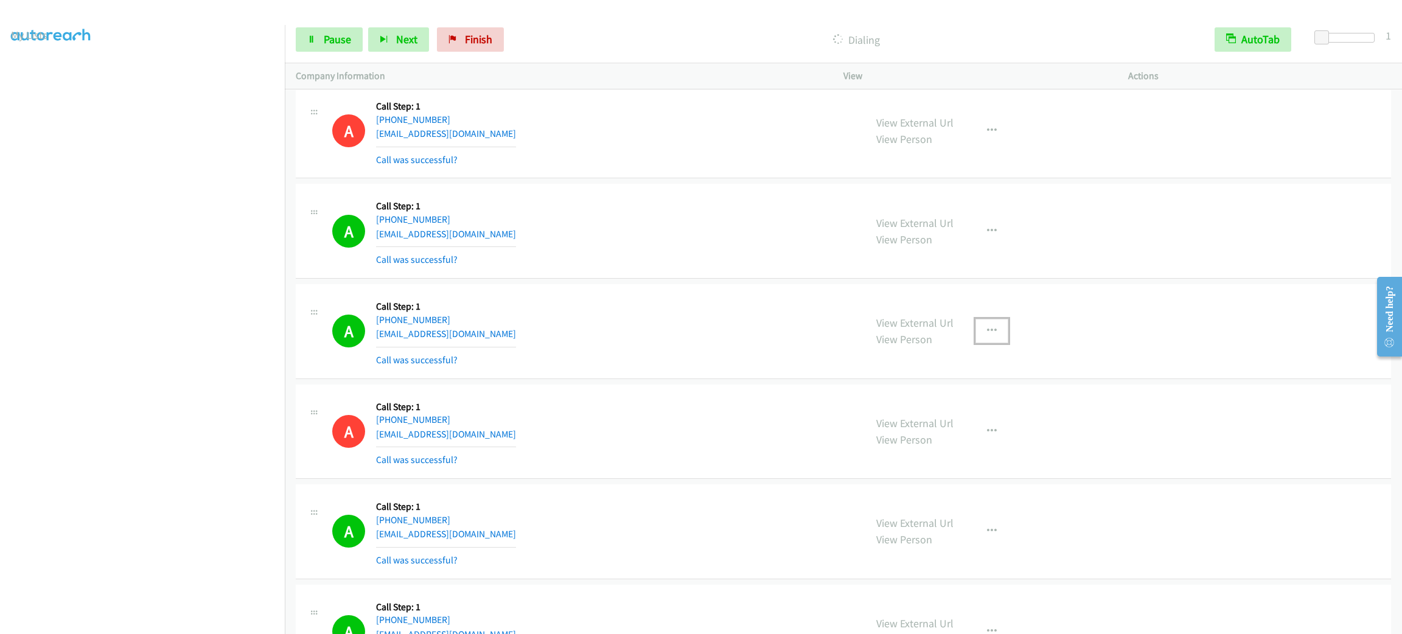
drag, startPoint x: 984, startPoint y: 371, endPoint x: 978, endPoint y: 403, distance: 32.8
click at [984, 343] on button "button" at bounding box center [992, 331] width 33 height 24
click at [958, 447] on link "Add to do not call list" at bounding box center [927, 435] width 162 height 24
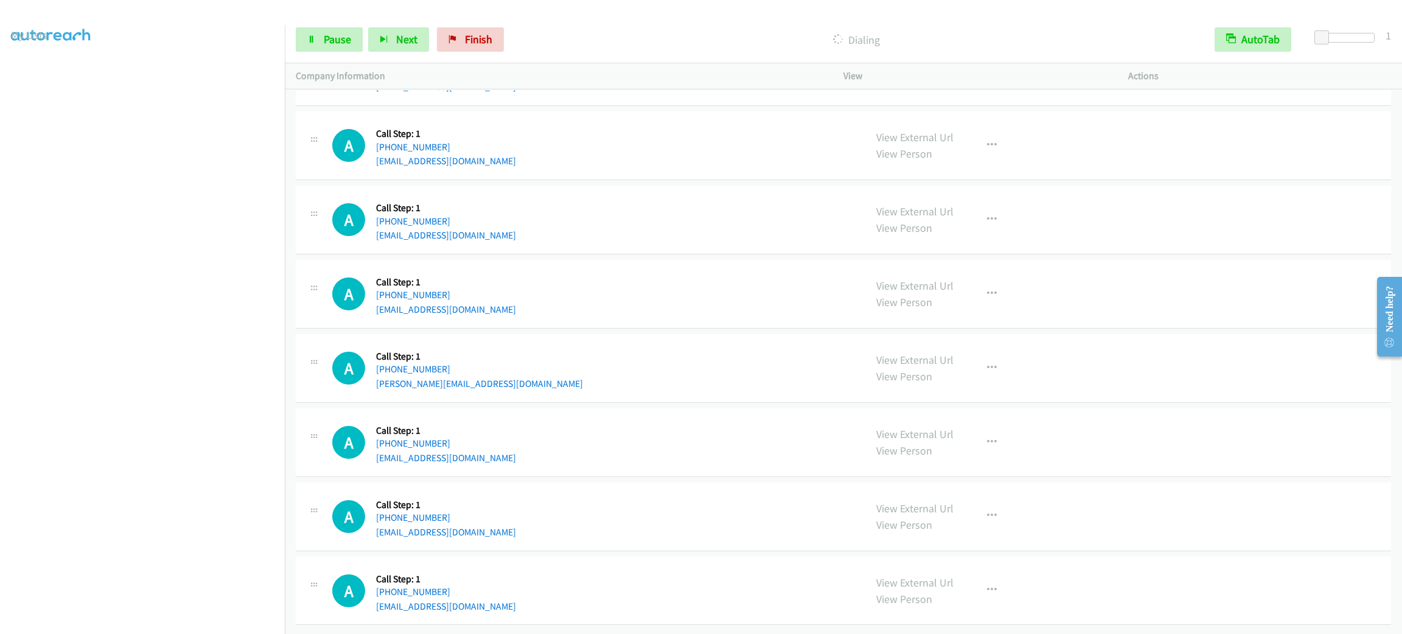
scroll to position [16875, 0]
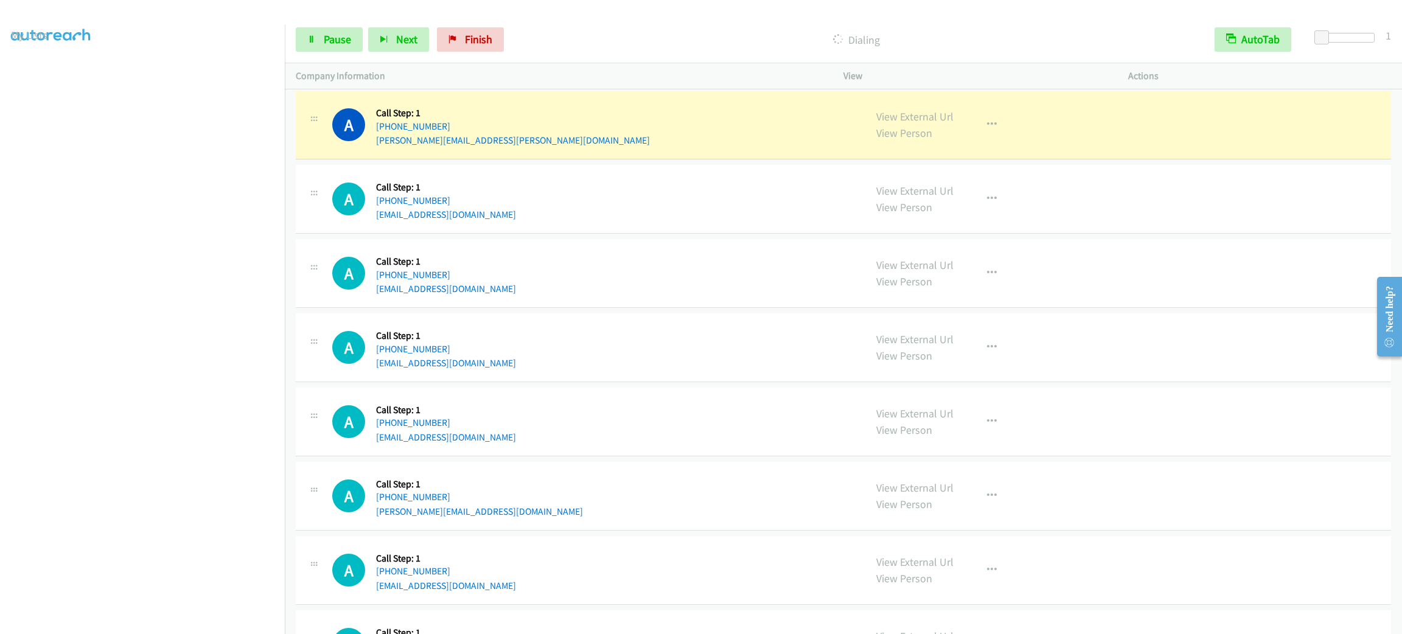
click at [182, 620] on section at bounding box center [142, 345] width 263 height 583
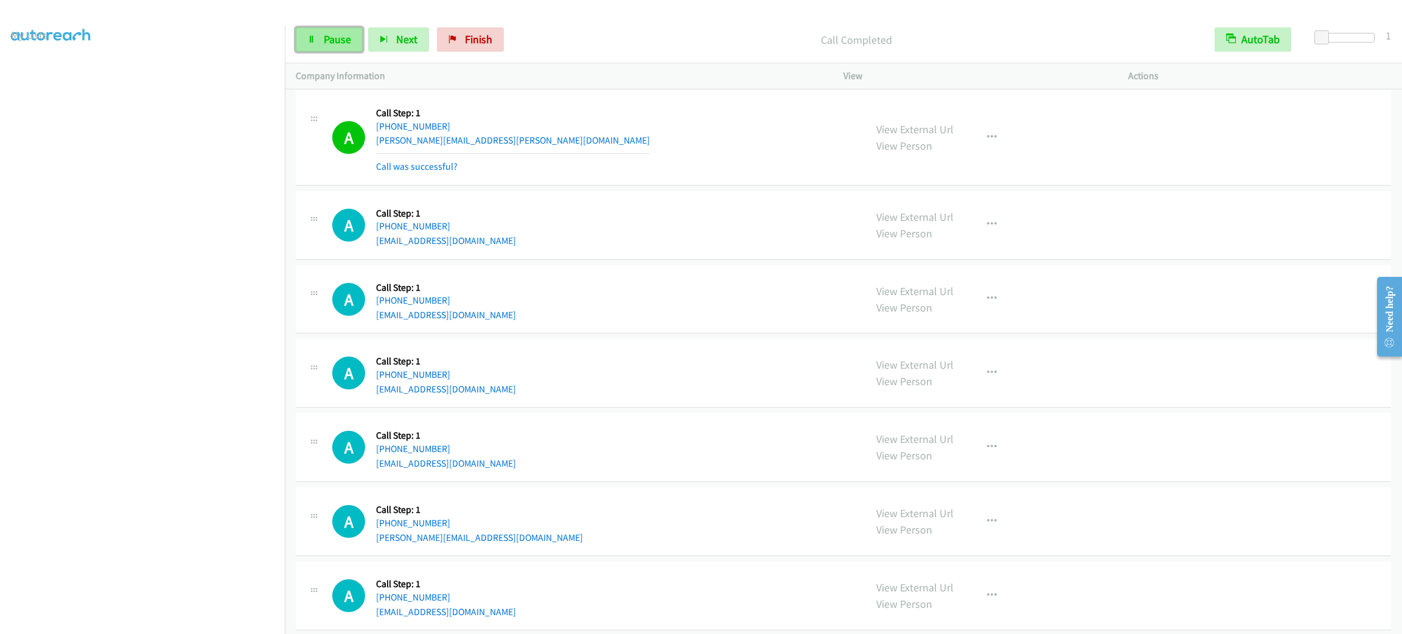
click at [333, 40] on span "Pause" at bounding box center [337, 39] width 27 height 14
click at [349, 44] on span "Start Calls" at bounding box center [347, 39] width 47 height 14
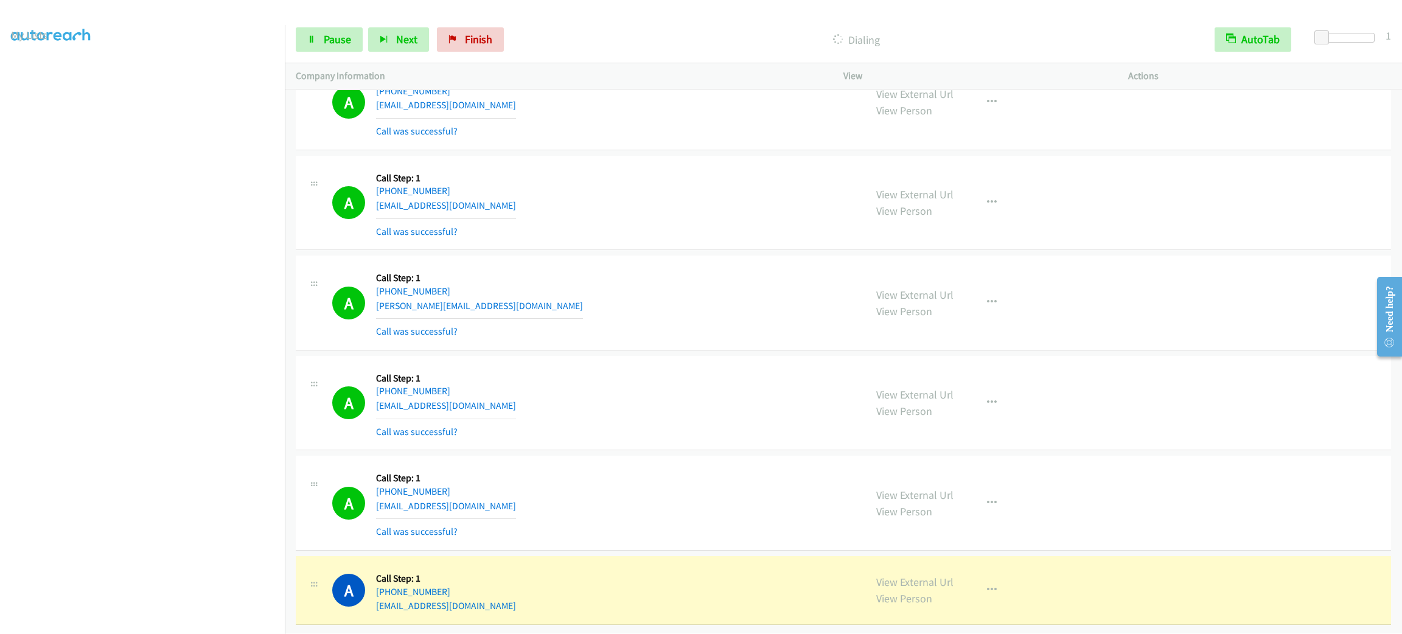
scroll to position [17241, 0]
click at [330, 30] on link "Pause" at bounding box center [329, 39] width 67 height 24
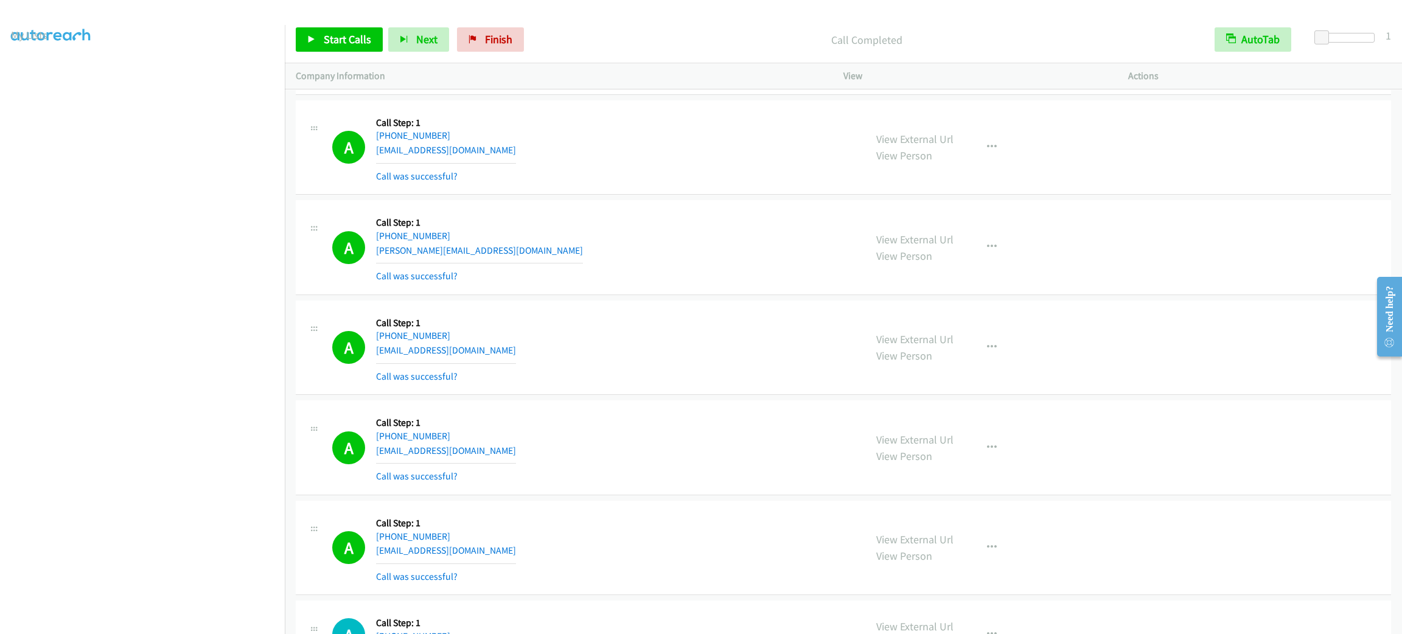
click at [627, 175] on div "A Callback Scheduled Call Step: 1 America/New_York [PHONE_NUMBER] [EMAIL_ADDRES…" at bounding box center [593, 147] width 522 height 72
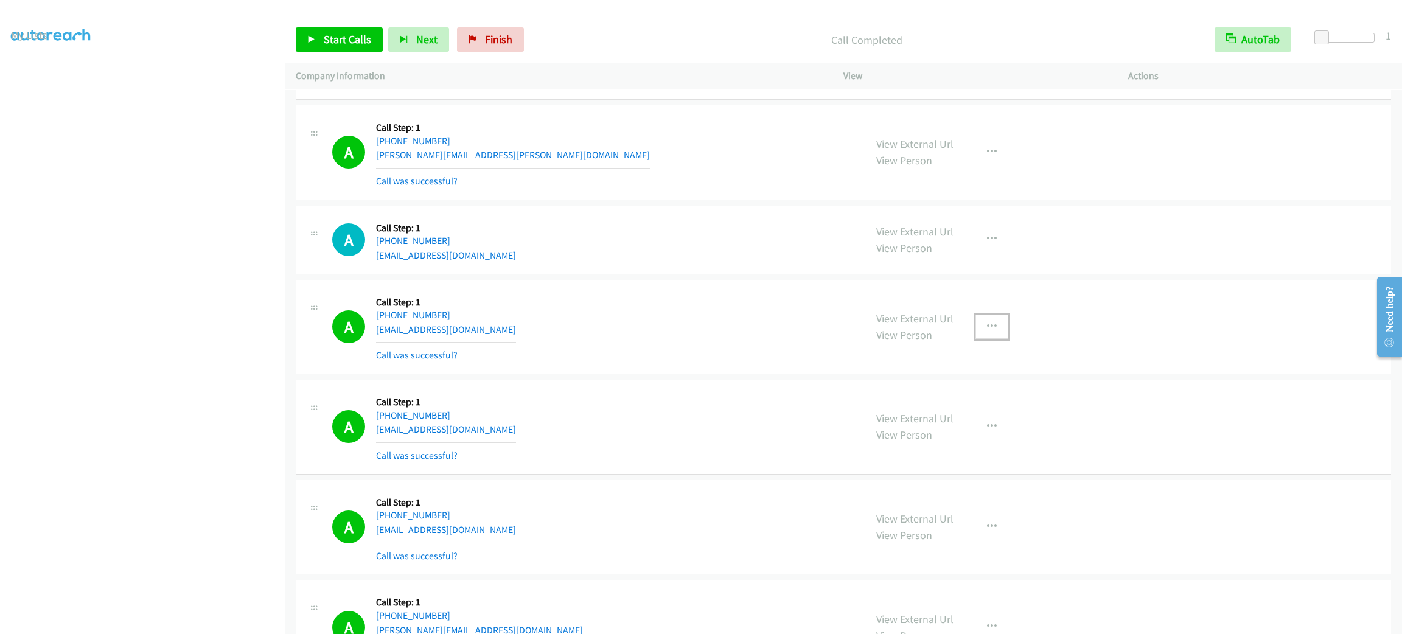
click at [978, 339] on button "button" at bounding box center [992, 327] width 33 height 24
click at [951, 443] on link "Add to do not call list" at bounding box center [927, 431] width 162 height 24
click at [340, 26] on div "Start Calls Pause Next Finish Call Completed AutoTab AutoTab 1" at bounding box center [844, 39] width 1118 height 47
click at [342, 29] on link "Start Calls" at bounding box center [339, 39] width 87 height 24
click at [343, 36] on span "Start Calls" at bounding box center [347, 39] width 47 height 14
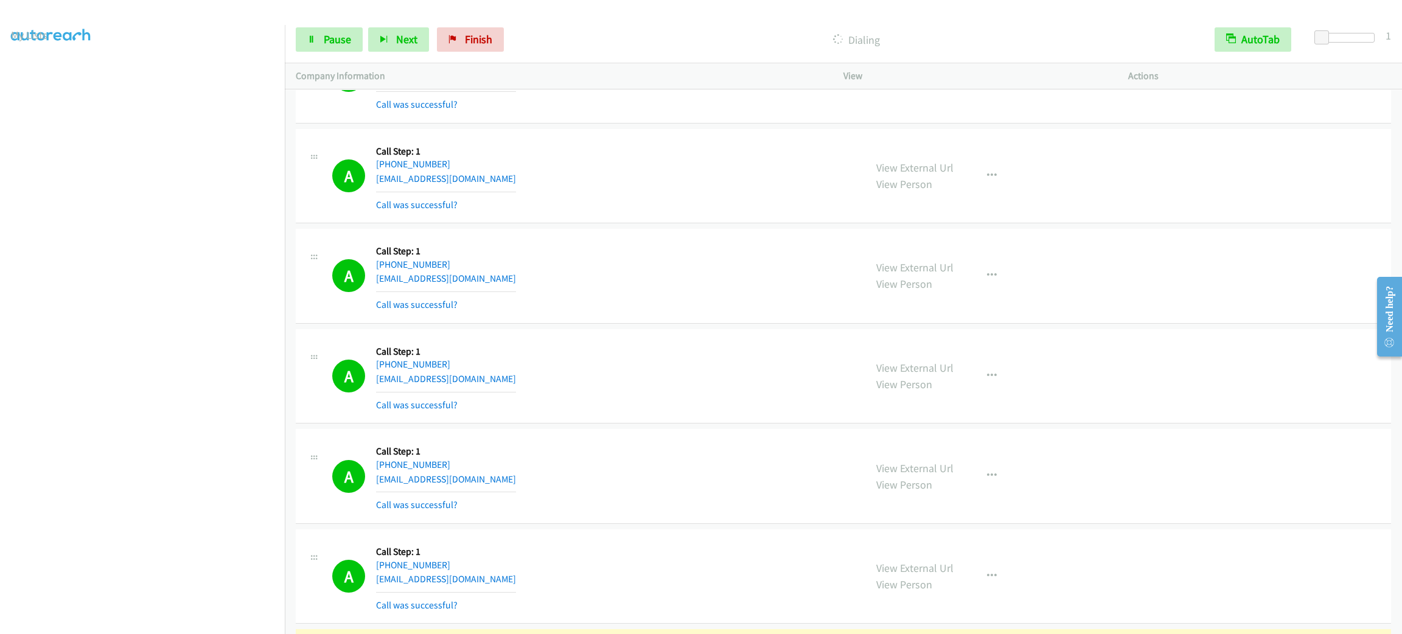
scroll to position [18043, 0]
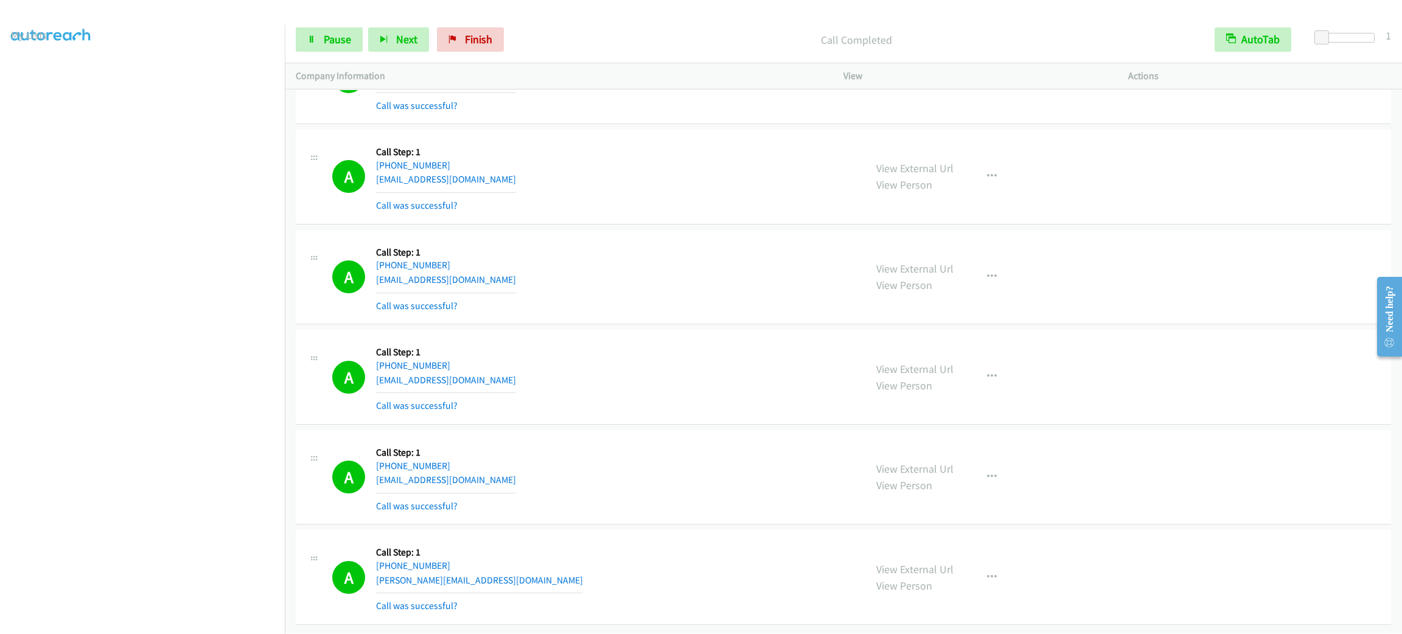
click at [975, 576] on div "View External Url View Person View External Url Email Schedule/Manage Callback …" at bounding box center [1014, 577] width 296 height 72
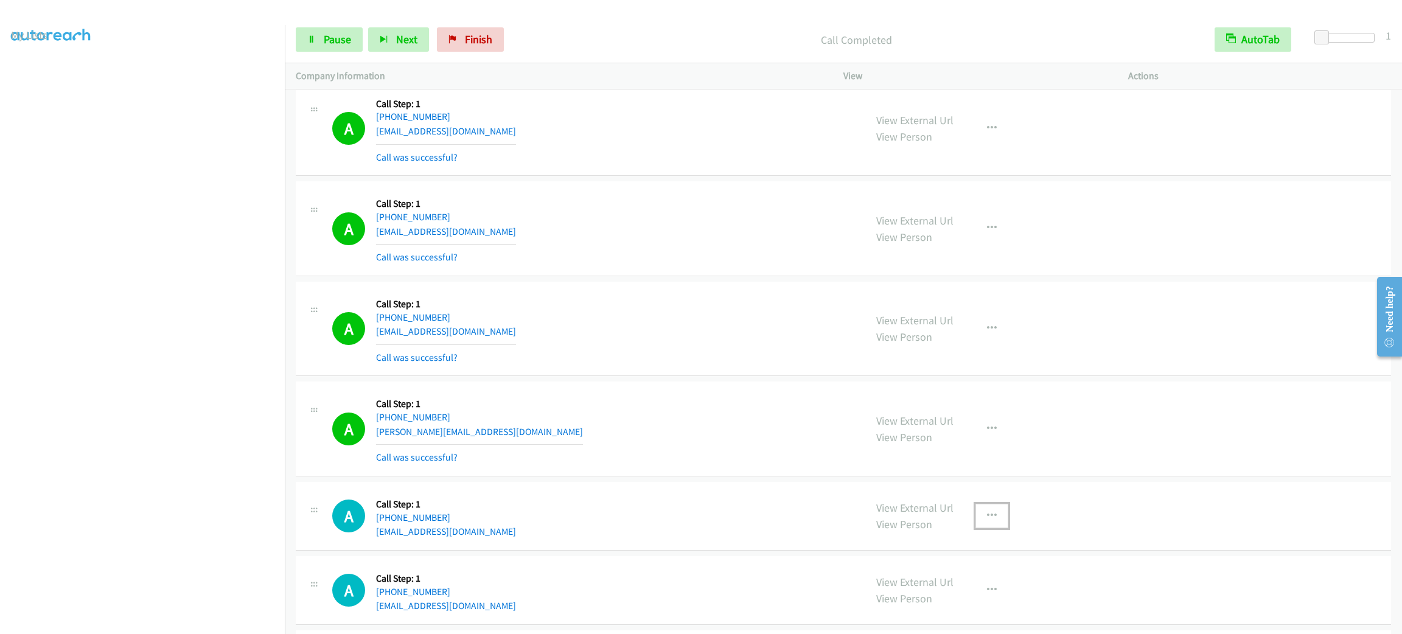
click at [985, 528] on button "button" at bounding box center [992, 516] width 33 height 24
click at [982, 511] on div at bounding box center [701, 317] width 1402 height 634
click at [979, 441] on button "button" at bounding box center [992, 429] width 33 height 24
click at [971, 545] on link "Add to do not call list" at bounding box center [927, 533] width 162 height 24
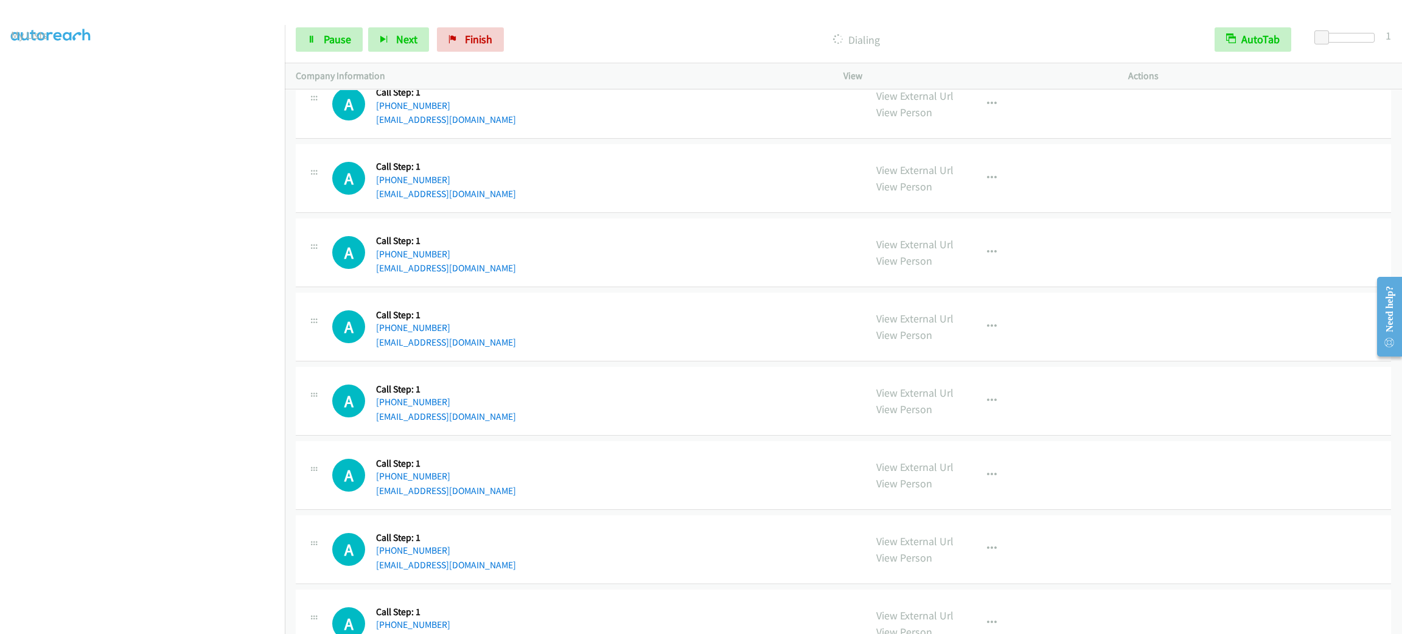
scroll to position [3086, 0]
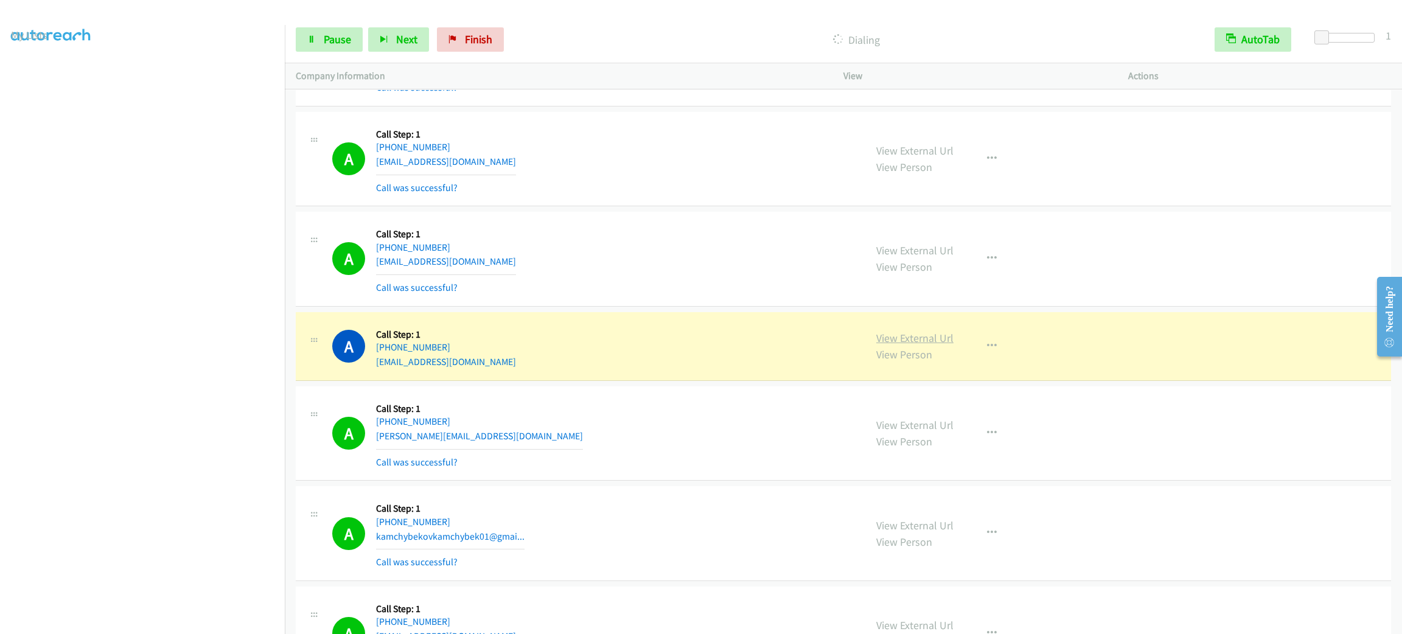
click at [885, 345] on link "View External Url" at bounding box center [915, 338] width 77 height 14
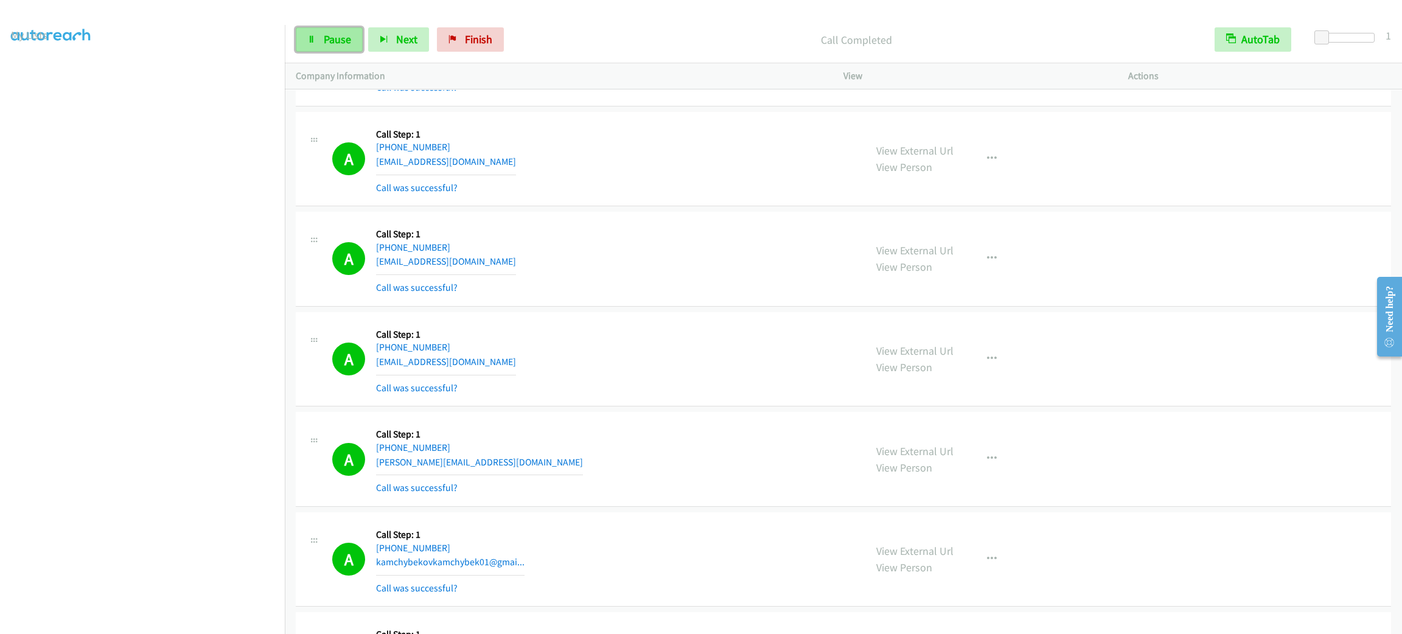
click at [346, 36] on span "Pause" at bounding box center [337, 39] width 27 height 14
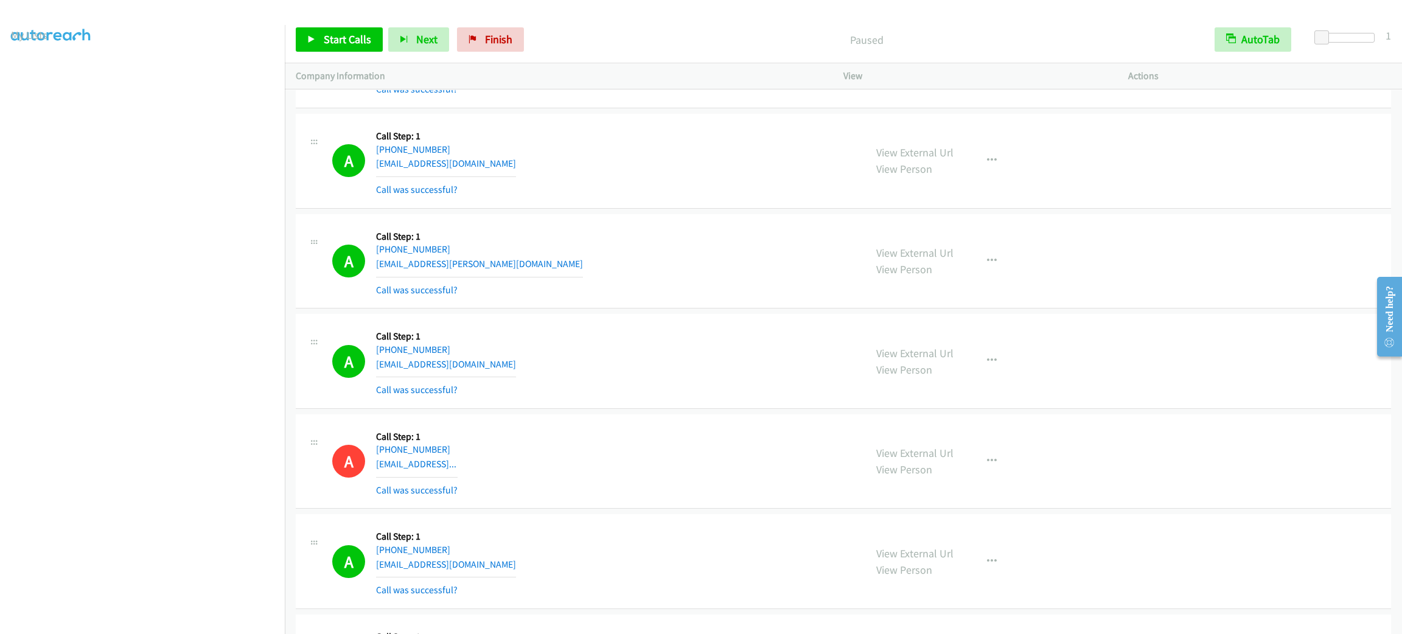
scroll to position [6555, 0]
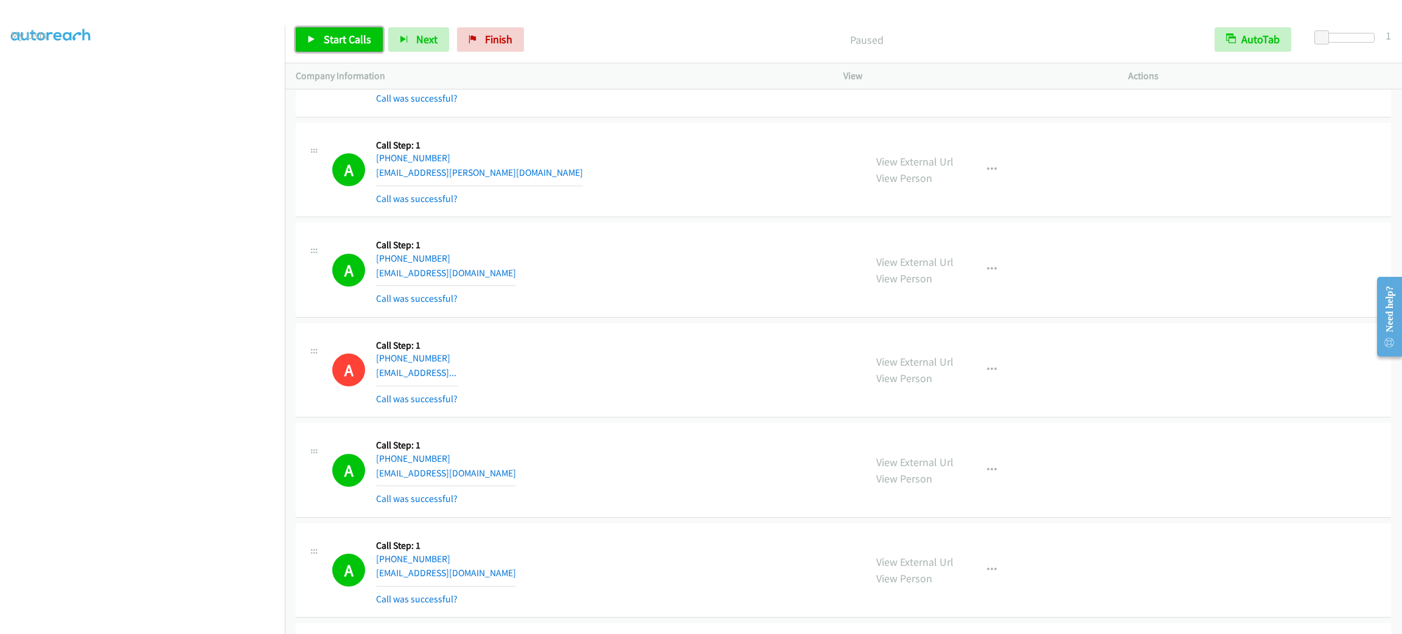
click at [357, 36] on span "Start Calls" at bounding box center [347, 39] width 47 height 14
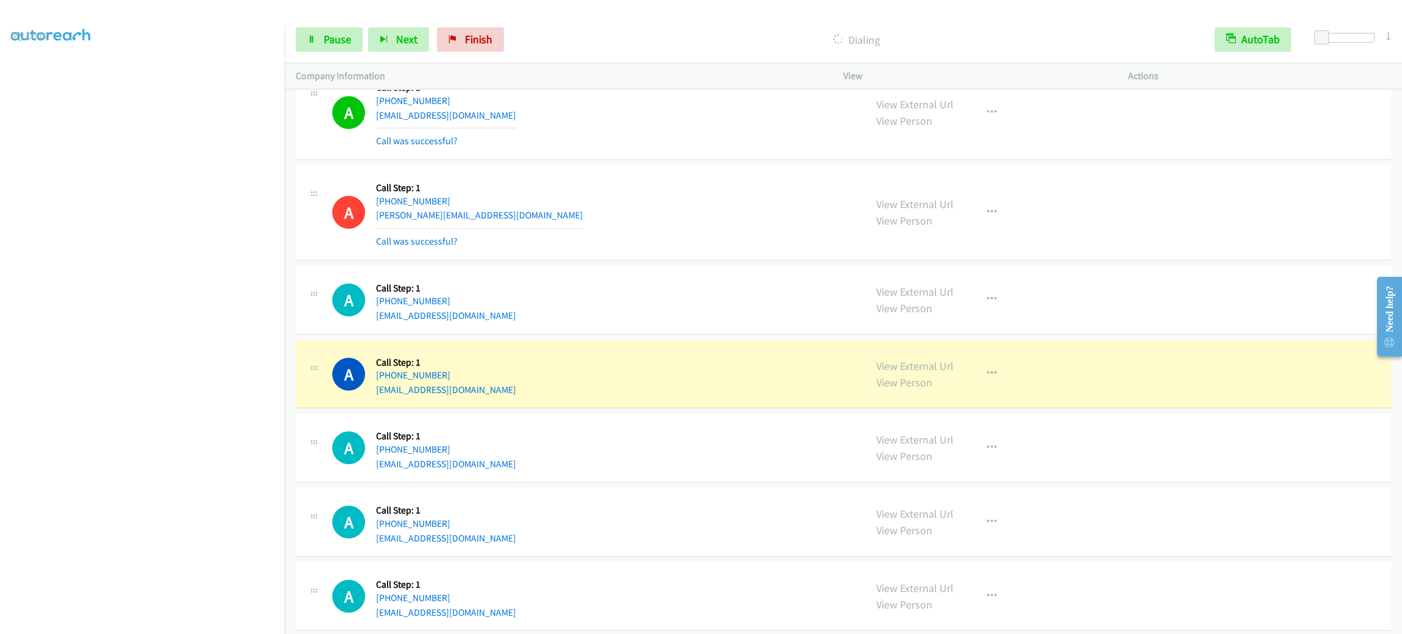
scroll to position [18691, 0]
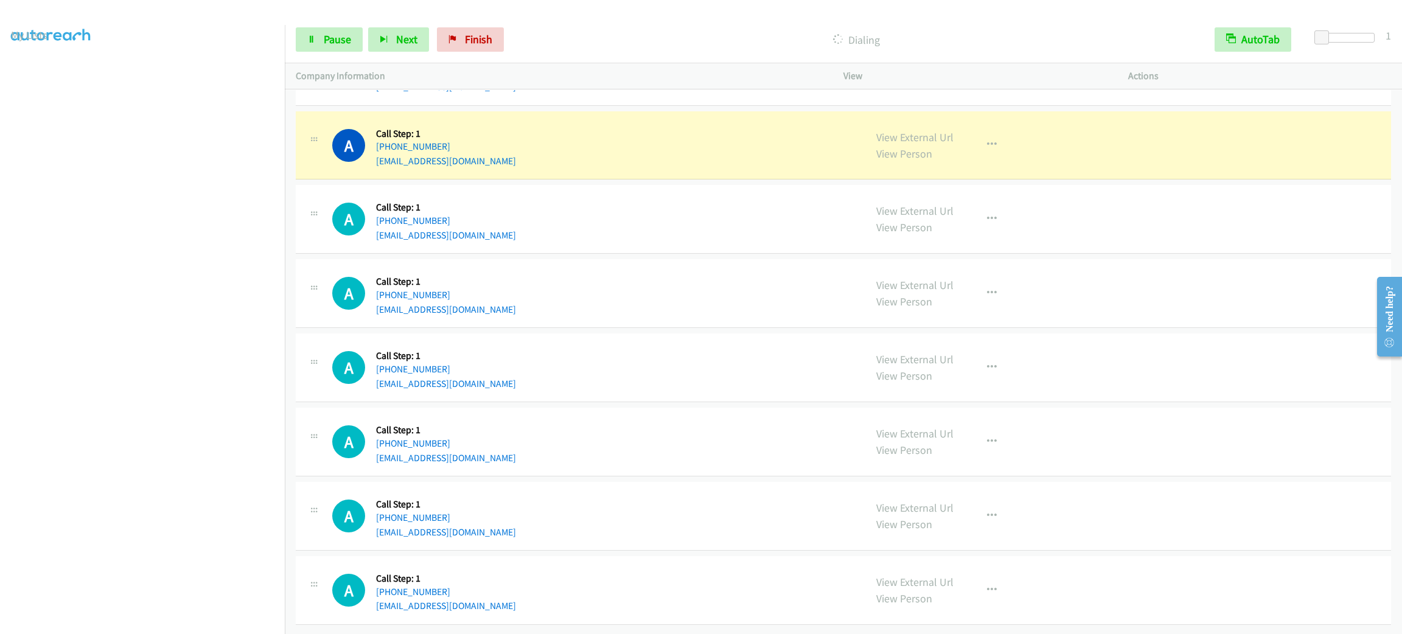
drag, startPoint x: 586, startPoint y: 183, endPoint x: 609, endPoint y: 466, distance: 284.0
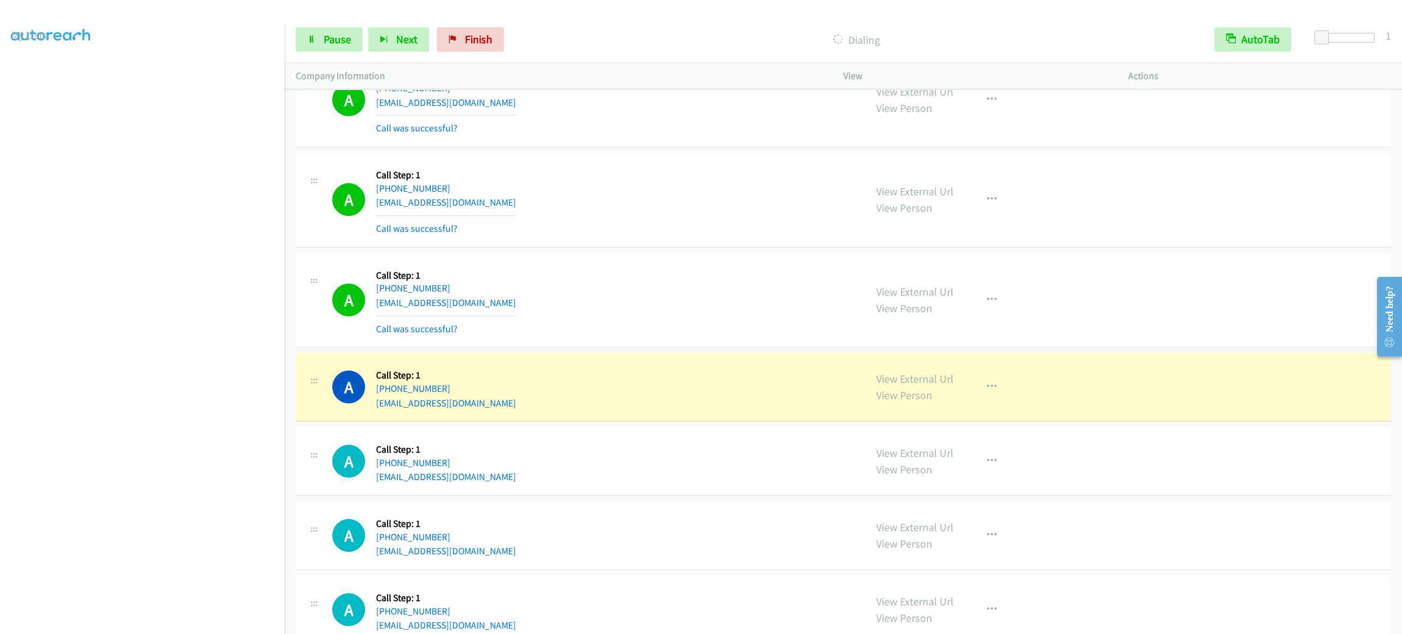
click at [663, 337] on div "A Callback Scheduled Call Step: 1 America/New_York [PHONE_NUMBER] [EMAIL_ADDRES…" at bounding box center [593, 300] width 522 height 72
click at [987, 305] on icon "button" at bounding box center [992, 300] width 10 height 10
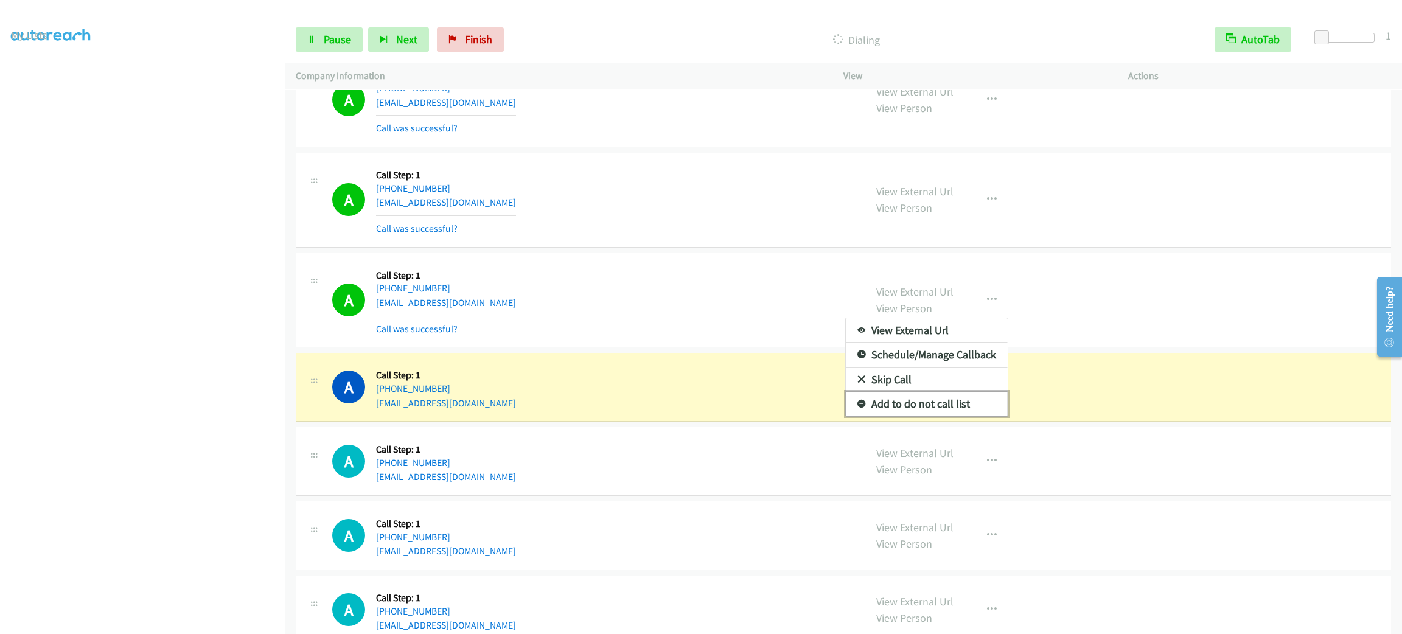
click at [923, 416] on link "Add to do not call list" at bounding box center [927, 404] width 162 height 24
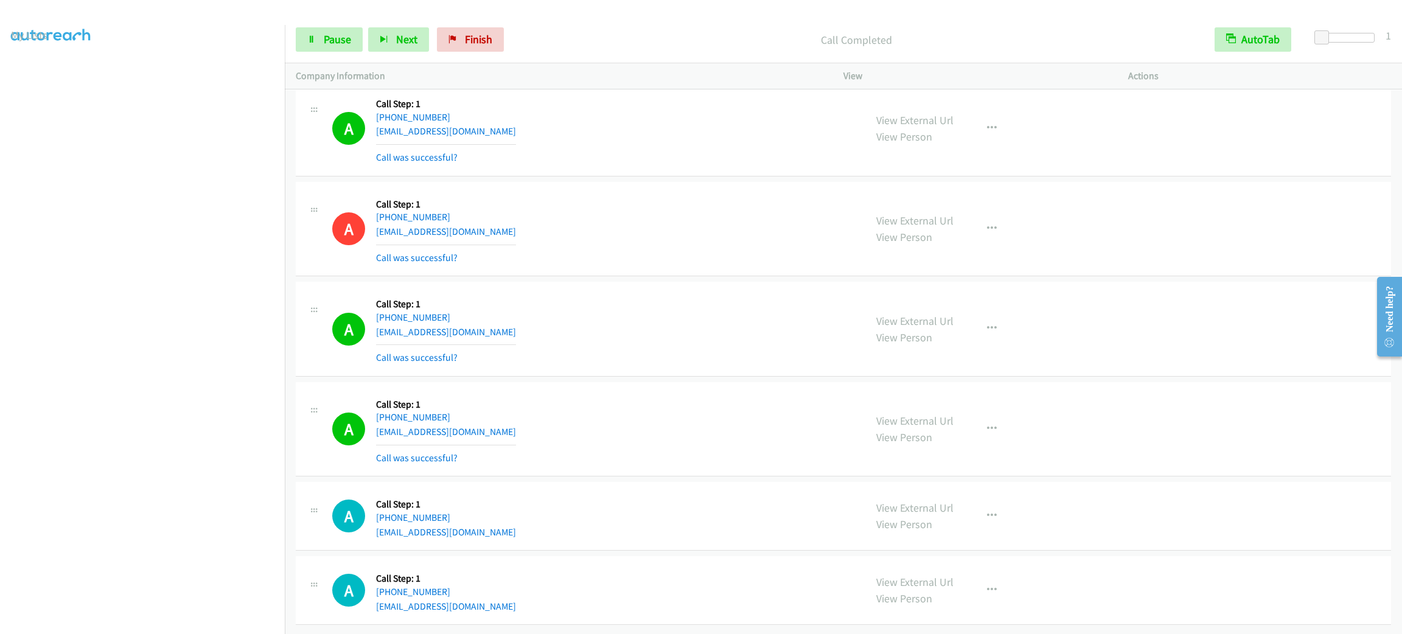
scroll to position [18821, 0]
click at [989, 417] on button "button" at bounding box center [992, 429] width 33 height 24
click at [949, 521] on link "Add to do not call list" at bounding box center [927, 533] width 162 height 24
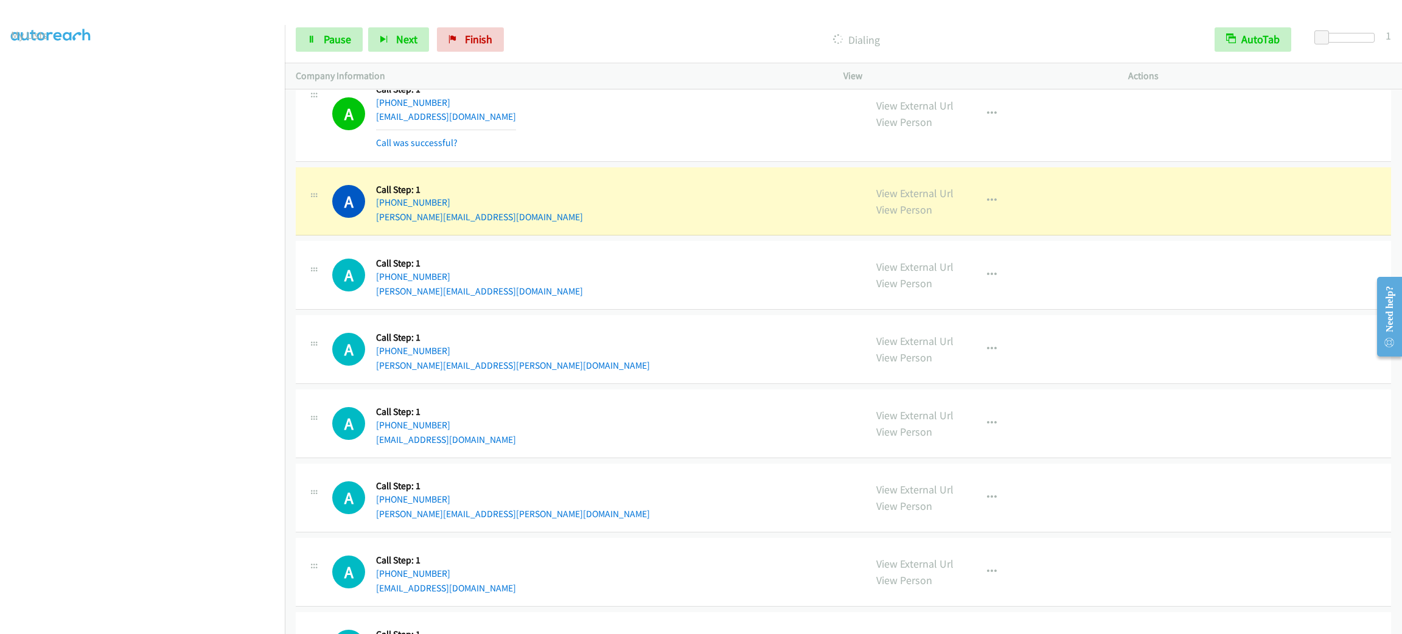
scroll to position [20897, 0]
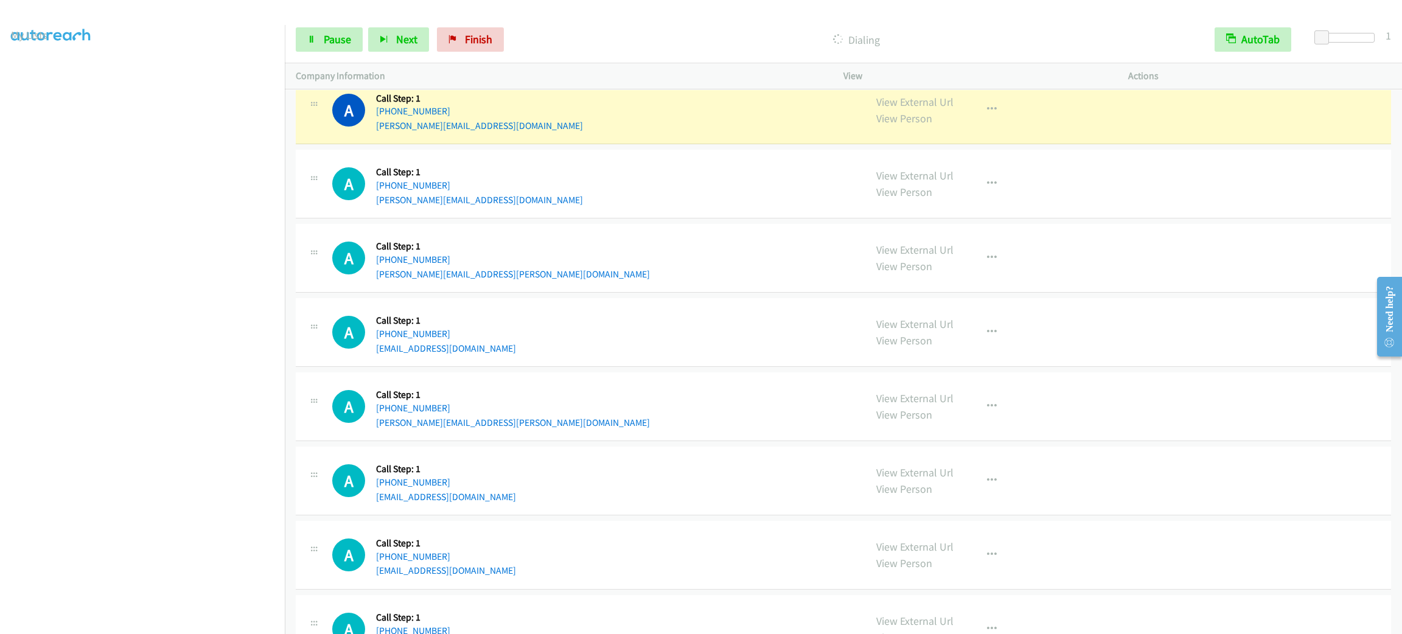
click at [936, 127] on div "View External Url View Person" at bounding box center [915, 110] width 77 height 33
click at [936, 109] on link "View External Url" at bounding box center [915, 102] width 77 height 14
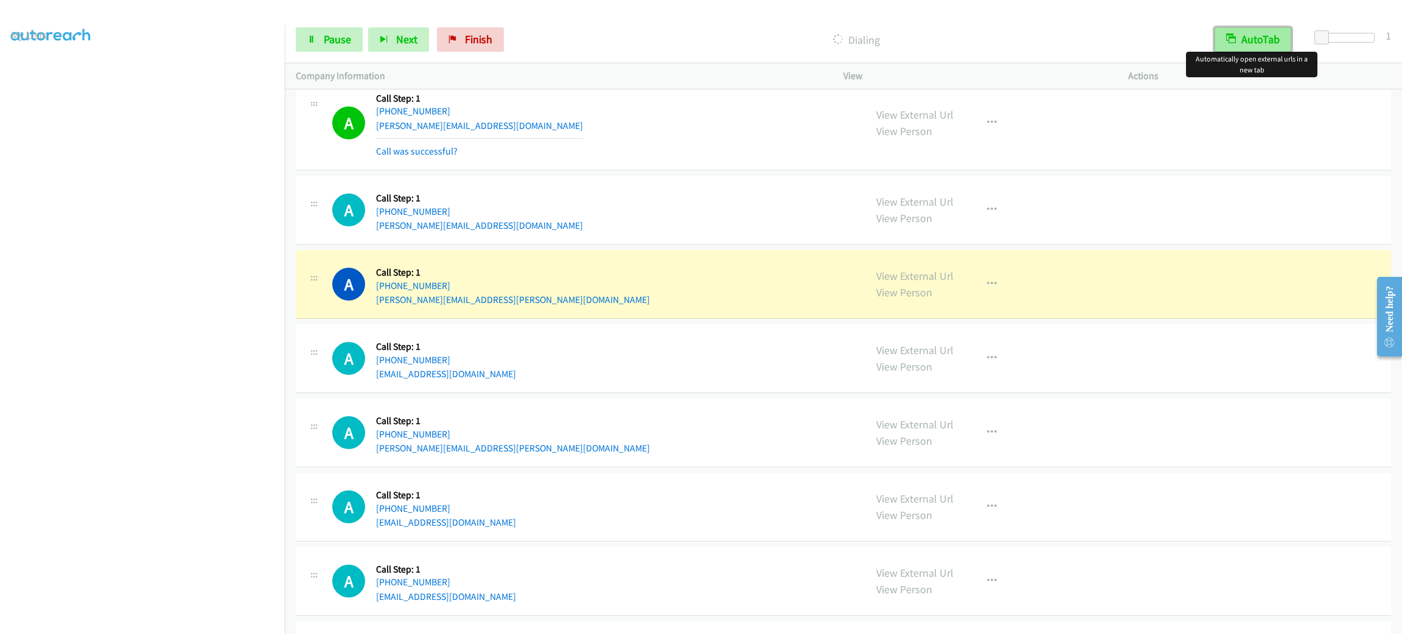
click at [1240, 46] on button "AutoTab" at bounding box center [1253, 39] width 77 height 24
click at [1241, 37] on button "AutoTab" at bounding box center [1253, 39] width 75 height 24
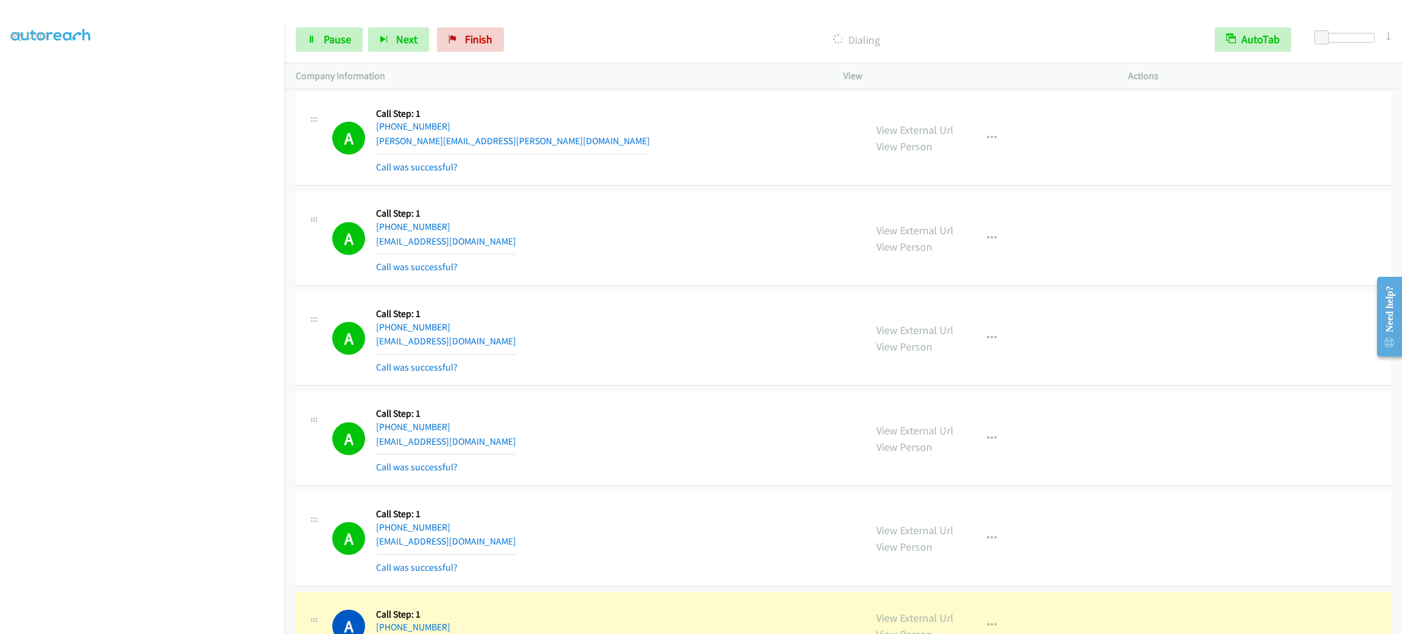
scroll to position [21556, 0]
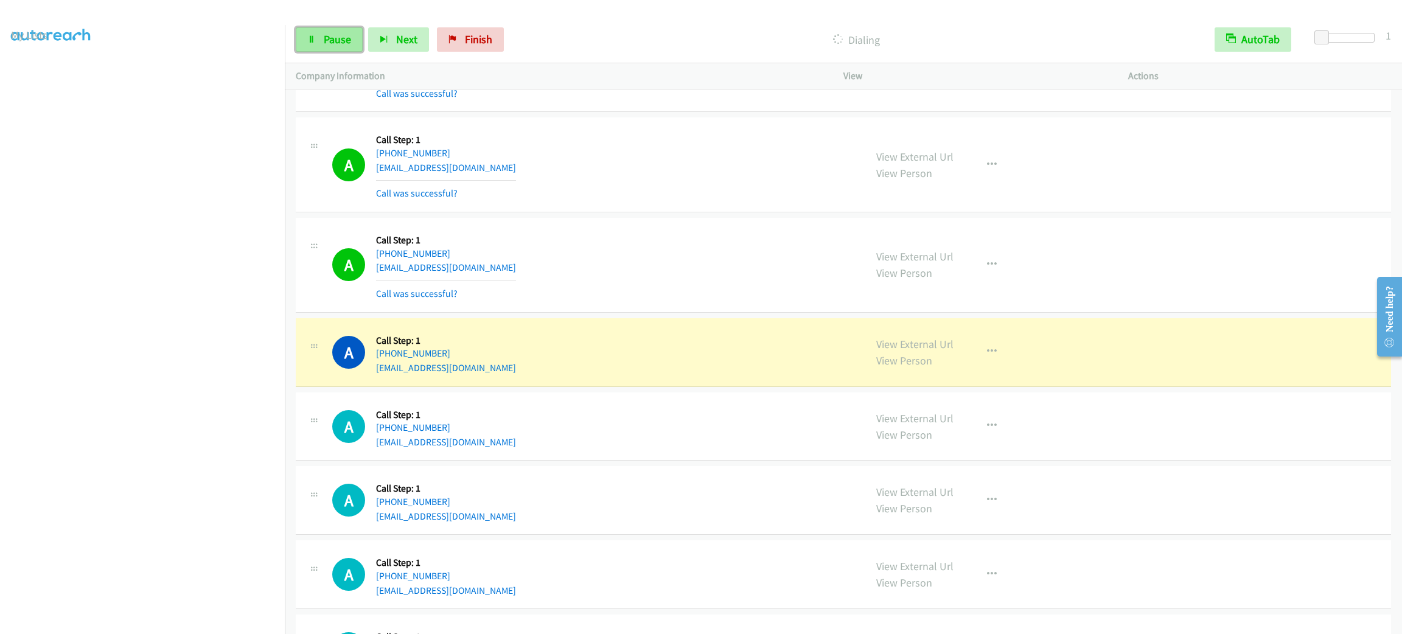
click at [335, 46] on link "Pause" at bounding box center [329, 39] width 67 height 24
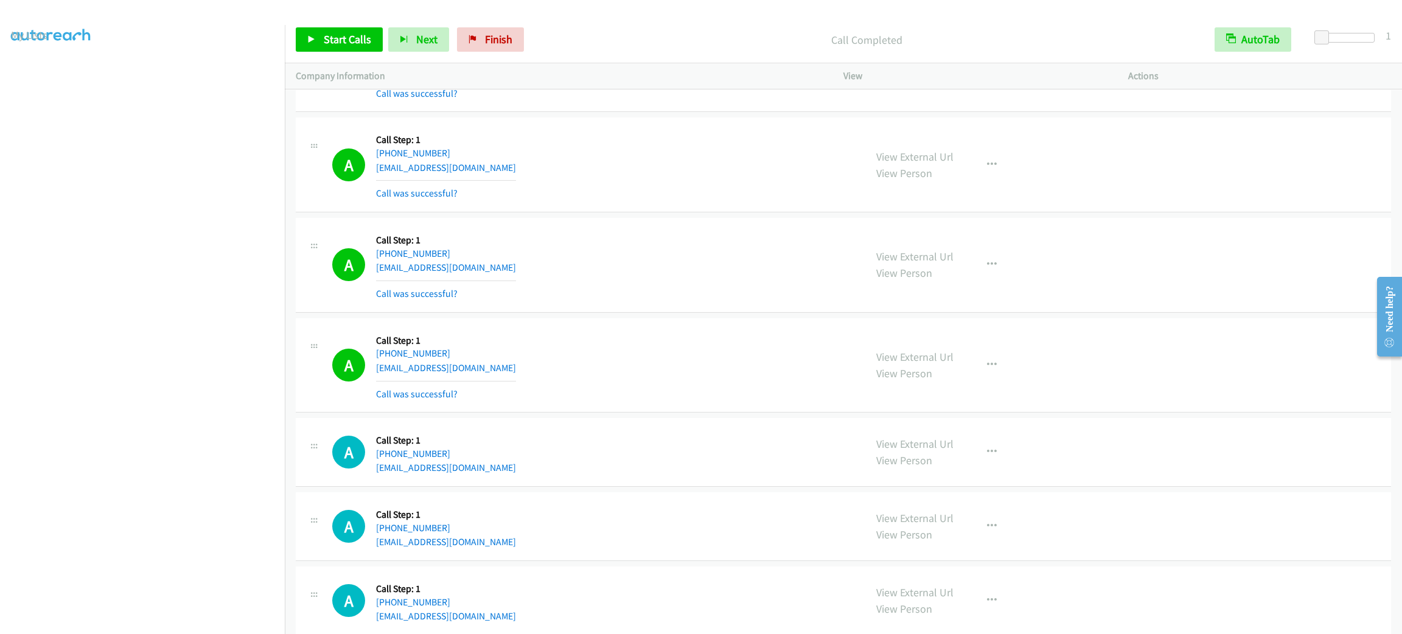
click at [359, 25] on div "Start Calls Pause Next Finish Call Completed AutoTab AutoTab 1" at bounding box center [844, 39] width 1118 height 47
click at [359, 32] on span "Start Calls" at bounding box center [347, 39] width 47 height 14
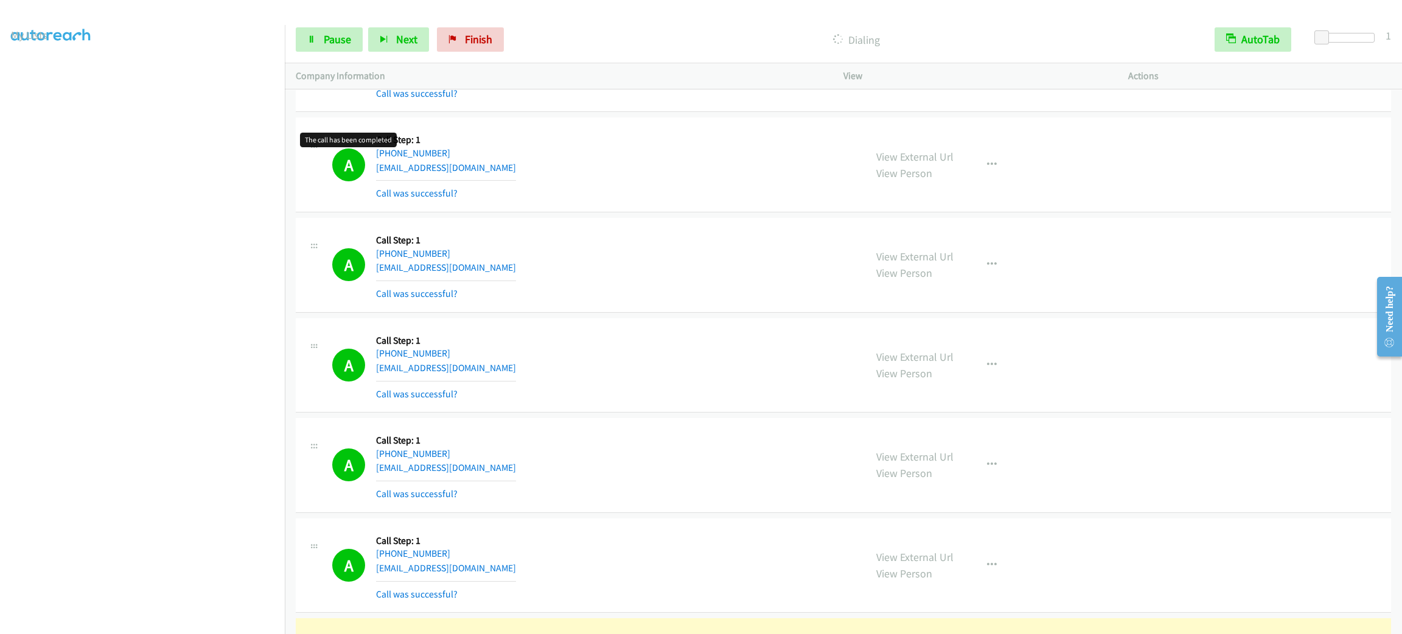
scroll to position [21982, 0]
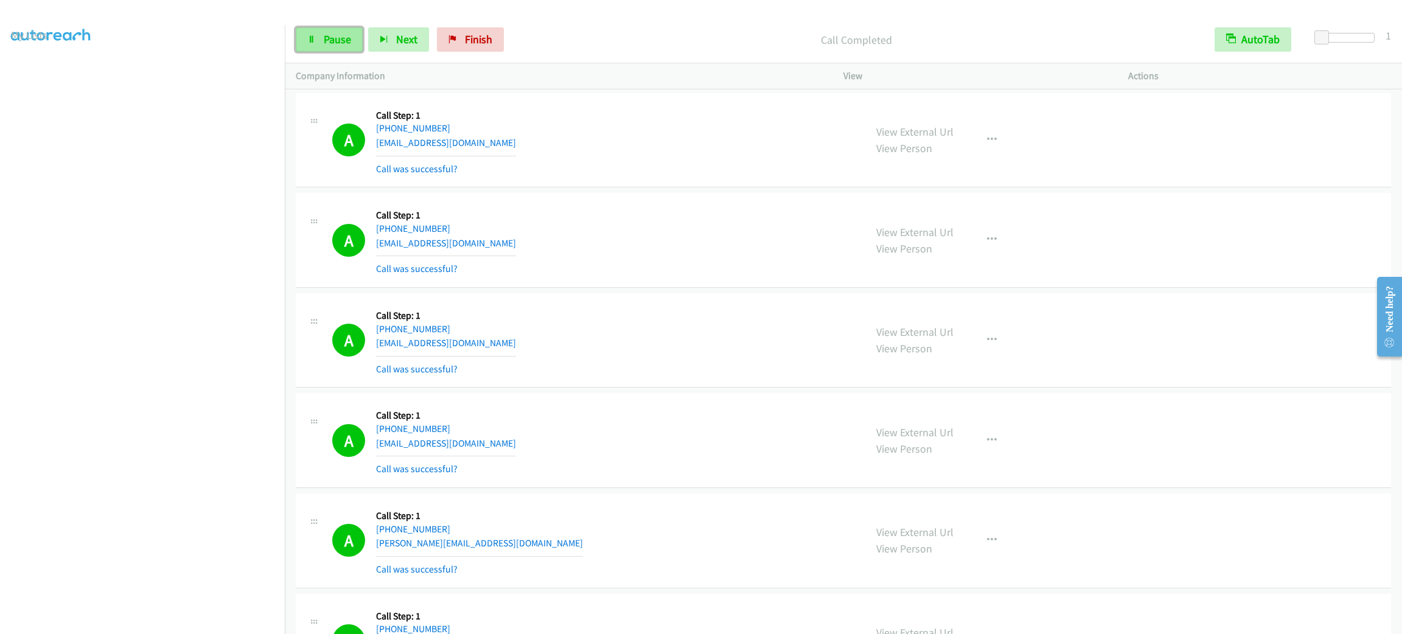
click at [346, 32] on span "Pause" at bounding box center [337, 39] width 27 height 14
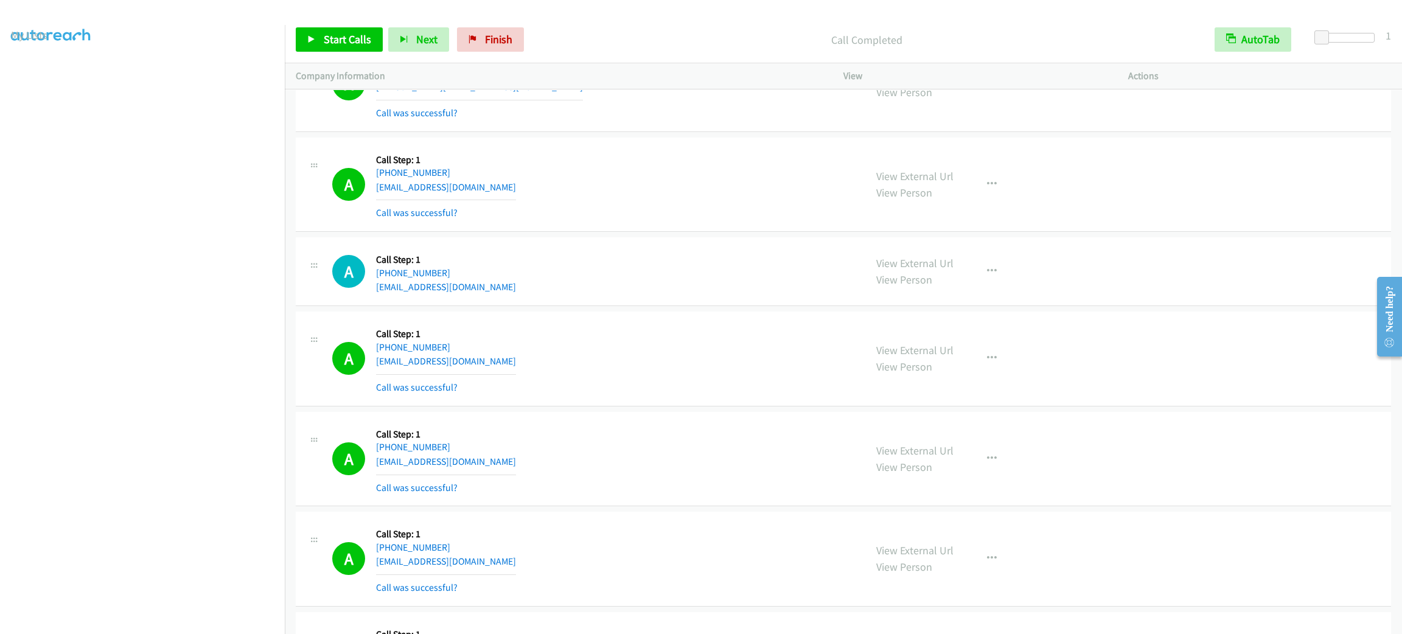
scroll to position [22812, 0]
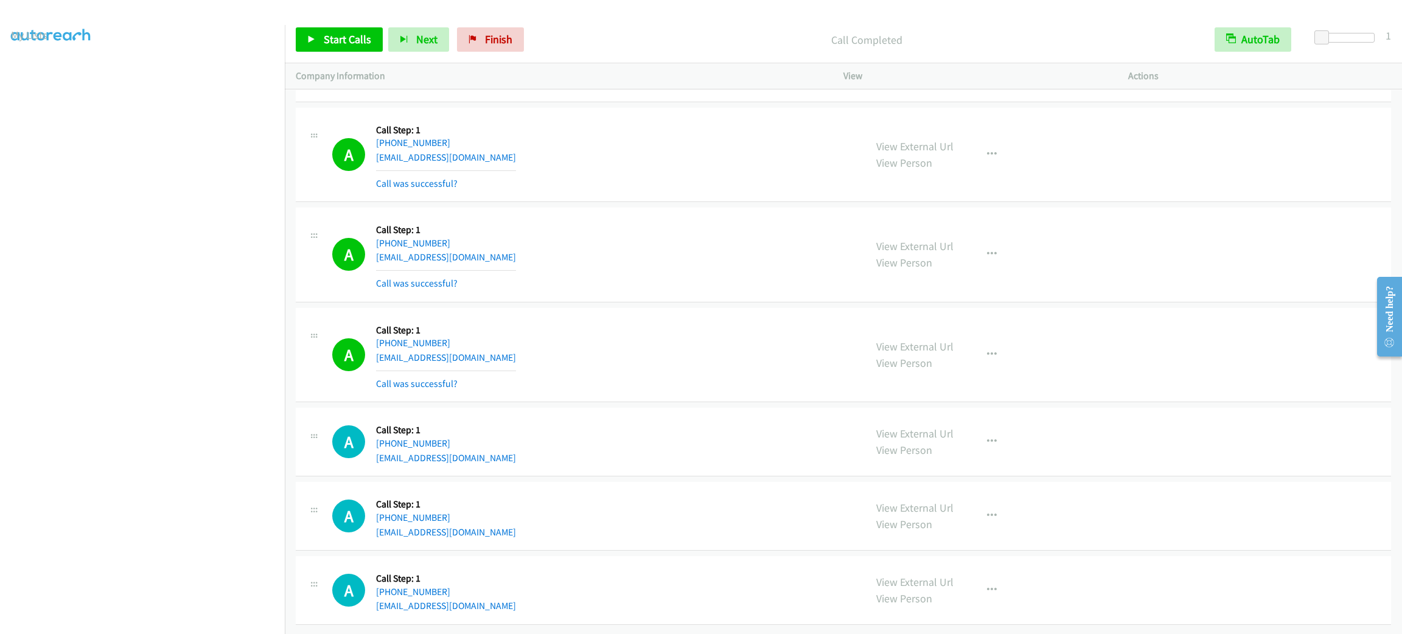
click at [617, 166] on div "A Callback Scheduled Call Step: 1 America/New_York [PHONE_NUMBER] [EMAIL_ADDRES…" at bounding box center [593, 155] width 522 height 72
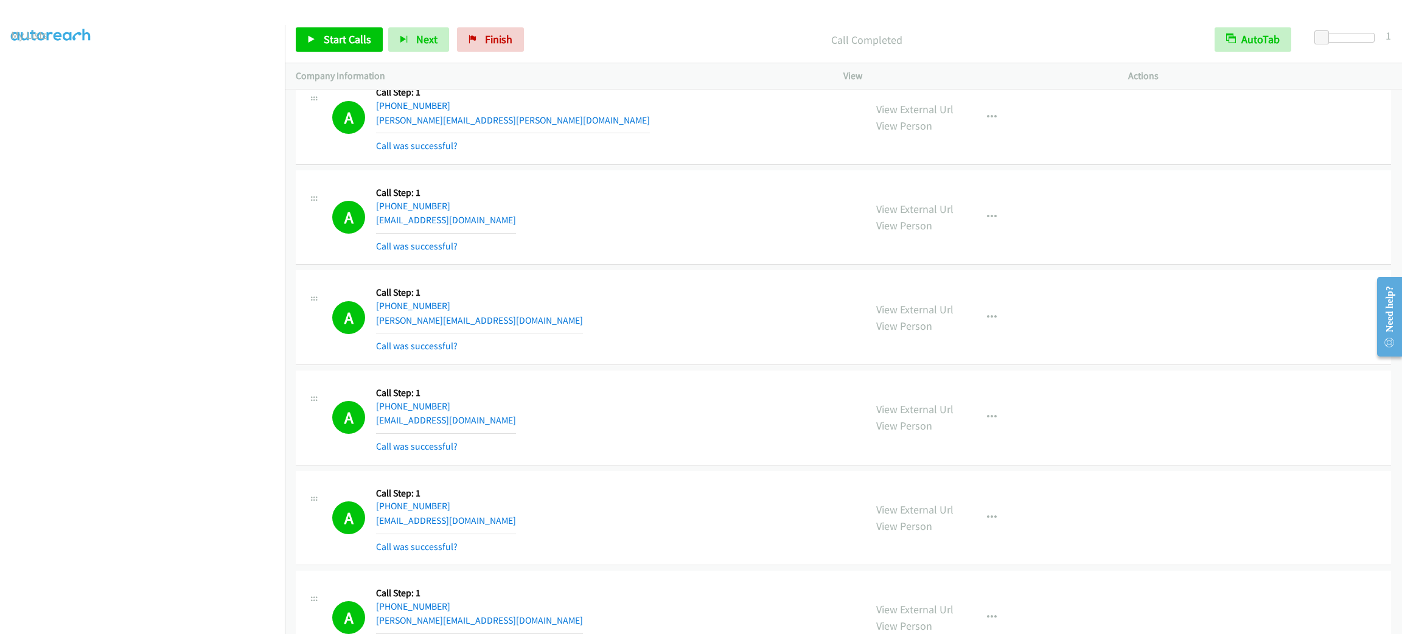
click at [958, 354] on div "View External Url View Person View External Url Email Schedule/Manage Callback …" at bounding box center [1014, 317] width 296 height 72
click at [989, 330] on button "button" at bounding box center [992, 318] width 33 height 24
click at [954, 434] on link "Add to do not call list" at bounding box center [927, 422] width 162 height 24
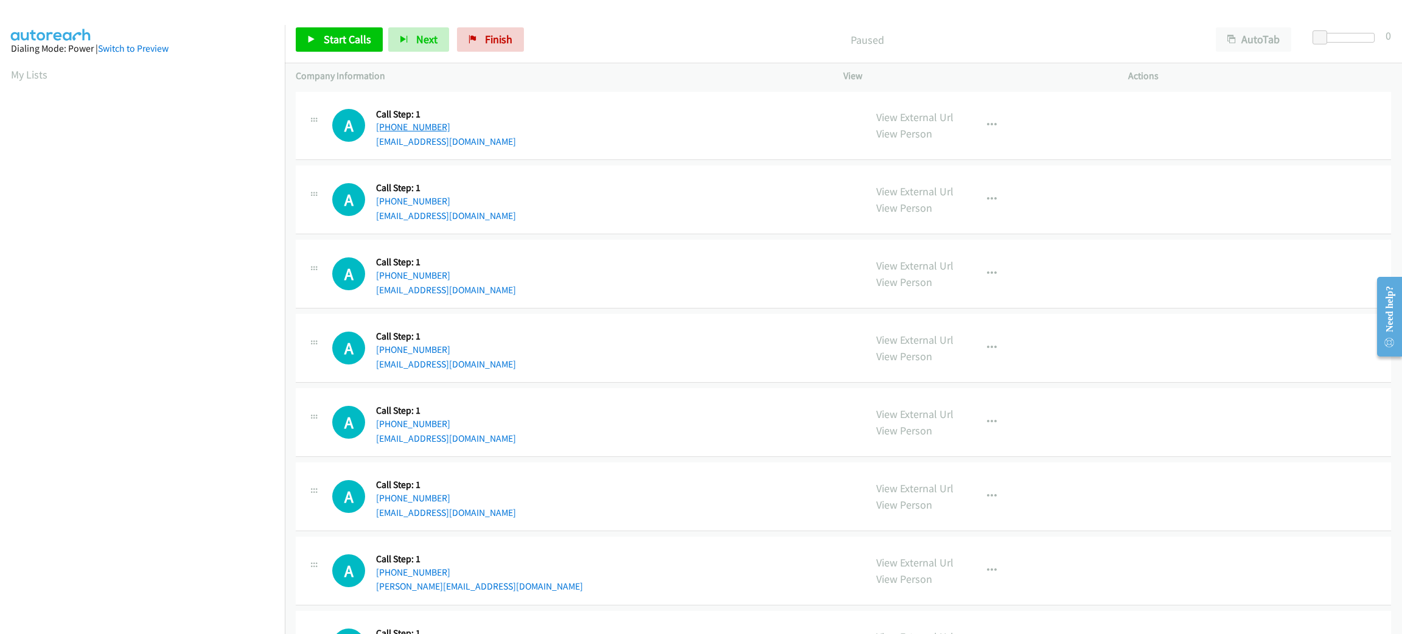
drag, startPoint x: 471, startPoint y: 124, endPoint x: 388, endPoint y: 123, distance: 82.2
click at [388, 123] on div "A Callback Scheduled Call Step: 1 America/New_York +1 203-819-6830 debritoshi@g…" at bounding box center [593, 126] width 522 height 46
copy link "203-819-6830"
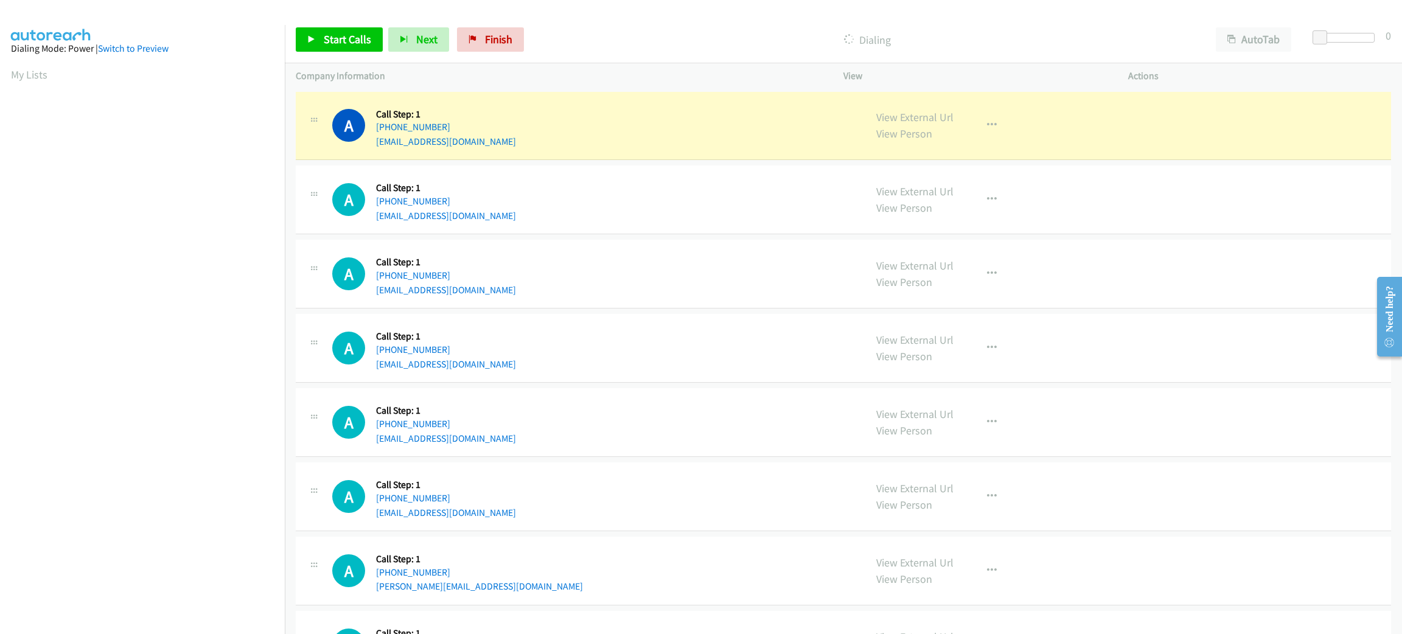
scroll to position [53, 0]
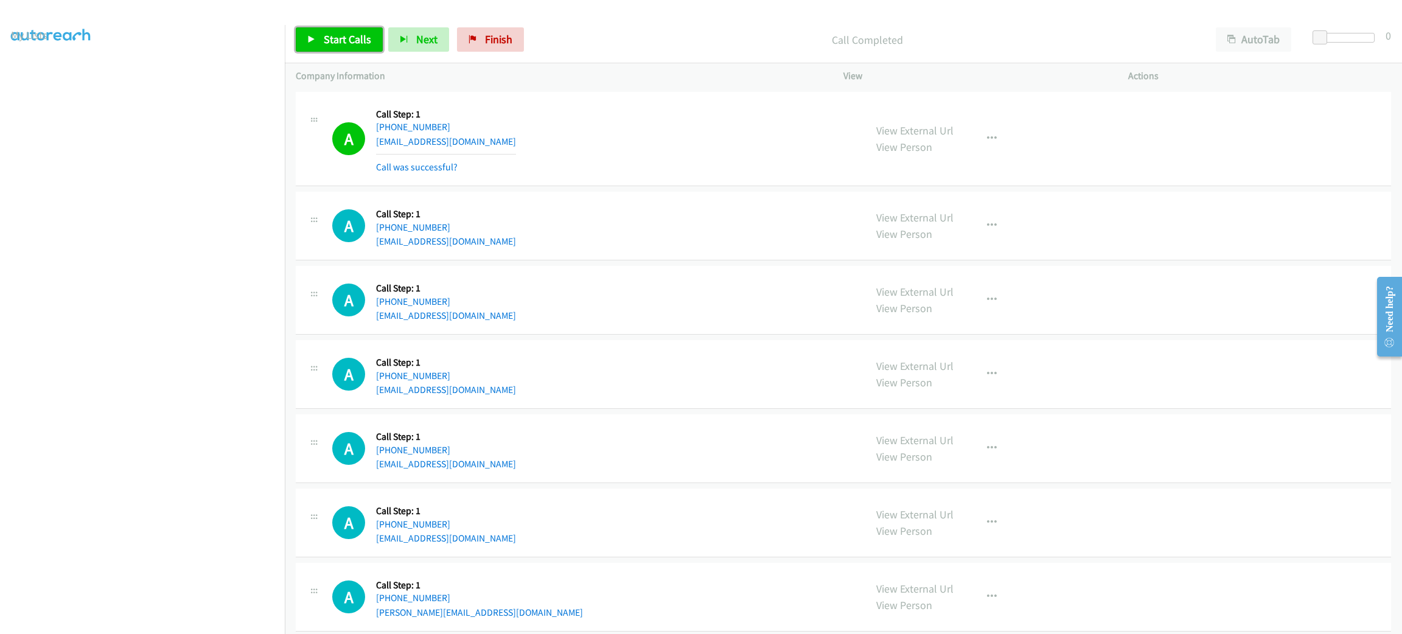
click at [363, 36] on span "Start Calls" at bounding box center [347, 39] width 47 height 14
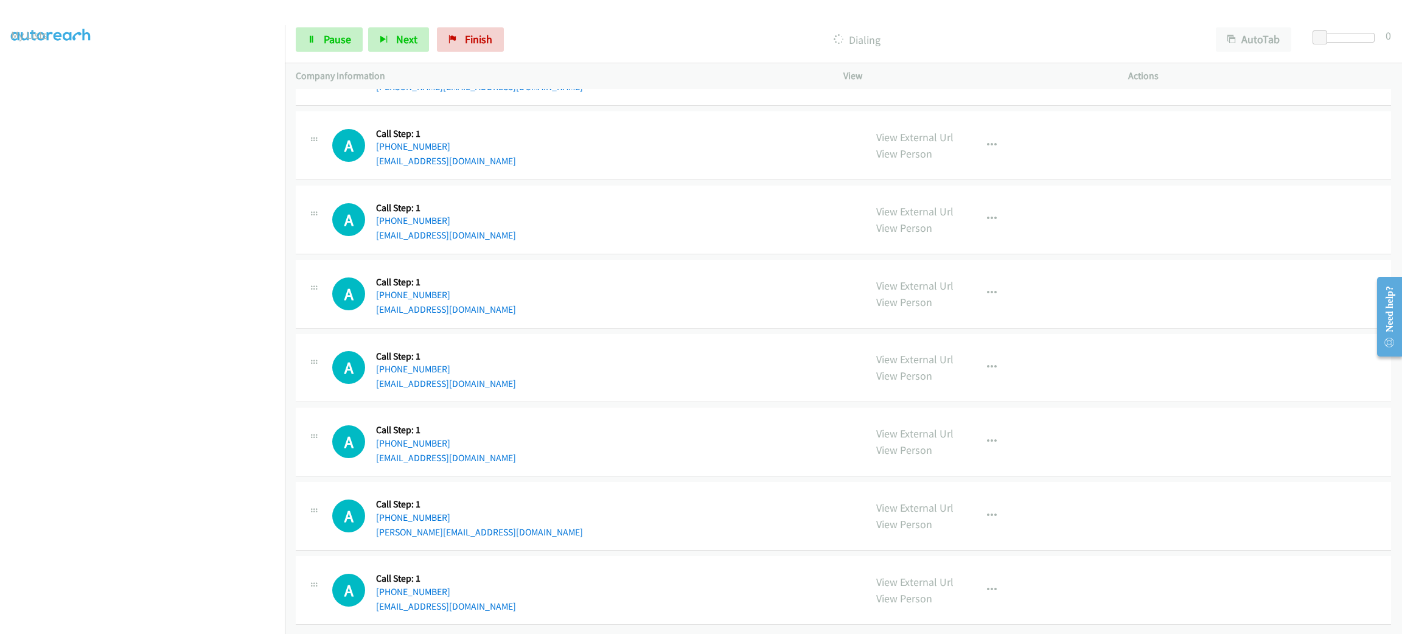
scroll to position [1433, 0]
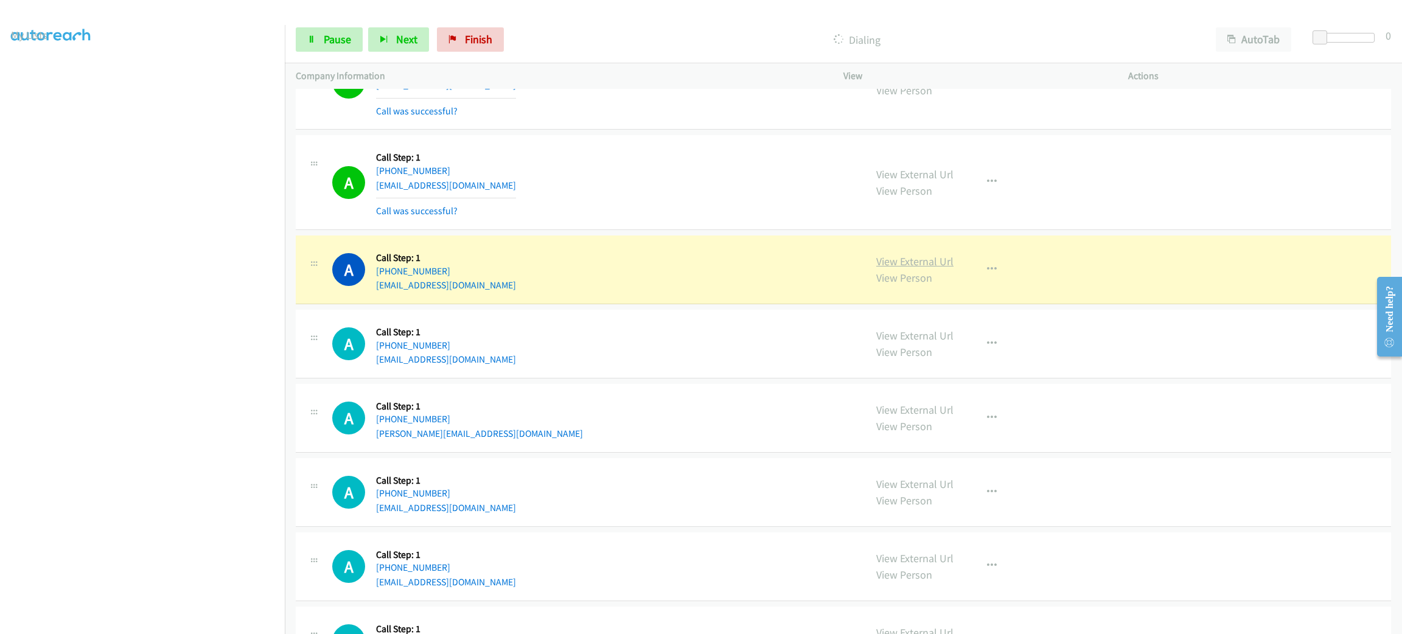
click at [936, 268] on link "View External Url" at bounding box center [915, 261] width 77 height 14
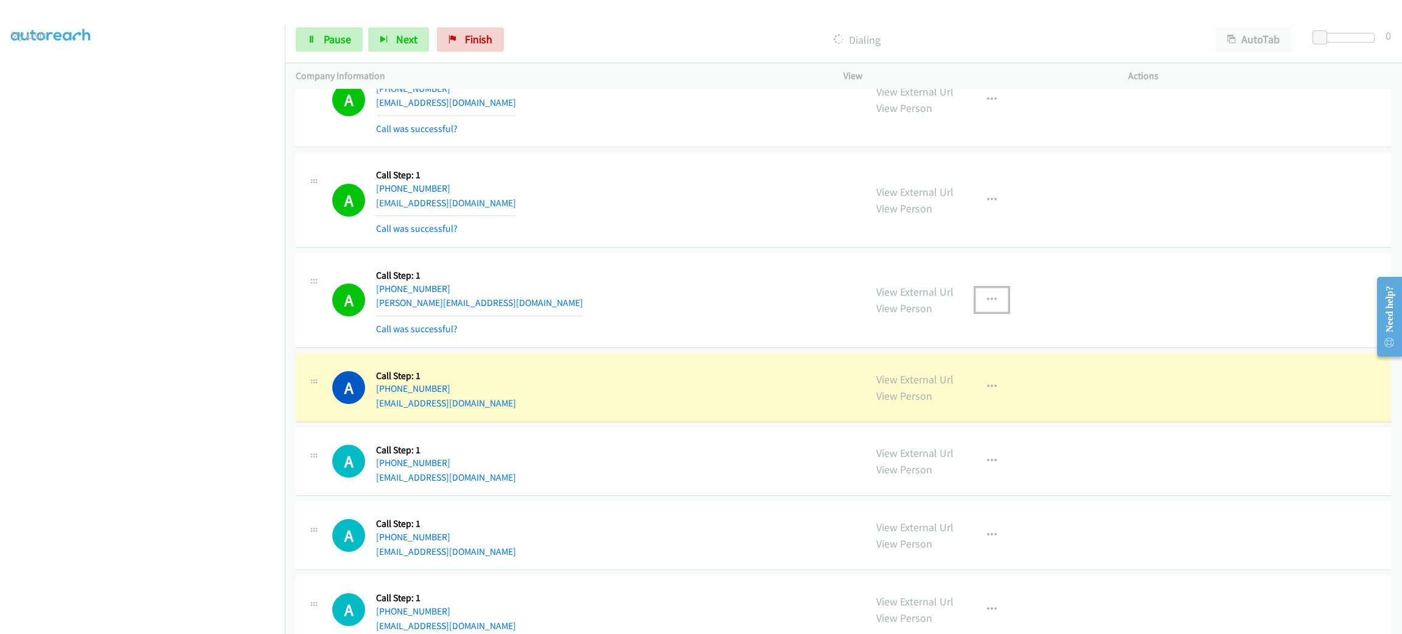
click at [1000, 297] on button "button" at bounding box center [992, 300] width 33 height 24
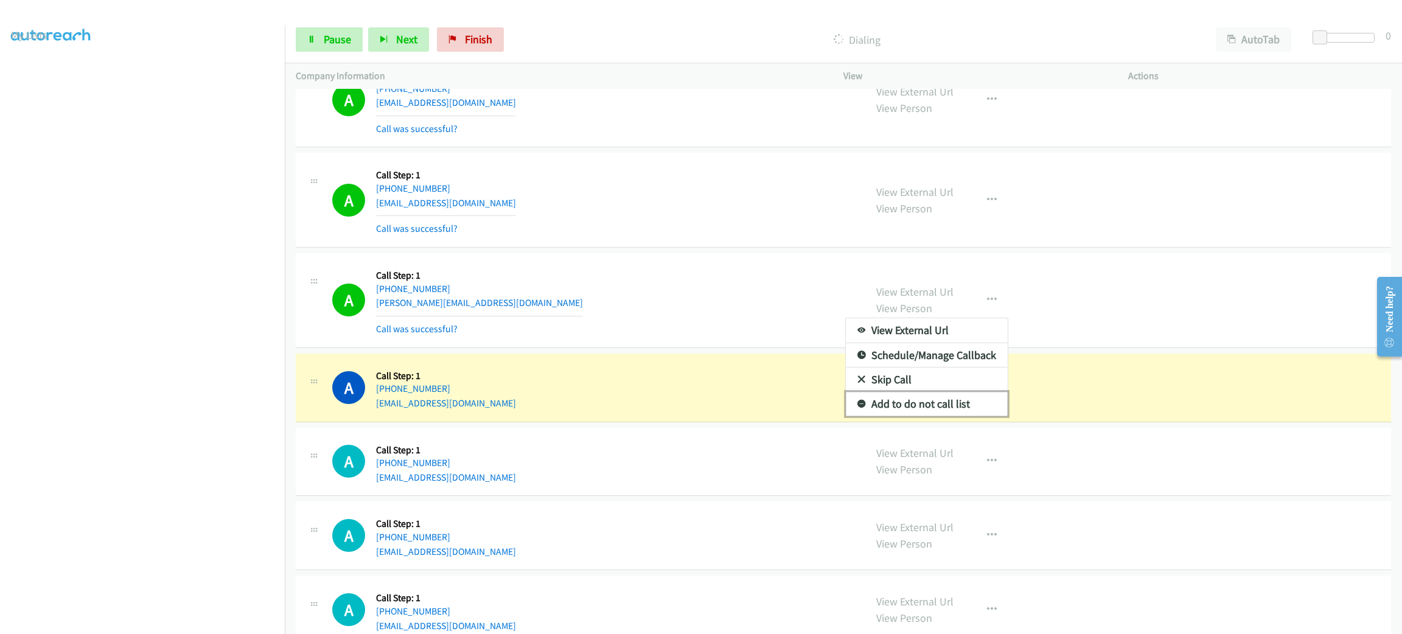
click at [973, 401] on link "Add to do not call list" at bounding box center [927, 404] width 162 height 24
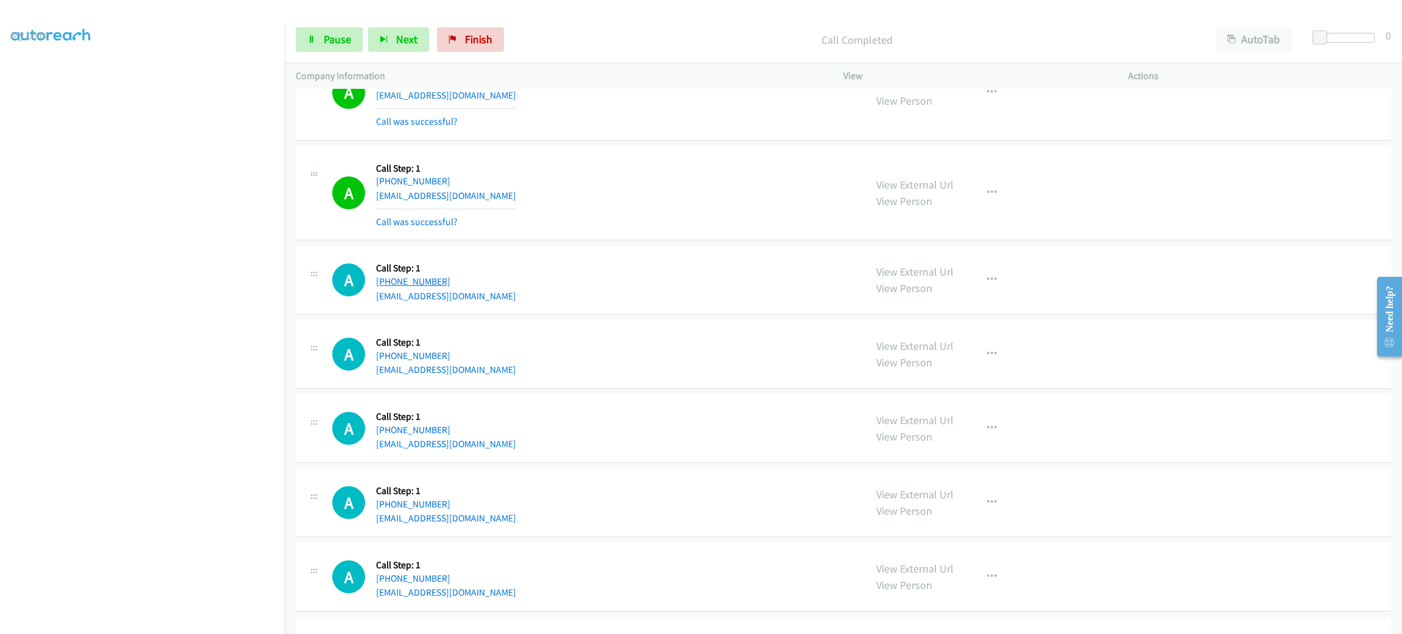
scroll to position [2816, 0]
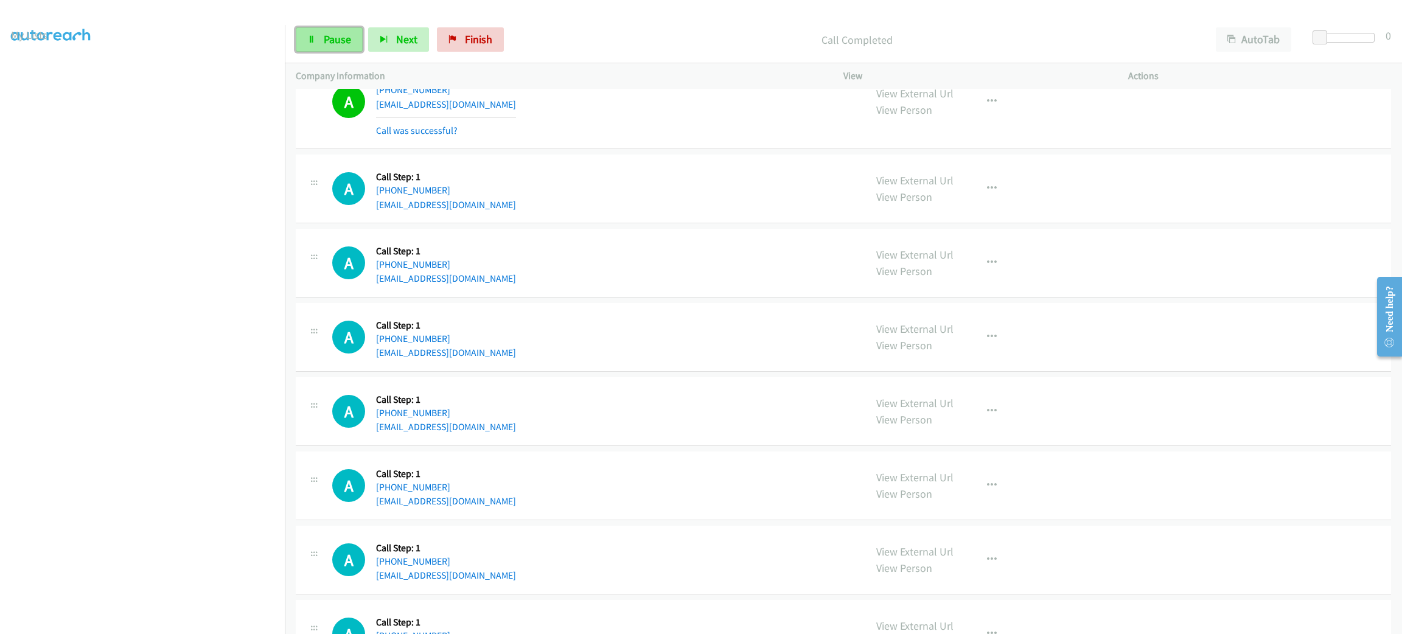
click at [344, 47] on link "Pause" at bounding box center [329, 39] width 67 height 24
click at [344, 44] on span "Start Calls" at bounding box center [347, 39] width 47 height 14
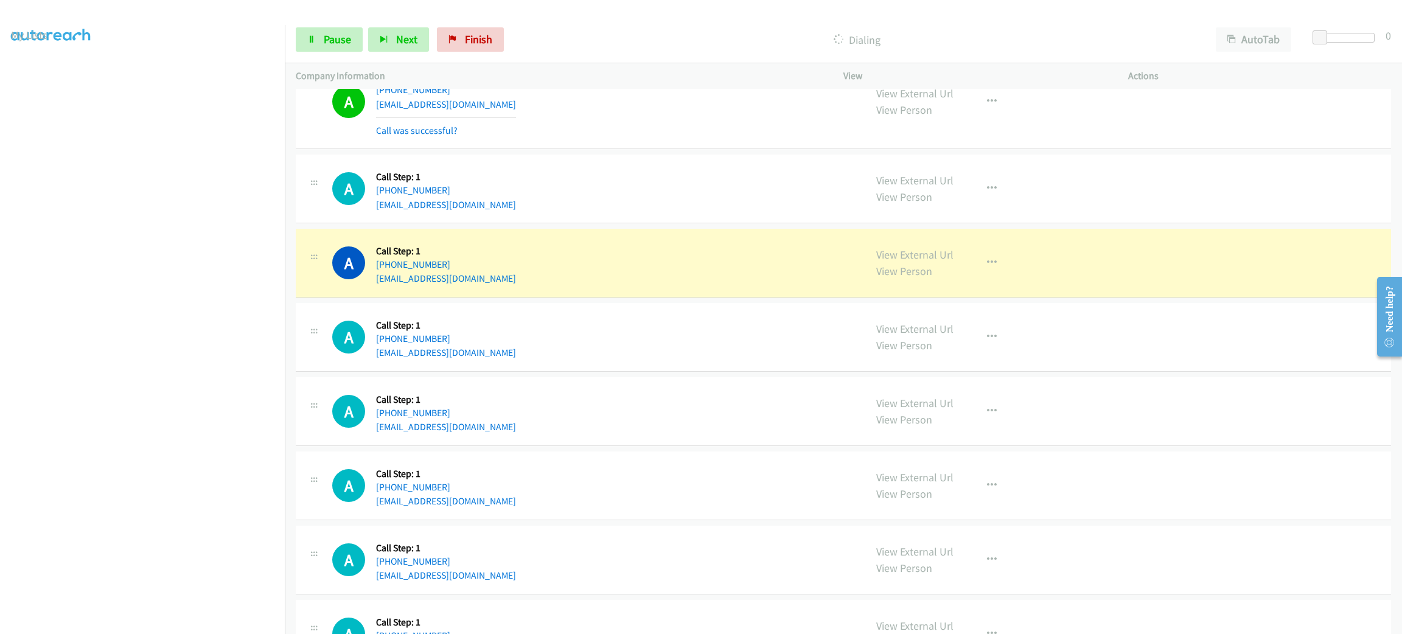
scroll to position [2907, 0]
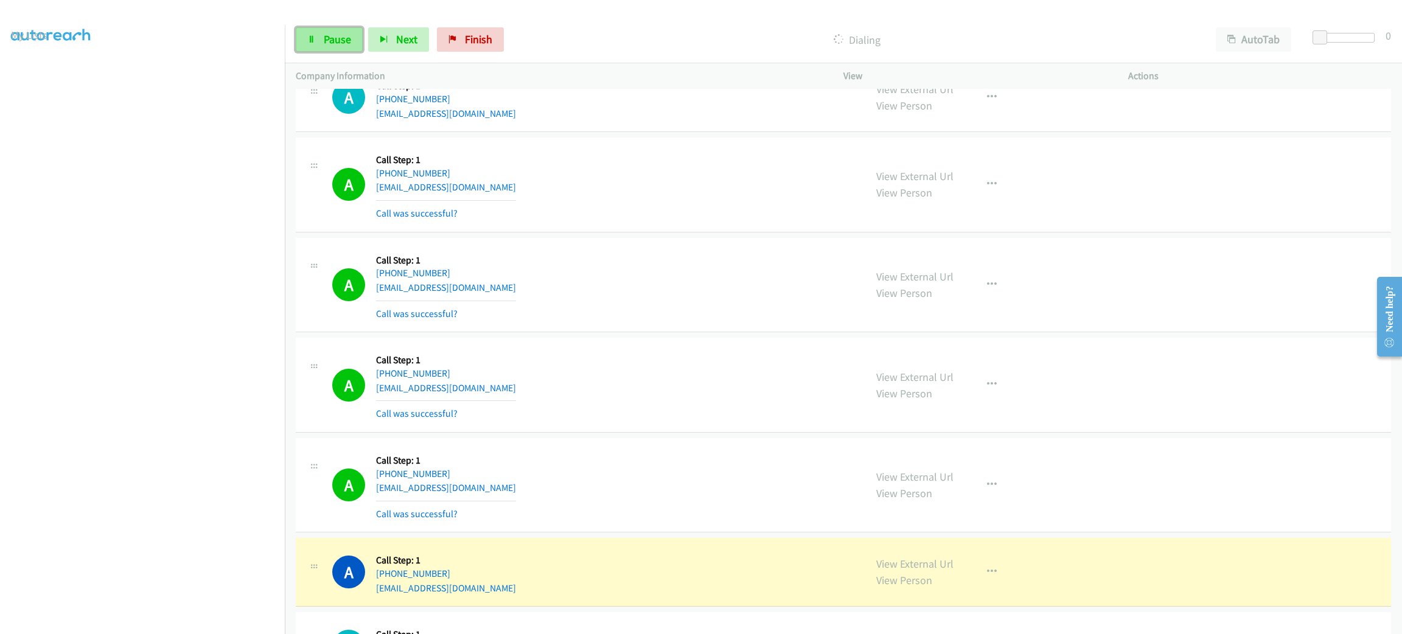
click at [348, 39] on span "Pause" at bounding box center [337, 39] width 27 height 14
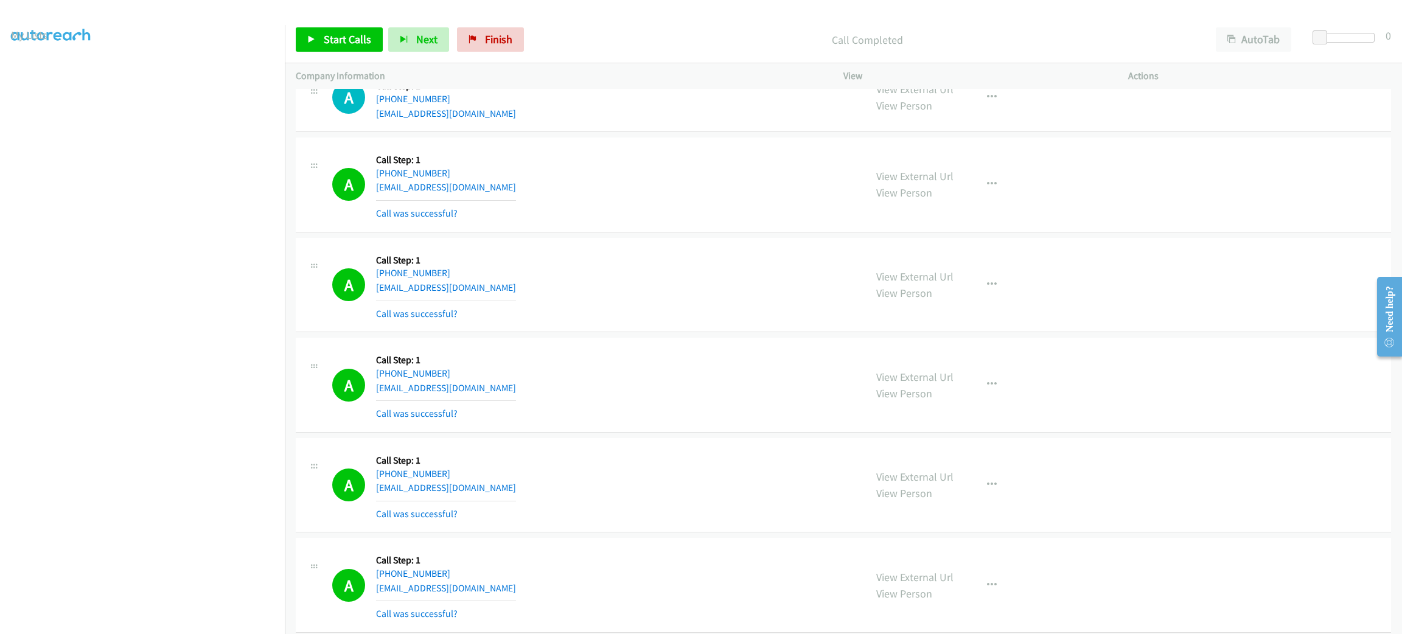
click at [699, 368] on div "A Callback Scheduled Call Step: 1 America/Chicago +1 713-855-5357 michaeleduda5…" at bounding box center [593, 385] width 522 height 72
drag, startPoint x: 452, startPoint y: 359, endPoint x: 505, endPoint y: 335, distance: 58.0
click at [452, 359] on div "Callback Scheduled Call Step: 1 America/Chicago +1 713-855-5357 michaeleduda52@…" at bounding box center [446, 385] width 140 height 72
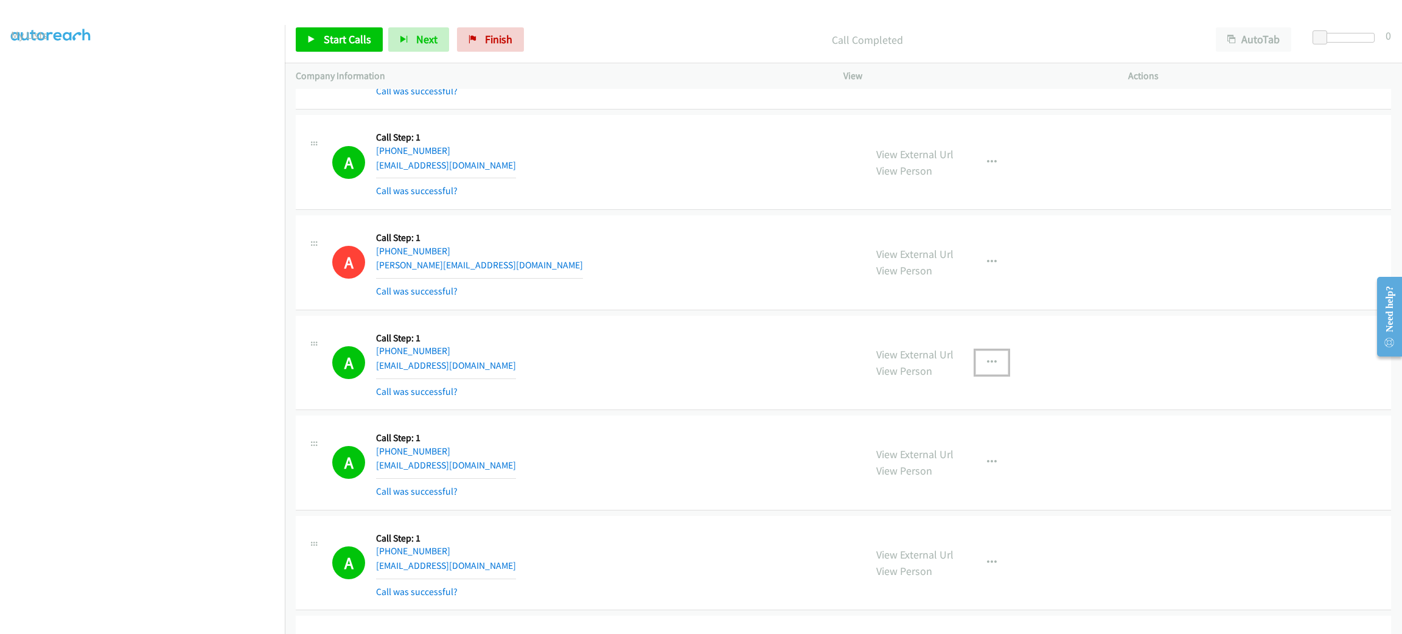
click at [992, 365] on button "button" at bounding box center [992, 363] width 33 height 24
click at [947, 466] on link "Add to do not call list" at bounding box center [927, 467] width 162 height 24
click at [623, 125] on div "A Callback Scheduled Call Step: 1 America/Chicago +1 210-730-5830 sambuzz467@gm…" at bounding box center [844, 162] width 1096 height 95
click at [670, 190] on div "A Callback Scheduled Call Step: 1 America/Chicago +1 210-730-5830 sambuzz467@gm…" at bounding box center [593, 162] width 522 height 72
